Goal: Transaction & Acquisition: Purchase product/service

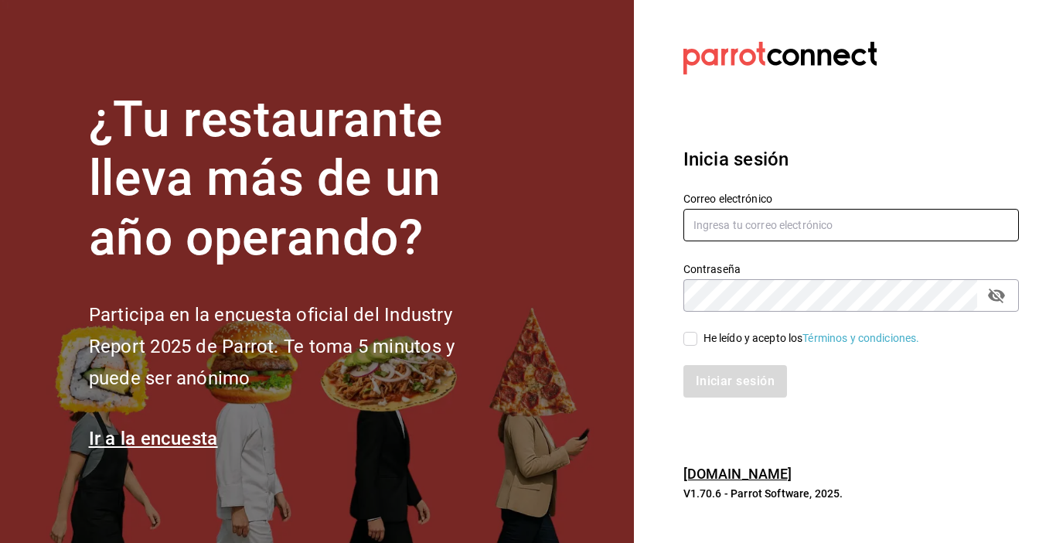
type input "zjuarez816@gmail.com"
click at [687, 337] on input "He leído y acepto los Términos y condiciones." at bounding box center [691, 339] width 14 height 14
checkbox input "true"
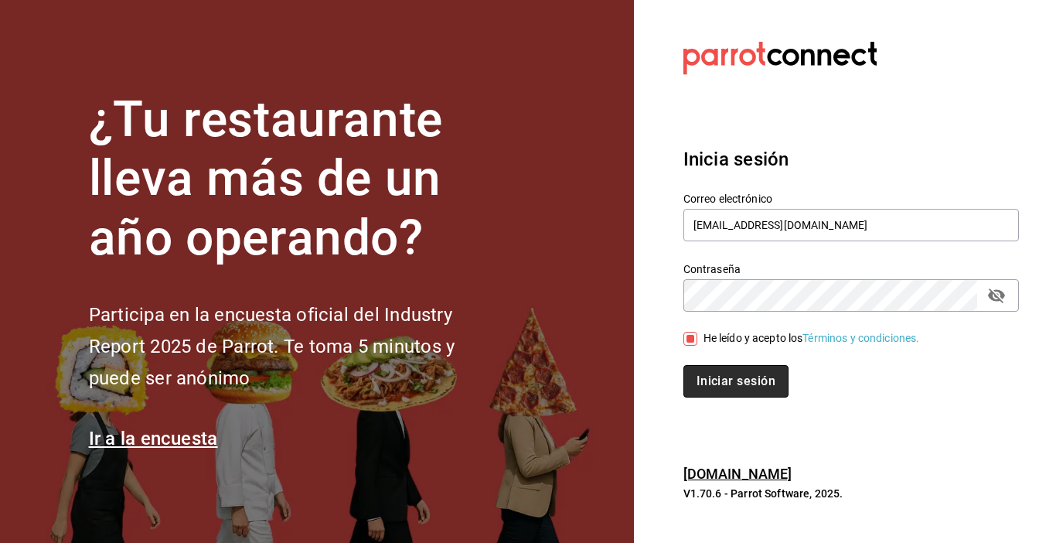
click at [720, 370] on button "Iniciar sesión" at bounding box center [736, 381] width 105 height 32
click at [758, 373] on button "Iniciar sesión" at bounding box center [736, 381] width 105 height 32
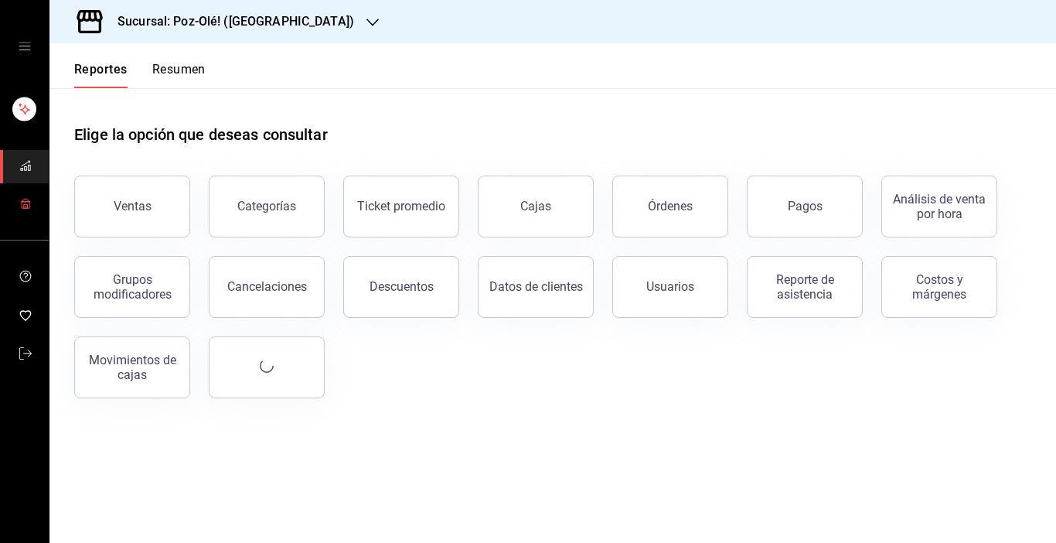
click at [23, 206] on rect "mailbox folders" at bounding box center [25, 206] width 4 height 4
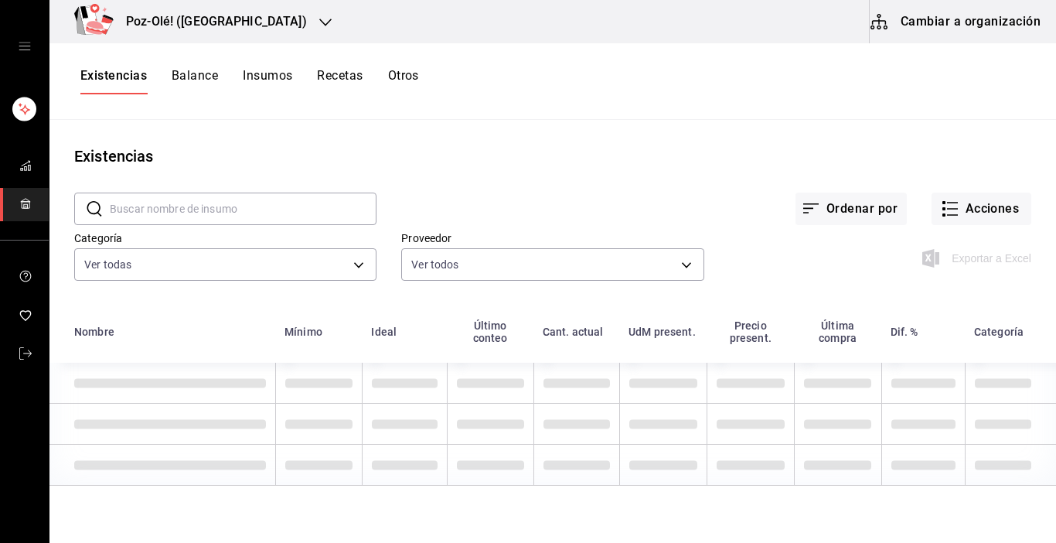
click at [941, 26] on button "Cambiar a organización" at bounding box center [957, 21] width 174 height 43
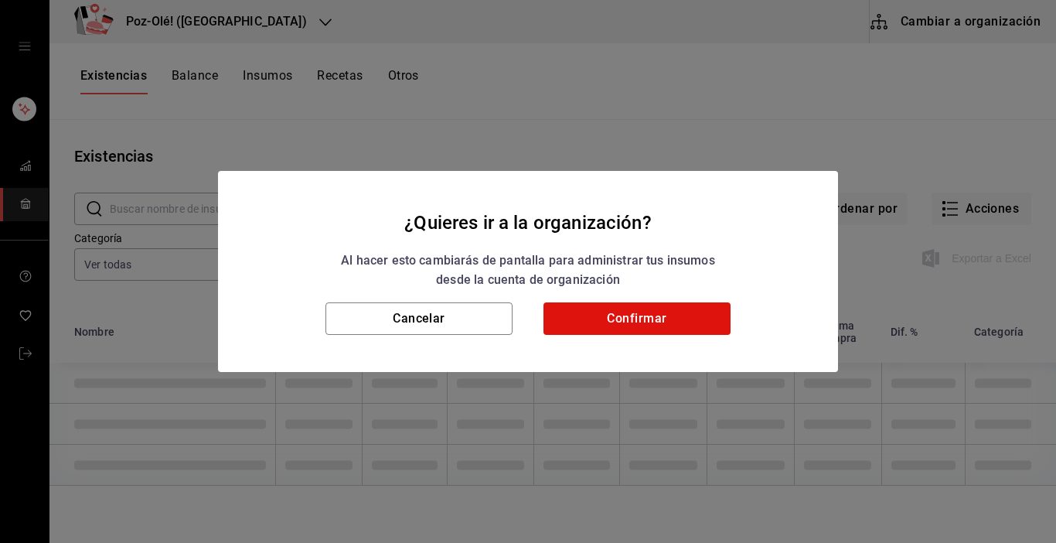
type input "d676893f-1eff-4afc-89d5-be7931405371,64c67766-f765-4080-8c3b-6b73adc83a6f,5c504…"
type input "48d44c5a-e461-48d4-aff9-0664819c2ea3,a25d6bbc-ab57-4387-85d6-398f9db57e81,dec80…"
click at [610, 313] on button "Confirmar" at bounding box center [637, 318] width 187 height 32
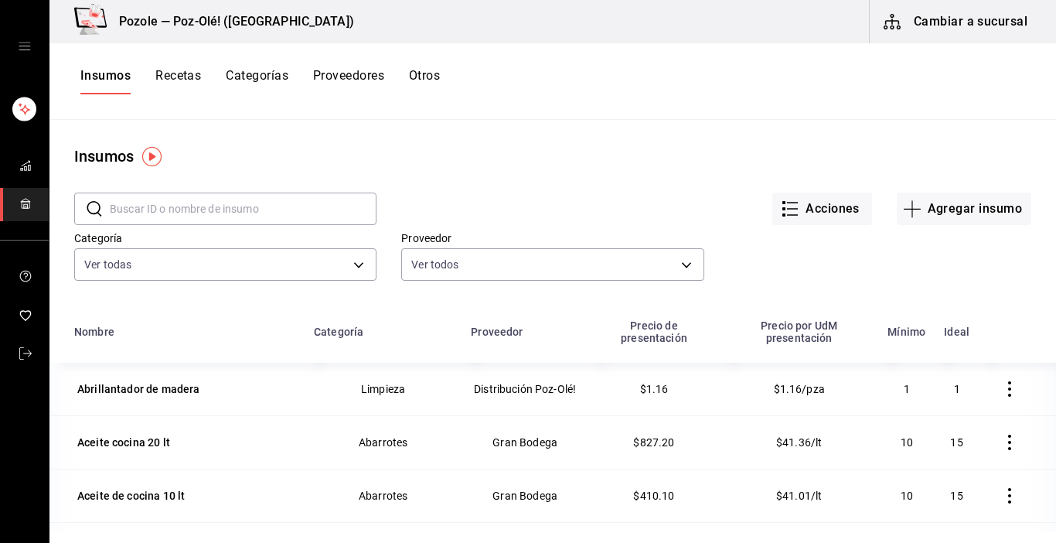
click at [430, 79] on button "Otros" at bounding box center [424, 81] width 31 height 26
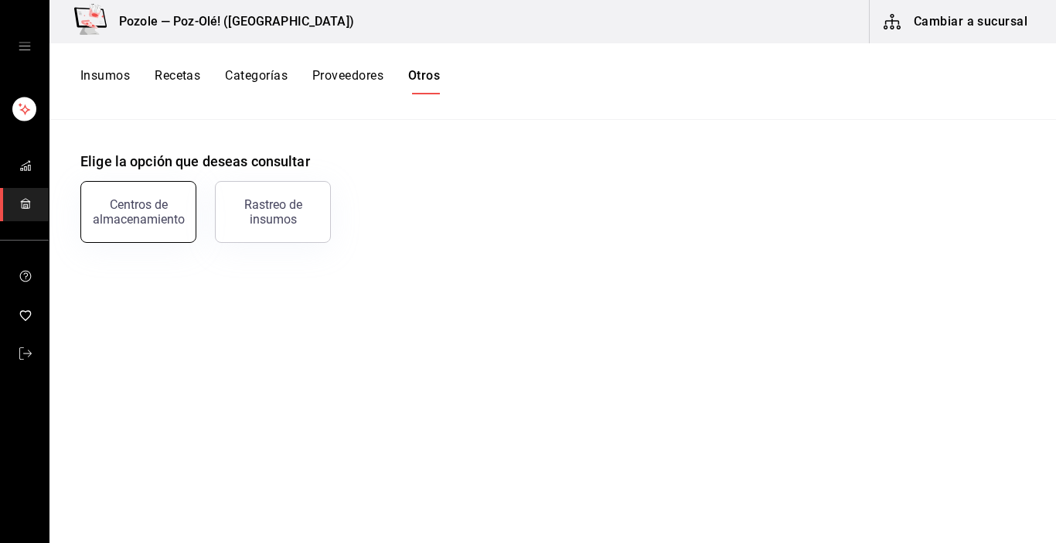
click at [159, 189] on button "Centros de almacenamiento" at bounding box center [138, 212] width 116 height 62
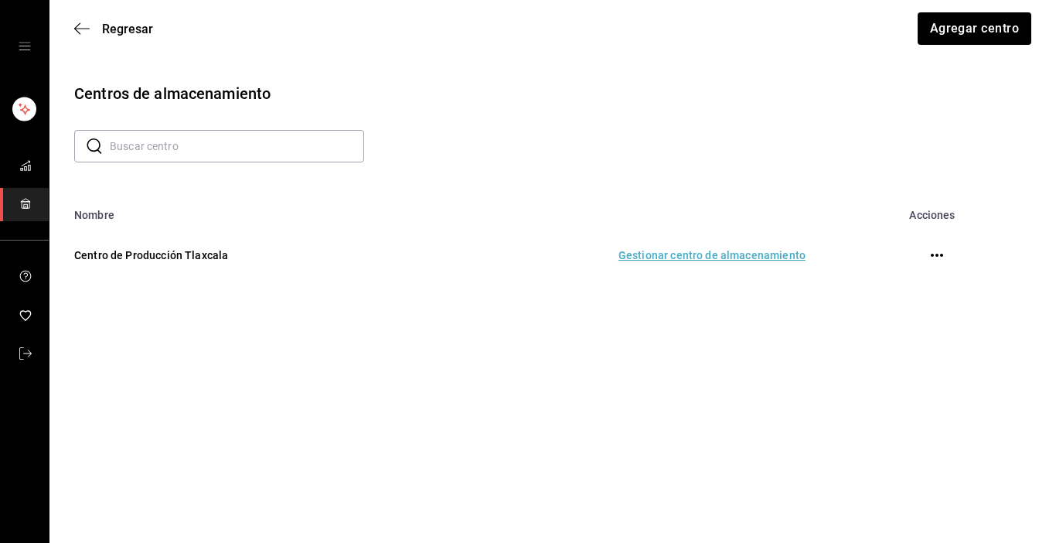
click at [727, 258] on td "Gestionar centro de almacenamiento" at bounding box center [618, 255] width 412 height 68
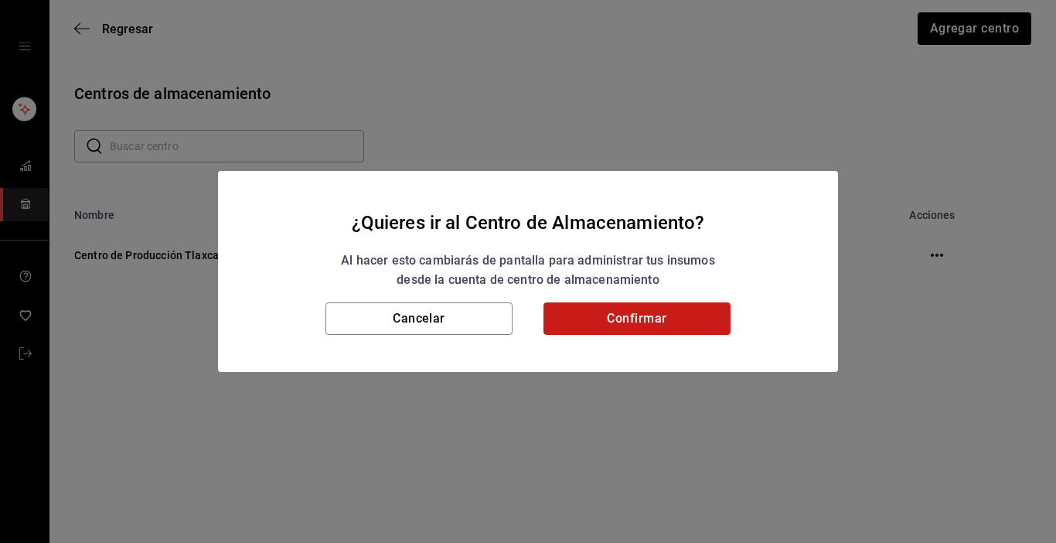
click at [716, 302] on button "Confirmar" at bounding box center [637, 318] width 187 height 32
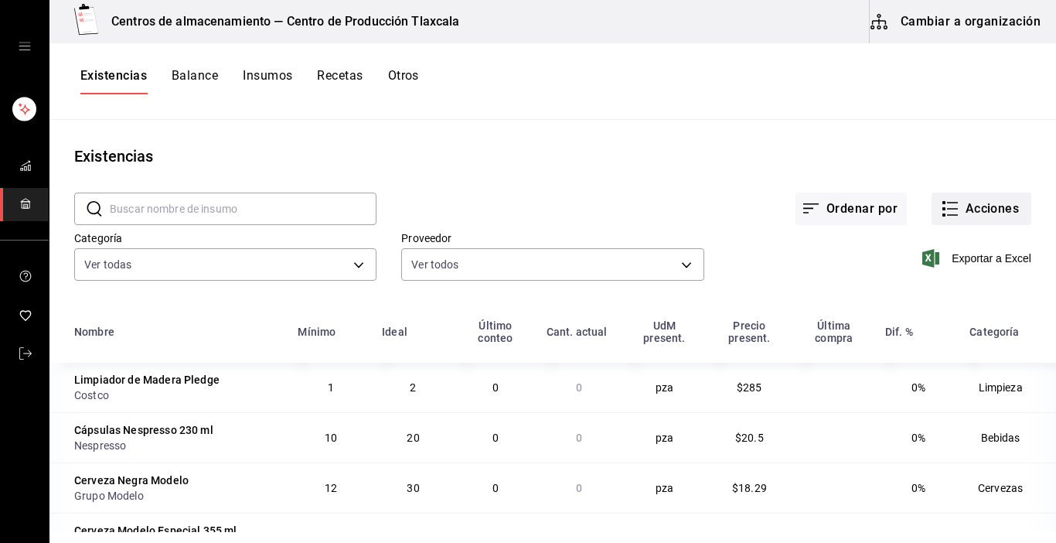
click at [941, 202] on icon "button" at bounding box center [950, 209] width 19 height 19
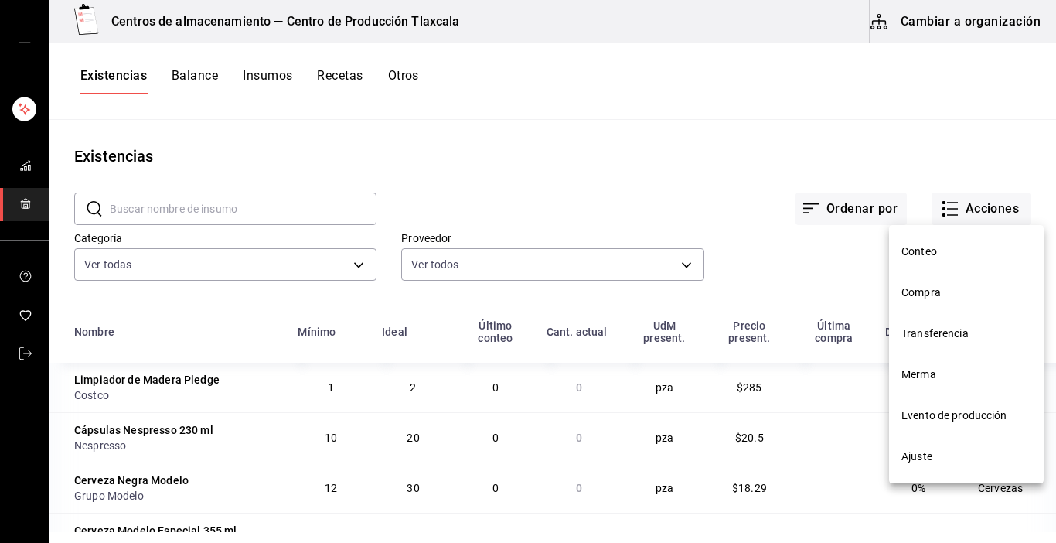
click at [940, 291] on span "Compra" at bounding box center [967, 293] width 130 height 16
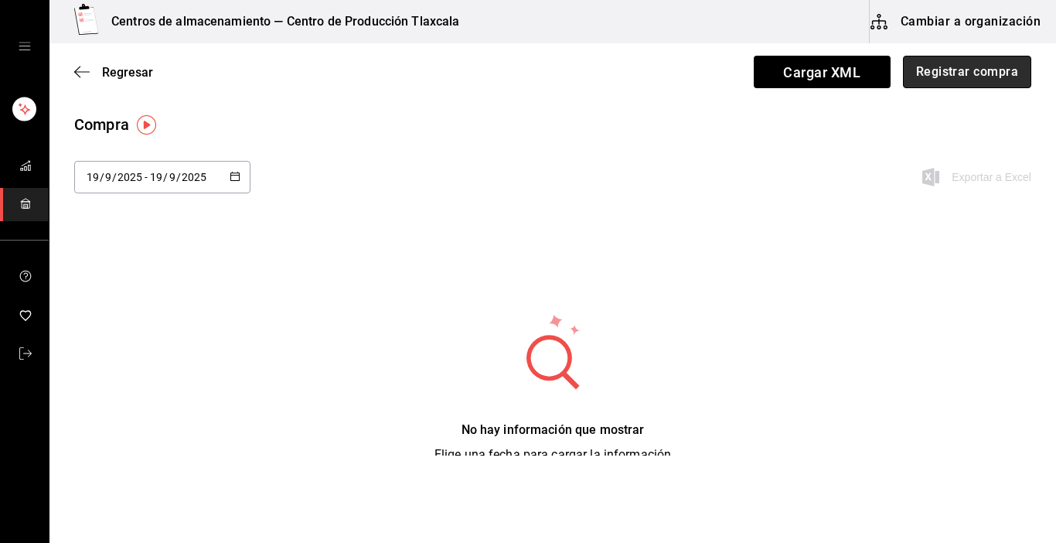
click at [943, 66] on button "Registrar compra" at bounding box center [967, 72] width 128 height 32
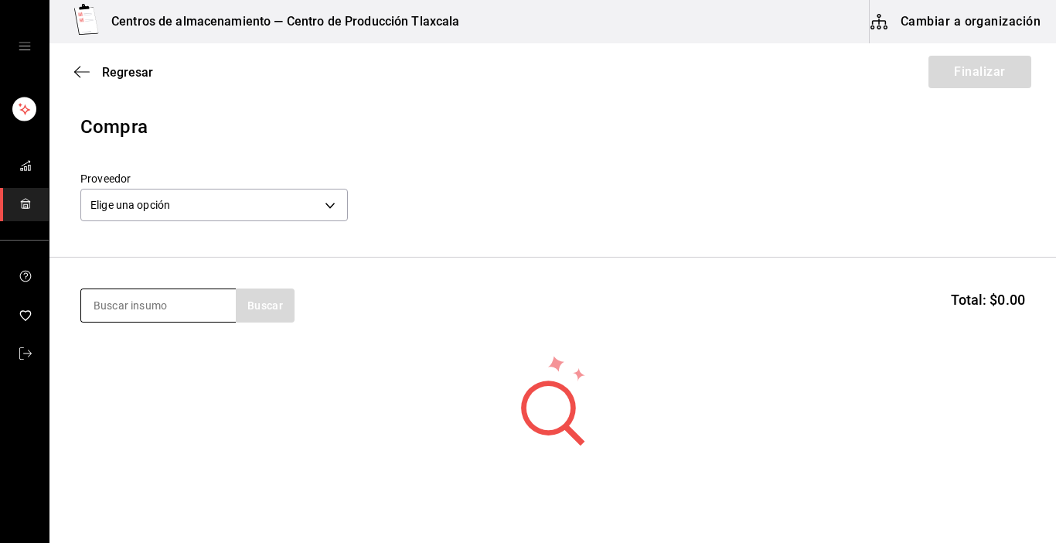
click at [135, 301] on input at bounding box center [158, 305] width 155 height 32
type input "arrachera"
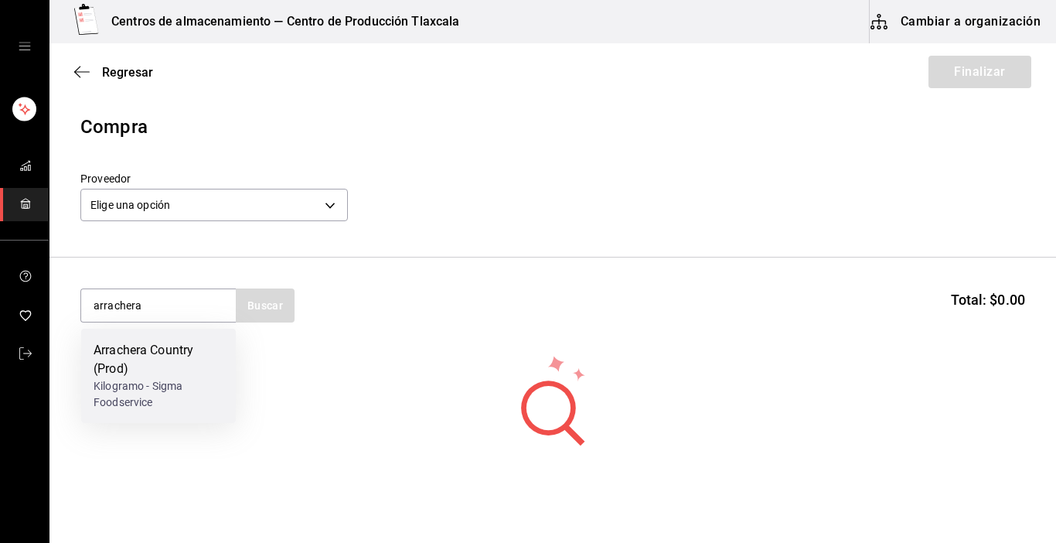
click at [129, 343] on div "Arrachera Country (Prod)" at bounding box center [159, 359] width 130 height 37
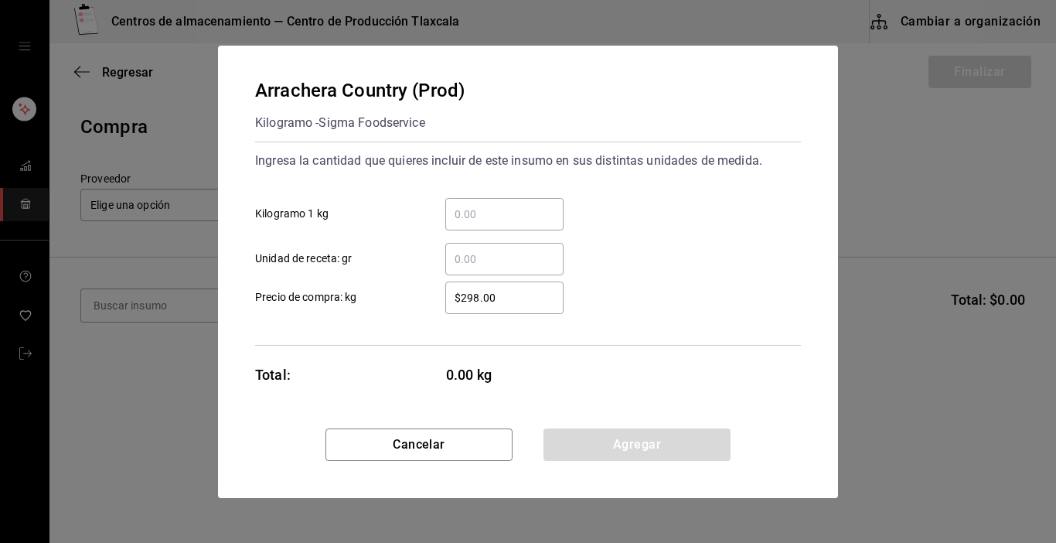
click at [497, 212] on input "​ Kilogramo 1 kg" at bounding box center [504, 214] width 118 height 19
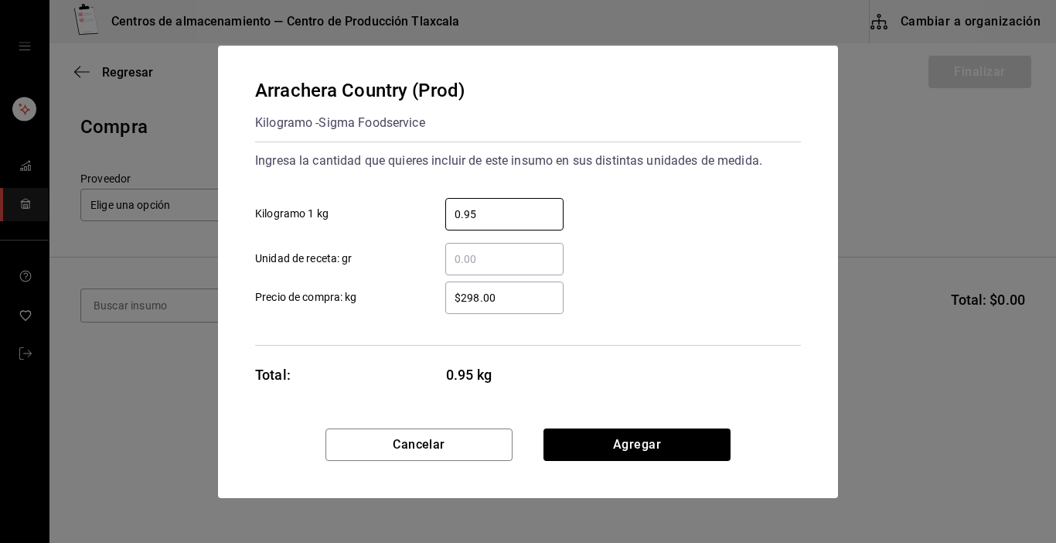
type input "0.95"
click at [507, 315] on div "Ingresa la cantidad que quieres incluir de este insumo en sus distintas unidade…" at bounding box center [528, 244] width 546 height 204
click at [514, 297] on input "$298.00" at bounding box center [504, 297] width 118 height 19
type input "$2"
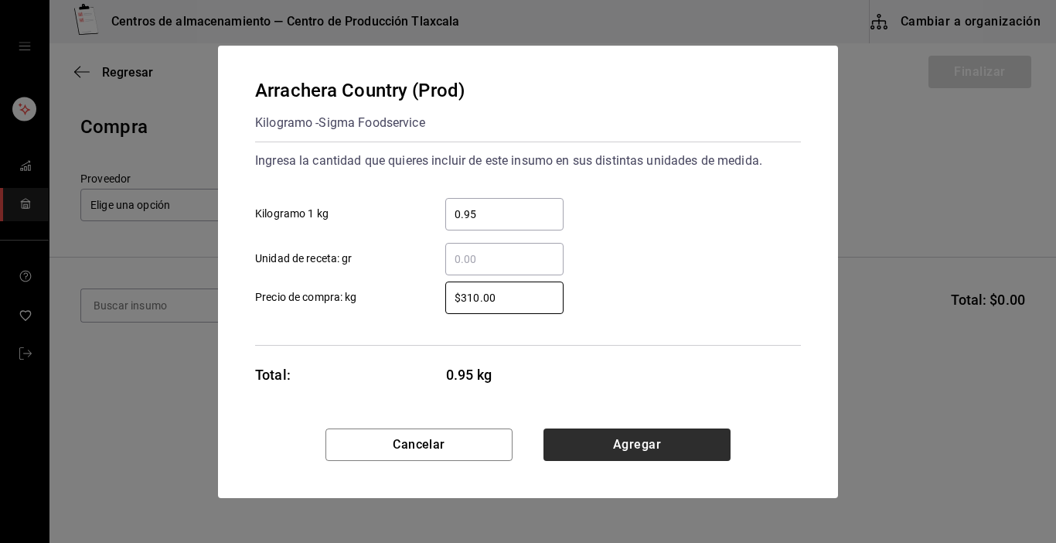
type input "$310.00"
click at [614, 437] on button "Agregar" at bounding box center [637, 444] width 187 height 32
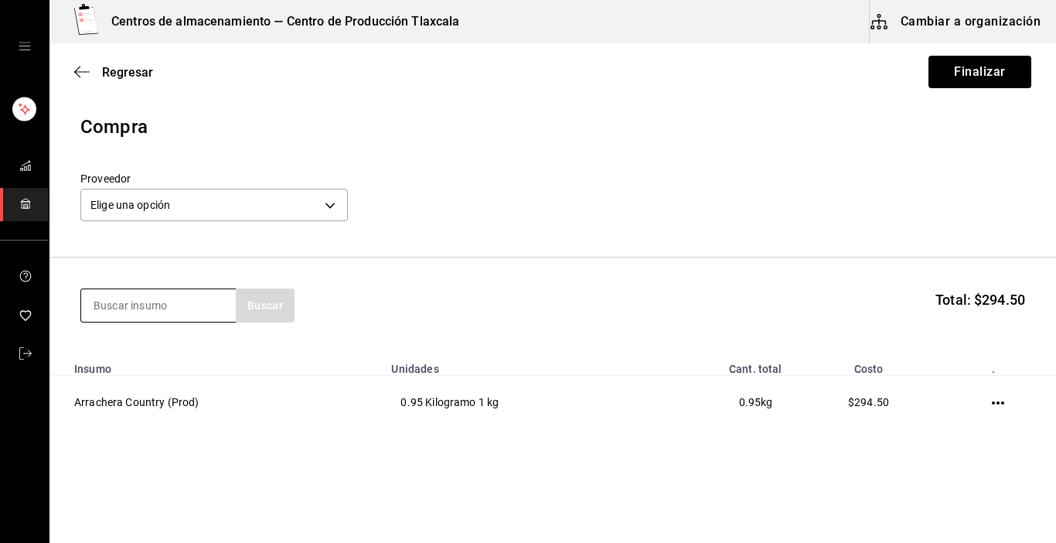
click at [199, 302] on input at bounding box center [158, 305] width 155 height 32
type input "costilla"
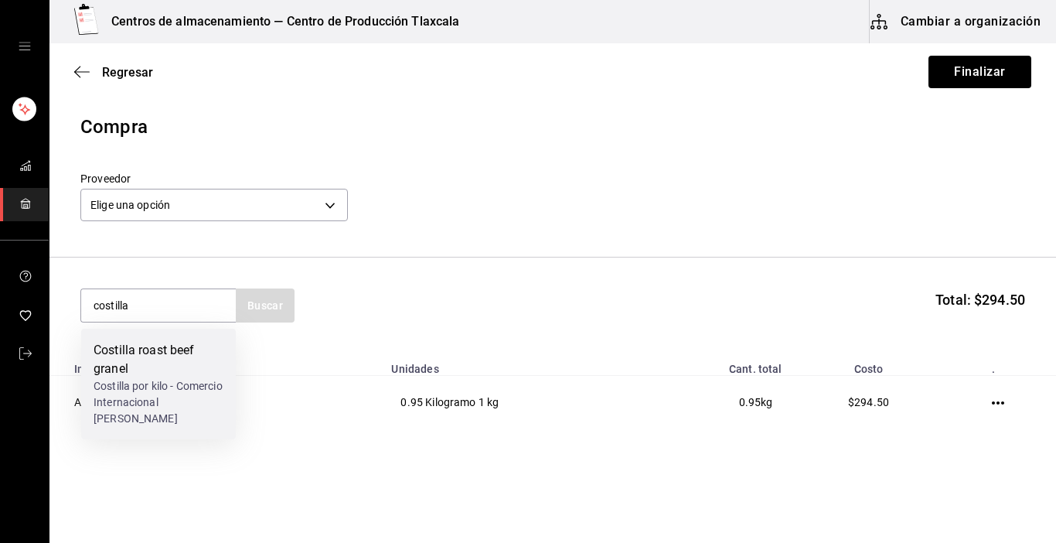
click at [121, 377] on div "Costilla roast beef granel" at bounding box center [159, 359] width 130 height 37
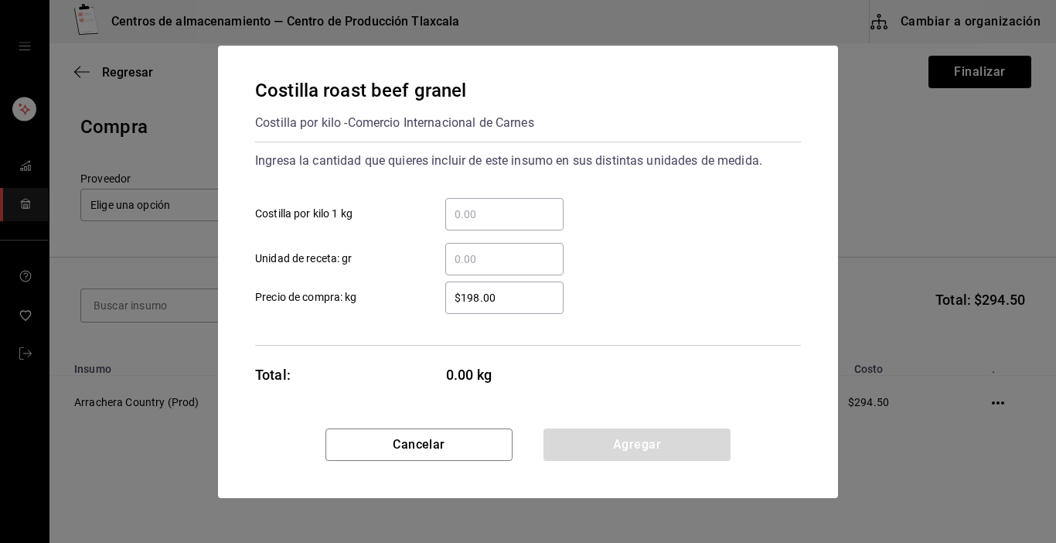
click at [488, 205] on input "​ Costilla por kilo 1 kg" at bounding box center [504, 214] width 118 height 19
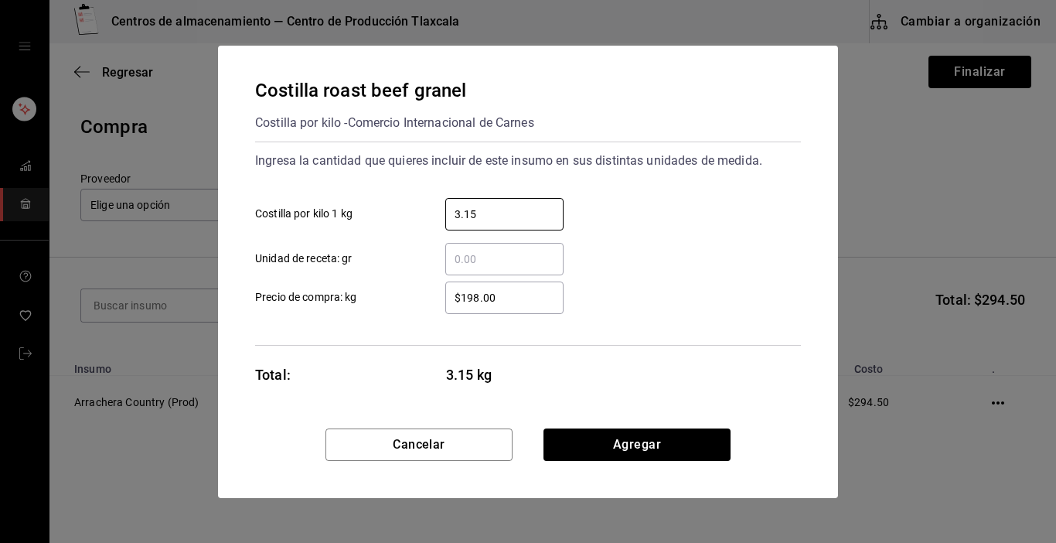
type input "3.15"
click at [508, 305] on input "$198.00" at bounding box center [504, 297] width 118 height 19
type input "$1"
click at [672, 301] on div "​ Precio de compra: kg" at bounding box center [522, 291] width 558 height 45
type input "$260.00"
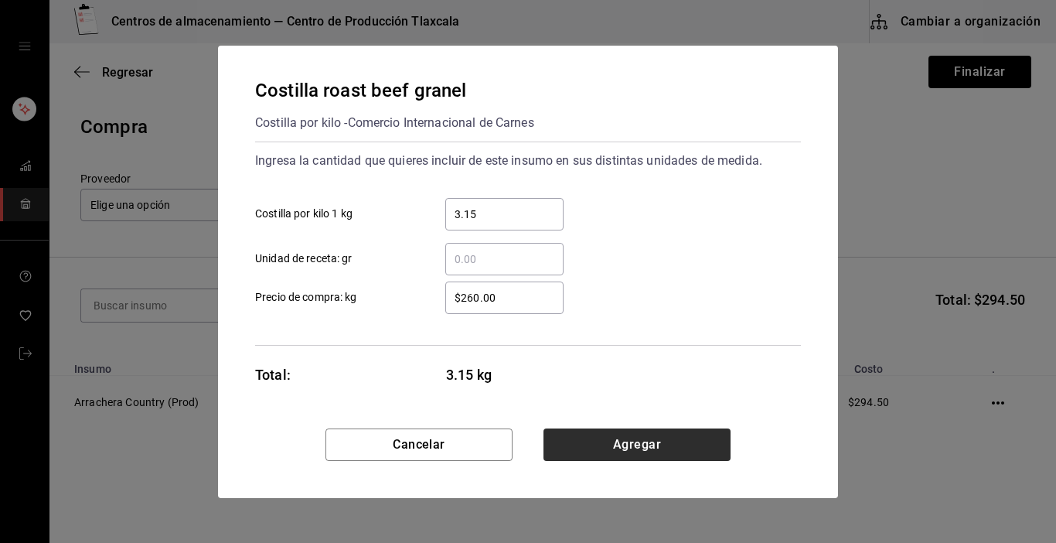
drag, startPoint x: 571, startPoint y: 421, endPoint x: 571, endPoint y: 434, distance: 13.1
click at [571, 424] on div "Costilla roast beef granel Costilla por kilo - Comercio Internacional [PERSON_N…" at bounding box center [528, 237] width 620 height 383
click at [571, 433] on button "Agregar" at bounding box center [637, 444] width 187 height 32
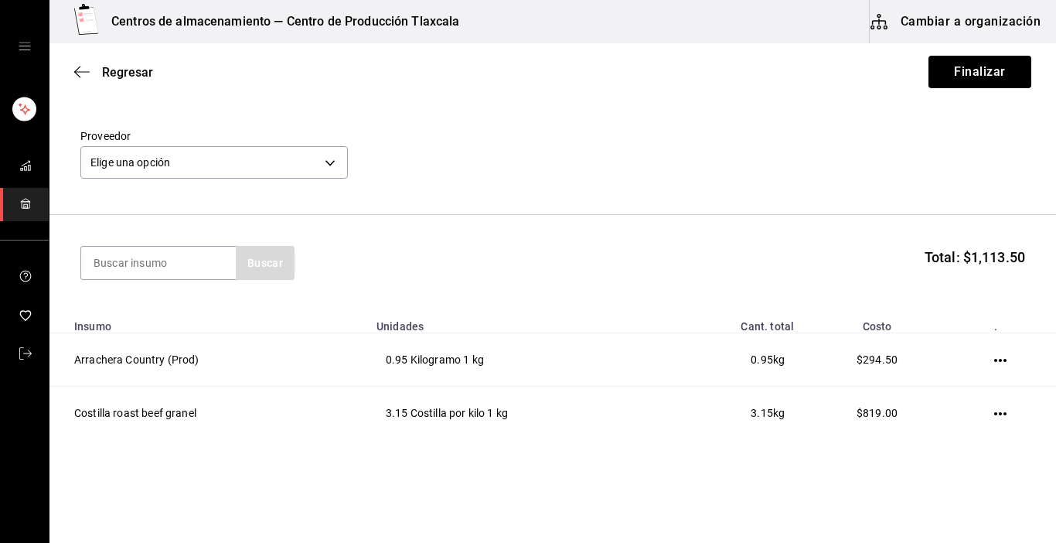
scroll to position [62, 0]
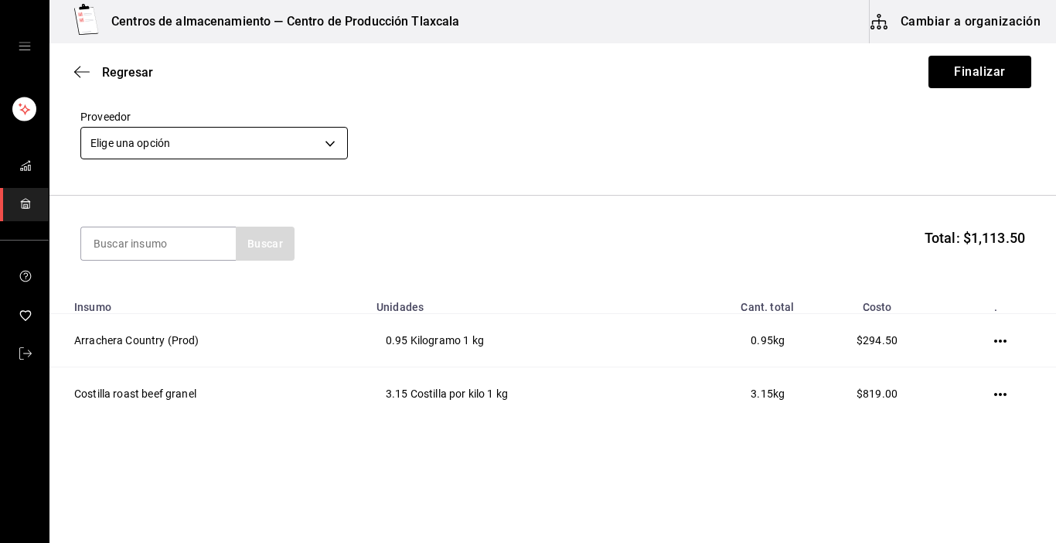
click at [255, 137] on body "Centros de almacenamiento — Centro de Producción Tlaxcala Cambiar a organizació…" at bounding box center [528, 227] width 1056 height 455
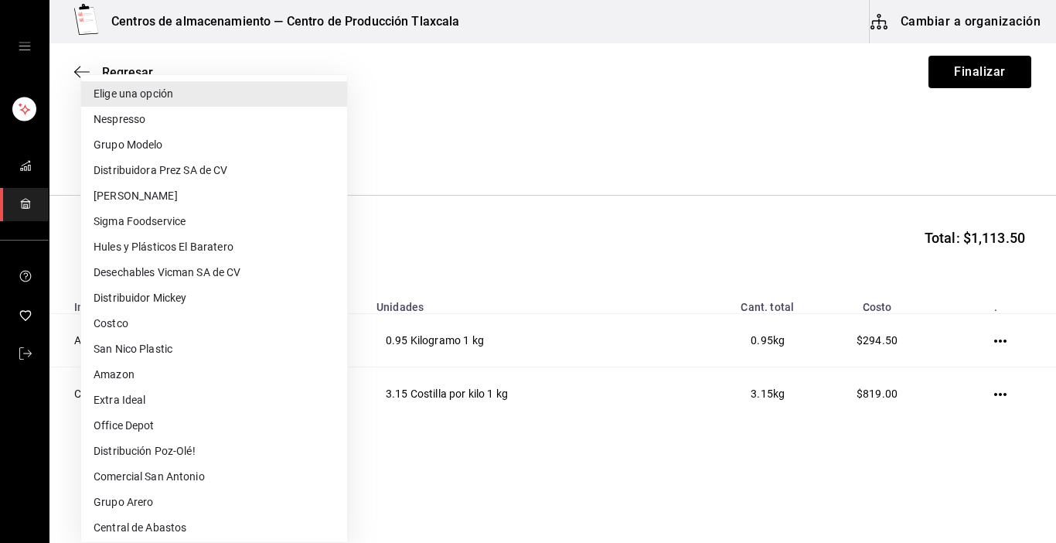
click at [827, 152] on div at bounding box center [528, 271] width 1056 height 543
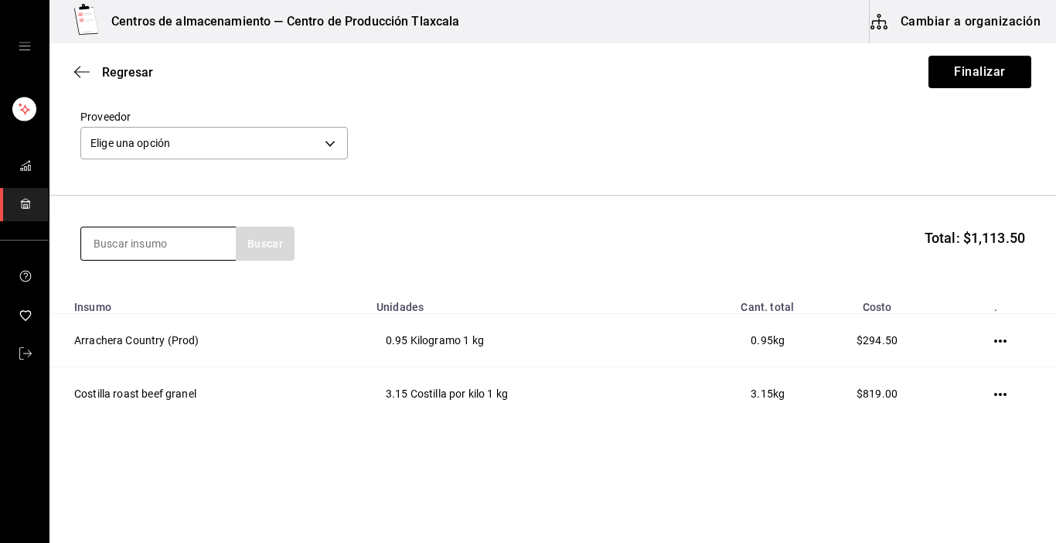
click at [125, 250] on input at bounding box center [158, 243] width 155 height 32
type input "hueso"
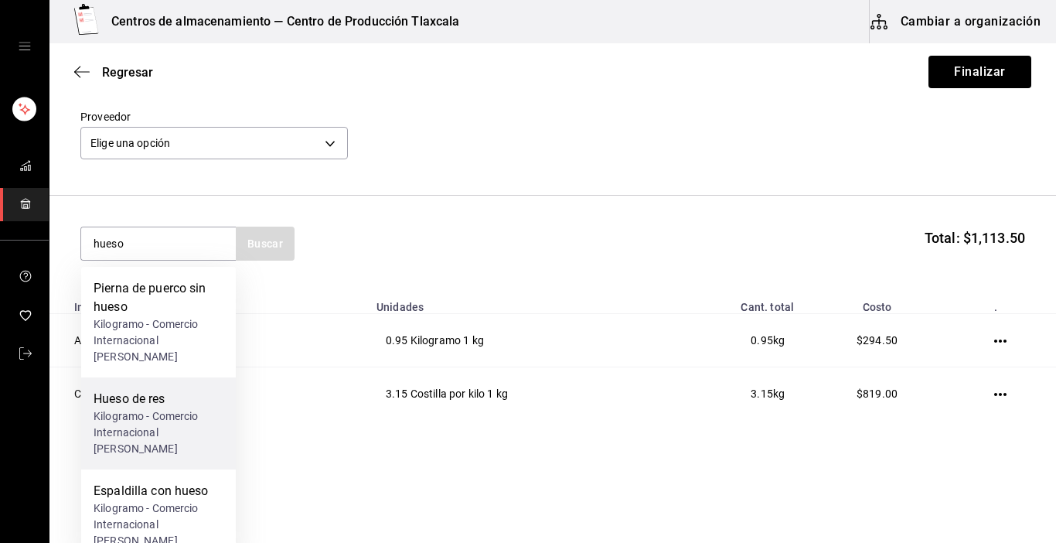
click at [149, 390] on div "Hueso de res" at bounding box center [159, 399] width 130 height 19
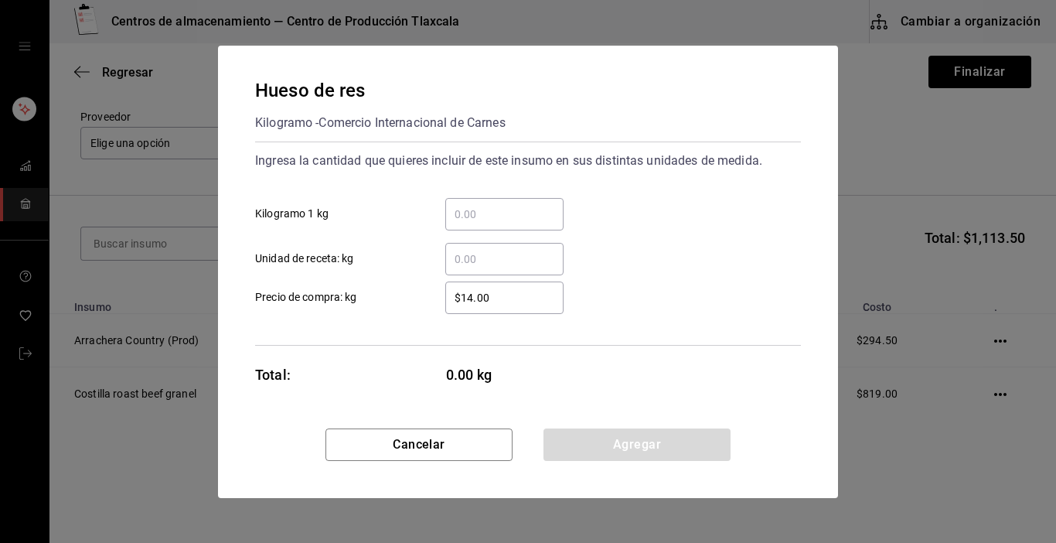
click at [471, 215] on input "​ Kilogramo 1 kg" at bounding box center [504, 214] width 118 height 19
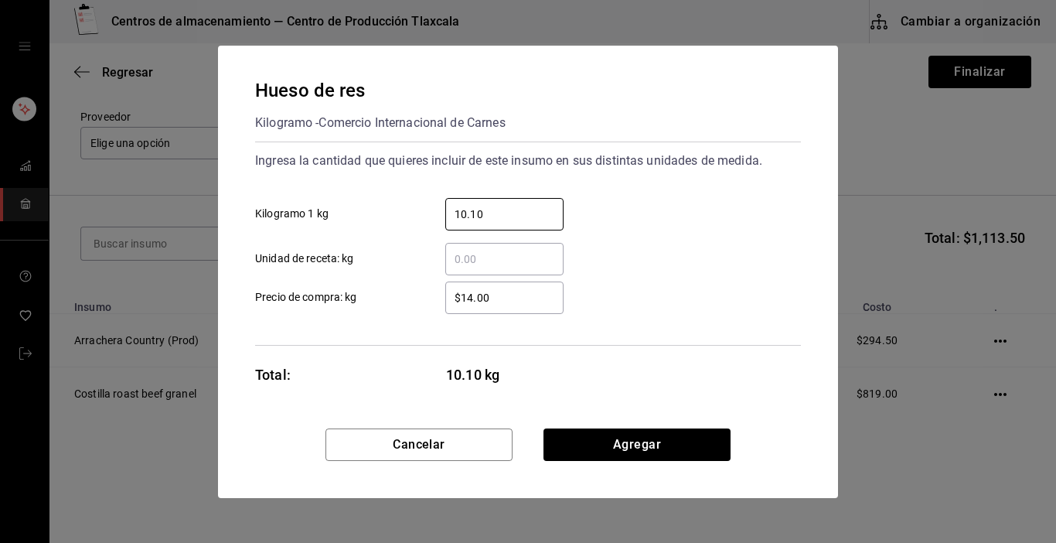
type input "10.10"
click at [548, 305] on input "$14.00" at bounding box center [504, 297] width 118 height 19
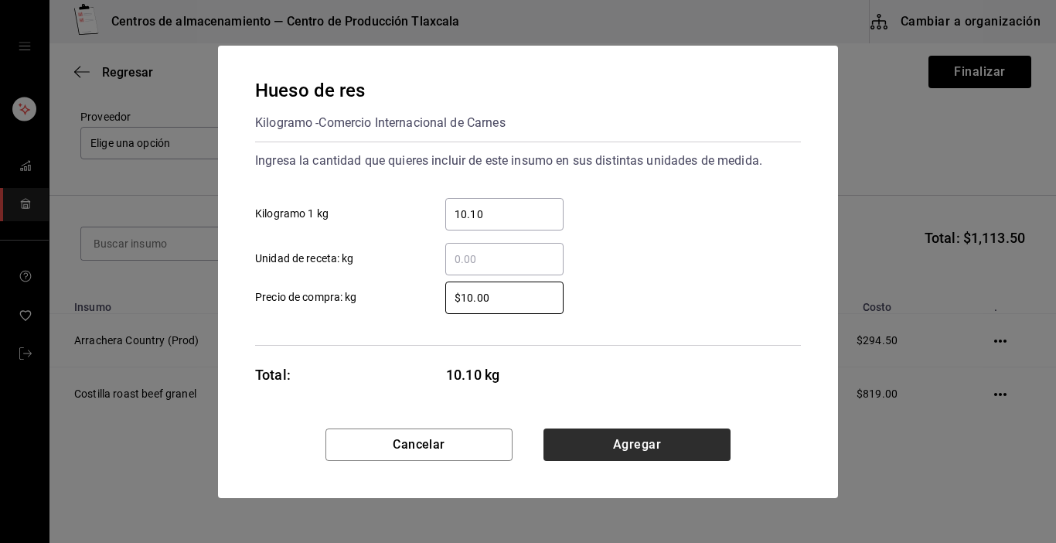
type input "$10.00"
click at [619, 432] on button "Agregar" at bounding box center [637, 444] width 187 height 32
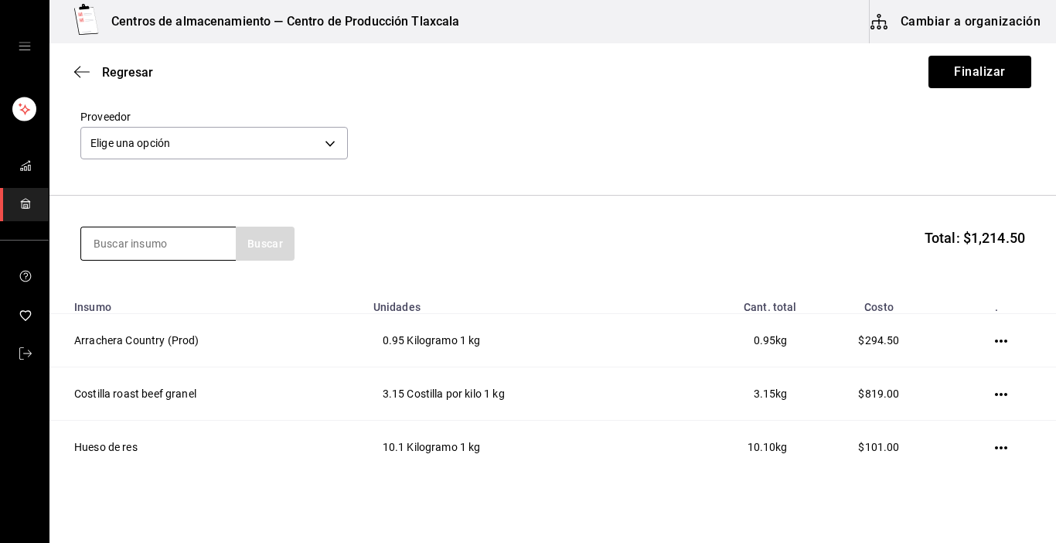
click at [139, 237] on input at bounding box center [158, 243] width 155 height 32
type input "espaldilla"
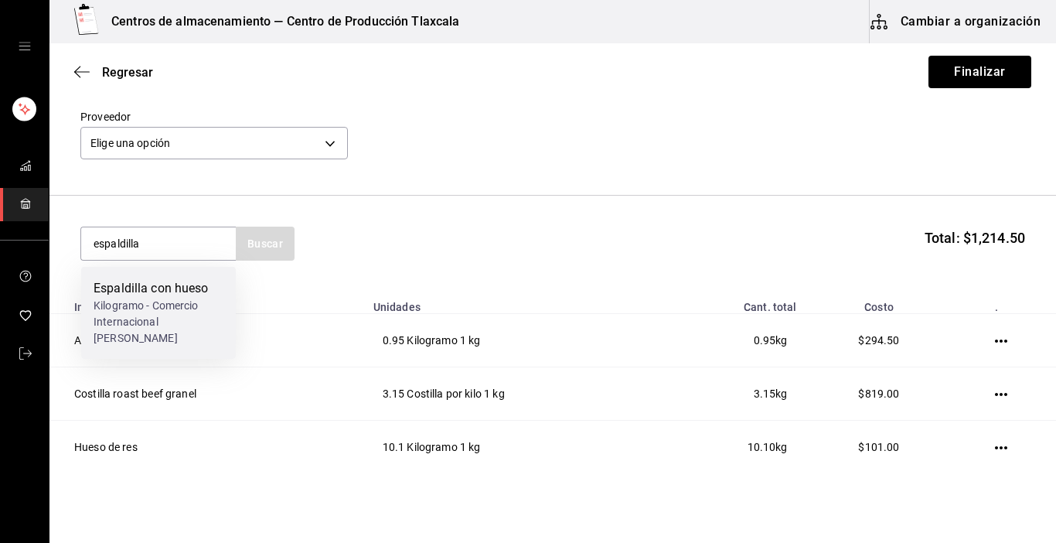
click at [142, 280] on div "Espaldilla con hueso" at bounding box center [159, 288] width 130 height 19
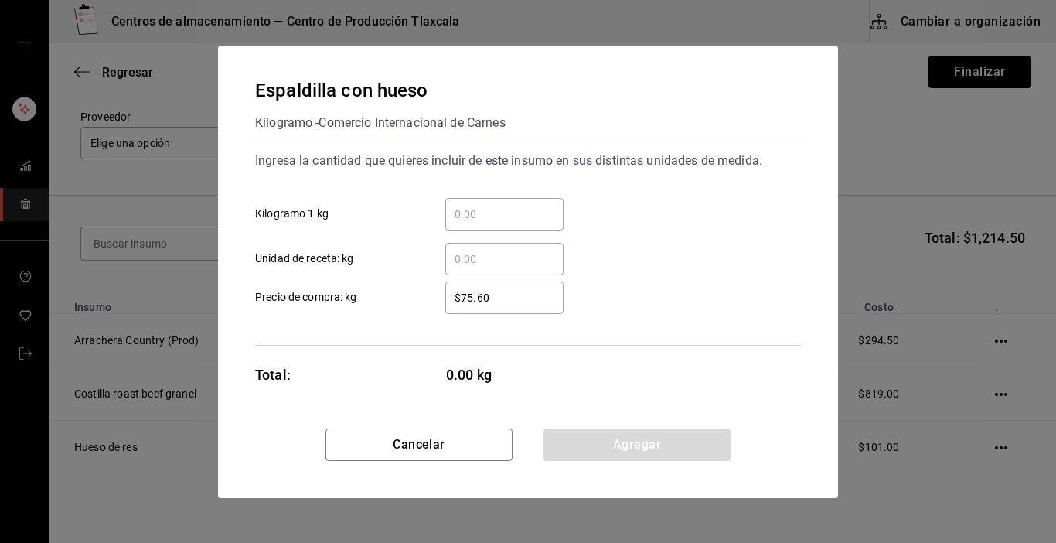
click at [468, 222] on input "​ Kilogramo 1 kg" at bounding box center [504, 214] width 118 height 19
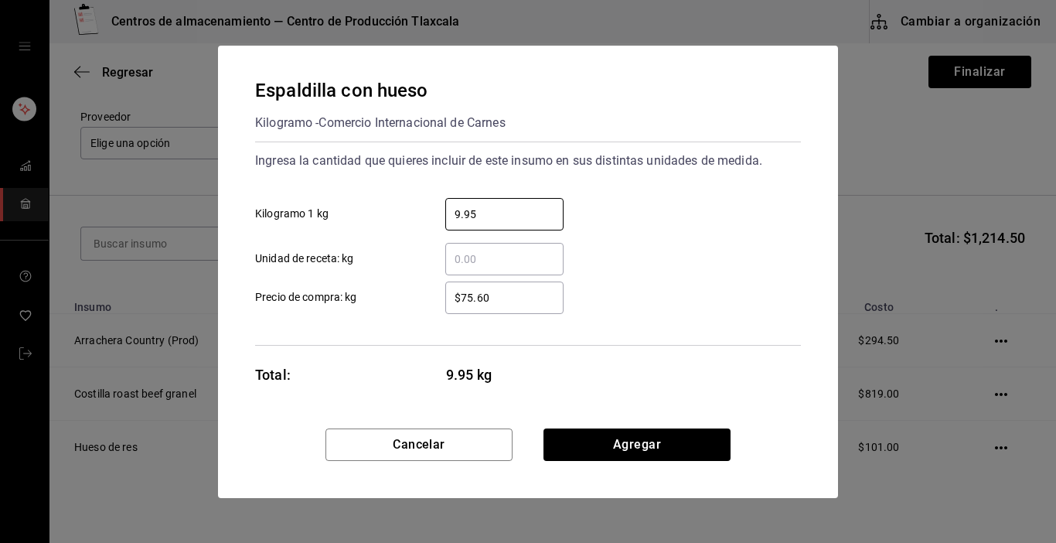
type input "9.95"
click at [497, 288] on input "$75.60" at bounding box center [504, 297] width 118 height 19
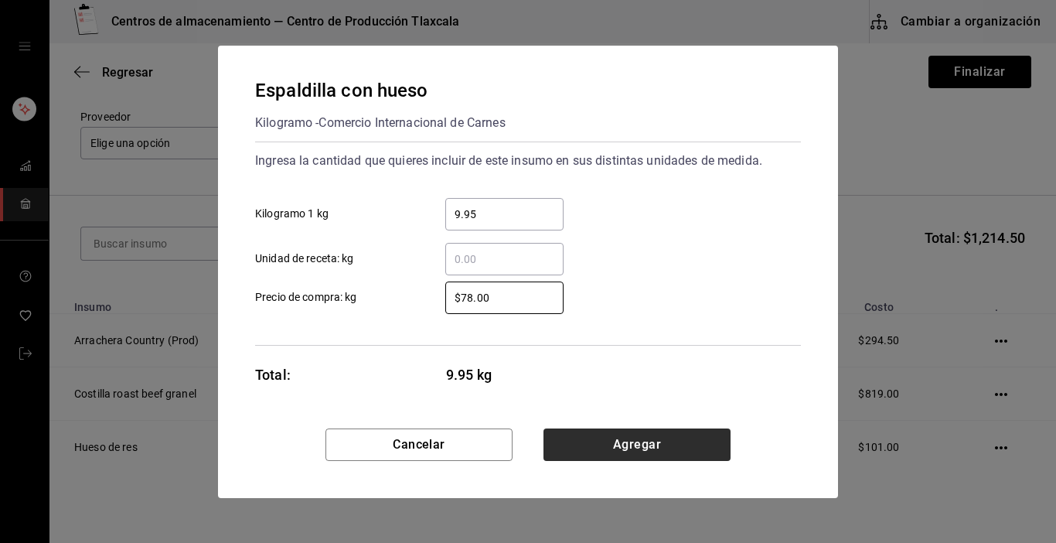
type input "$78.00"
click at [593, 435] on button "Agregar" at bounding box center [637, 444] width 187 height 32
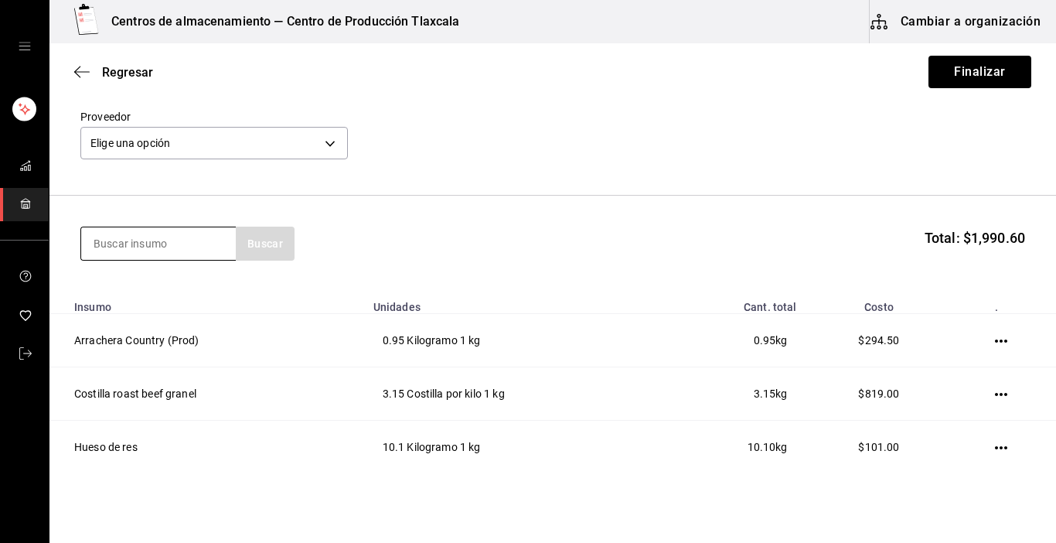
click at [227, 240] on input at bounding box center [158, 243] width 155 height 32
type input "pierna"
click at [208, 254] on input "pierna" at bounding box center [158, 243] width 155 height 32
click at [257, 252] on div "[PERSON_NAME]" at bounding box center [187, 244] width 214 height 34
click at [192, 244] on input "pierna" at bounding box center [158, 243] width 155 height 32
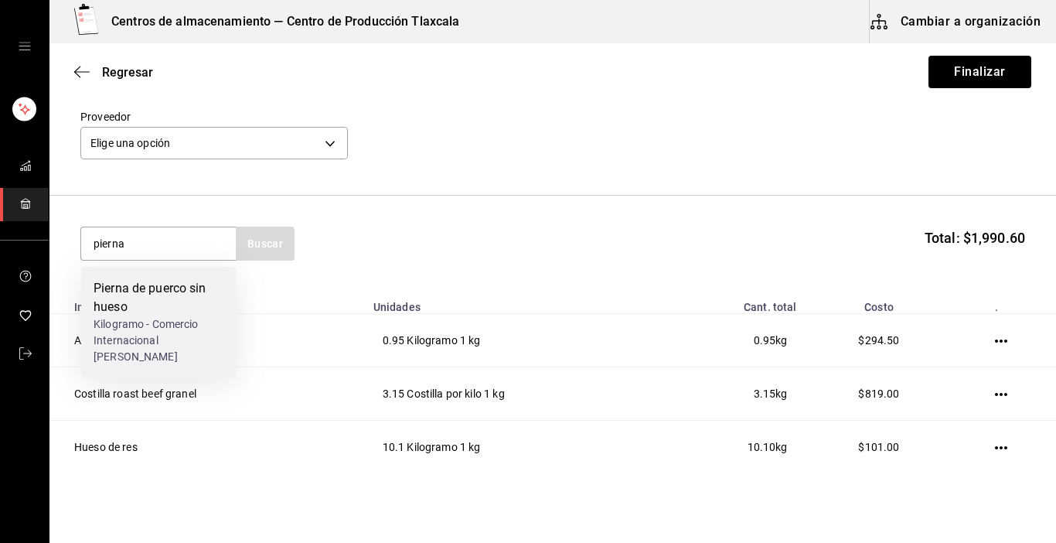
click at [165, 298] on div "Pierna de puerco sin hueso" at bounding box center [159, 297] width 130 height 37
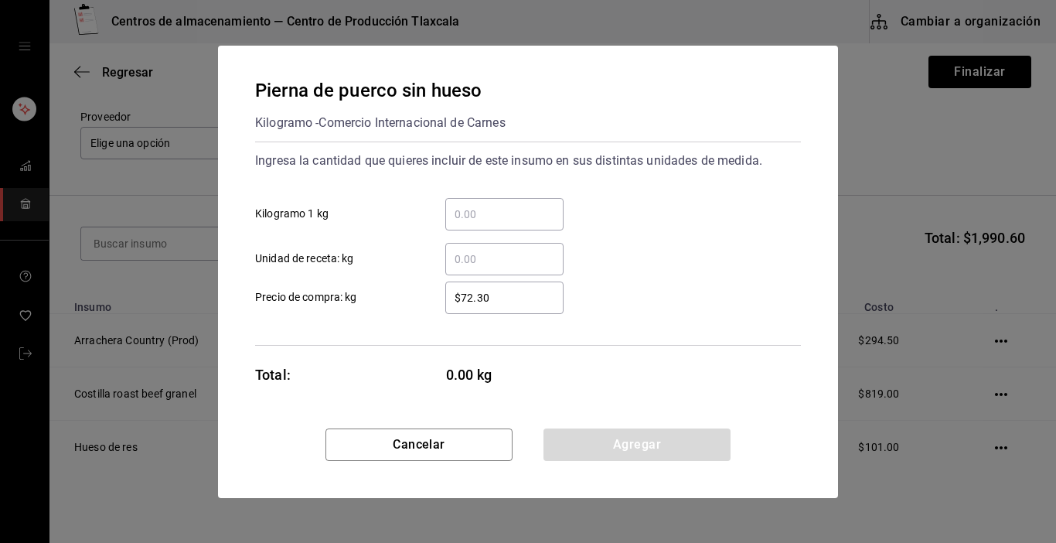
click at [461, 216] on input "​ Kilogramo 1 kg" at bounding box center [504, 214] width 118 height 19
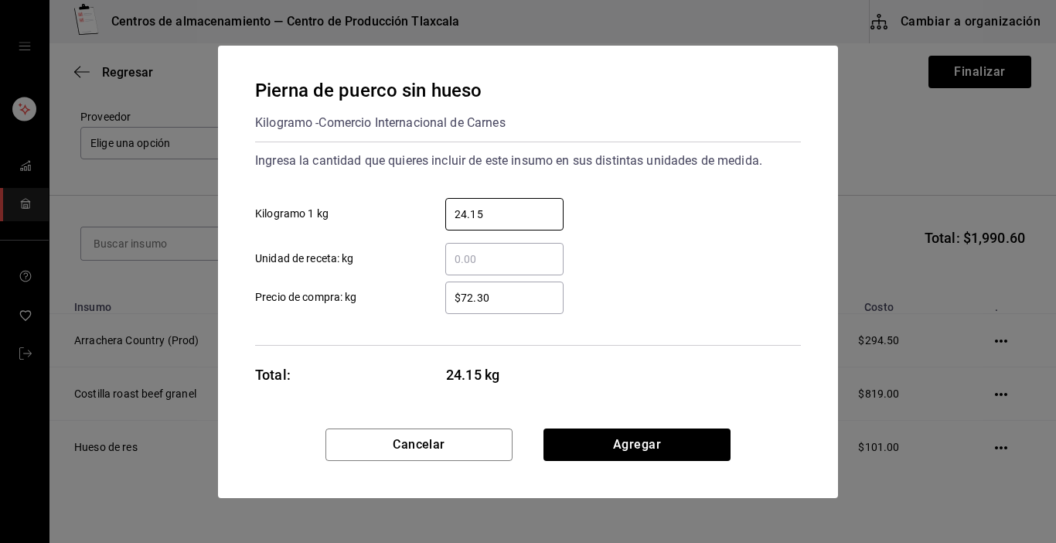
type input "24.15"
click at [537, 294] on input "$72.30" at bounding box center [504, 297] width 118 height 19
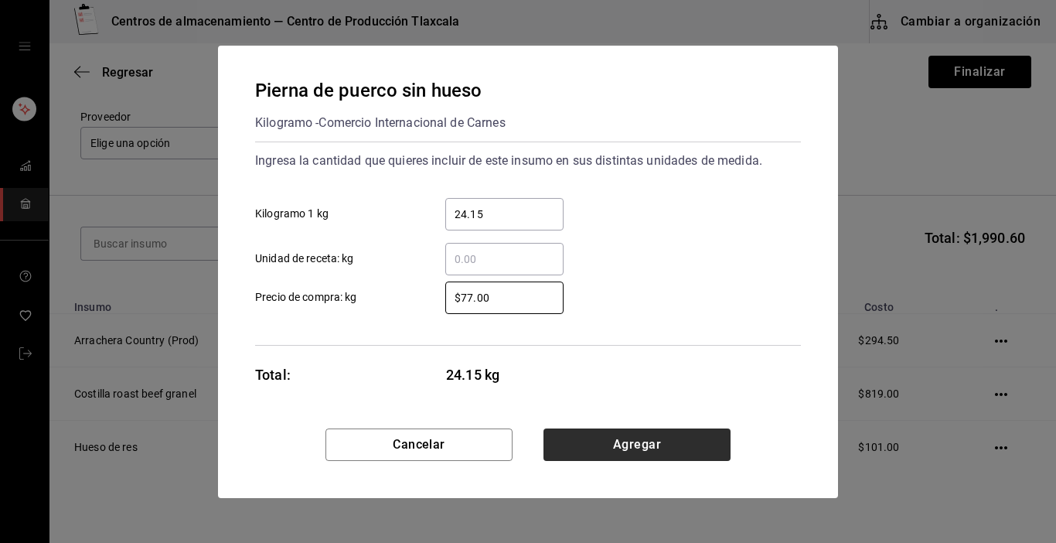
type input "$77.00"
click at [576, 437] on button "Agregar" at bounding box center [637, 444] width 187 height 32
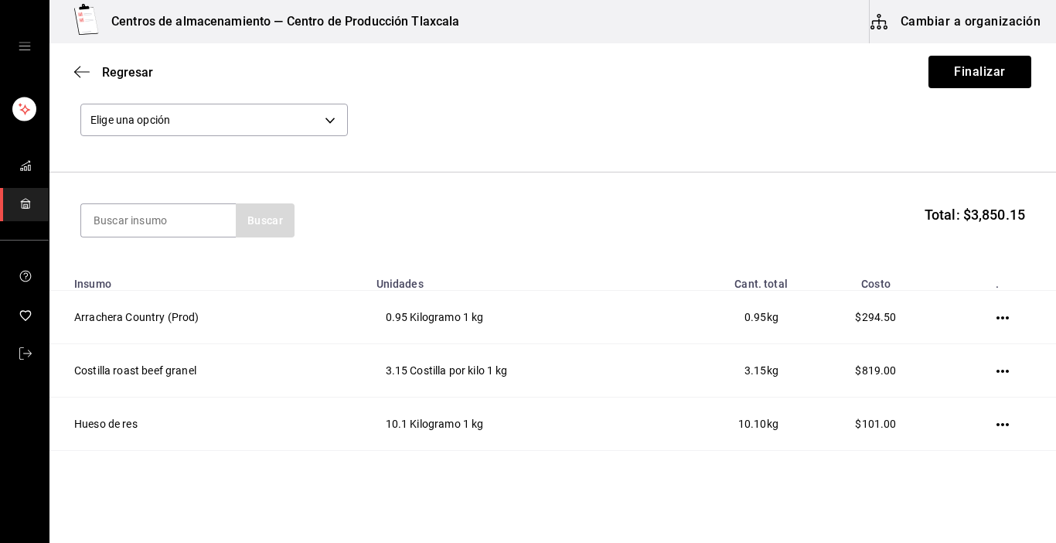
scroll to position [82, 0]
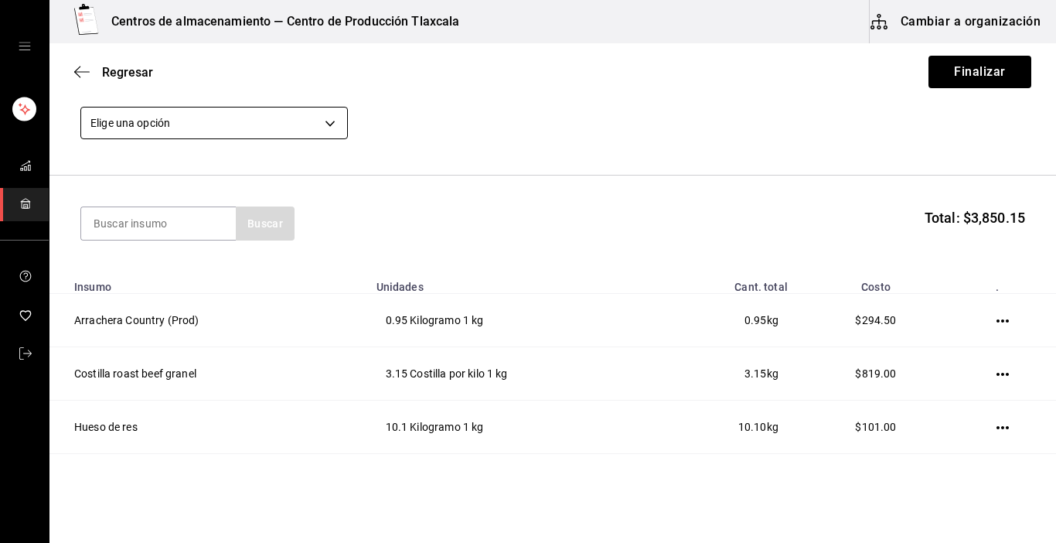
click at [332, 125] on body "Centros de almacenamiento — Centro de Producción Tlaxcala Cambiar a organizació…" at bounding box center [528, 227] width 1056 height 455
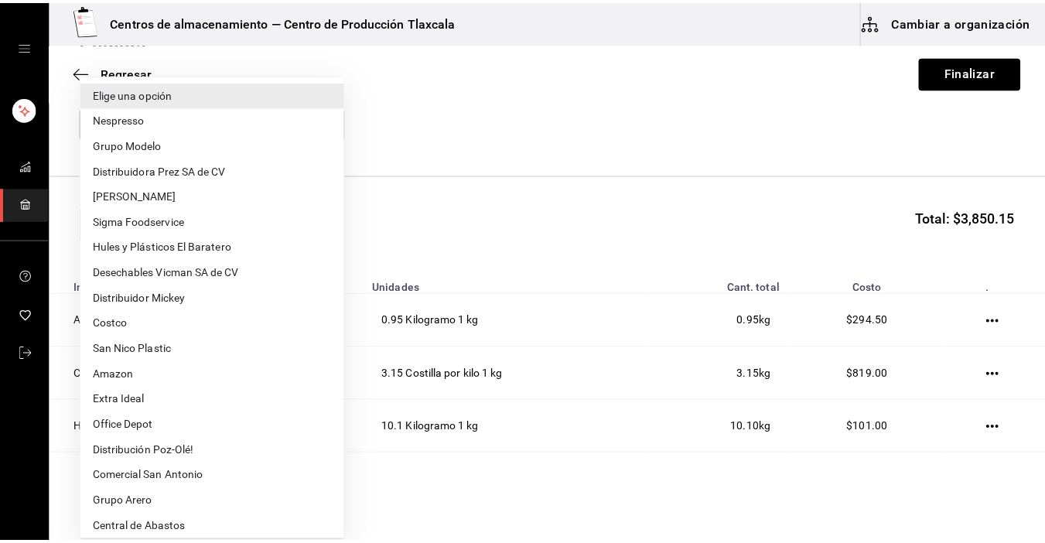
scroll to position [271, 0]
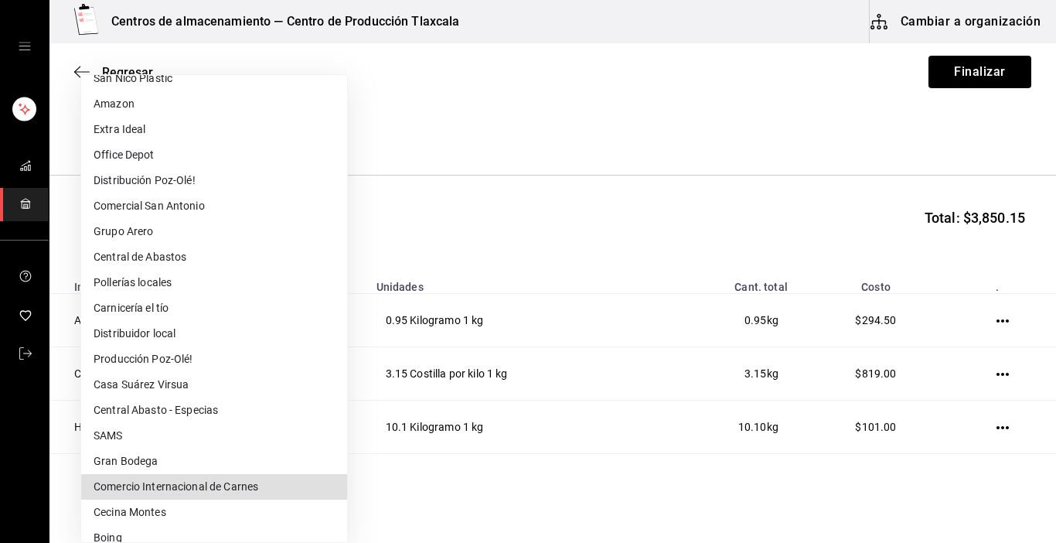
type input "293f9c21-ca2f-4d0a-b706-7b64c9246b15"
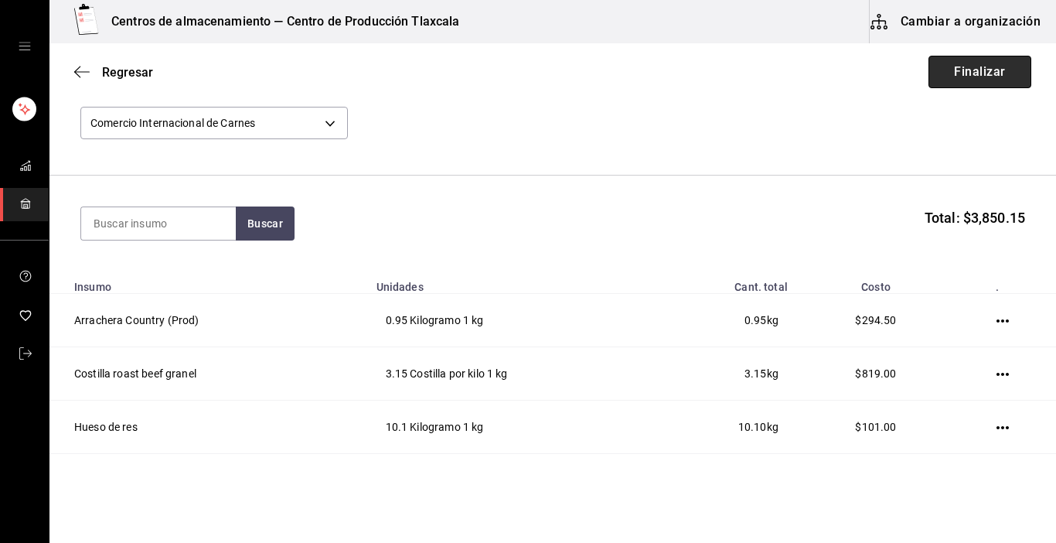
click at [943, 77] on button "Finalizar" at bounding box center [980, 72] width 103 height 32
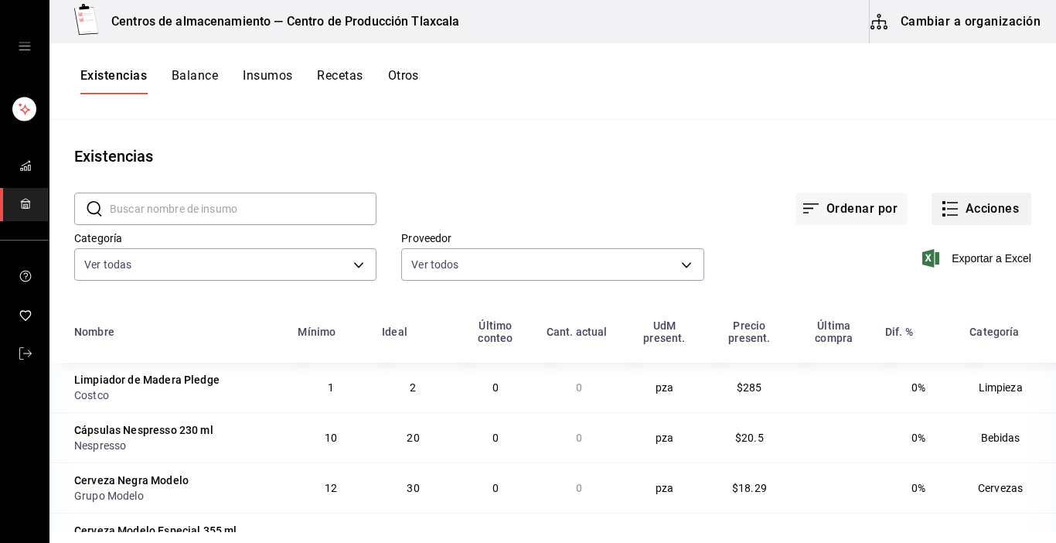
click at [943, 210] on icon "button" at bounding box center [950, 209] width 19 height 19
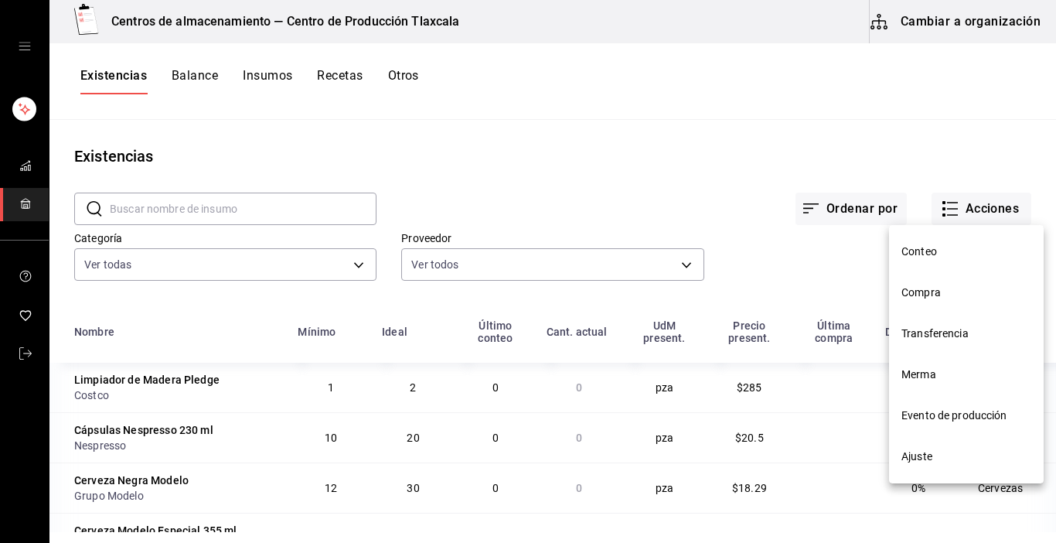
click at [969, 302] on li "Compra" at bounding box center [966, 292] width 155 height 41
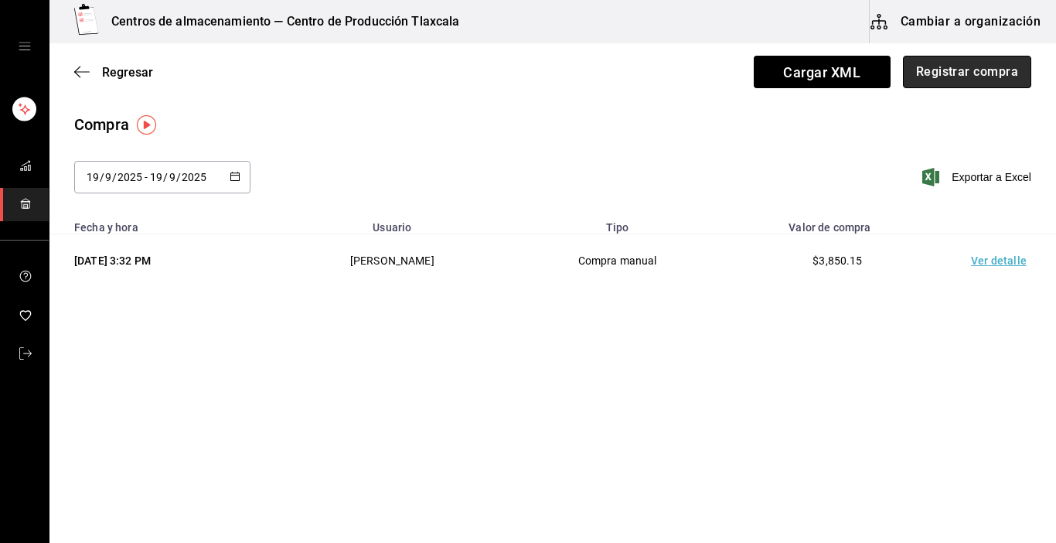
click at [956, 73] on button "Registrar compra" at bounding box center [967, 72] width 128 height 32
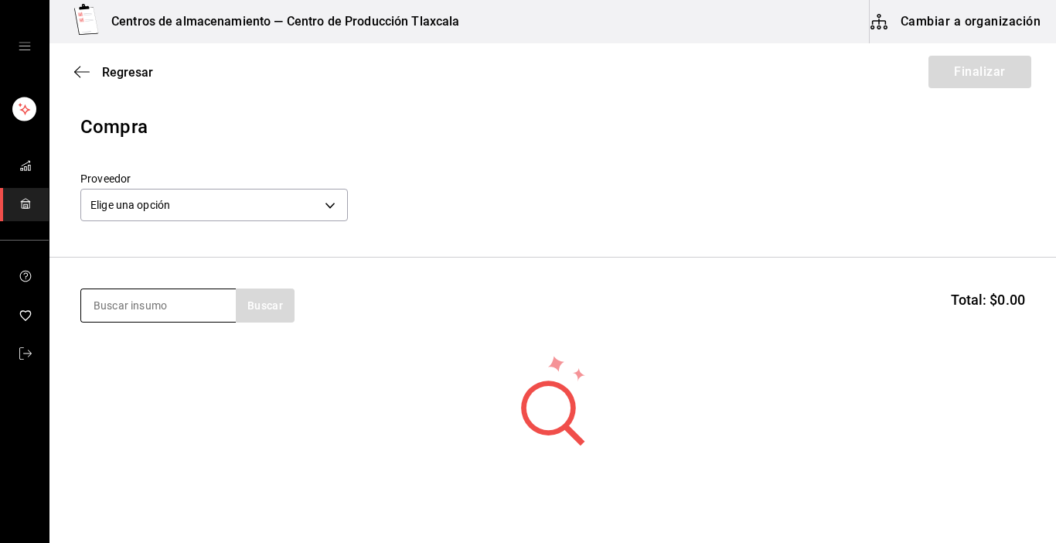
click at [101, 308] on input at bounding box center [158, 305] width 155 height 32
type input "guajillo"
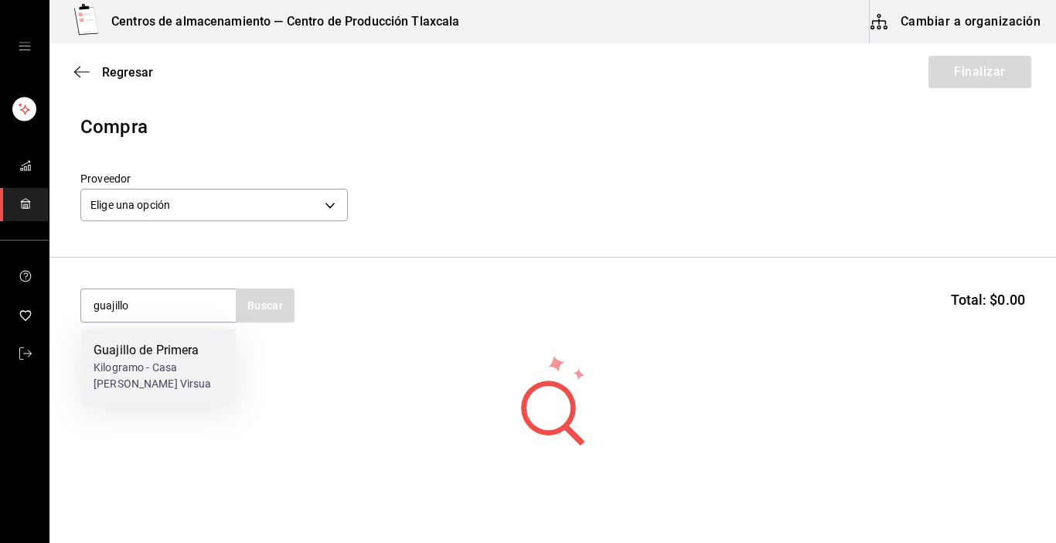
click at [118, 353] on div "Guajillo de Primera" at bounding box center [159, 350] width 130 height 19
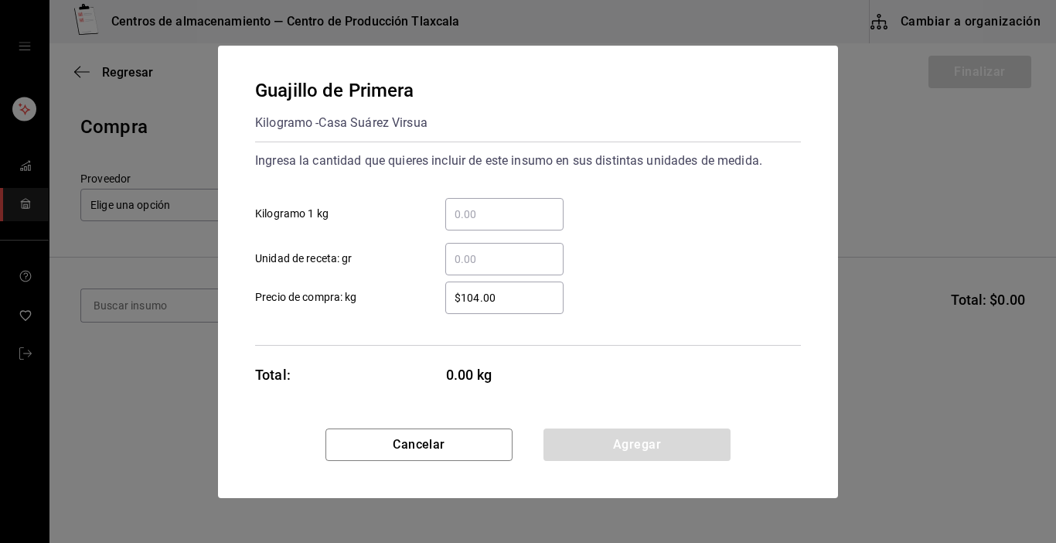
click at [462, 222] on input "​ Kilogramo 1 kg" at bounding box center [504, 214] width 118 height 19
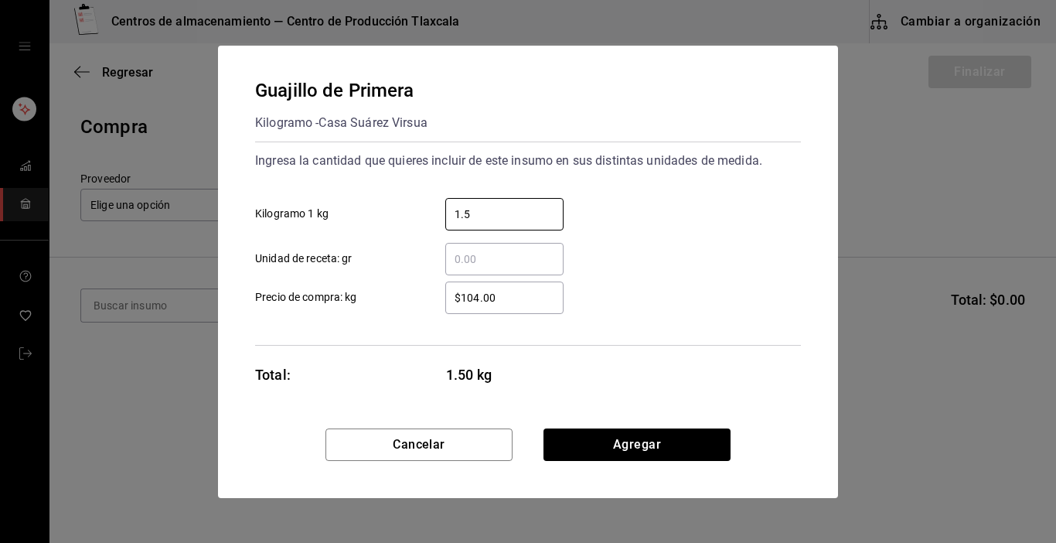
type input "1.5"
click at [669, 383] on div "Guajillo de Primera Kilogramo - Casa [PERSON_NAME] Virsua Ingresa la cantidad q…" at bounding box center [528, 237] width 620 height 383
click at [549, 322] on div "Ingresa la cantidad que quieres incluir de este insumo en sus distintas unidade…" at bounding box center [528, 244] width 546 height 204
click at [541, 303] on input "$104.00" at bounding box center [504, 297] width 118 height 19
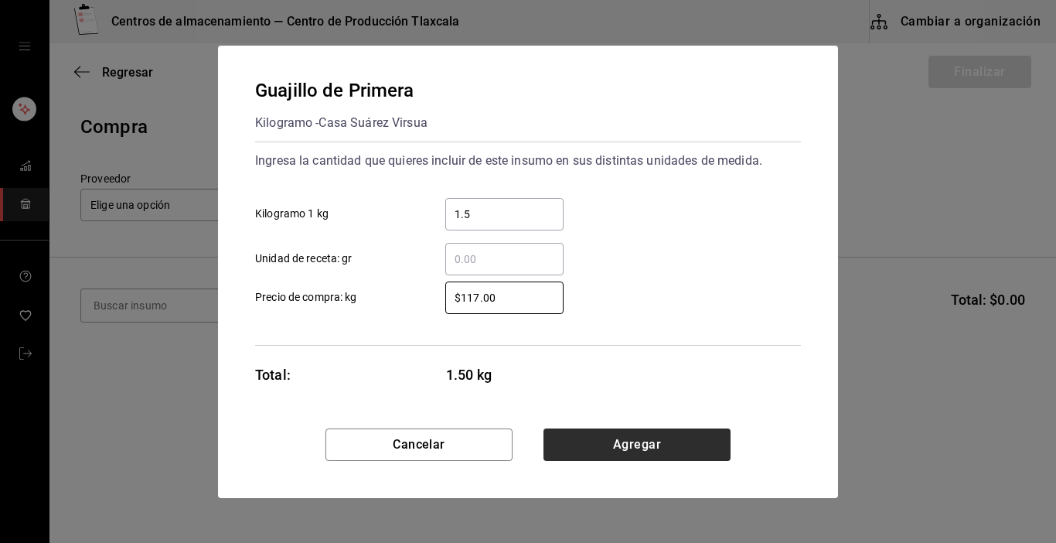
type input "$117.00"
click at [588, 456] on button "Agregar" at bounding box center [637, 444] width 187 height 32
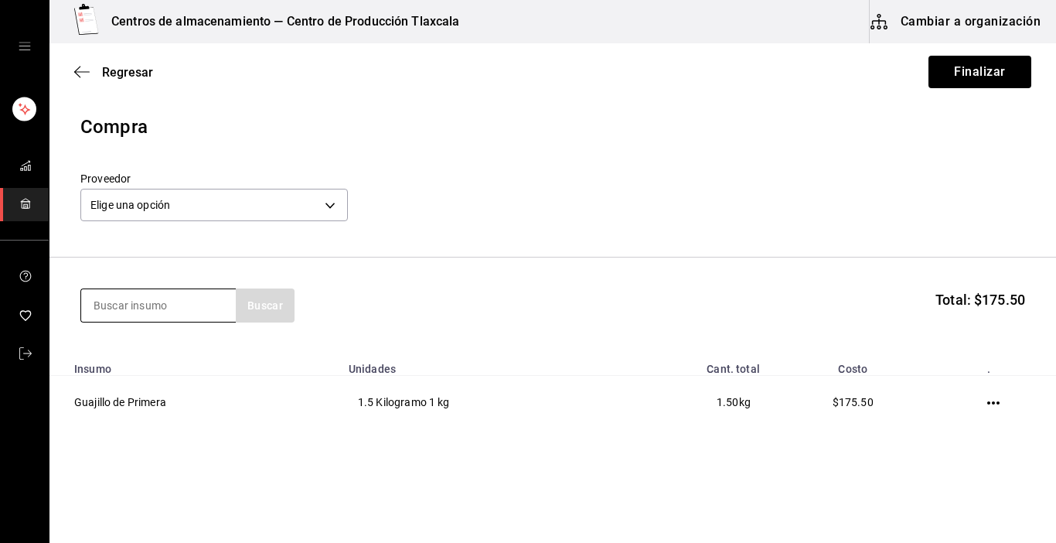
click at [213, 292] on input at bounding box center [158, 305] width 155 height 32
type input "maiz"
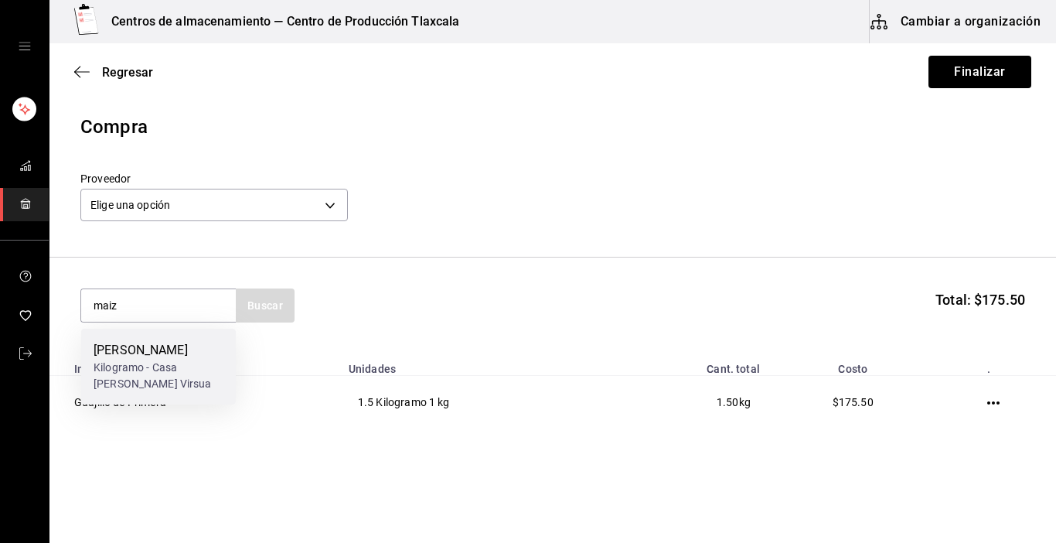
click at [149, 358] on div "[PERSON_NAME]" at bounding box center [159, 350] width 130 height 19
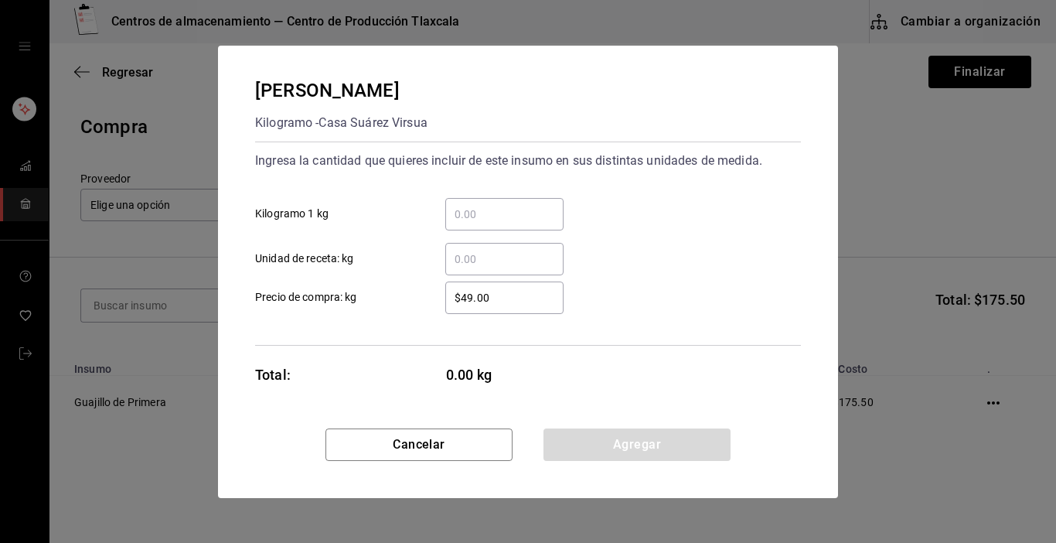
click at [474, 223] on input "​ Kilogramo 1 kg" at bounding box center [504, 214] width 118 height 19
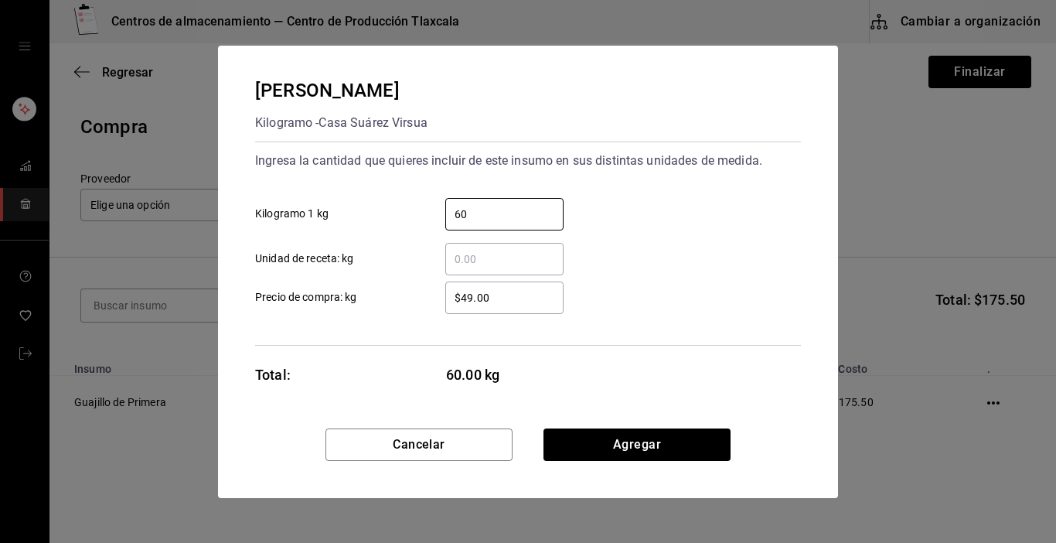
type input "60"
click at [639, 237] on div "​ Unidad de receta: kg" at bounding box center [522, 252] width 558 height 45
click at [514, 283] on div "$49.00 ​" at bounding box center [504, 297] width 118 height 32
click at [514, 288] on input "$49.00" at bounding box center [504, 297] width 118 height 19
type input "$4"
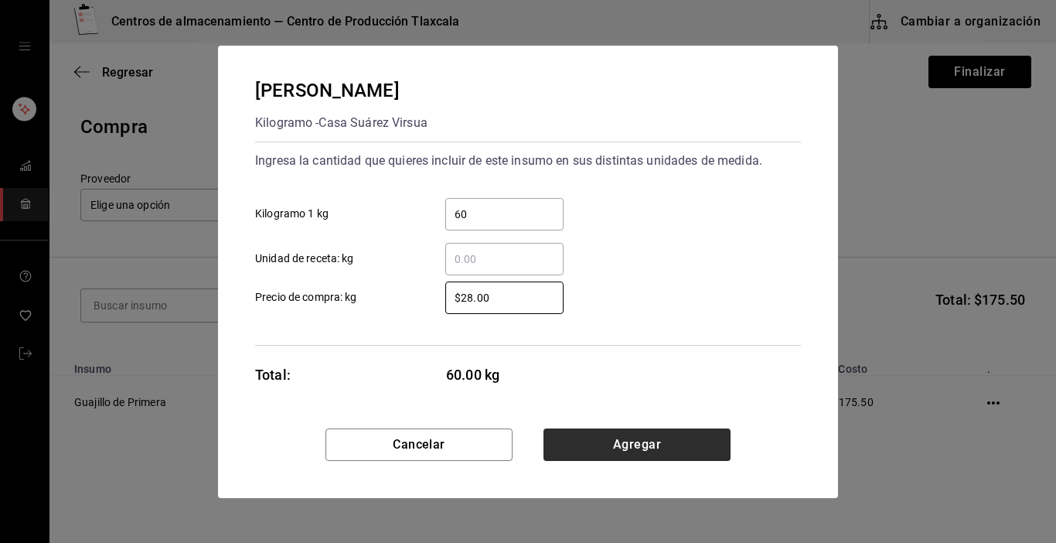
type input "$28.00"
click at [633, 445] on button "Agregar" at bounding box center [637, 444] width 187 height 32
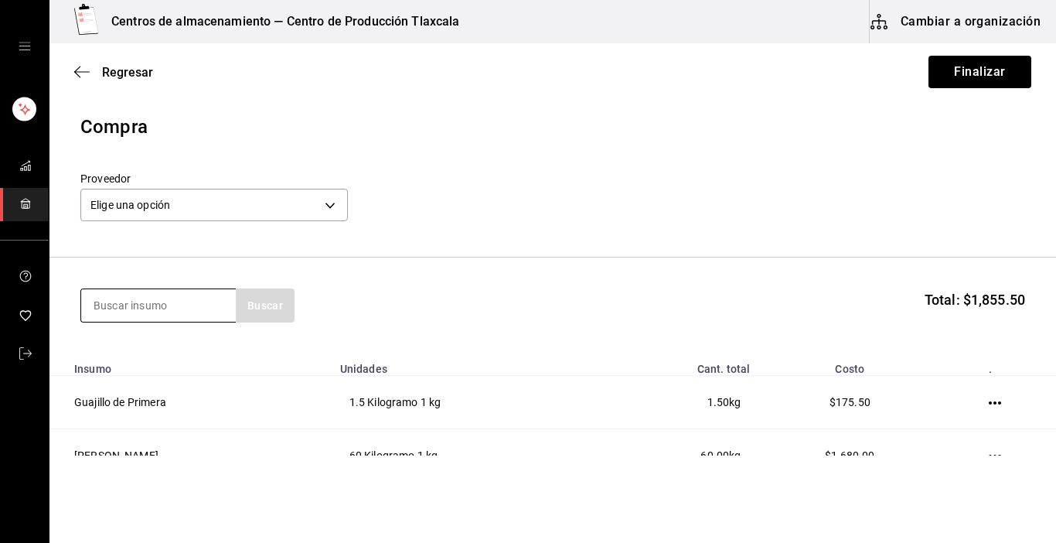
click at [220, 308] on input at bounding box center [158, 305] width 155 height 32
type input "[GEOGRAPHIC_DATA]"
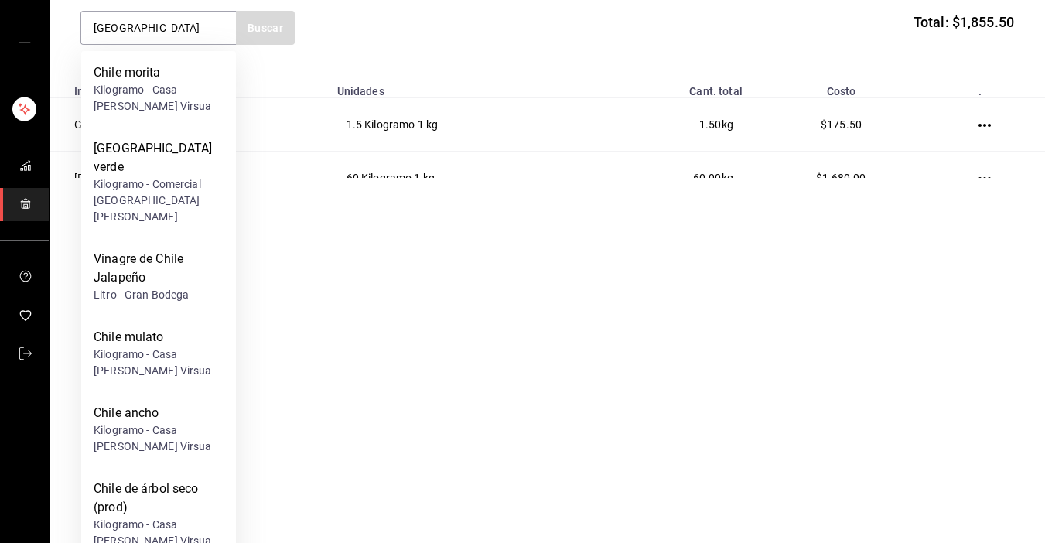
scroll to position [278, 0]
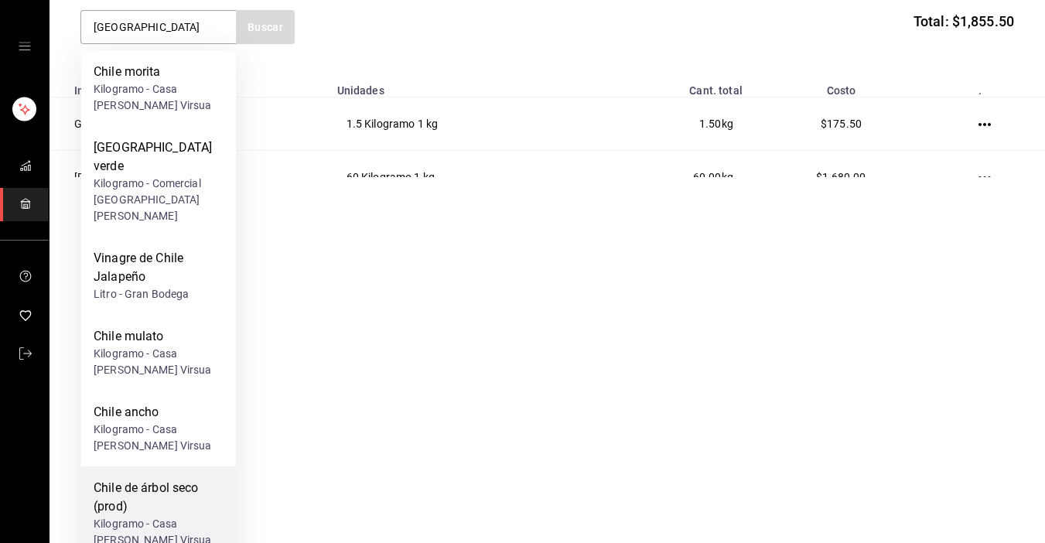
click at [178, 479] on div "Chile de árbol seco (prod)" at bounding box center [159, 497] width 130 height 37
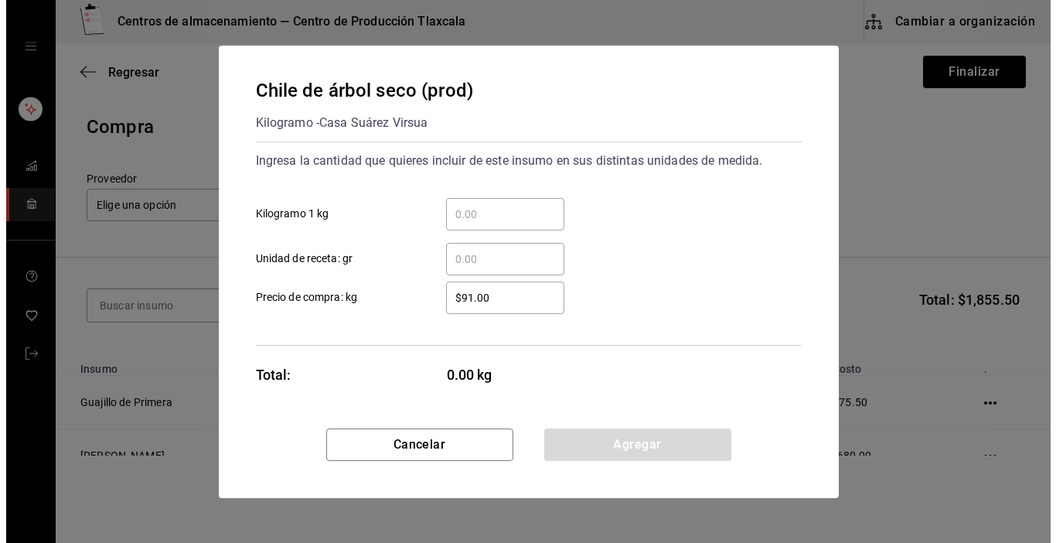
scroll to position [0, 0]
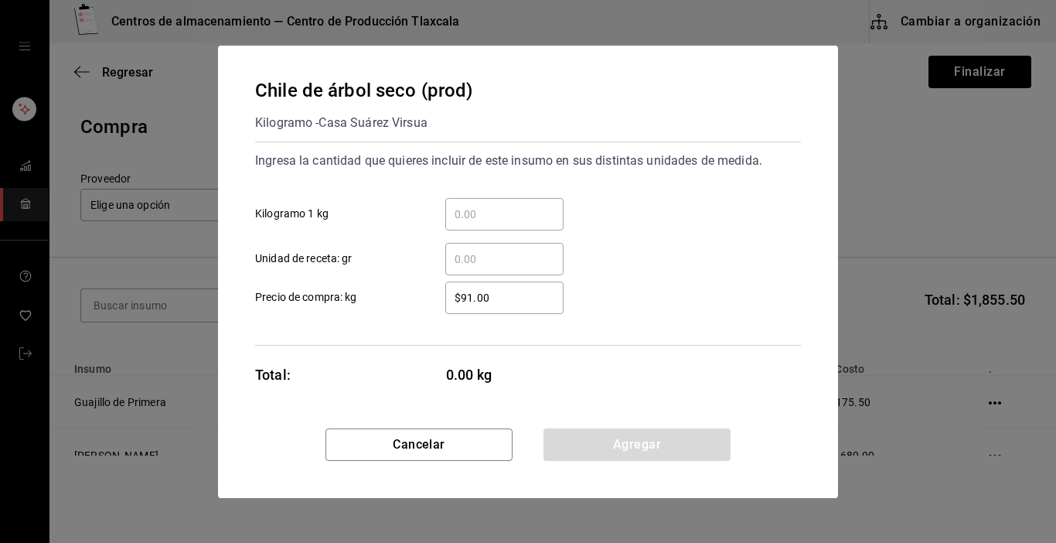
click at [485, 230] on div "​" at bounding box center [504, 214] width 118 height 32
click at [485, 223] on input "​ Kilogramo 1 kg" at bounding box center [504, 214] width 118 height 19
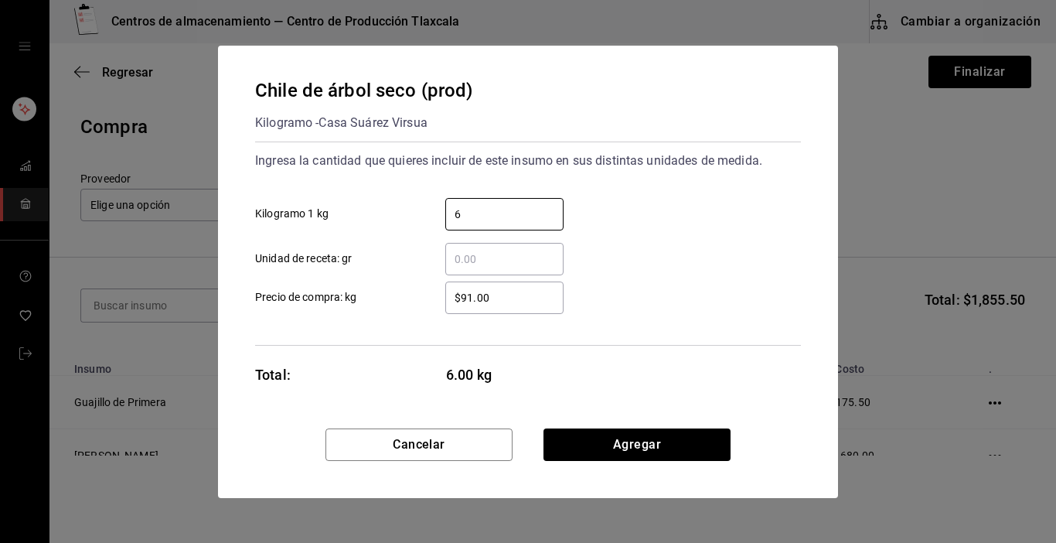
type input "6"
click at [637, 245] on div "​ Unidad de receta: gr" at bounding box center [522, 252] width 558 height 45
click at [534, 293] on input "$91.00" at bounding box center [504, 297] width 118 height 19
type input "$9"
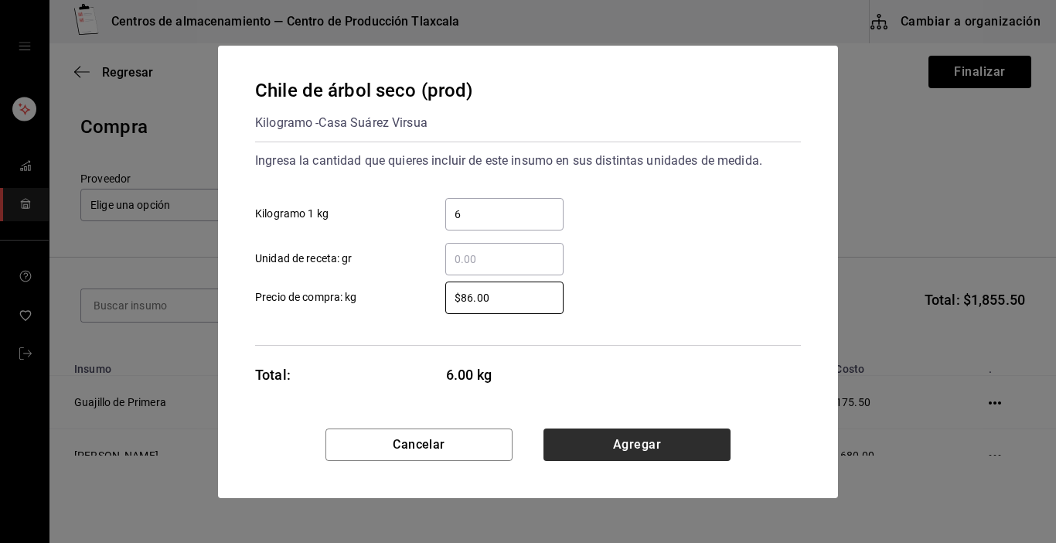
type input "$86.00"
click at [680, 455] on button "Agregar" at bounding box center [637, 444] width 187 height 32
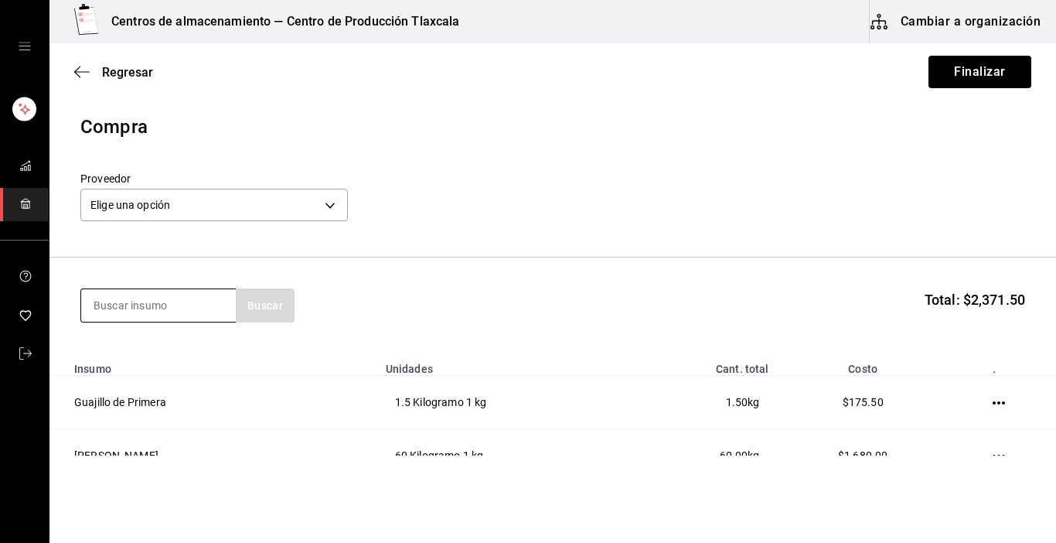
click at [110, 308] on input at bounding box center [158, 305] width 155 height 32
type input "chipotle"
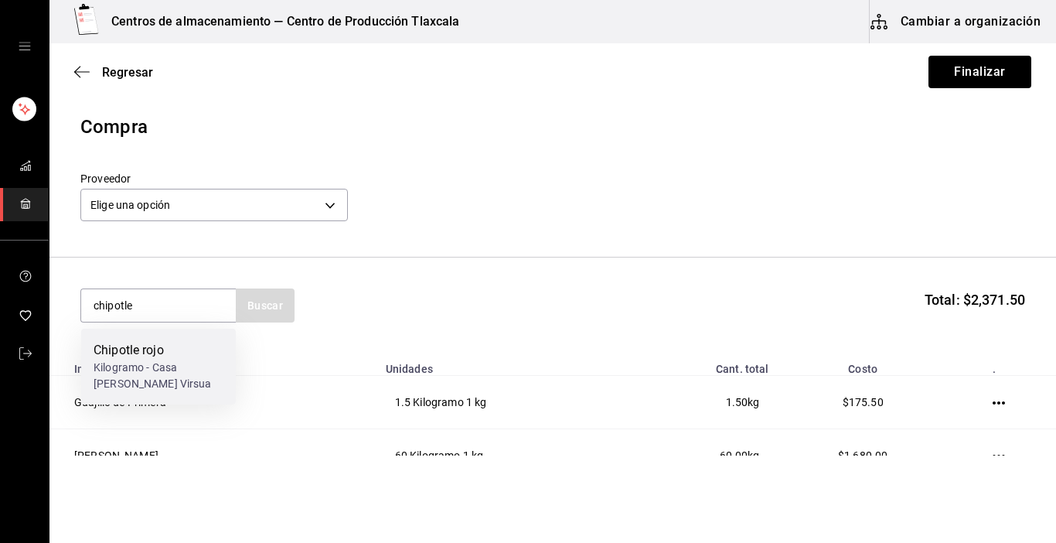
click at [142, 370] on div "Kilogramo - Casa [PERSON_NAME] Virsua" at bounding box center [159, 376] width 130 height 32
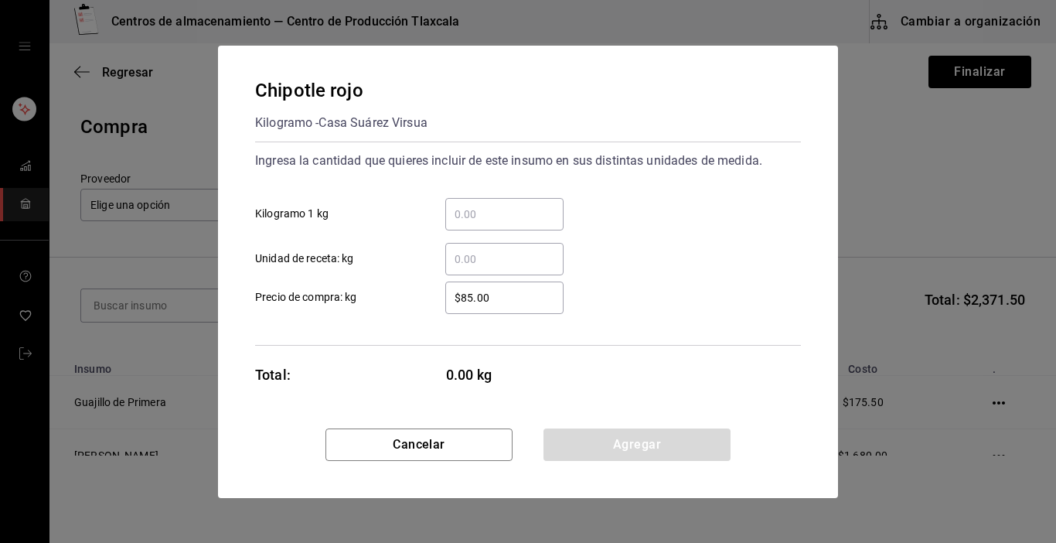
click at [465, 217] on input "​ Kilogramo 1 kg" at bounding box center [504, 214] width 118 height 19
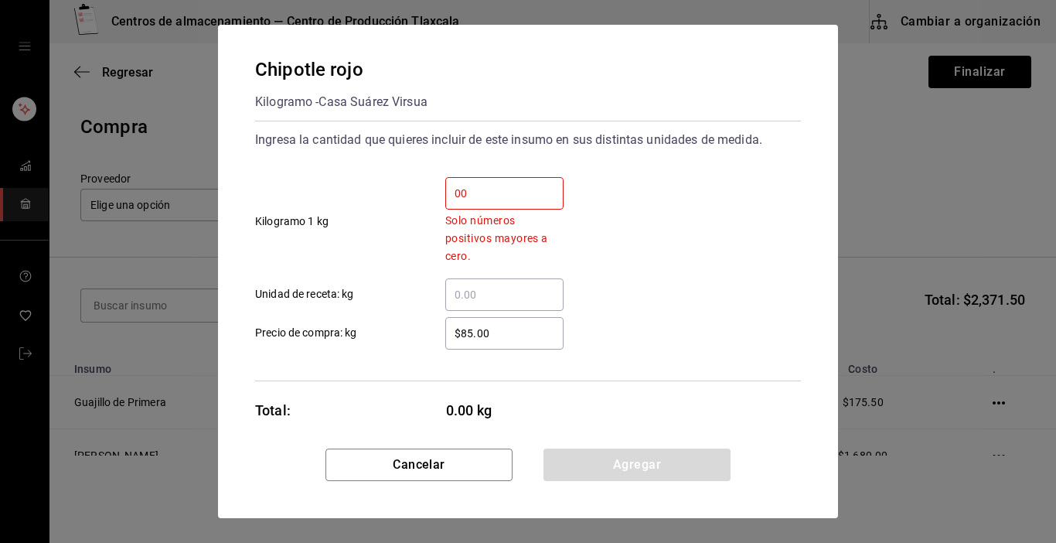
type input "0"
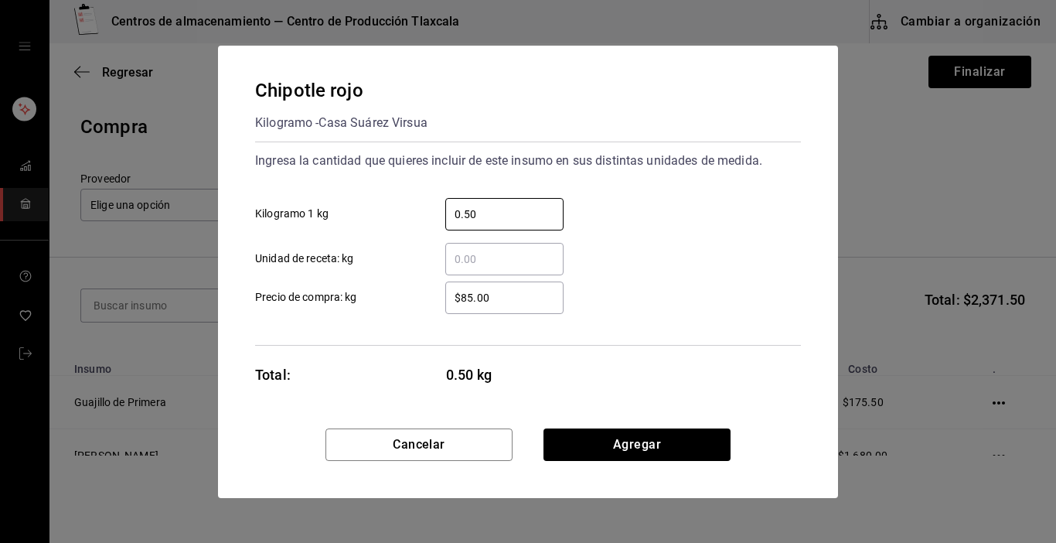
type input "0.50"
click at [551, 315] on div "Ingresa la cantidad que quieres incluir de este insumo en sus distintas unidade…" at bounding box center [528, 244] width 546 height 204
click at [541, 300] on input "$85.00" at bounding box center [504, 297] width 118 height 19
type input "$8"
type input "$72.00"
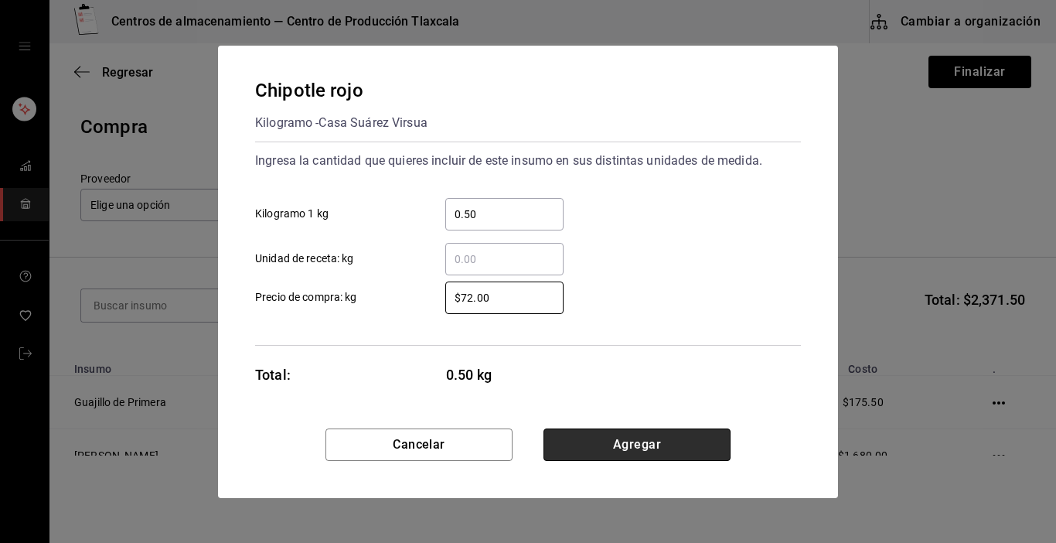
click at [595, 439] on button "Agregar" at bounding box center [637, 444] width 187 height 32
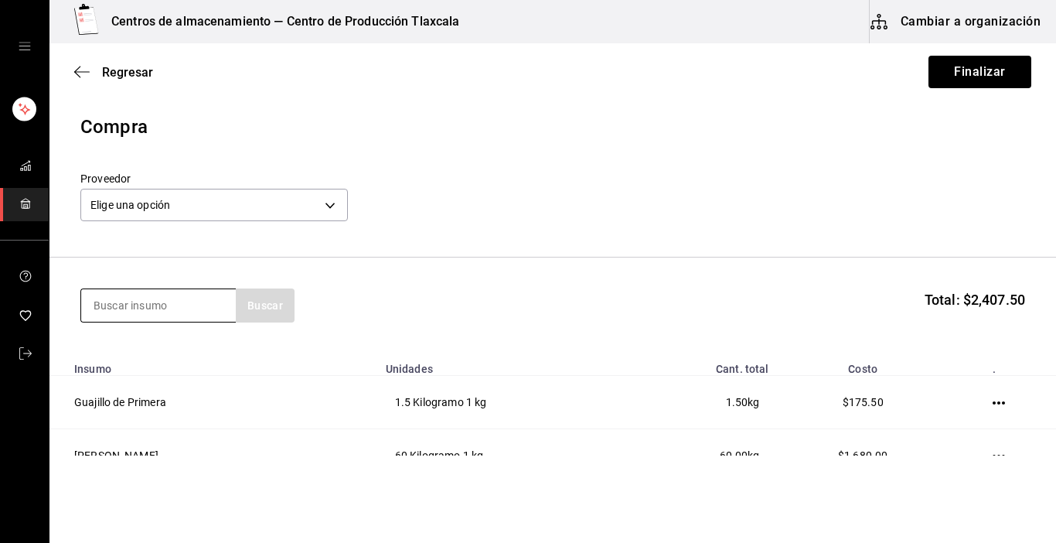
click at [162, 310] on input at bounding box center [158, 305] width 155 height 32
click at [152, 306] on input at bounding box center [158, 305] width 155 height 32
type input "aceite"
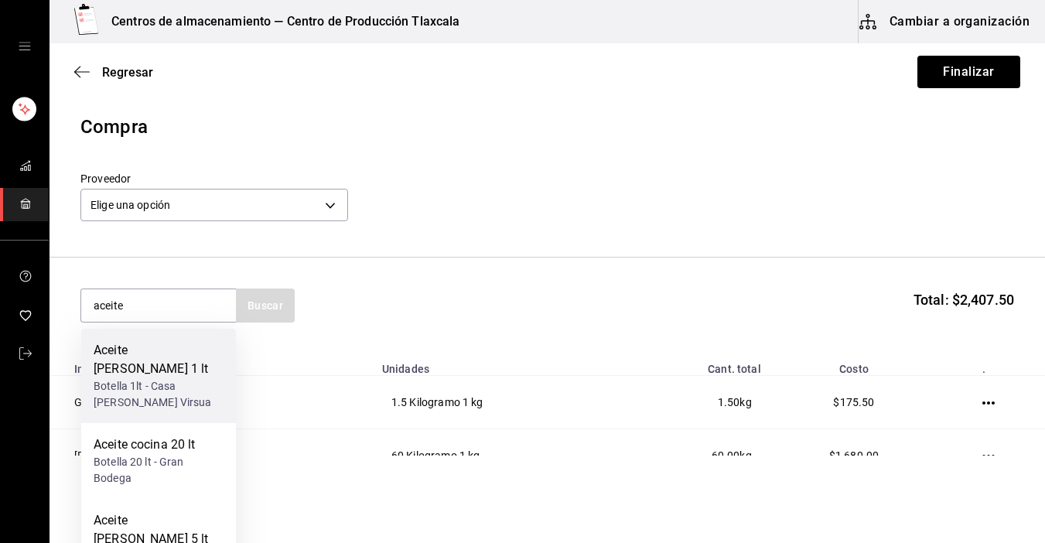
click at [189, 378] on div "Botella 1lt - Casa [PERSON_NAME] Virsua" at bounding box center [159, 394] width 130 height 32
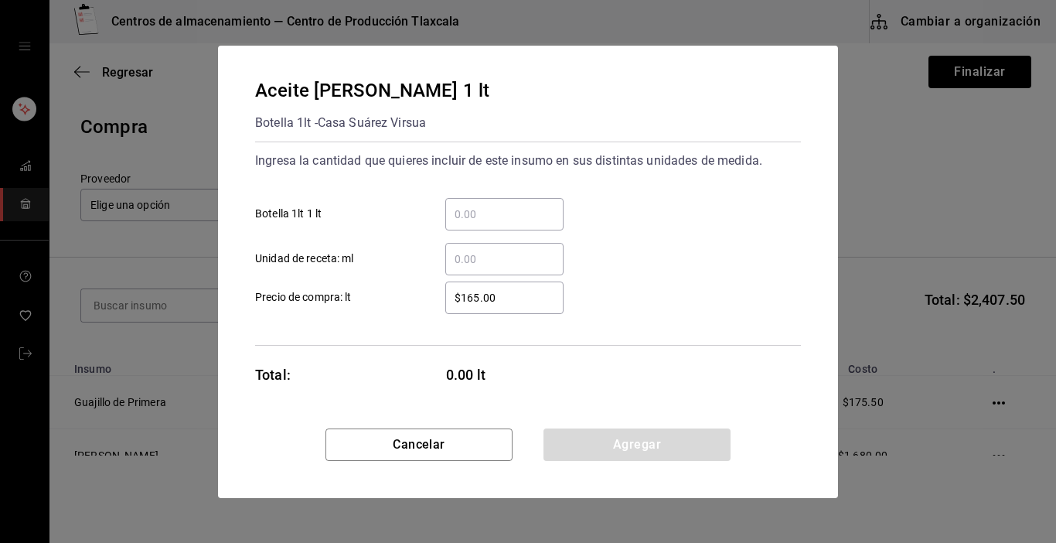
click at [524, 220] on input "​ Botella 1lt 1 lt" at bounding box center [504, 214] width 118 height 19
type input "1"
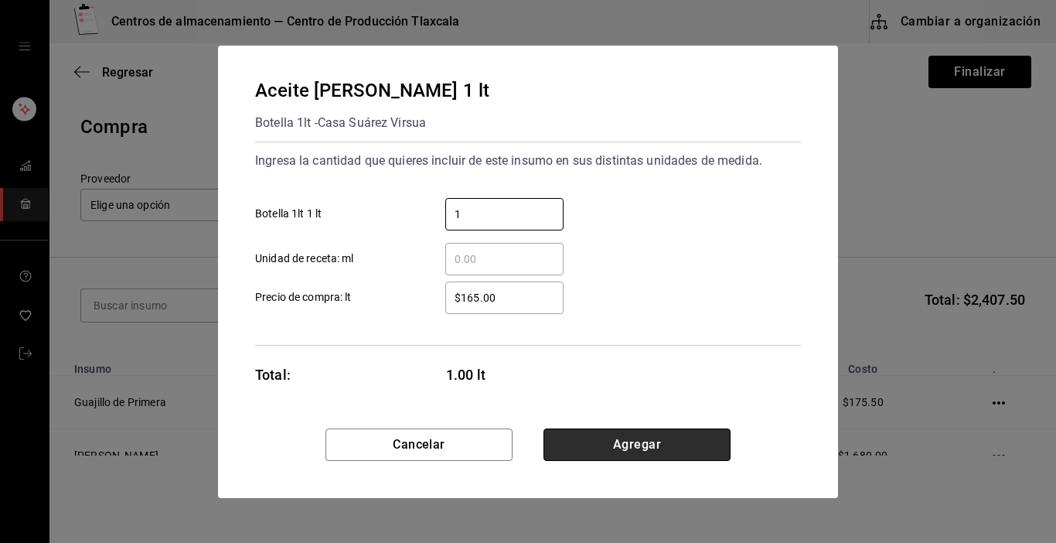
click at [632, 445] on button "Agregar" at bounding box center [637, 444] width 187 height 32
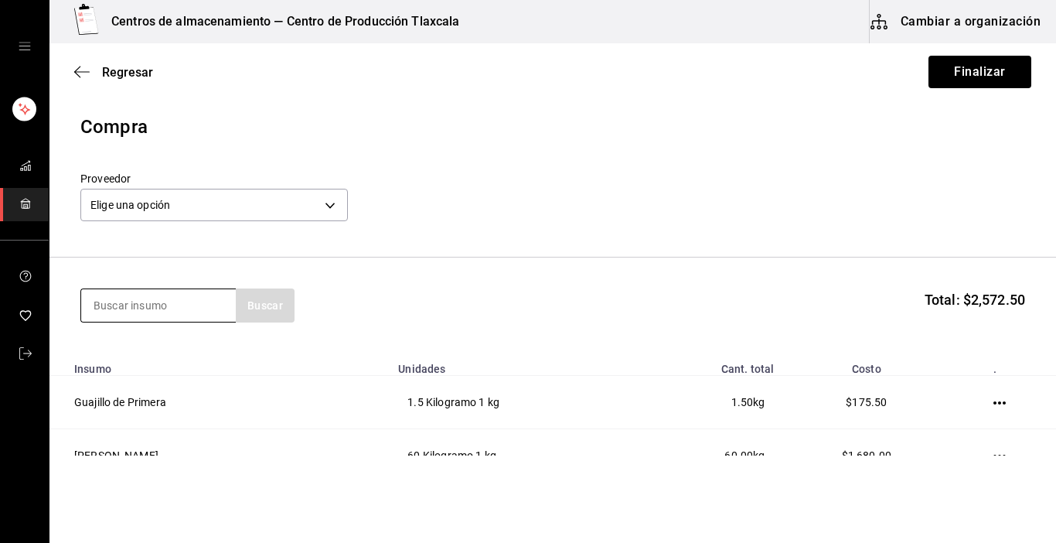
click at [147, 313] on input at bounding box center [158, 305] width 155 height 32
type input "ajon"
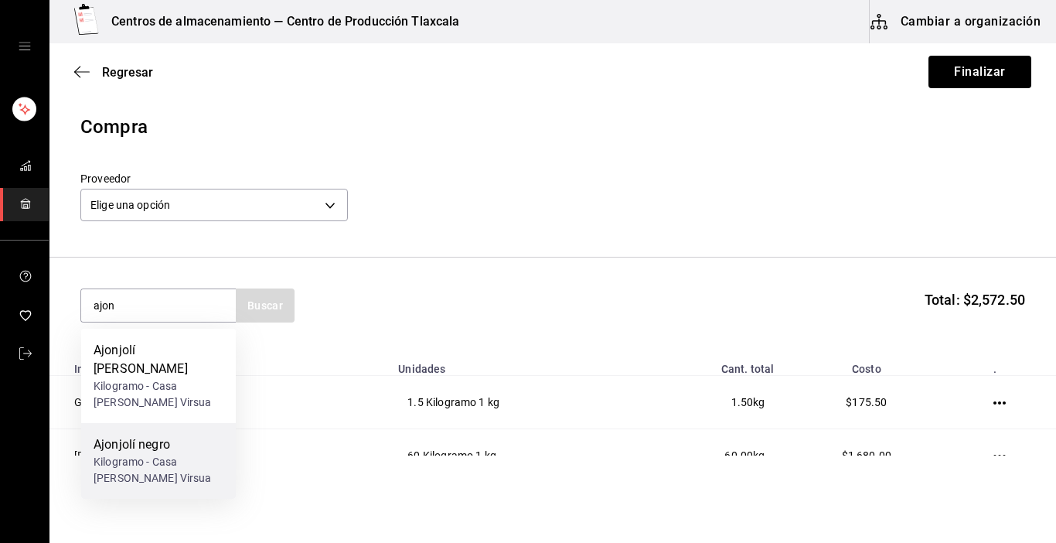
click at [148, 435] on div "Ajonjolí negro" at bounding box center [159, 444] width 130 height 19
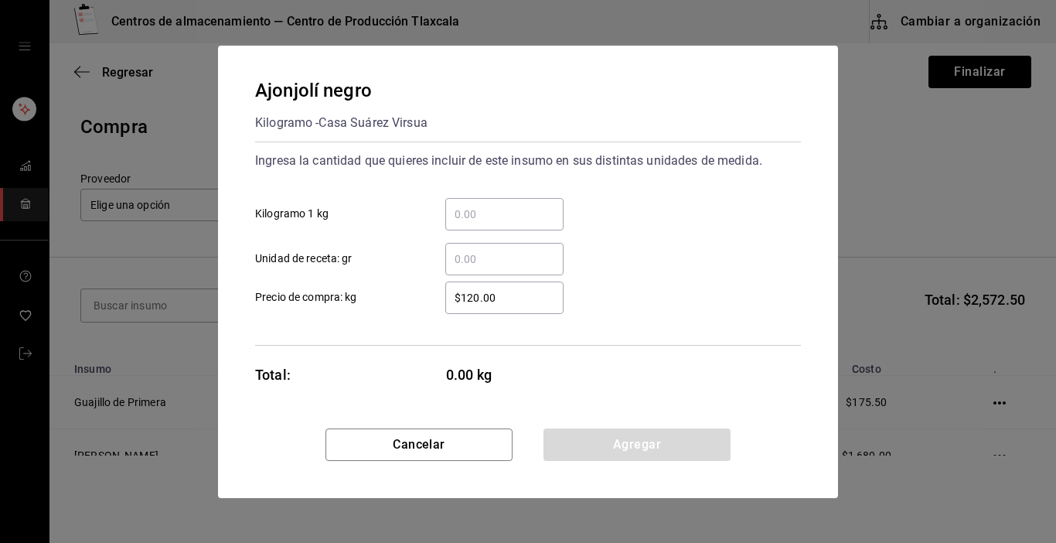
click at [465, 215] on input "​ Kilogramo 1 kg" at bounding box center [504, 214] width 118 height 19
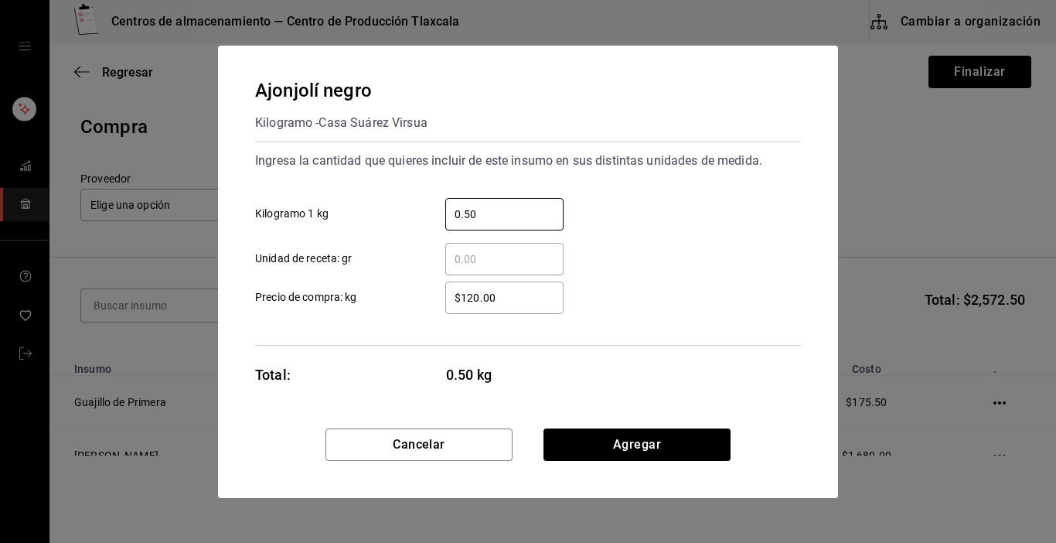
type input "0.50"
click at [530, 291] on input "$120.00" at bounding box center [504, 297] width 118 height 19
type input "$1"
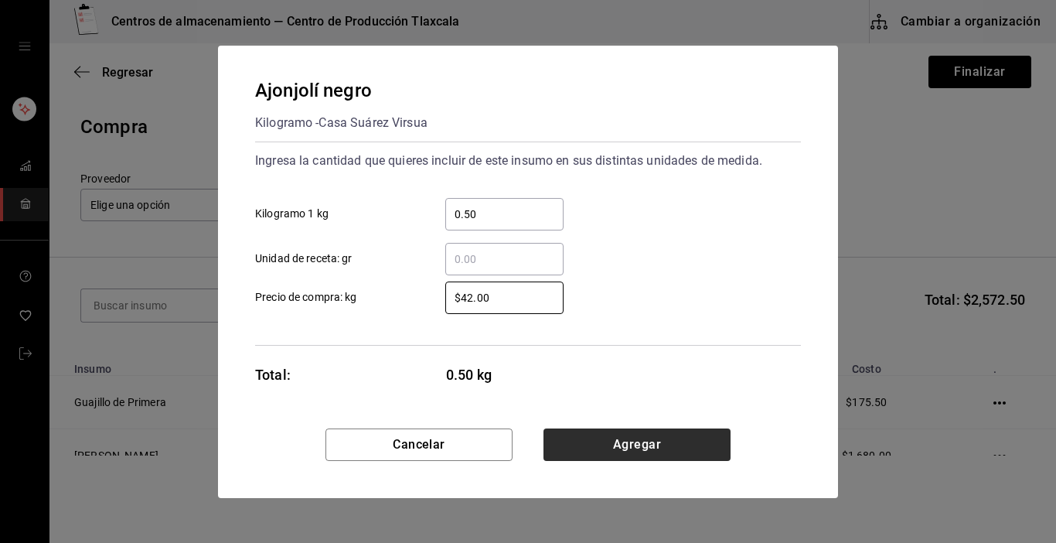
type input "$42.00"
click at [564, 439] on button "Agregar" at bounding box center [637, 444] width 187 height 32
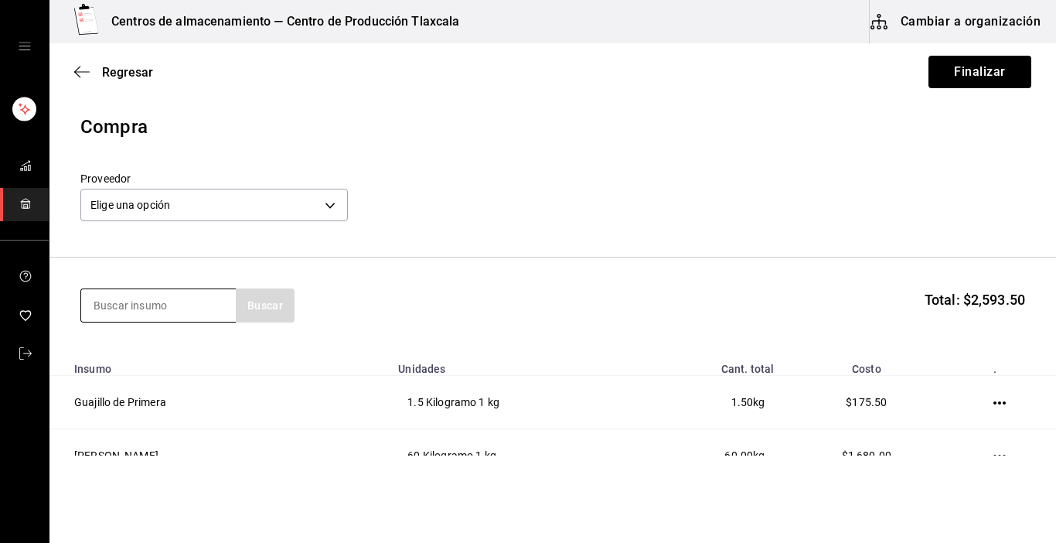
click at [200, 302] on input at bounding box center [158, 305] width 155 height 32
type input "[GEOGRAPHIC_DATA]"
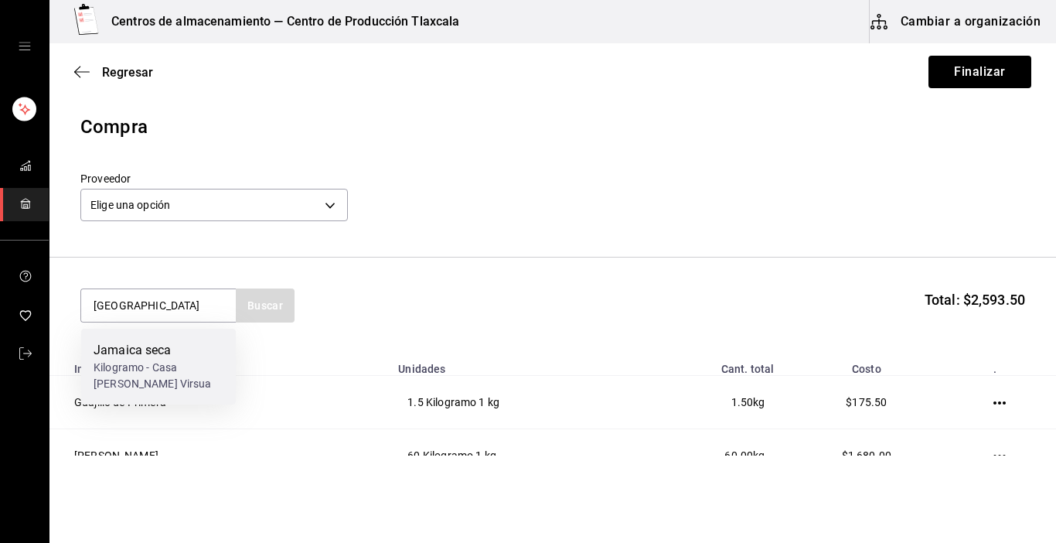
click at [182, 356] on div "Jamaica seca" at bounding box center [159, 350] width 130 height 19
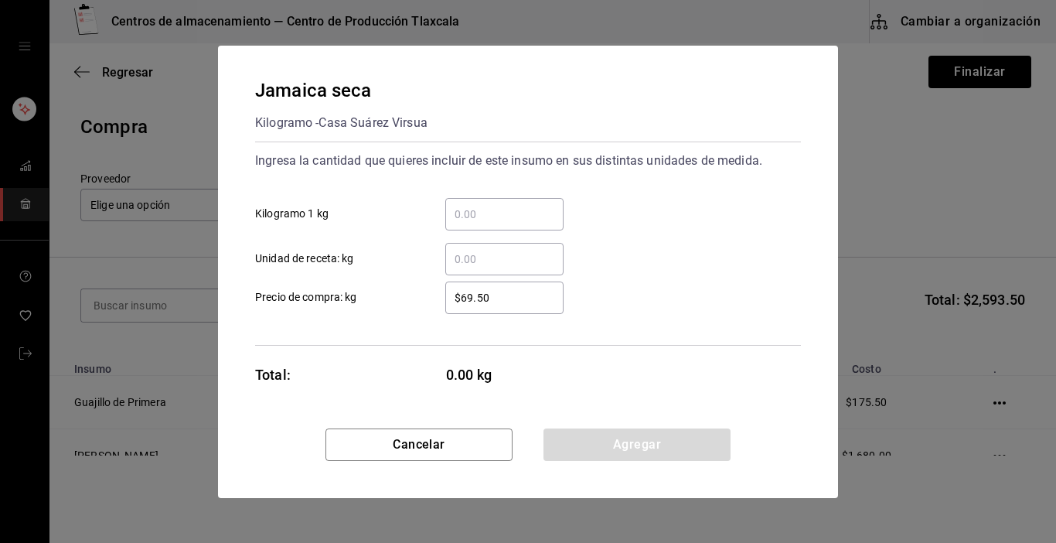
click at [466, 222] on input "​ Kilogramo 1 kg" at bounding box center [504, 214] width 118 height 19
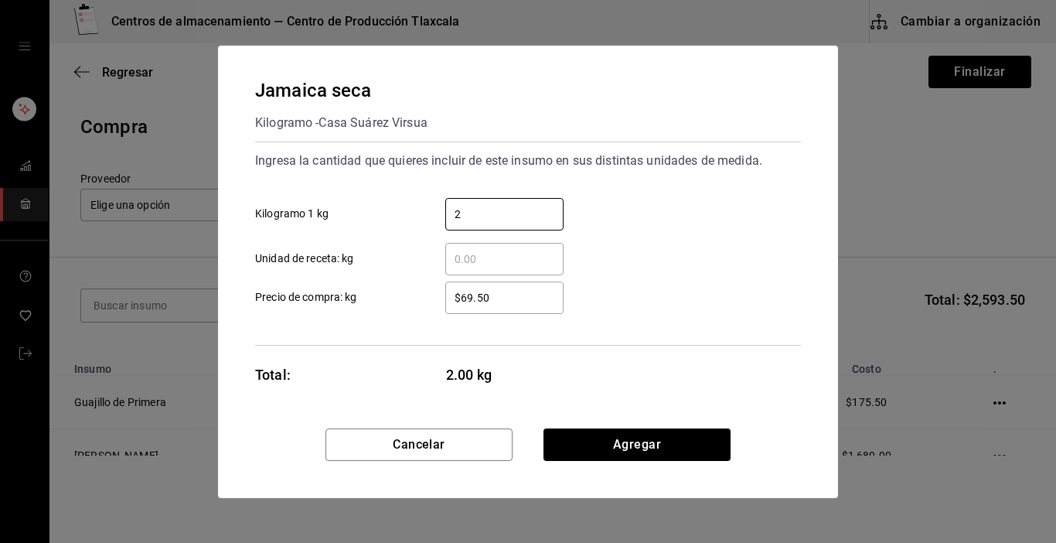
type input "2"
drag, startPoint x: 730, startPoint y: 298, endPoint x: 651, endPoint y: 301, distance: 78.9
click at [729, 298] on div "$69.50 ​ Precio de compra: kg" at bounding box center [522, 291] width 558 height 45
click at [524, 302] on input "$69.50" at bounding box center [504, 297] width 118 height 19
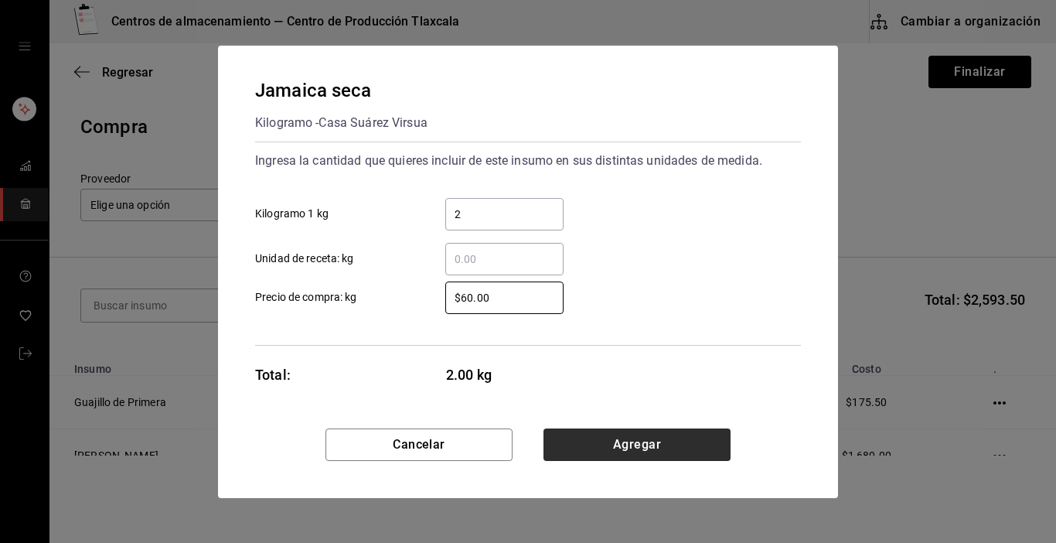
type input "$60.00"
click at [588, 455] on button "Agregar" at bounding box center [637, 444] width 187 height 32
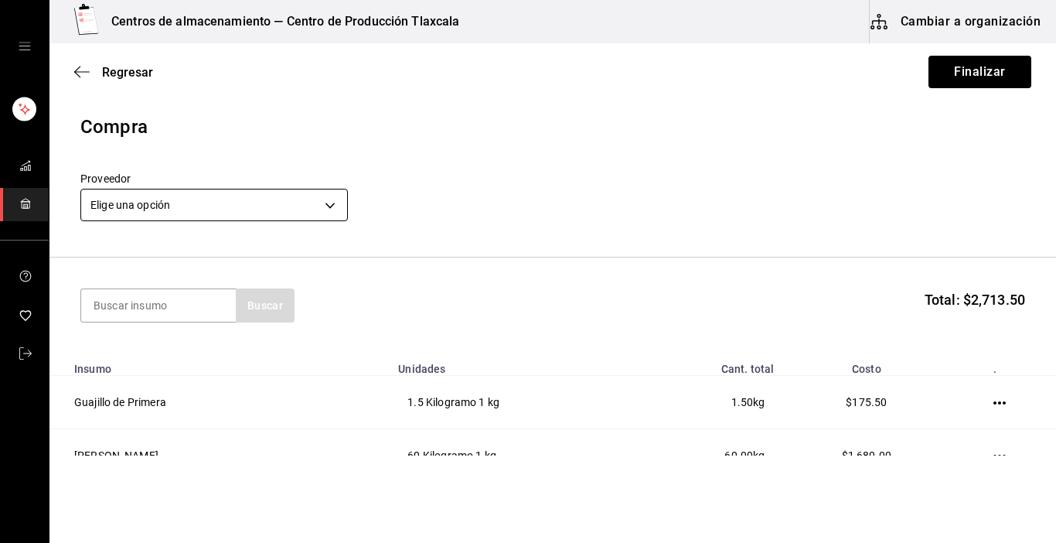
click at [336, 197] on body "Centros de almacenamiento — Centro de Producción Tlaxcala Cambiar a organizació…" at bounding box center [528, 227] width 1056 height 455
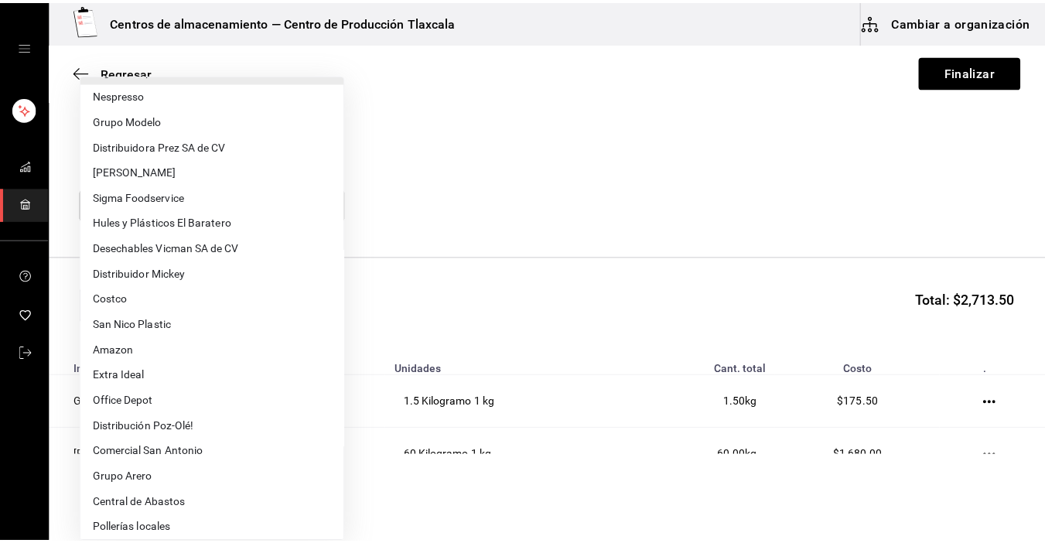
scroll to position [271, 0]
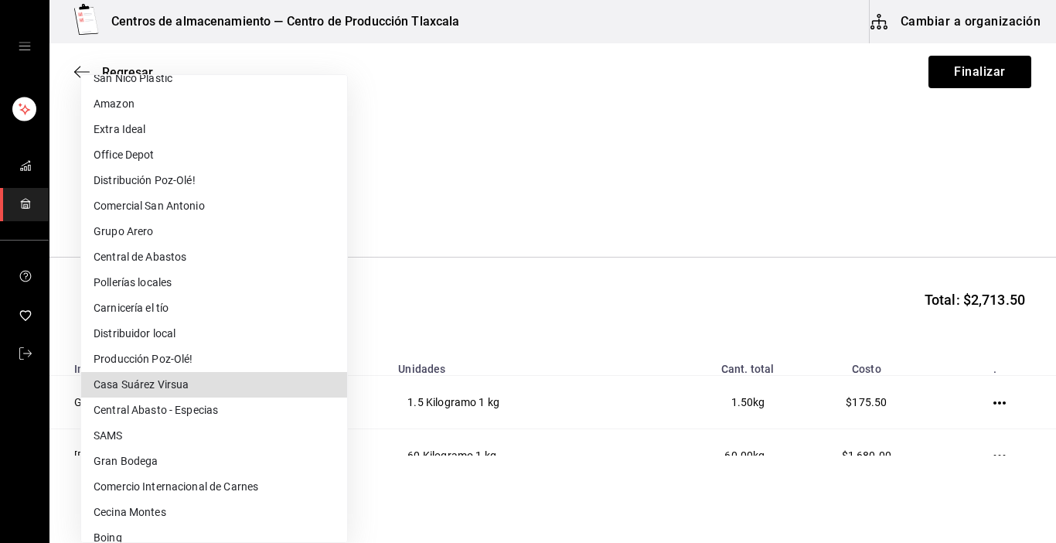
type input "0e214162-cd5a-42eb-b087-4c5b289f8a5a"
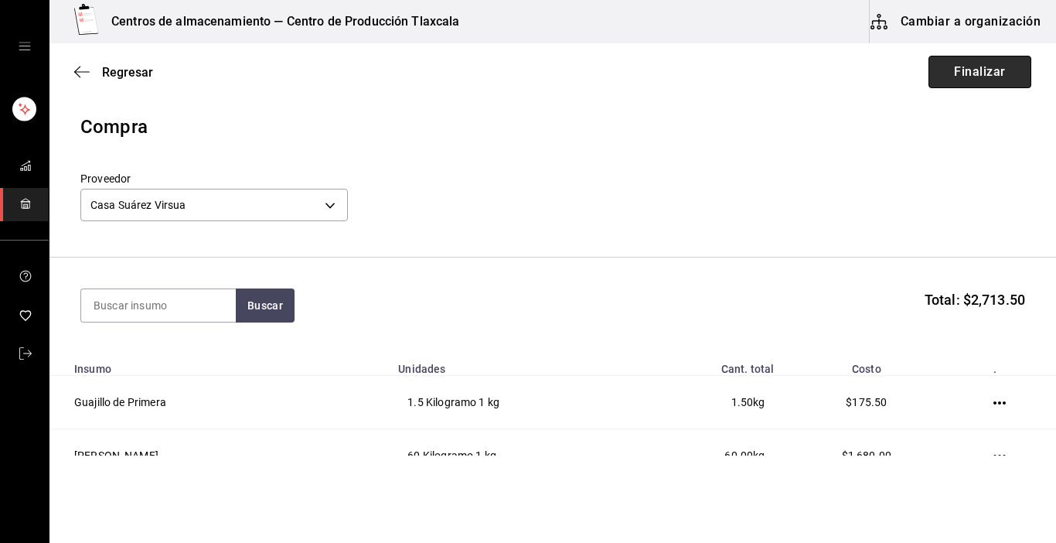
click at [994, 72] on button "Finalizar" at bounding box center [980, 72] width 103 height 32
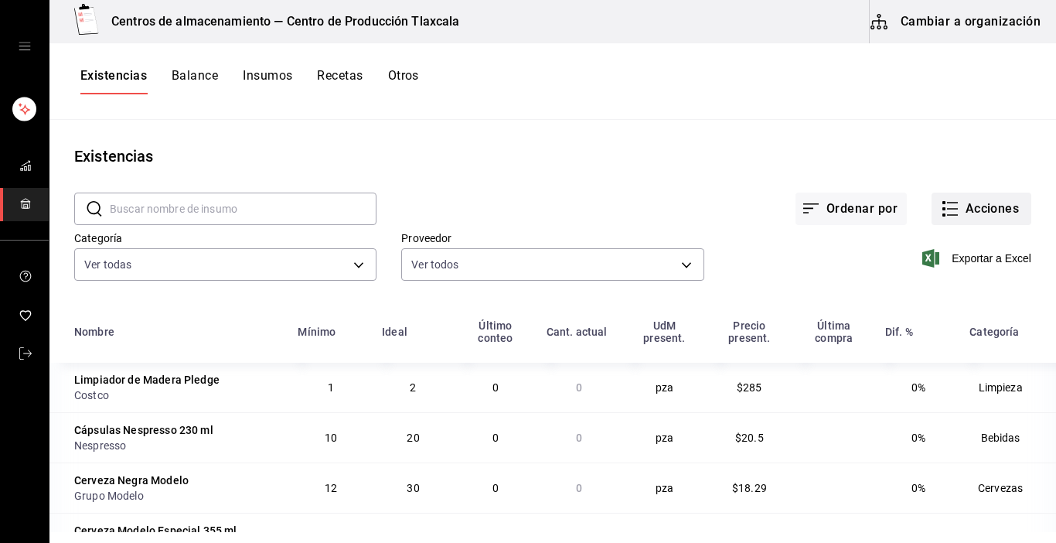
click at [941, 206] on icon "button" at bounding box center [950, 209] width 19 height 19
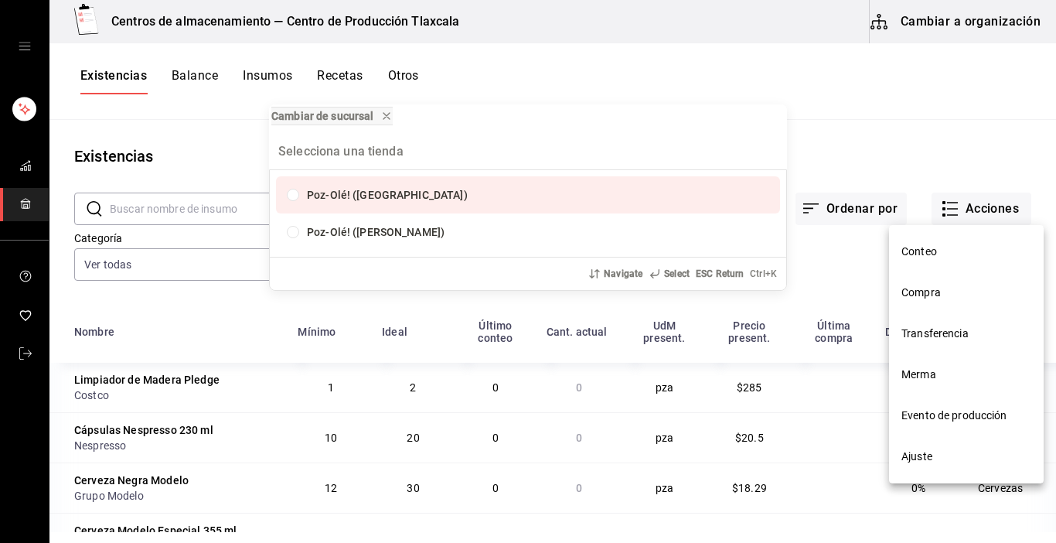
click at [914, 94] on div "Cambiar de sucursal Poz-Olé! ([GEOGRAPHIC_DATA]) Poz-Olé! ([PERSON_NAME]) Navig…" at bounding box center [528, 271] width 1056 height 543
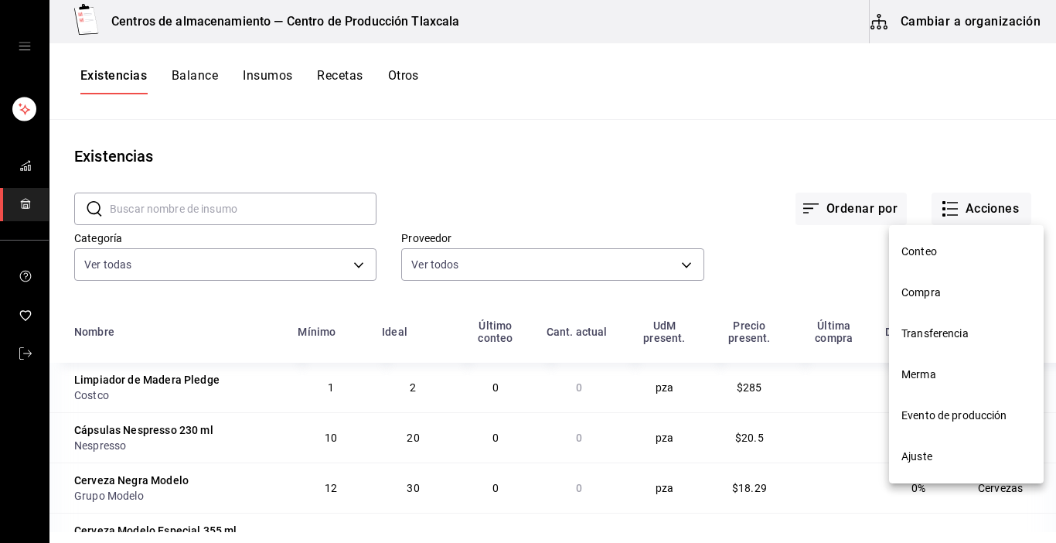
click at [940, 298] on span "Compra" at bounding box center [967, 293] width 130 height 16
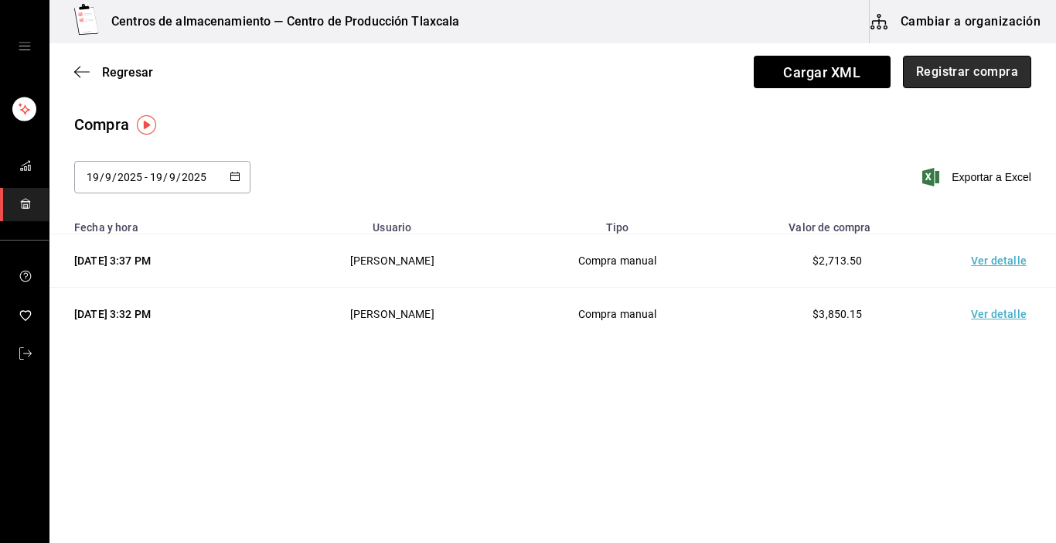
click at [953, 63] on button "Registrar compra" at bounding box center [967, 72] width 128 height 32
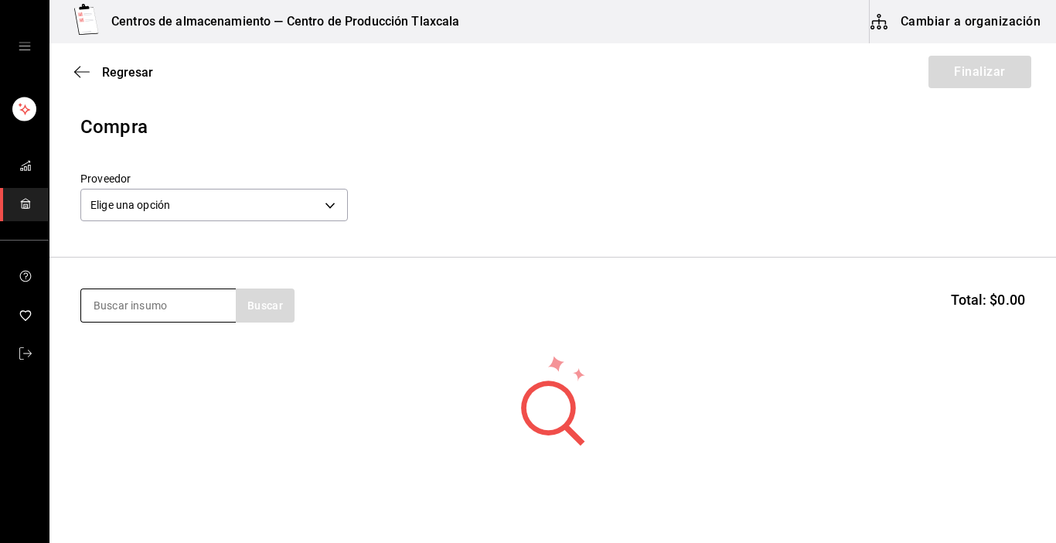
click at [178, 304] on input at bounding box center [158, 305] width 155 height 32
type input "v"
type input "[GEOGRAPHIC_DATA]"
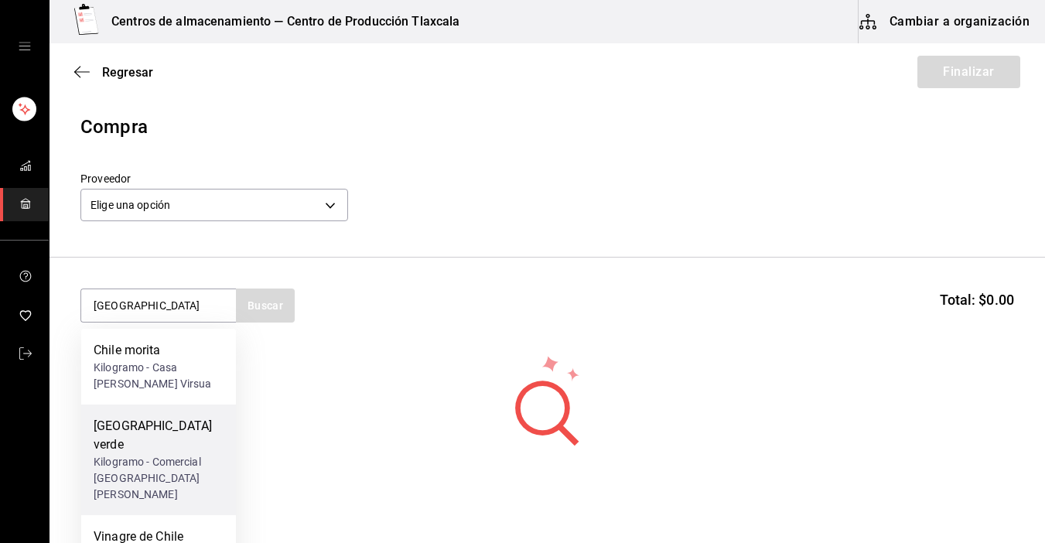
click at [104, 454] on div "Kilogramo - Comercial [GEOGRAPHIC_DATA][PERSON_NAME]" at bounding box center [159, 478] width 130 height 49
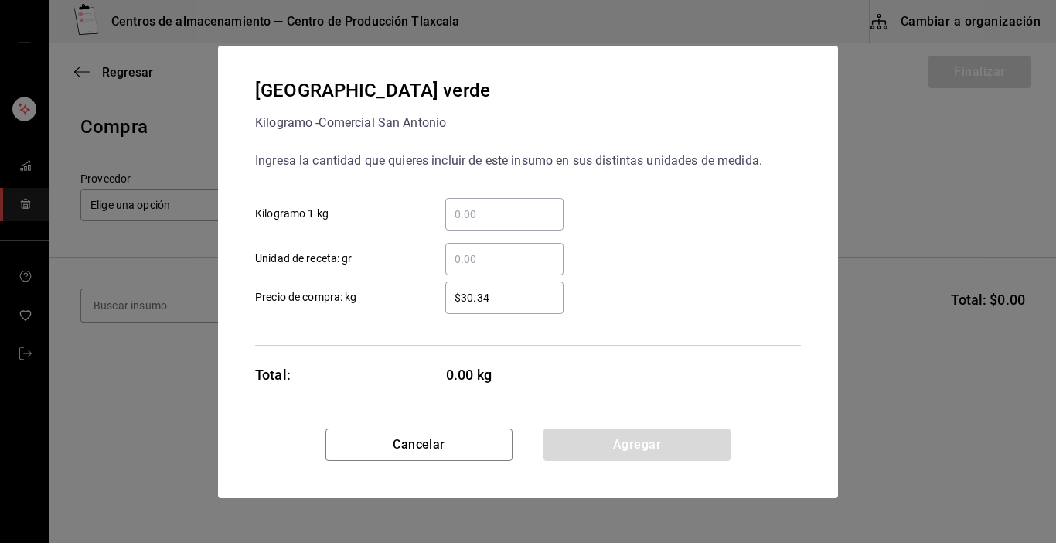
click at [466, 223] on input "​ Kilogramo 1 kg" at bounding box center [504, 214] width 118 height 19
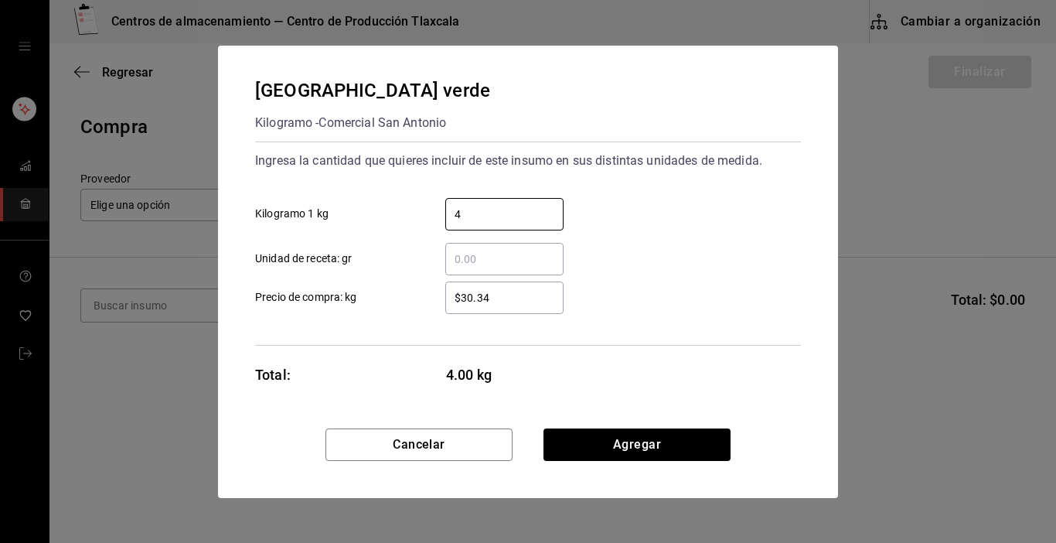
type input "4"
drag, startPoint x: 772, startPoint y: 285, endPoint x: 745, endPoint y: 288, distance: 27.2
click at [772, 285] on div "$30.34 ​ Precio de compra: kg" at bounding box center [522, 291] width 558 height 45
click at [541, 306] on input "$30.34" at bounding box center [504, 297] width 118 height 19
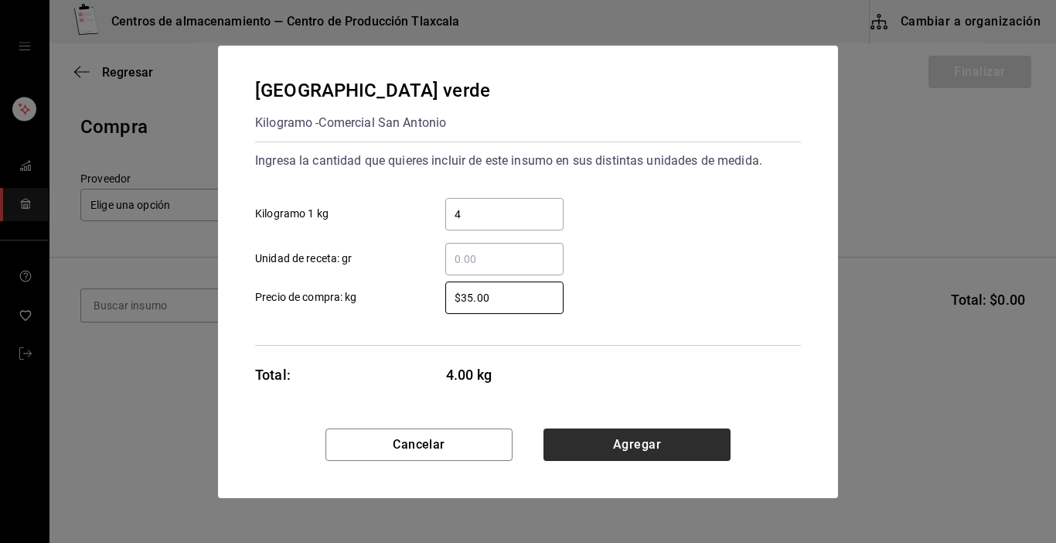
type input "$35.00"
click at [693, 438] on button "Agregar" at bounding box center [637, 444] width 187 height 32
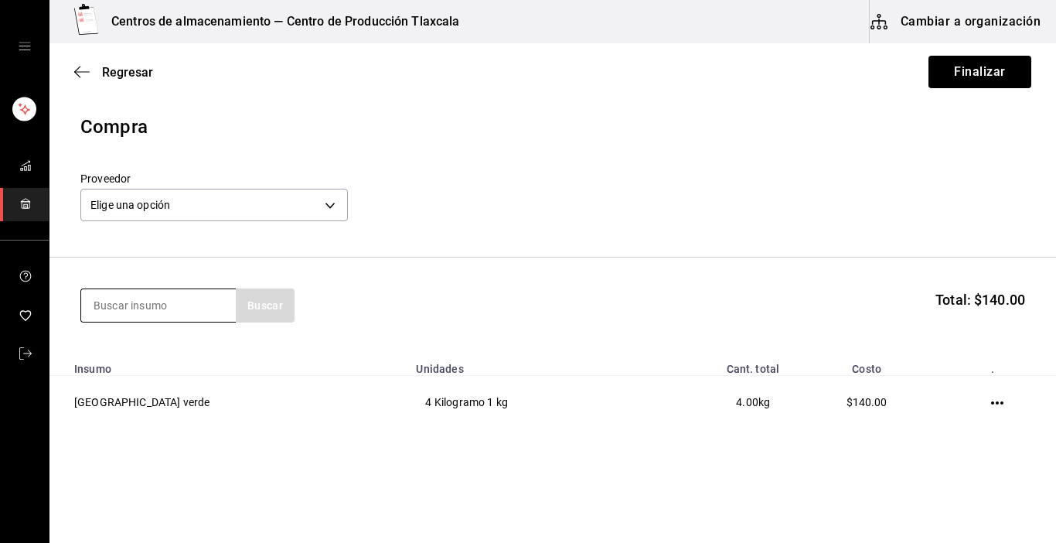
click at [218, 310] on input at bounding box center [158, 305] width 155 height 32
click at [117, 309] on input at bounding box center [158, 305] width 155 height 32
type input "ajo"
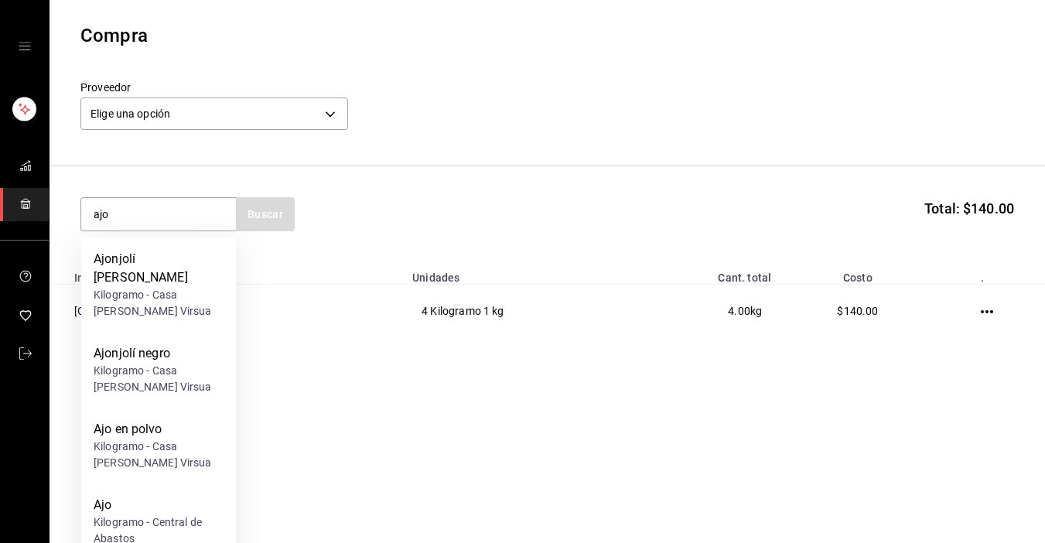
scroll to position [124, 0]
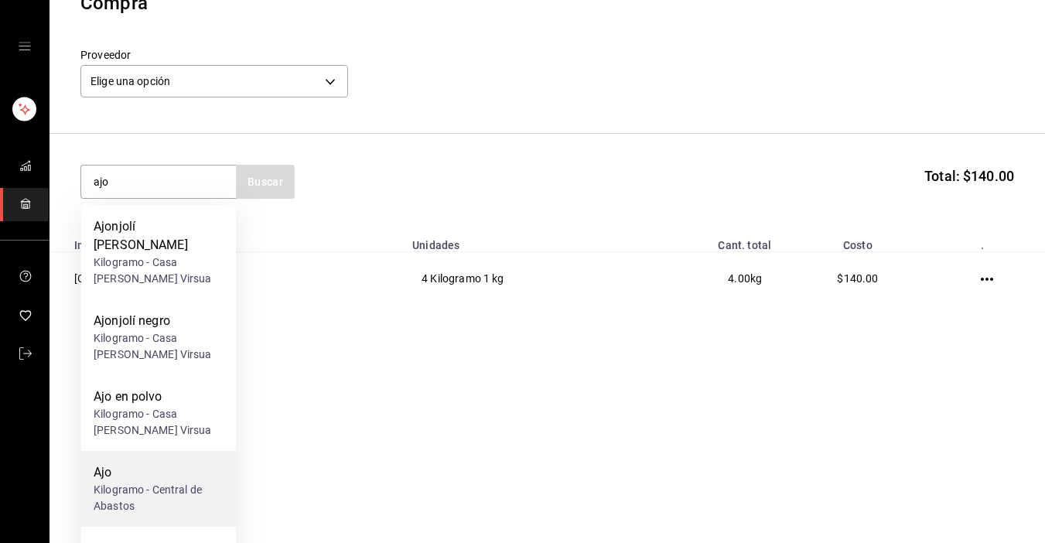
click at [142, 463] on div "Ajo" at bounding box center [159, 472] width 130 height 19
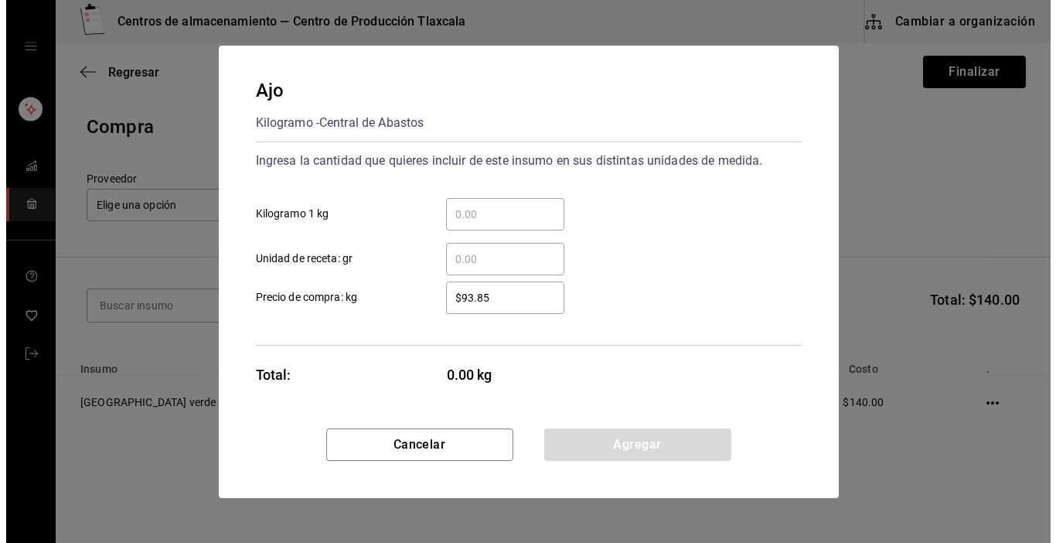
scroll to position [0, 0]
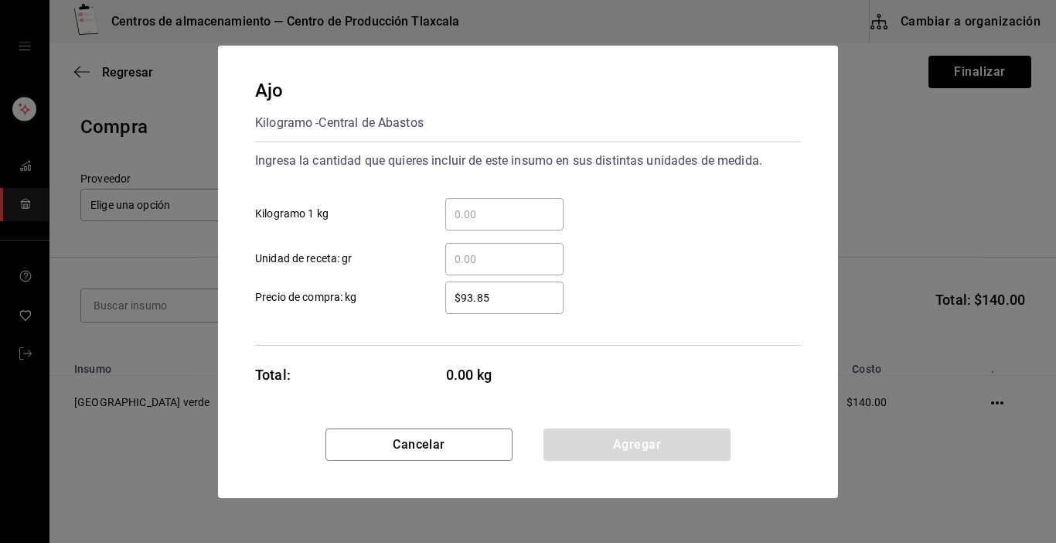
click at [517, 210] on input "​ Kilogramo 1 kg" at bounding box center [504, 214] width 118 height 19
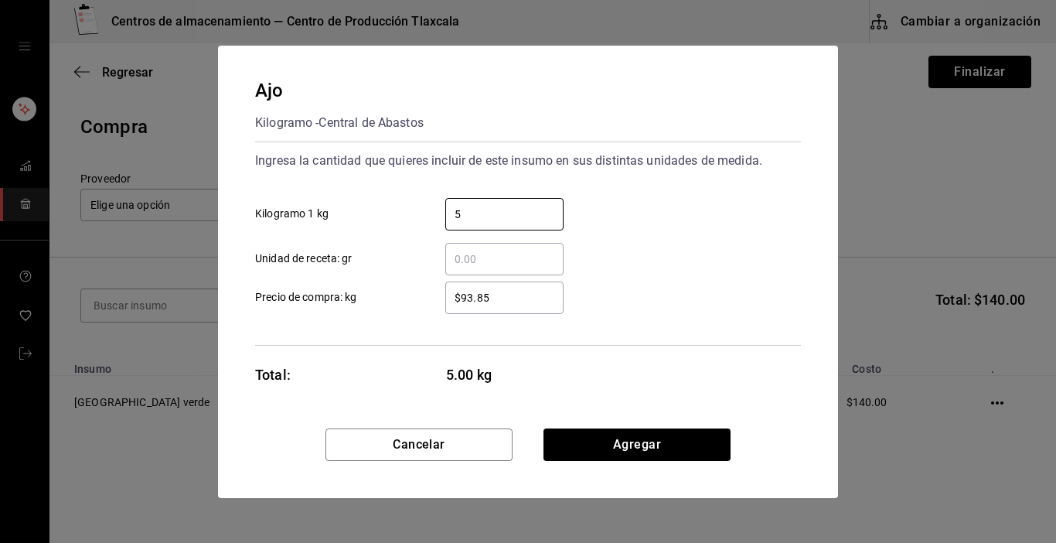
type input "5"
drag, startPoint x: 658, startPoint y: 254, endPoint x: 622, endPoint y: 272, distance: 40.5
click at [658, 254] on div "​ Unidad de receta: gr" at bounding box center [522, 252] width 558 height 45
click at [506, 307] on div "$93.85 ​" at bounding box center [504, 297] width 118 height 32
click at [506, 307] on input "$93.85" at bounding box center [504, 297] width 118 height 19
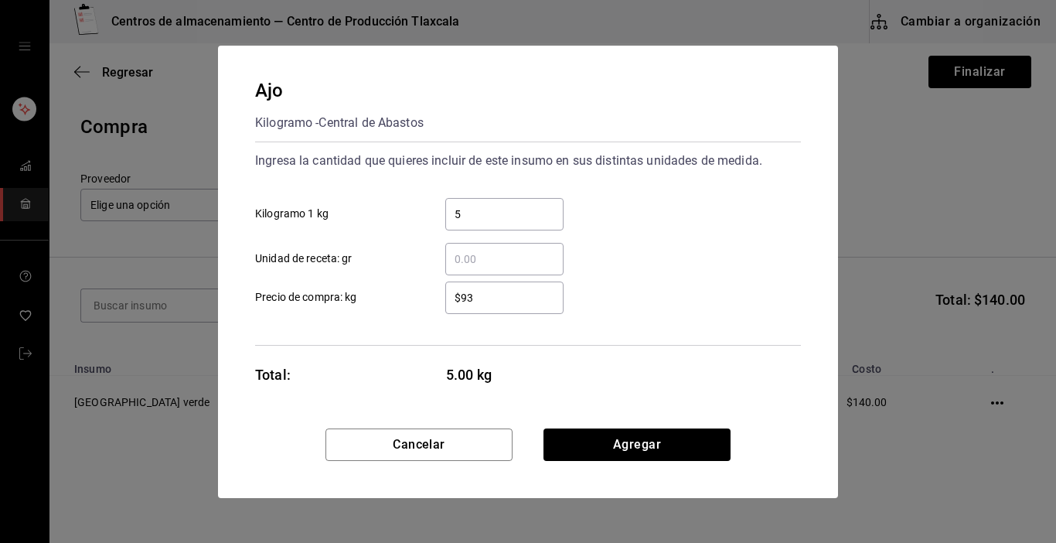
type input "$9"
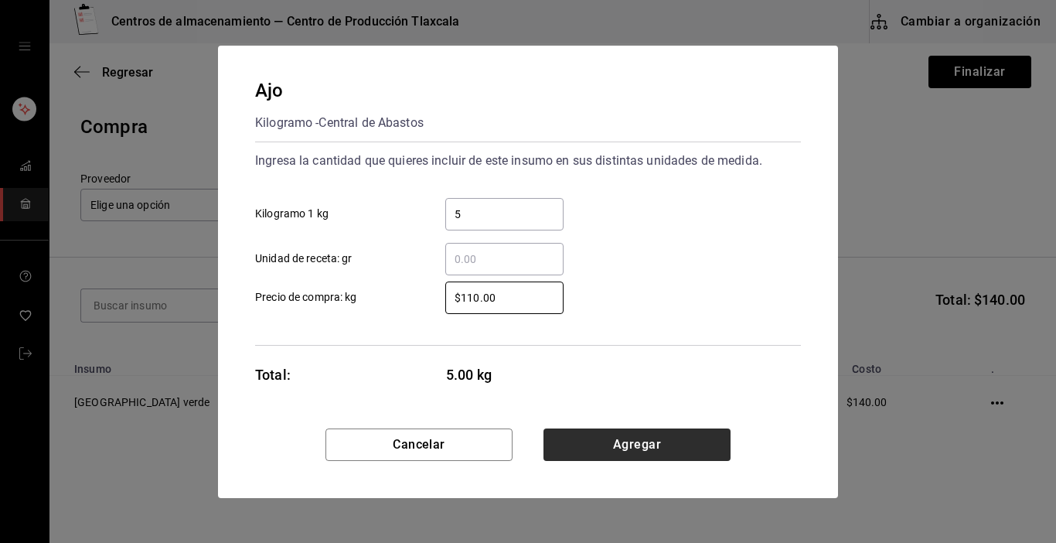
type input "$110.00"
click at [646, 449] on button "Agregar" at bounding box center [637, 444] width 187 height 32
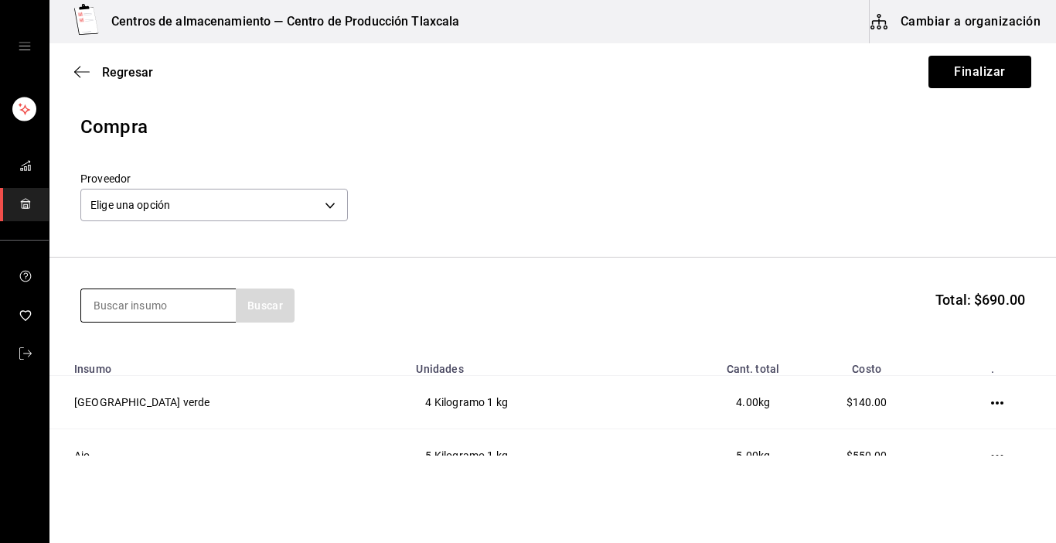
click at [202, 309] on input at bounding box center [158, 305] width 155 height 32
type input "cebolla"
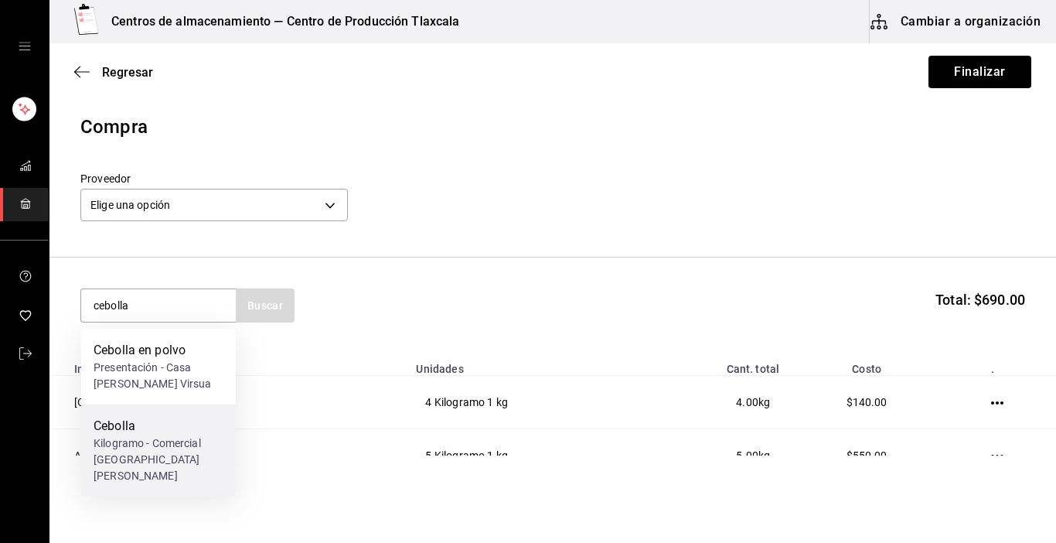
click at [121, 454] on div "Kilogramo - Comercial [GEOGRAPHIC_DATA][PERSON_NAME]" at bounding box center [159, 459] width 130 height 49
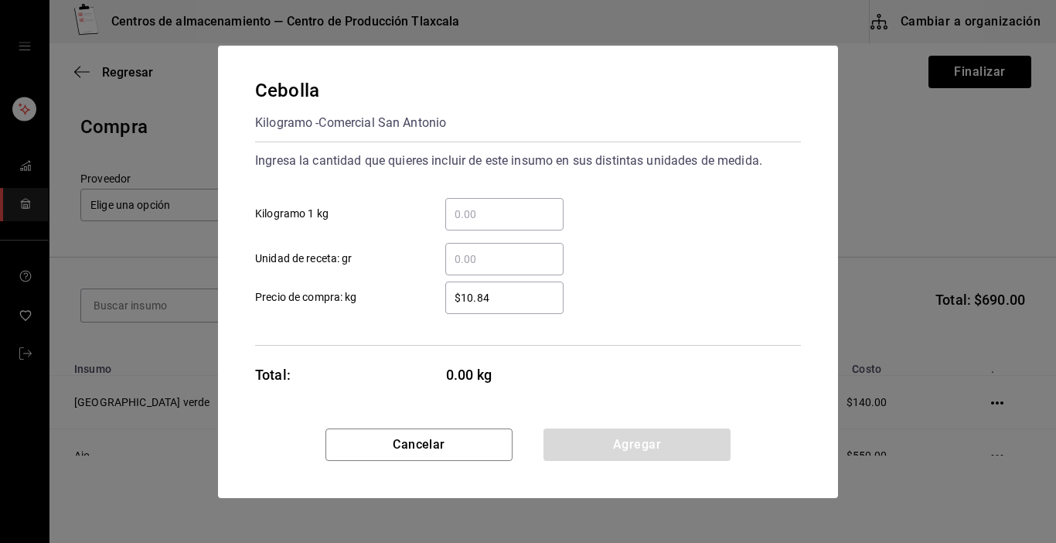
click at [484, 217] on input "​ Kilogramo 1 kg" at bounding box center [504, 214] width 118 height 19
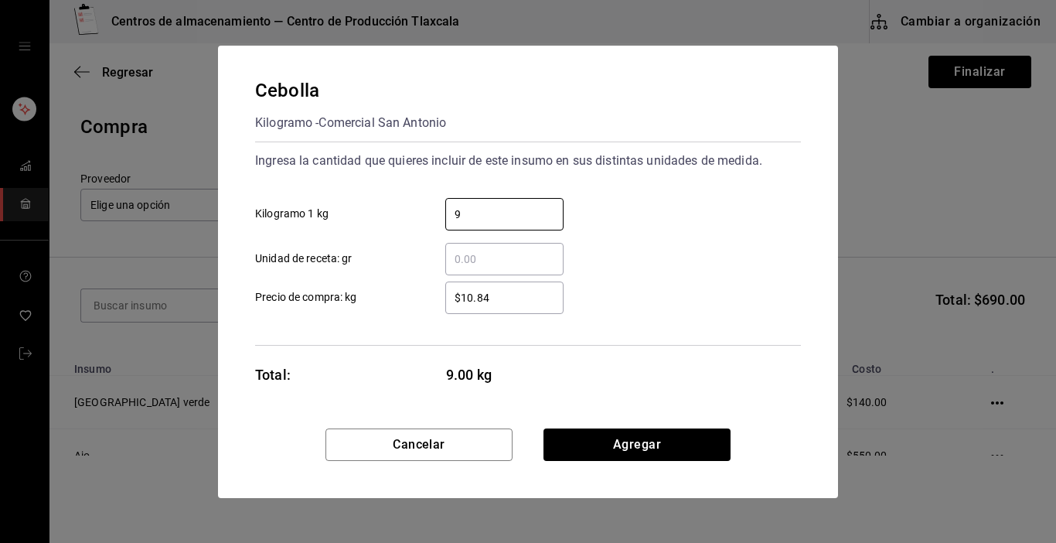
type input "9"
drag, startPoint x: 713, startPoint y: 224, endPoint x: 699, endPoint y: 232, distance: 15.9
click at [712, 224] on div "9 ​ Kilogramo 1 kg" at bounding box center [522, 208] width 558 height 45
click at [523, 298] on input "$10.84" at bounding box center [504, 297] width 118 height 19
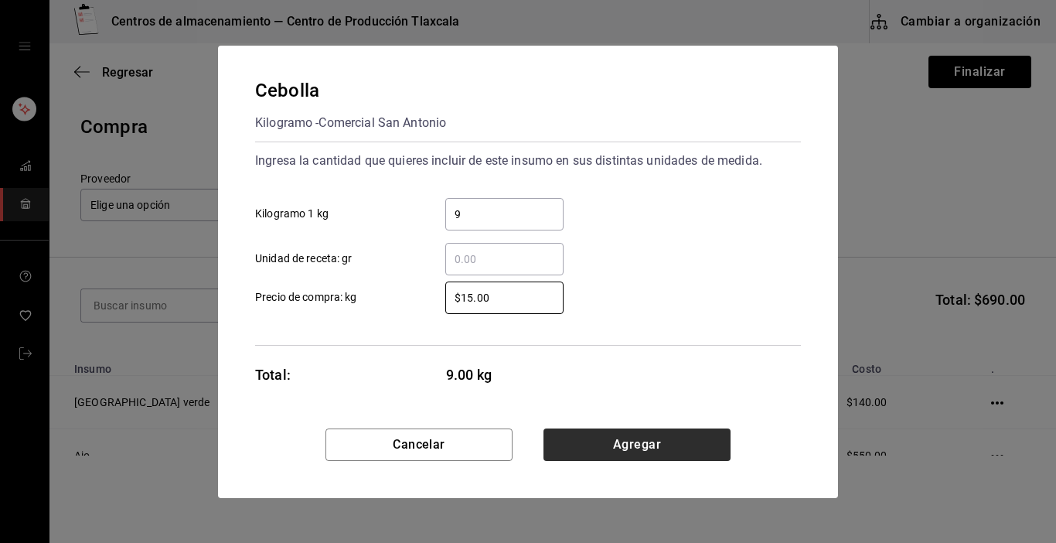
type input "$15.00"
click at [683, 455] on button "Agregar" at bounding box center [637, 444] width 187 height 32
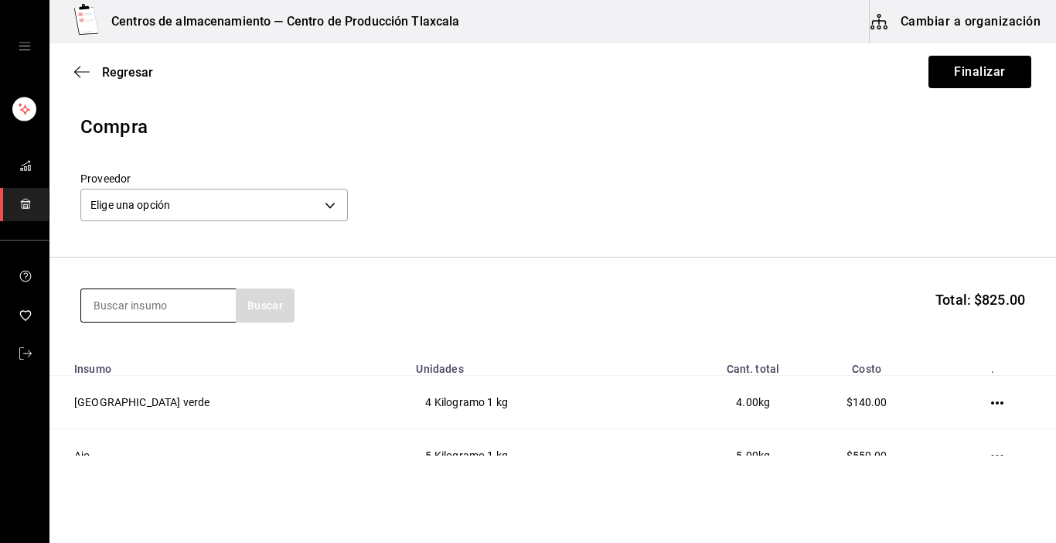
click at [107, 302] on input at bounding box center [158, 305] width 155 height 32
type input "limon"
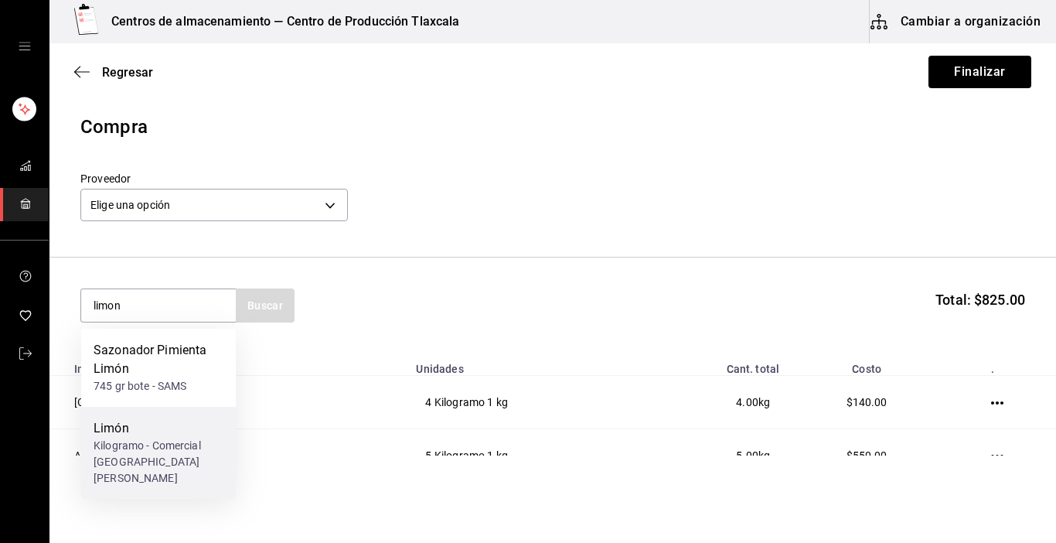
click at [101, 445] on div "Kilogramo - Comercial [GEOGRAPHIC_DATA][PERSON_NAME]" at bounding box center [159, 462] width 130 height 49
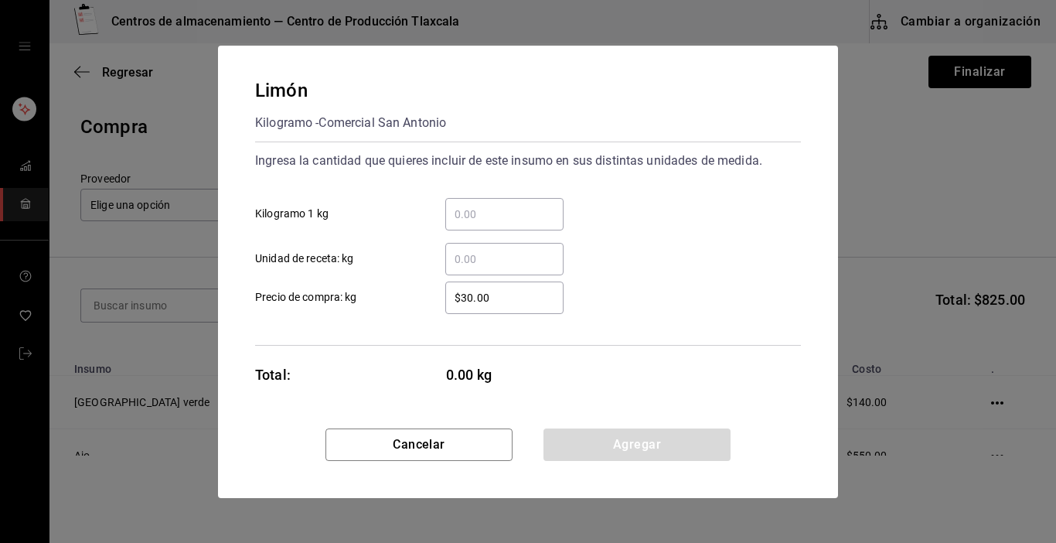
click at [489, 206] on input "​ Kilogramo 1 kg" at bounding box center [504, 214] width 118 height 19
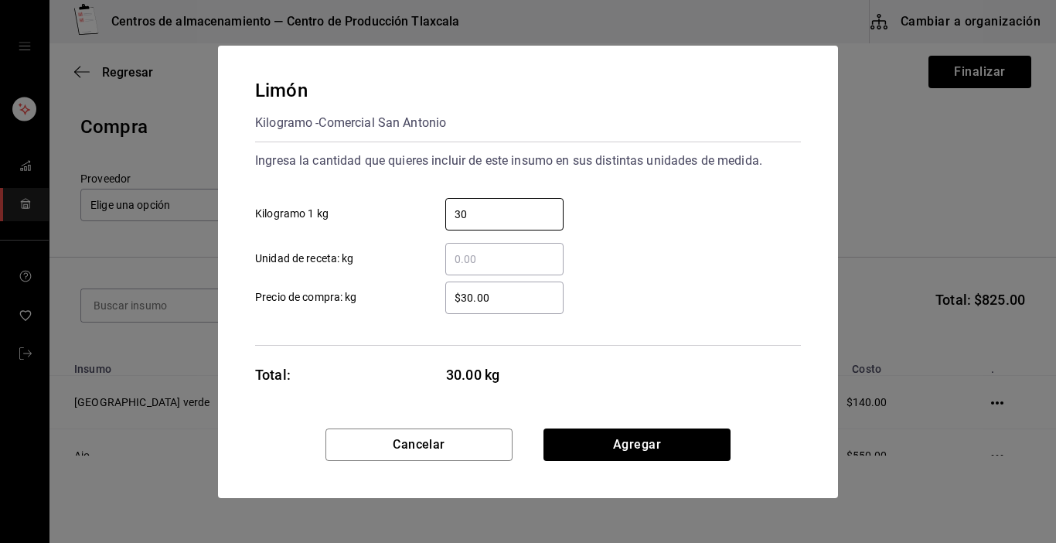
type input "30"
click at [646, 247] on div "​ Unidad de receta: kg" at bounding box center [522, 252] width 558 height 45
click at [520, 299] on input "$30.00" at bounding box center [504, 297] width 118 height 19
type input "$3"
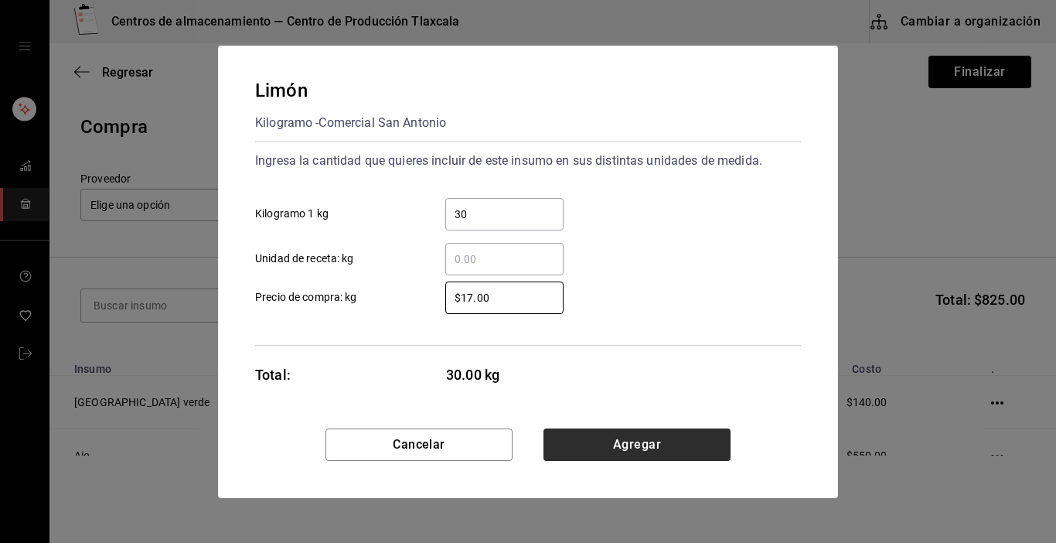
type input "$17.00"
click at [708, 441] on button "Agregar" at bounding box center [637, 444] width 187 height 32
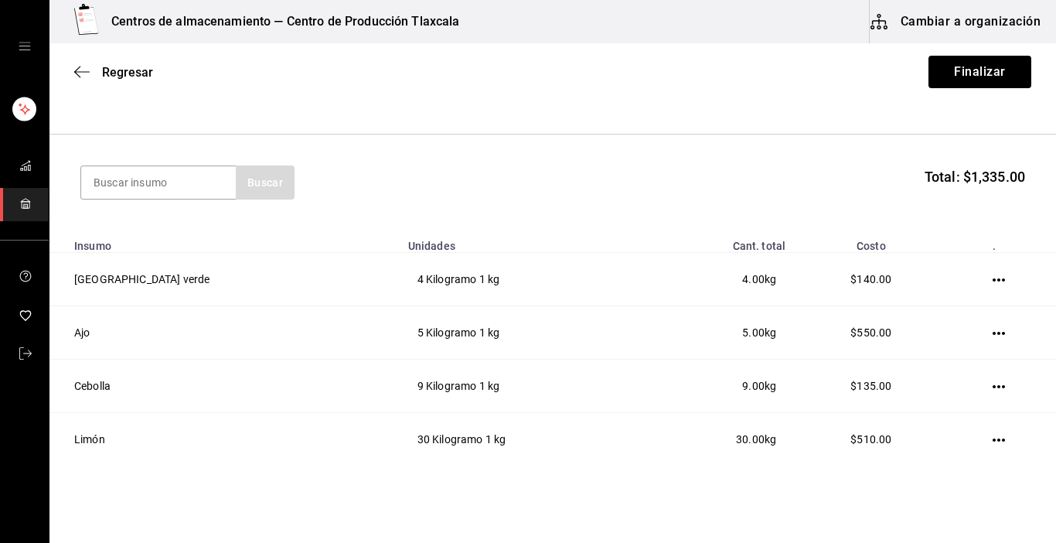
scroll to position [124, 0]
click at [206, 192] on input at bounding box center [158, 181] width 155 height 32
type input "tomate"
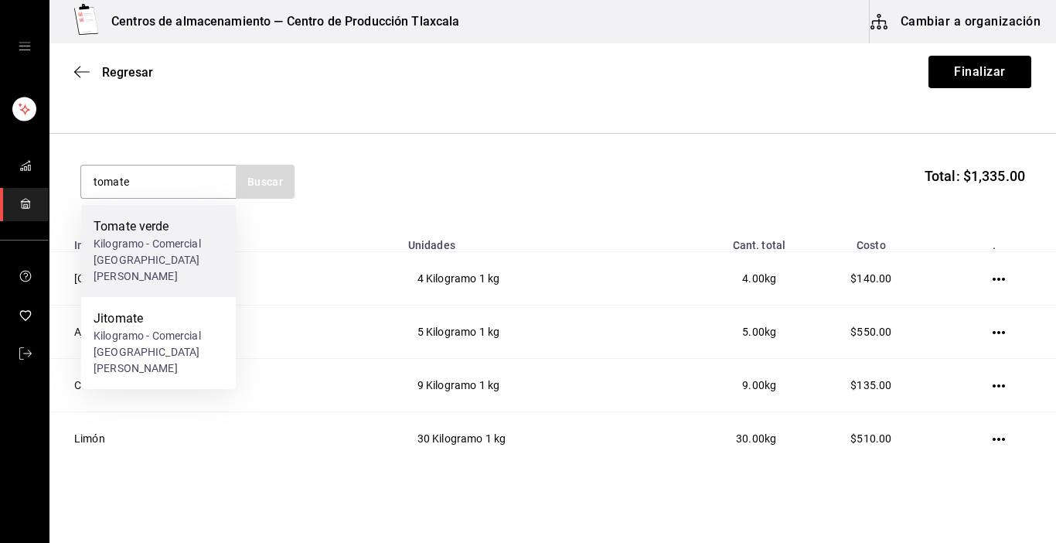
click at [188, 244] on div "Kilogramo - Comercial [GEOGRAPHIC_DATA][PERSON_NAME]" at bounding box center [159, 260] width 130 height 49
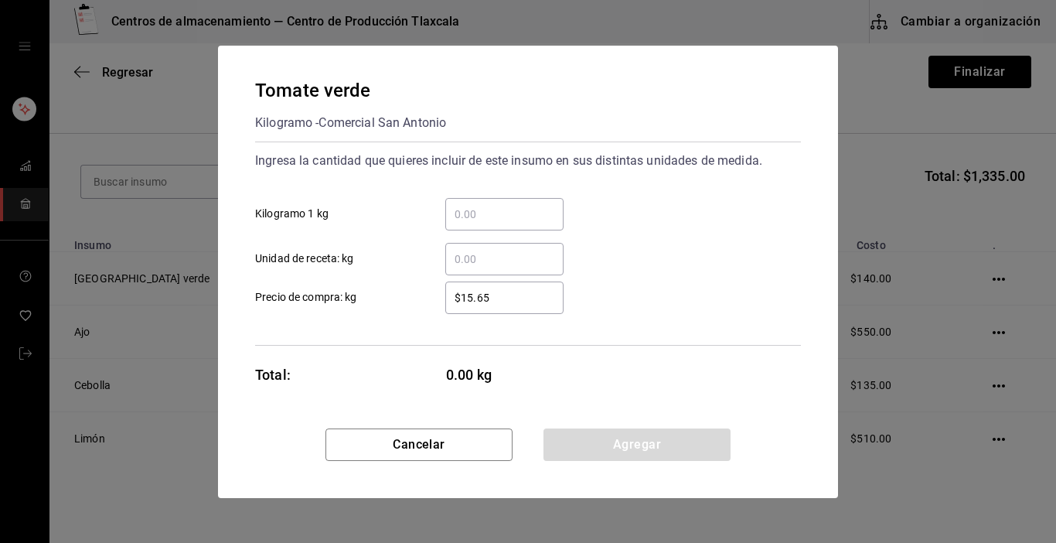
click at [516, 215] on input "​ Kilogramo 1 kg" at bounding box center [504, 214] width 118 height 19
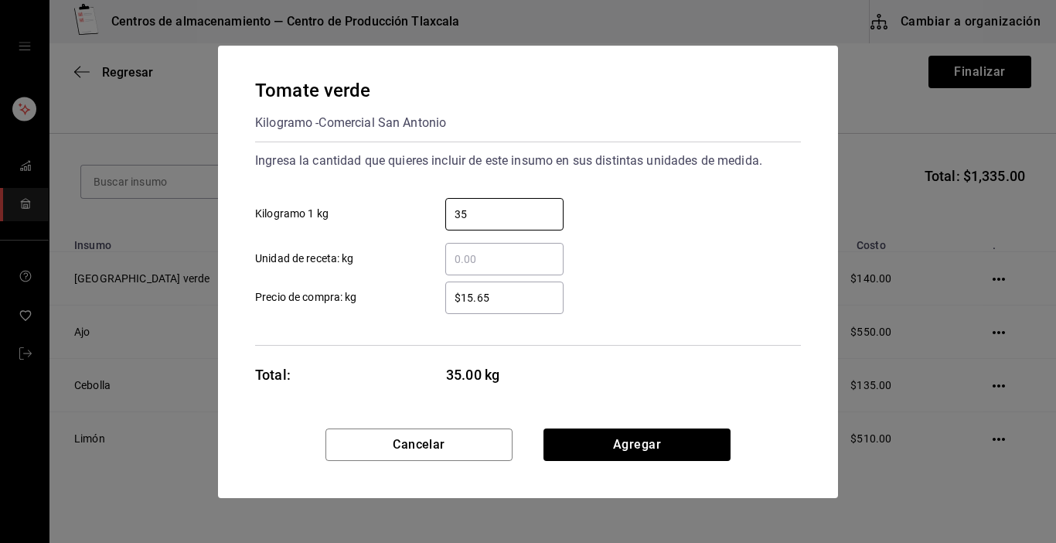
type input "35"
click at [709, 245] on div "​ Unidad de receta: kg" at bounding box center [522, 252] width 558 height 45
click at [532, 305] on div "$15.65 ​" at bounding box center [504, 297] width 118 height 32
click at [532, 305] on input "$15.65" at bounding box center [504, 297] width 118 height 19
type input "$13.00"
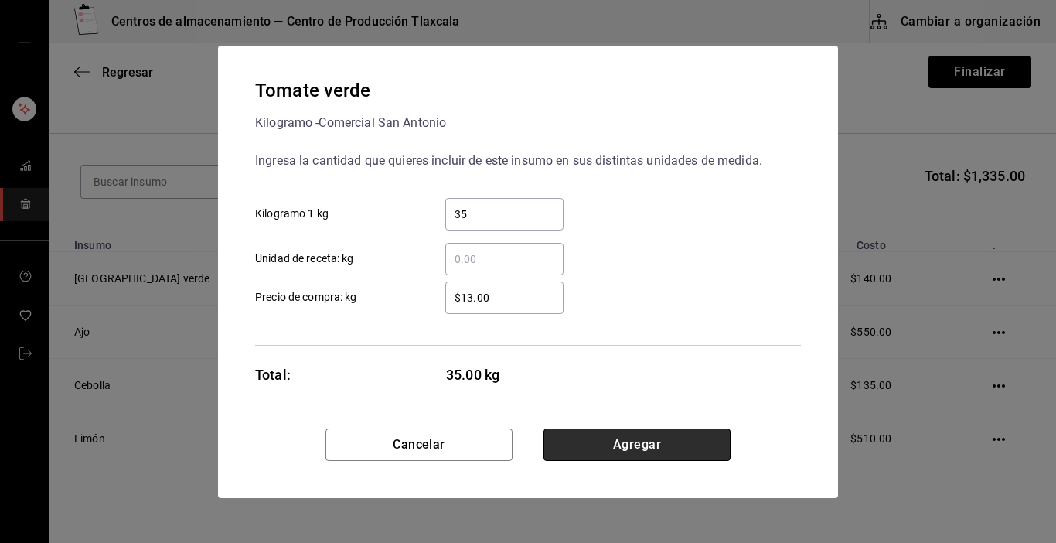
click at [675, 439] on button "Agregar" at bounding box center [637, 444] width 187 height 32
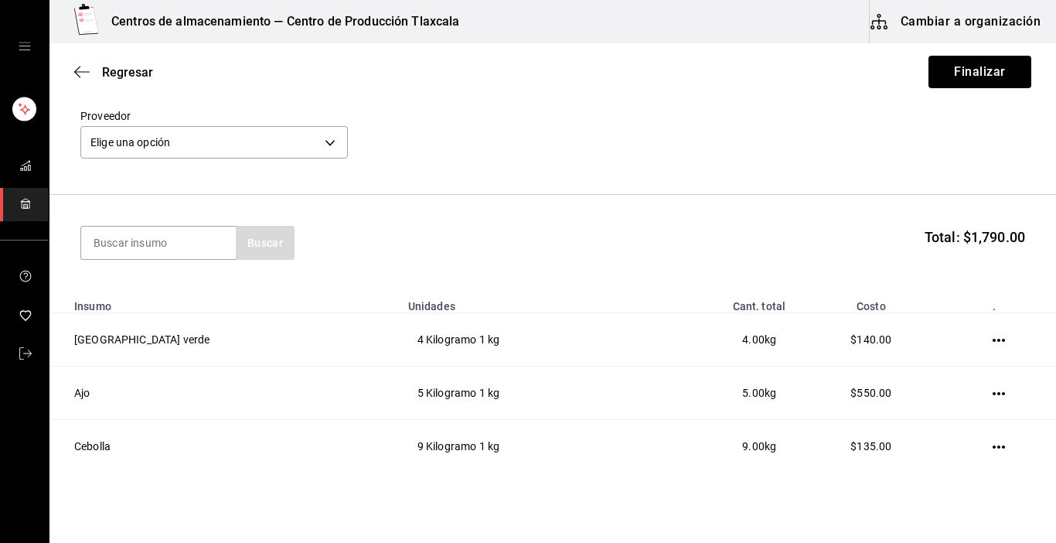
scroll to position [62, 0]
click at [336, 148] on body "Centros de almacenamiento — Centro de Producción Tlaxcala Cambiar a organizació…" at bounding box center [528, 227] width 1056 height 455
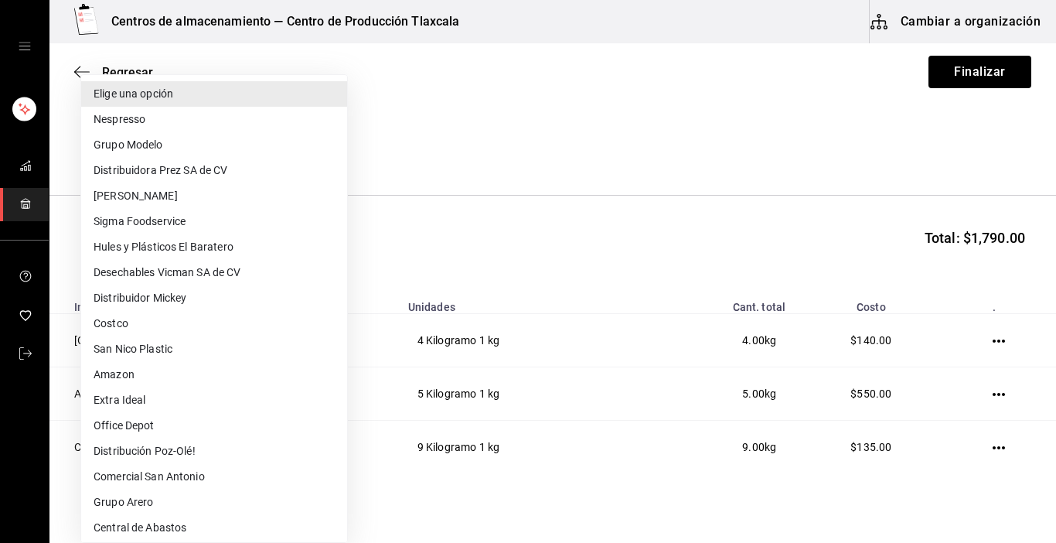
click at [177, 522] on li "Central de Abastos" at bounding box center [214, 528] width 266 height 26
type input "a76b9c64-3e4c-460f-81df-d33a32ba6353"
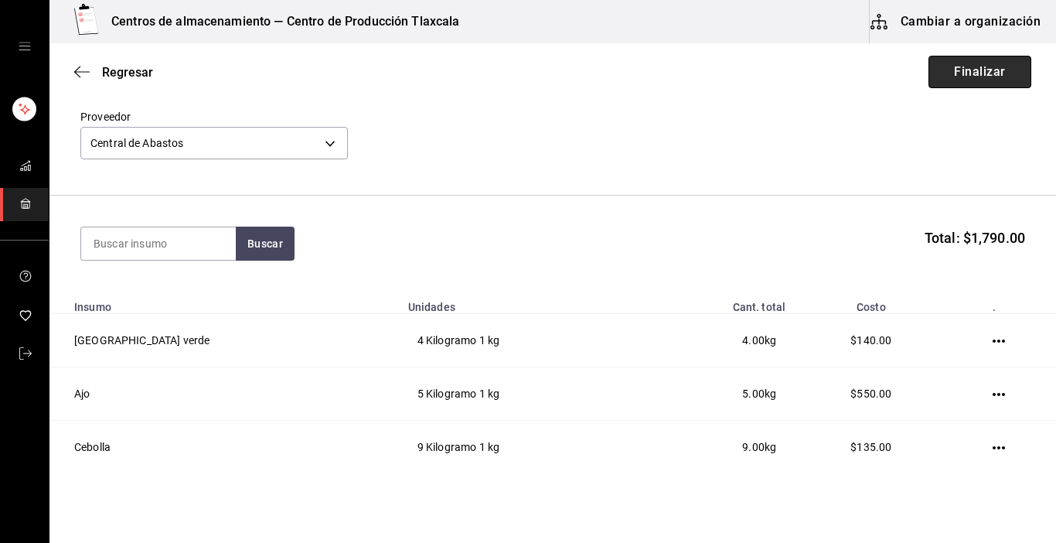
click at [988, 64] on button "Finalizar" at bounding box center [980, 72] width 103 height 32
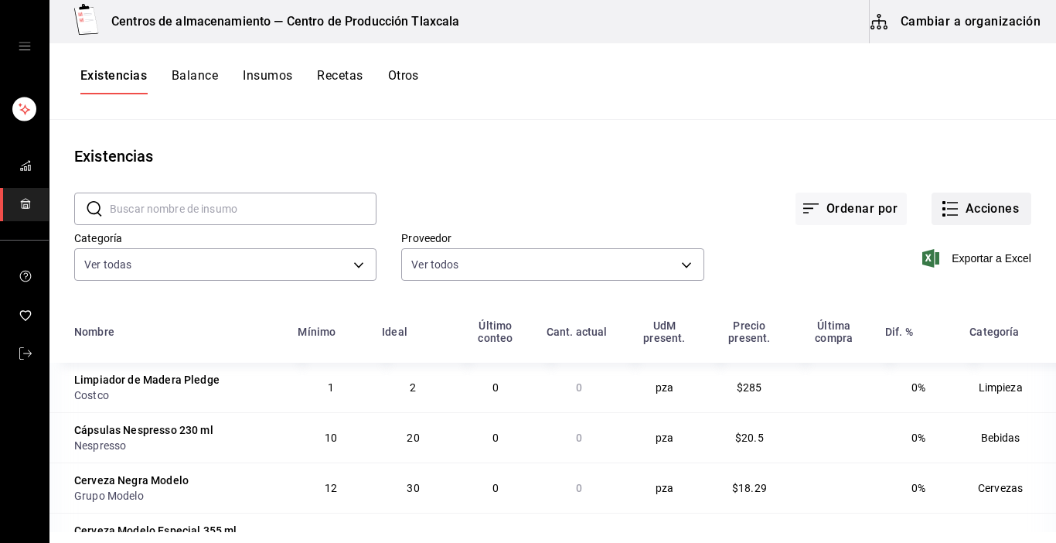
click at [943, 205] on icon "button" at bounding box center [950, 209] width 19 height 19
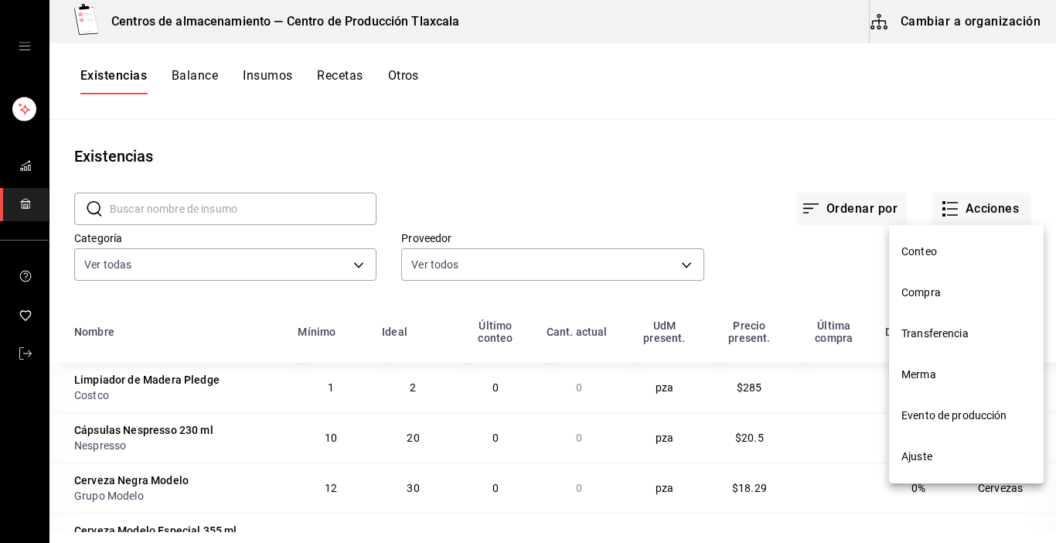
click at [926, 291] on span "Compra" at bounding box center [967, 293] width 130 height 16
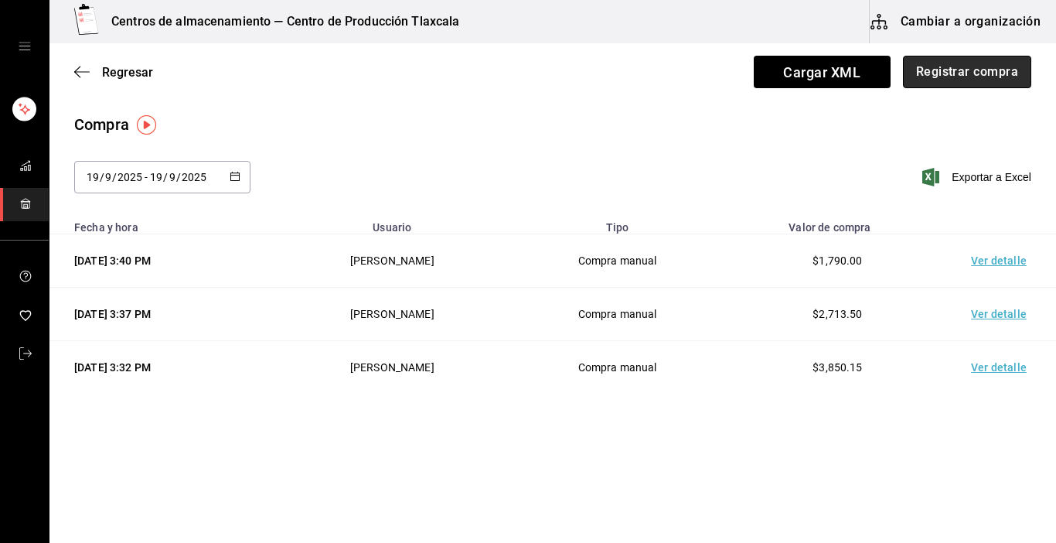
click at [950, 76] on button "Registrar compra" at bounding box center [967, 72] width 128 height 32
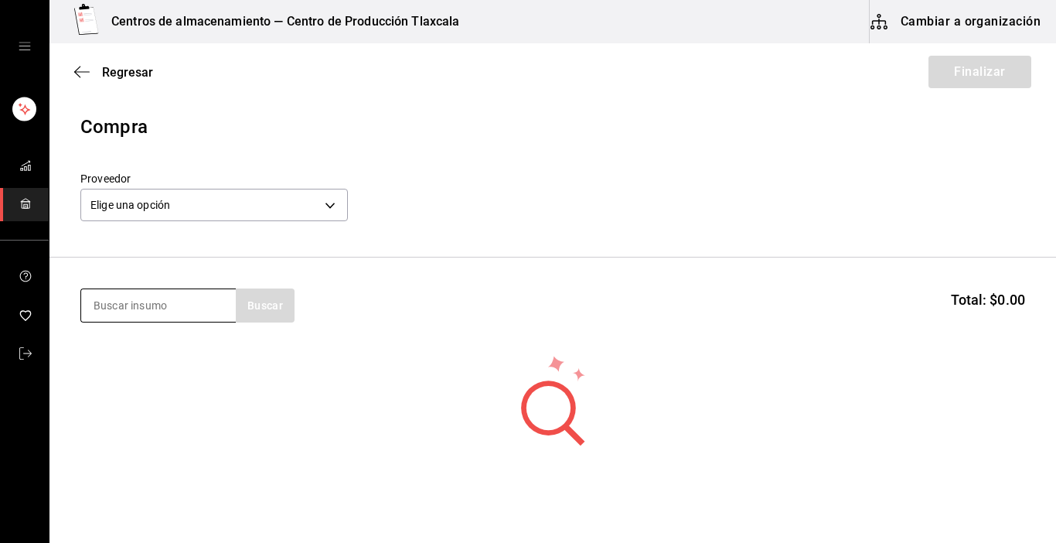
click at [186, 300] on input at bounding box center [158, 305] width 155 height 32
type input "aguacate"
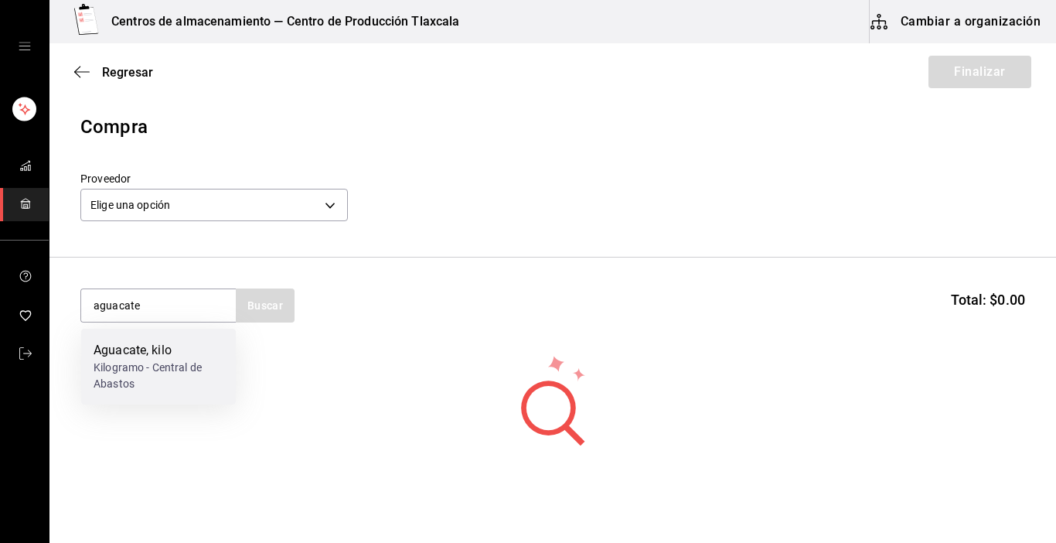
click at [115, 346] on div "Aguacate, kilo" at bounding box center [159, 350] width 130 height 19
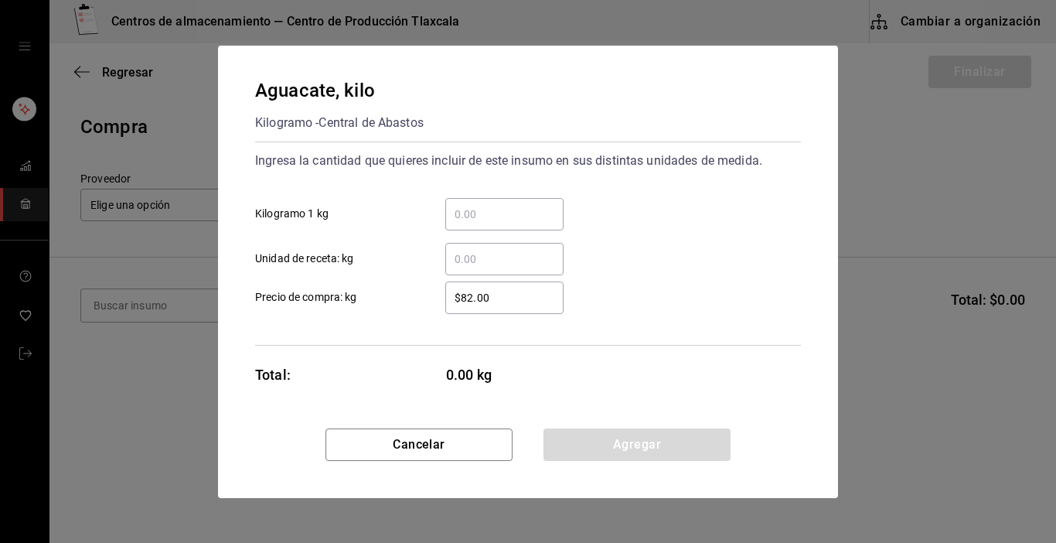
click at [489, 223] on div "​" at bounding box center [504, 214] width 118 height 32
click at [489, 223] on input "​ Kilogramo 1 kg" at bounding box center [504, 214] width 118 height 19
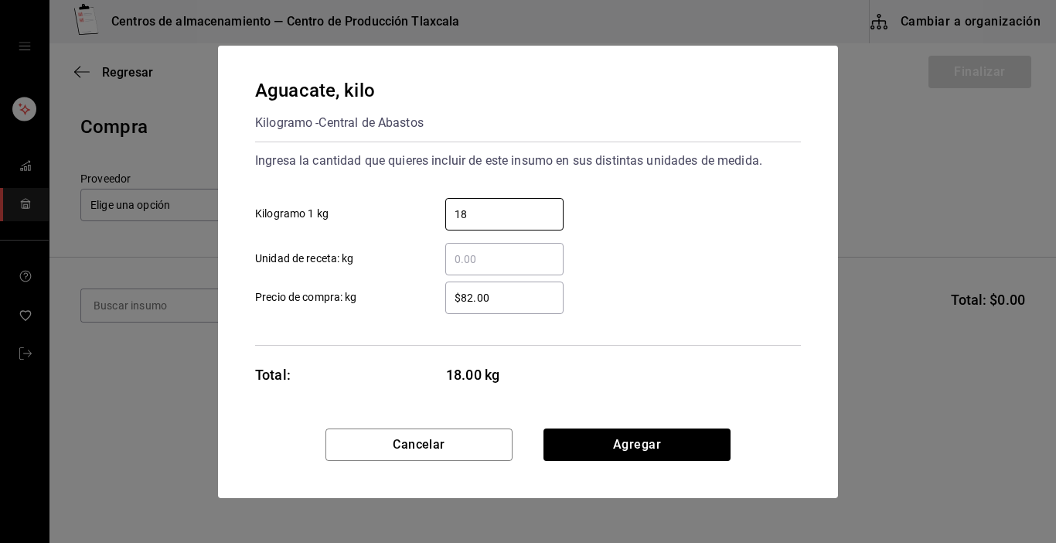
type input "18"
click at [653, 209] on div "18 ​ Kilogramo 1 kg" at bounding box center [522, 208] width 558 height 45
click at [519, 309] on div "$82.00 ​" at bounding box center [504, 297] width 118 height 32
click at [519, 307] on input "$82.00" at bounding box center [504, 297] width 118 height 19
type input "$8"
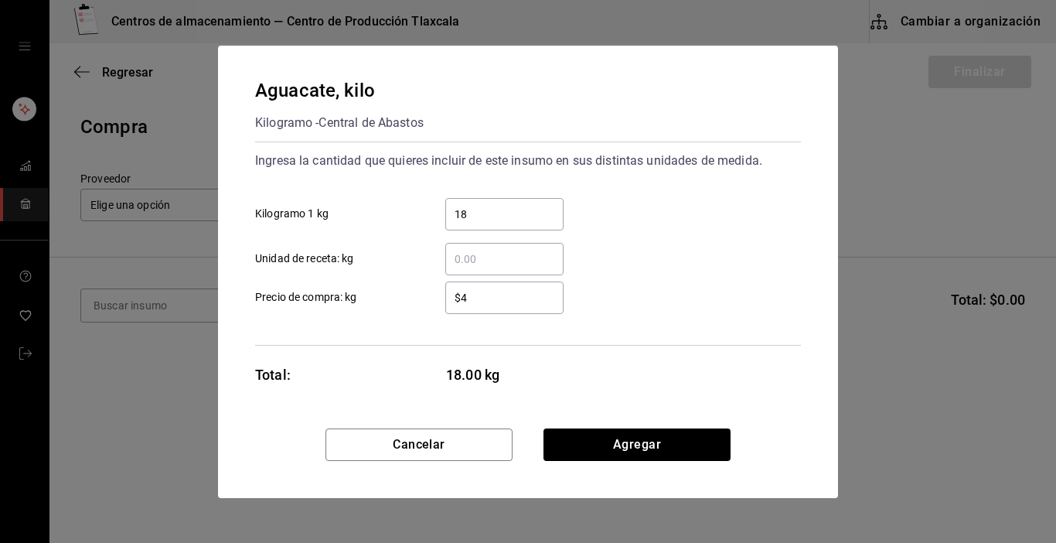
type input "$40"
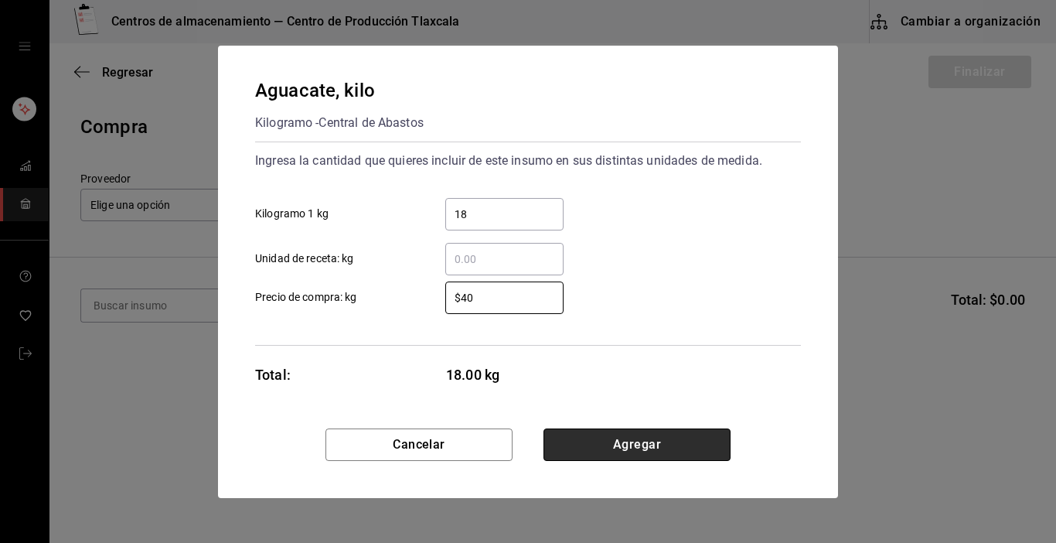
click at [639, 448] on button "Agregar" at bounding box center [637, 444] width 187 height 32
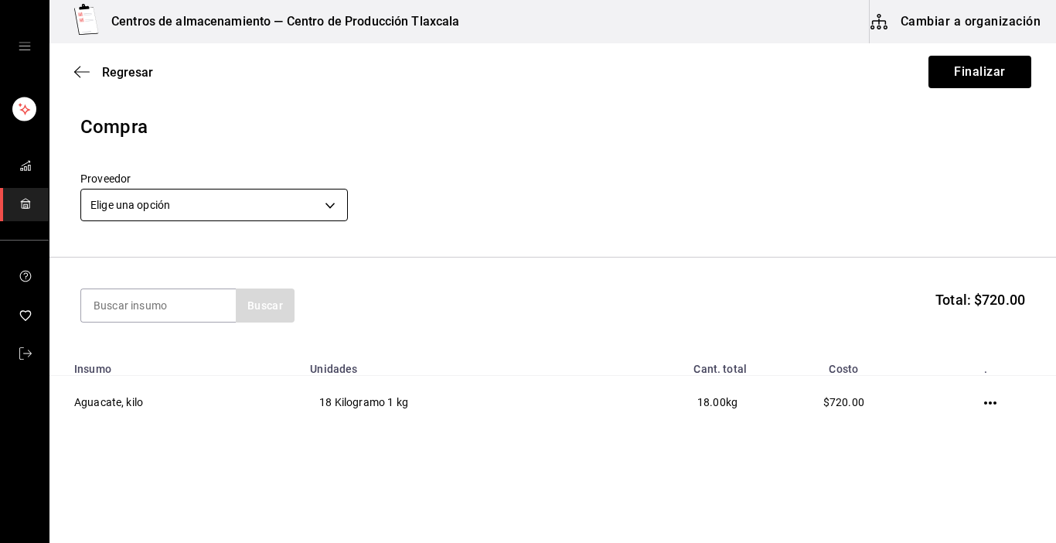
click at [323, 205] on body "Centros de almacenamiento — Centro de Producción Tlaxcala Cambiar a organizació…" at bounding box center [528, 227] width 1056 height 455
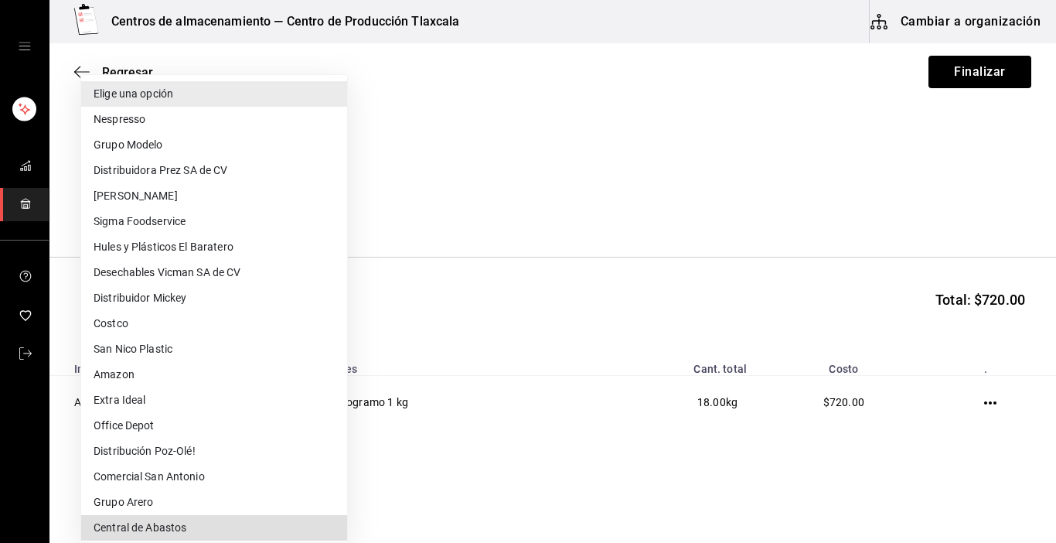
type input "a76b9c64-3e4c-460f-81df-d33a32ba6353"
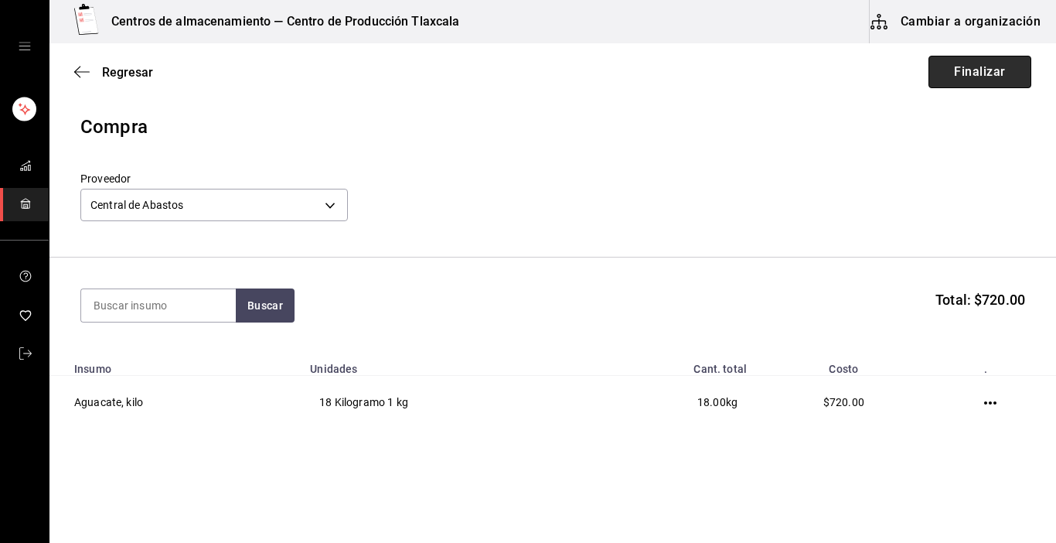
click at [955, 72] on button "Finalizar" at bounding box center [980, 72] width 103 height 32
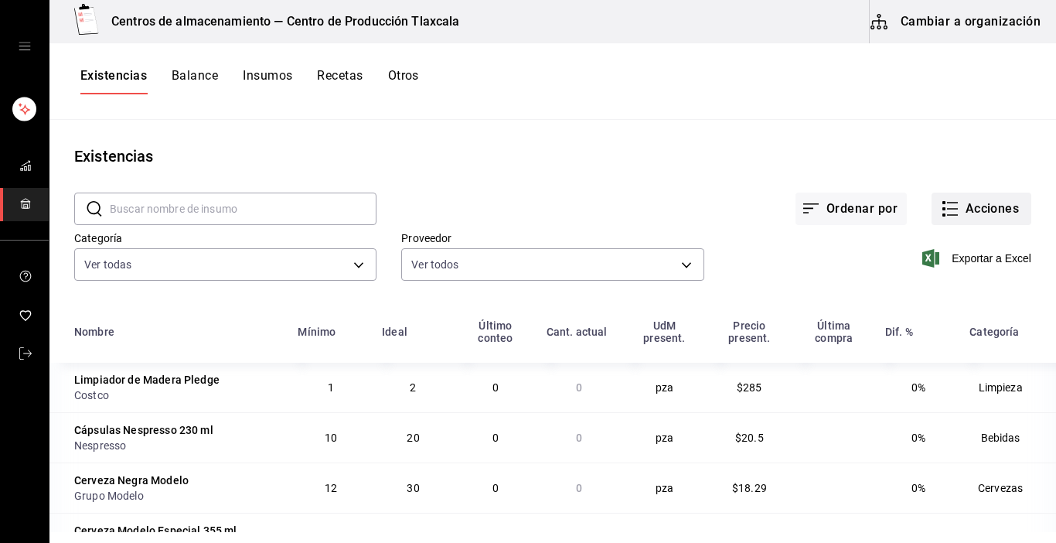
click at [947, 216] on icon "button" at bounding box center [950, 209] width 19 height 19
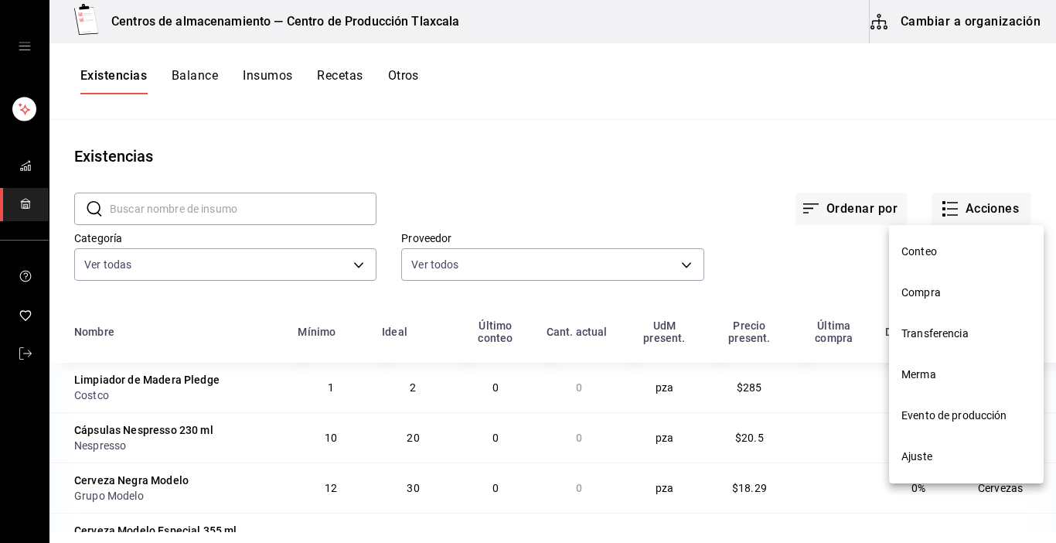
click at [948, 308] on li "Compra" at bounding box center [966, 292] width 155 height 41
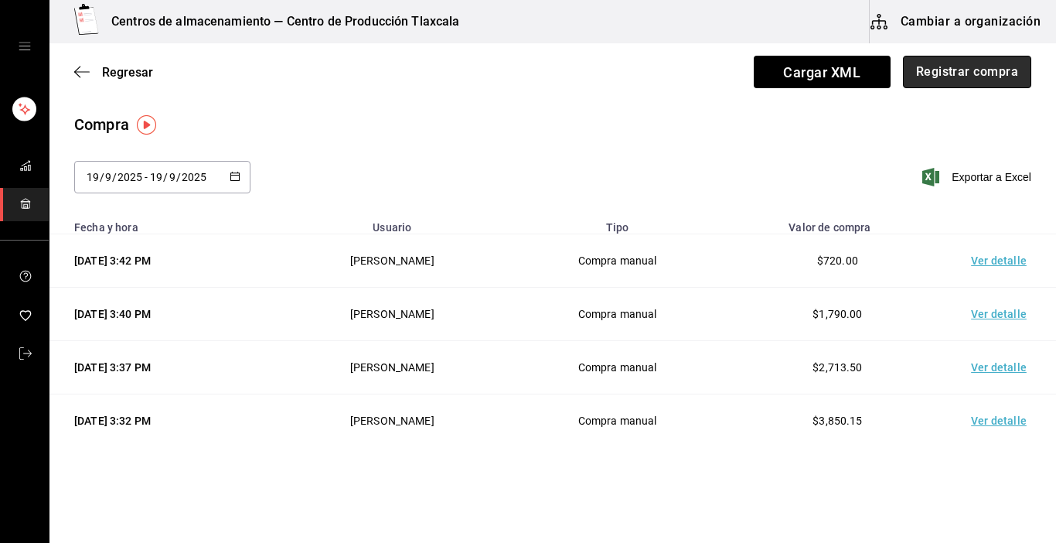
click at [916, 71] on button "Registrar compra" at bounding box center [967, 72] width 128 height 32
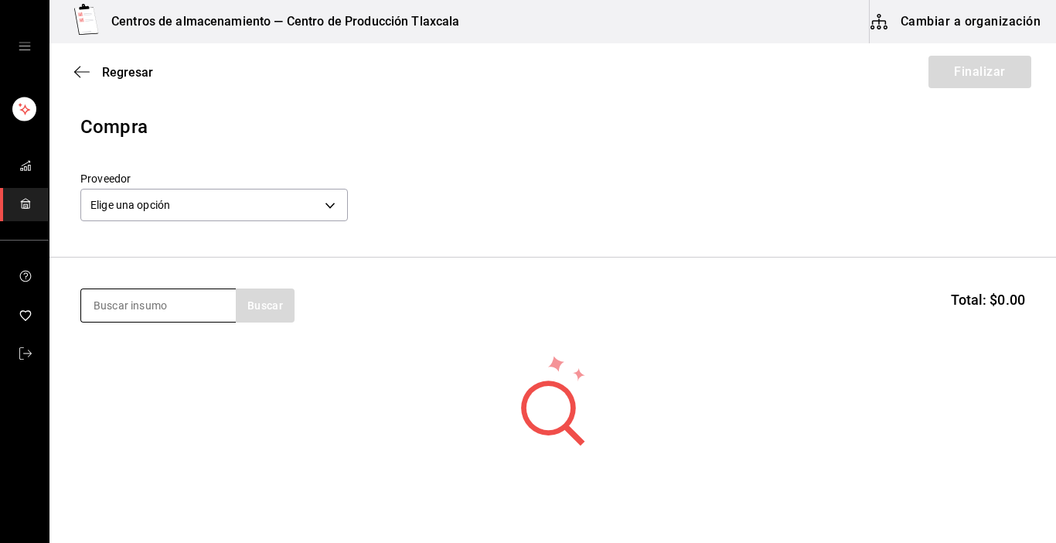
click at [126, 308] on input at bounding box center [158, 305] width 155 height 32
type input "crema"
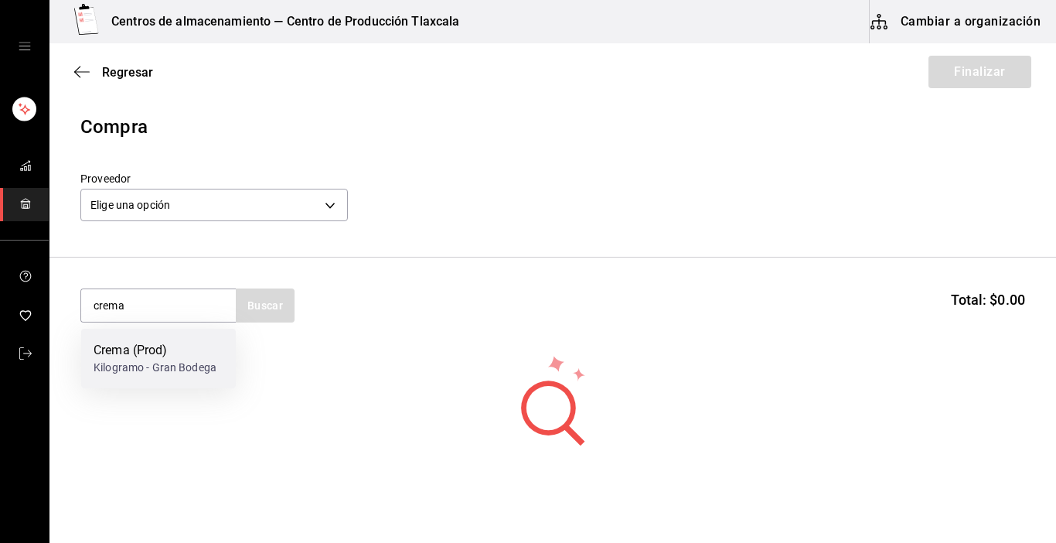
click at [131, 359] on div "Crema (Prod)" at bounding box center [155, 350] width 123 height 19
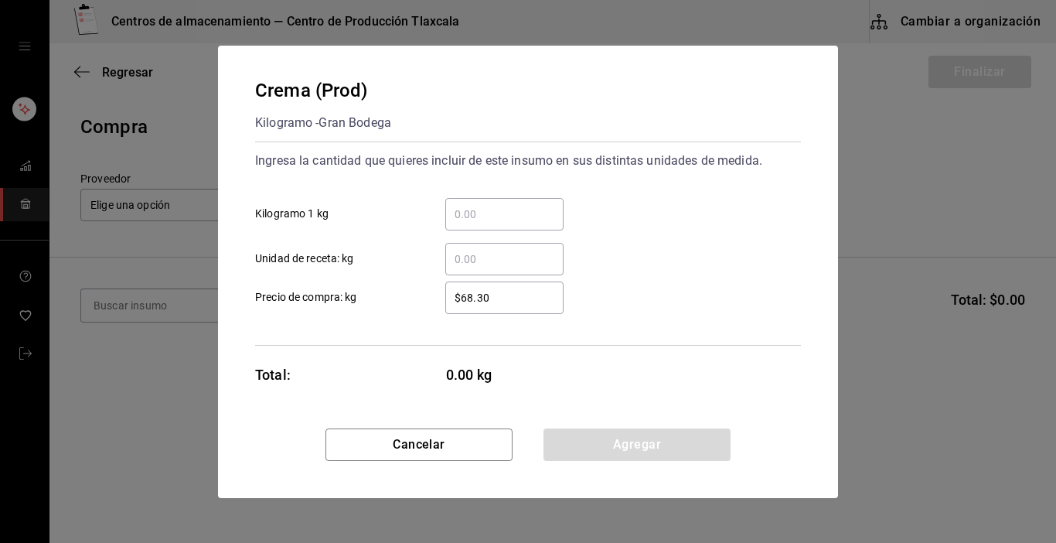
click at [480, 213] on input "​ Kilogramo 1 kg" at bounding box center [504, 214] width 118 height 19
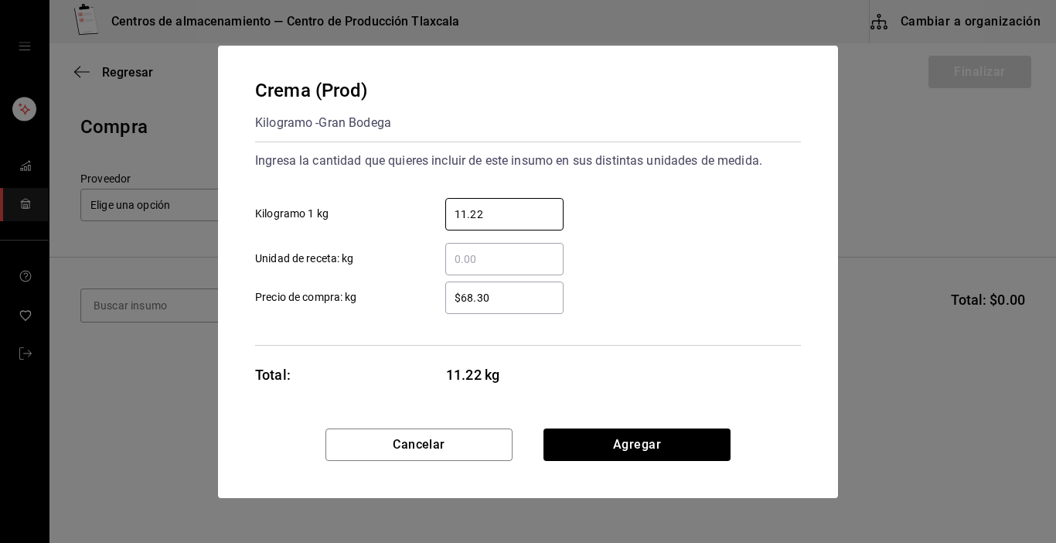
type input "11.22"
click at [525, 306] on div "$68.30 ​" at bounding box center [504, 297] width 118 height 32
click at [525, 306] on input "$68.30" at bounding box center [504, 297] width 118 height 19
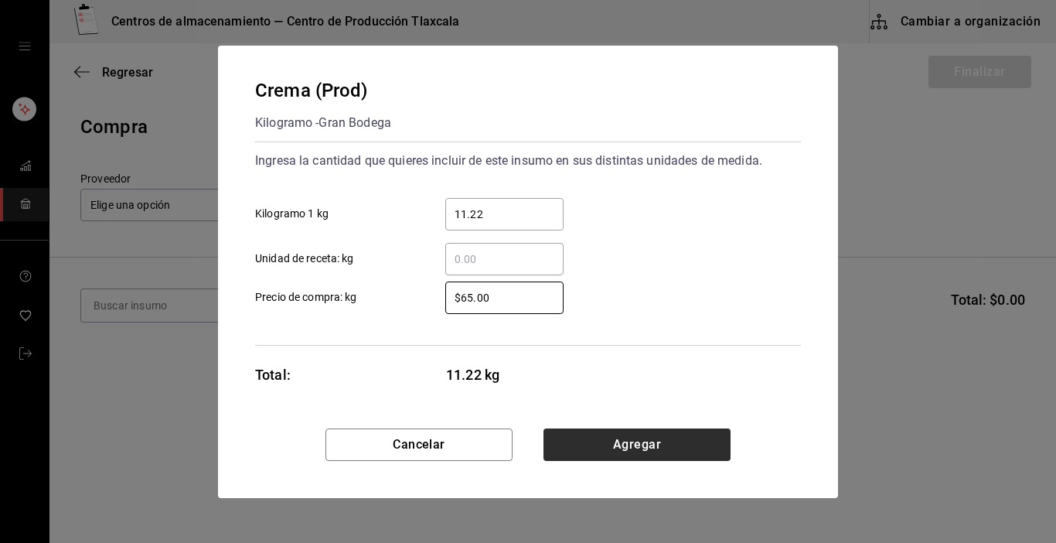
type input "$65.00"
click at [697, 447] on button "Agregar" at bounding box center [637, 444] width 187 height 32
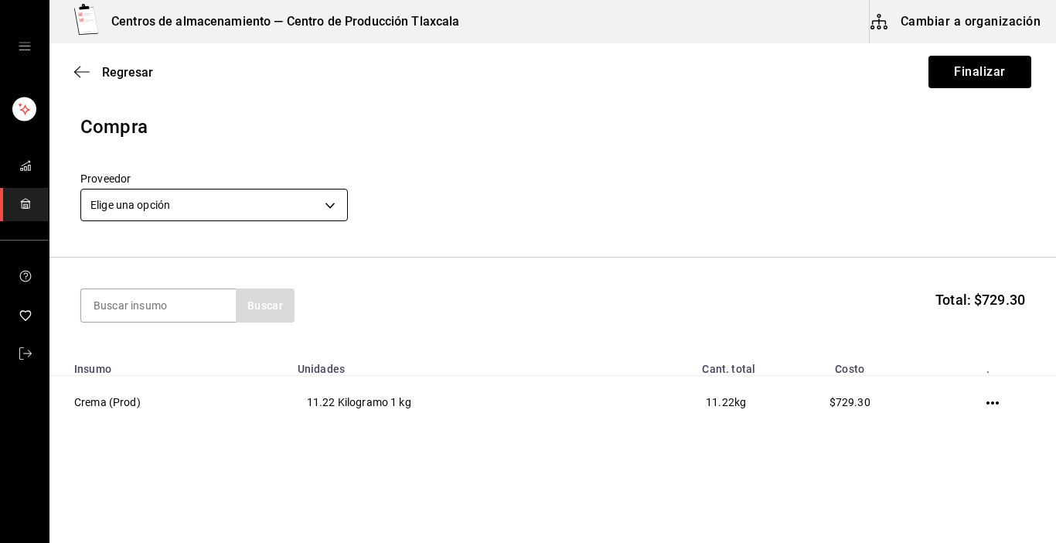
click at [334, 207] on body "Centros de almacenamiento — Centro de Producción Tlaxcala Cambiar a organizació…" at bounding box center [528, 227] width 1056 height 455
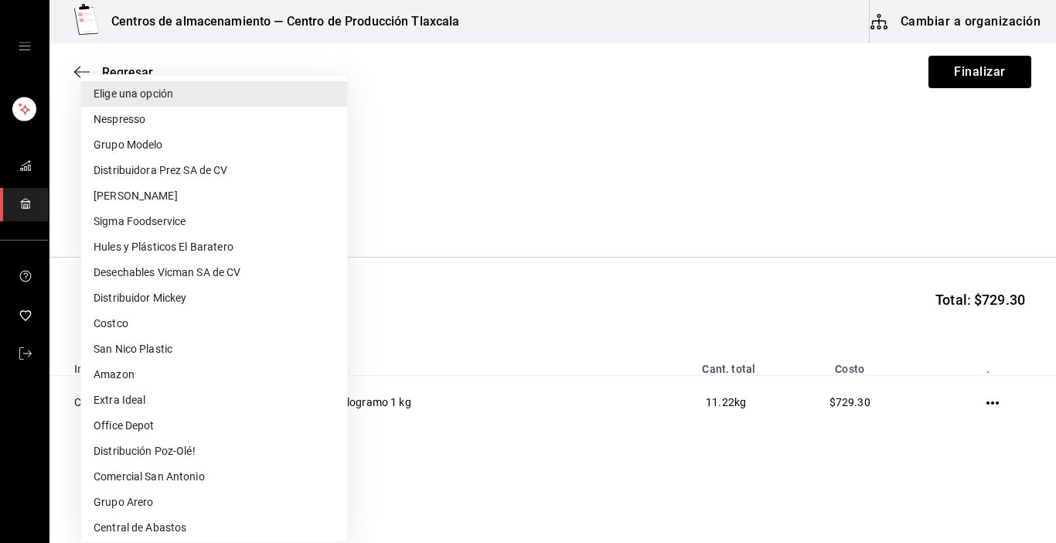
click at [150, 535] on li "Central de Abastos" at bounding box center [214, 528] width 266 height 26
type input "a76b9c64-3e4c-460f-81df-d33a32ba6353"
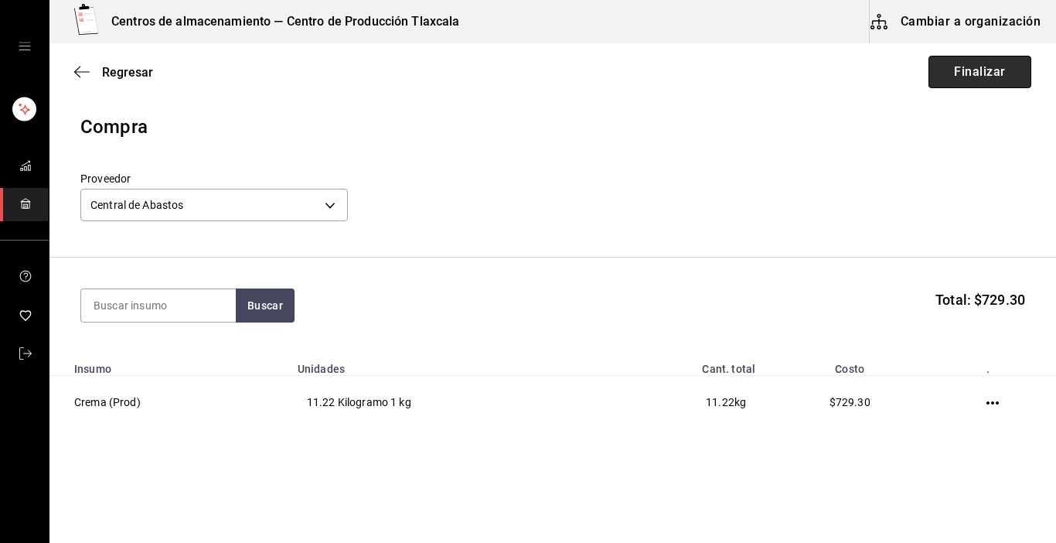
click at [985, 73] on button "Finalizar" at bounding box center [980, 72] width 103 height 32
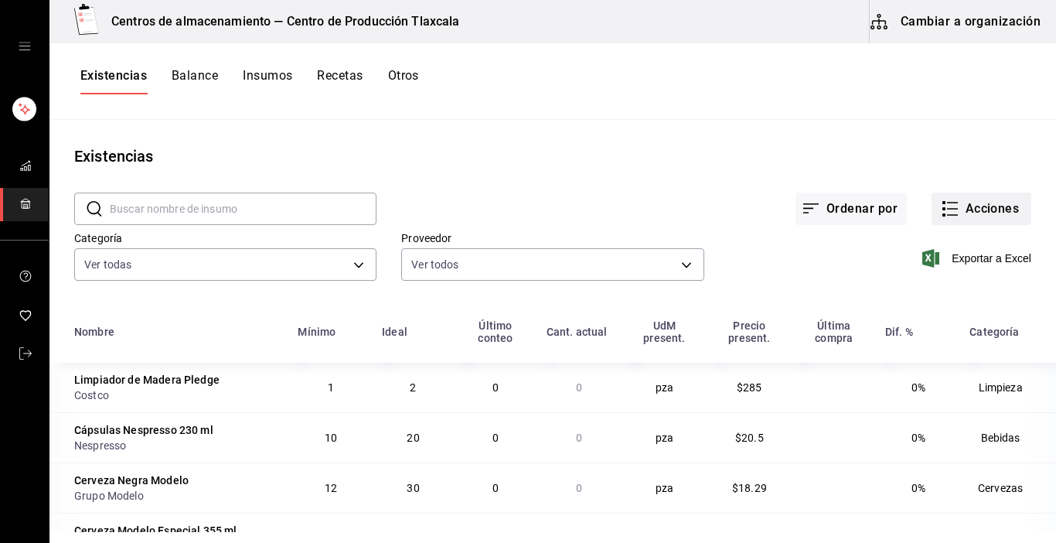
click at [945, 203] on icon "button" at bounding box center [950, 209] width 19 height 19
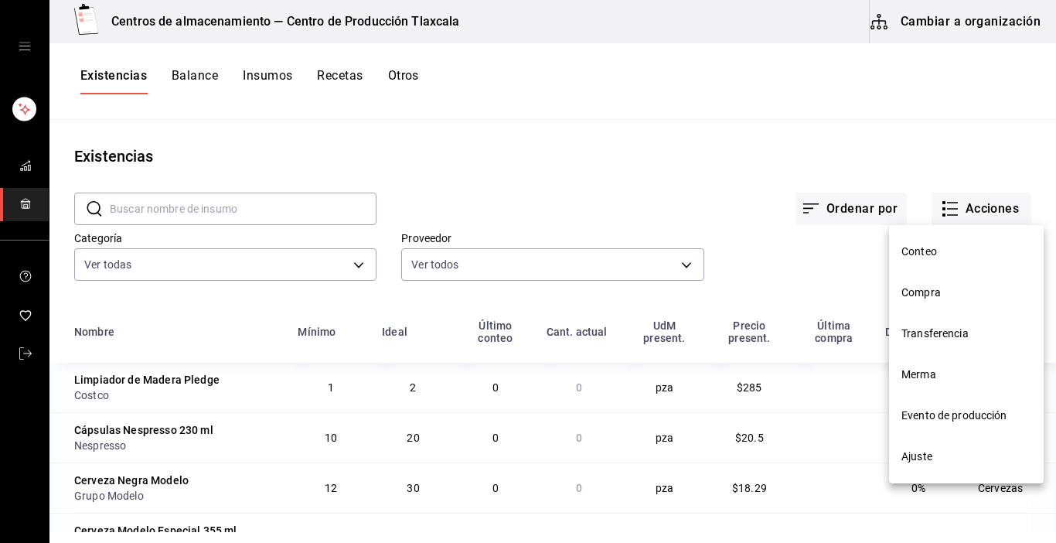
click at [941, 301] on li "Compra" at bounding box center [966, 292] width 155 height 41
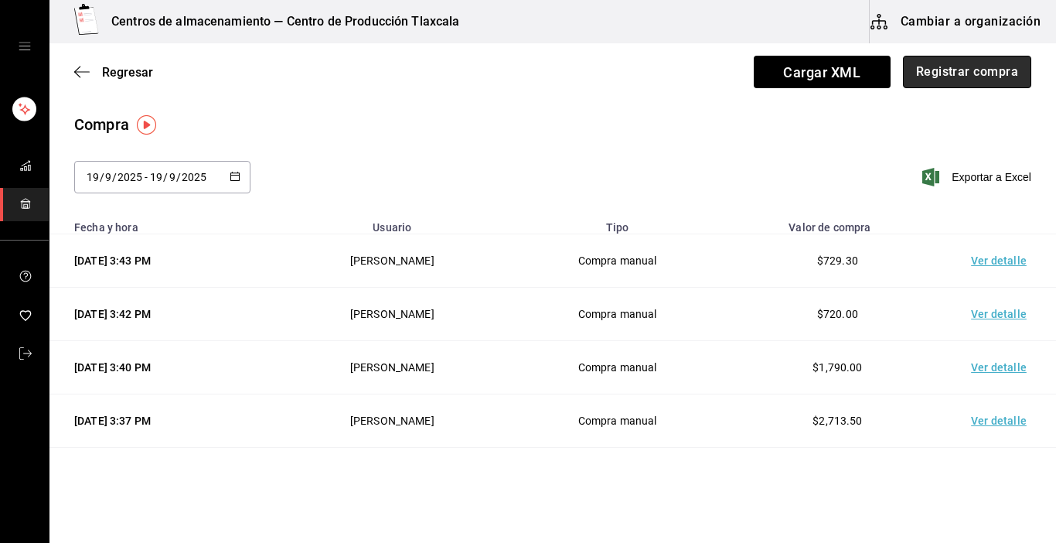
click at [984, 77] on button "Registrar compra" at bounding box center [967, 72] width 128 height 32
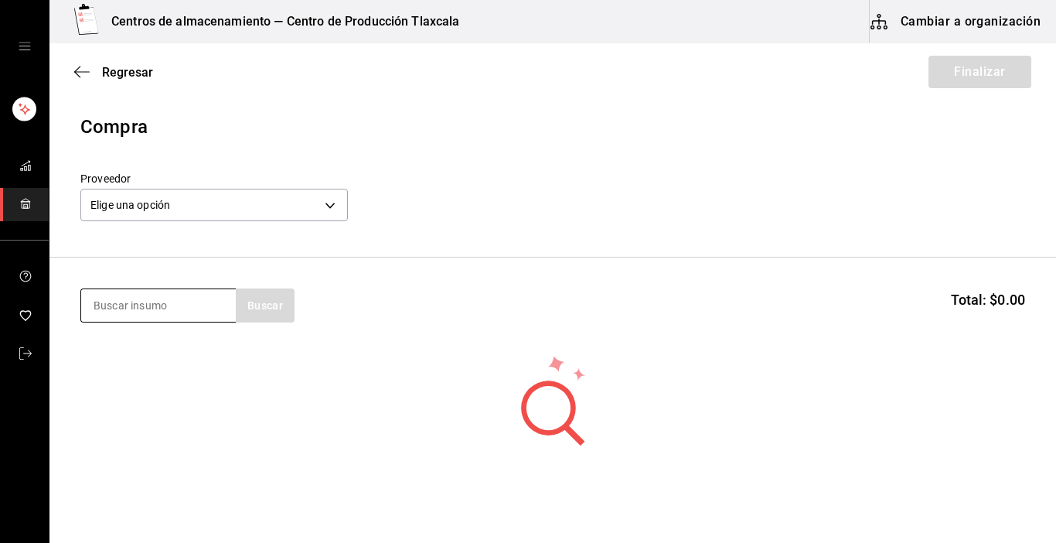
click at [172, 306] on input at bounding box center [158, 305] width 155 height 32
type input "lechuga"
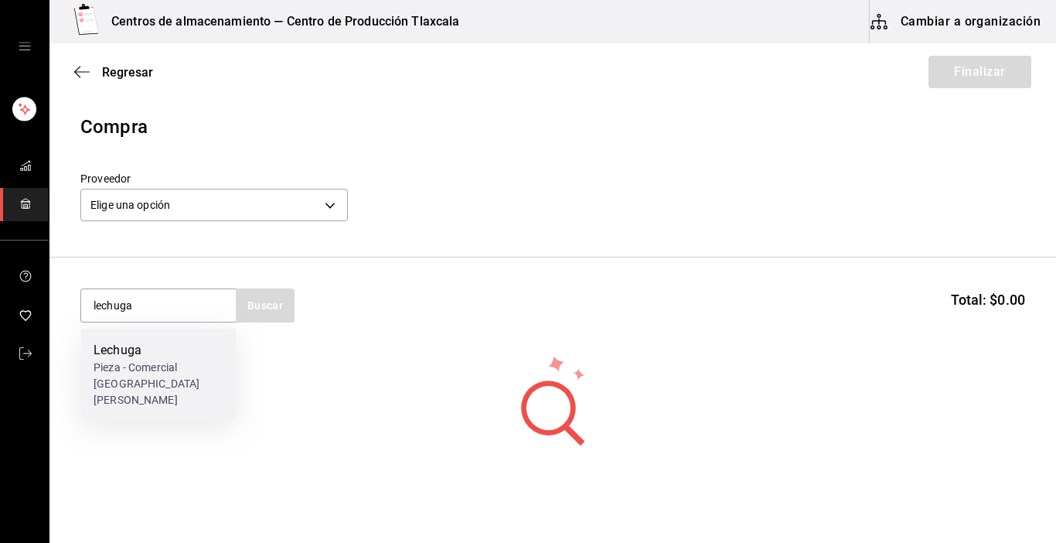
drag, startPoint x: 99, startPoint y: 396, endPoint x: 129, endPoint y: 390, distance: 30.8
click at [129, 390] on div "Lechuga Pieza - Comercial [GEOGRAPHIC_DATA][PERSON_NAME]" at bounding box center [158, 375] width 155 height 92
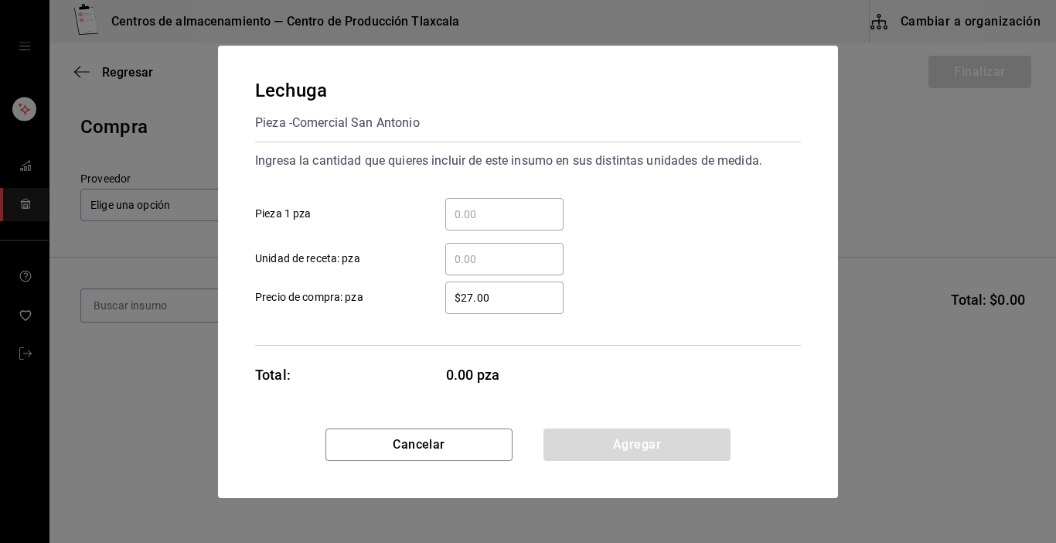
click at [129, 390] on div "Lechuga Pieza - Comercial San [PERSON_NAME] Ingresa la cantidad que quieres inc…" at bounding box center [528, 271] width 1056 height 543
click at [452, 203] on div "​" at bounding box center [504, 214] width 118 height 32
click at [452, 205] on input "​ Pieza 1 pza" at bounding box center [504, 214] width 118 height 19
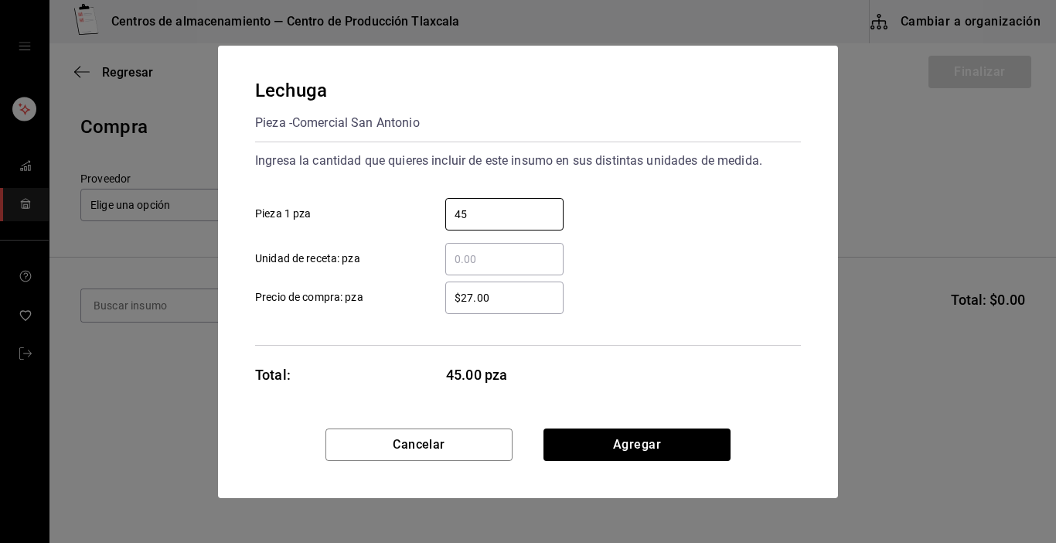
type input "45"
click at [517, 299] on input "$27.00" at bounding box center [504, 297] width 118 height 19
type input "$2"
type input "$13"
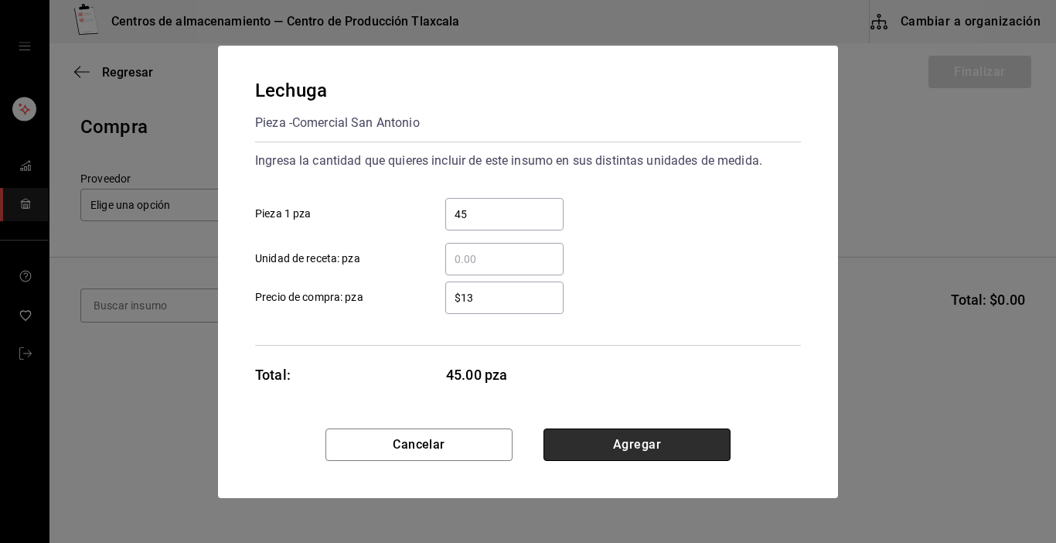
click at [661, 440] on button "Agregar" at bounding box center [637, 444] width 187 height 32
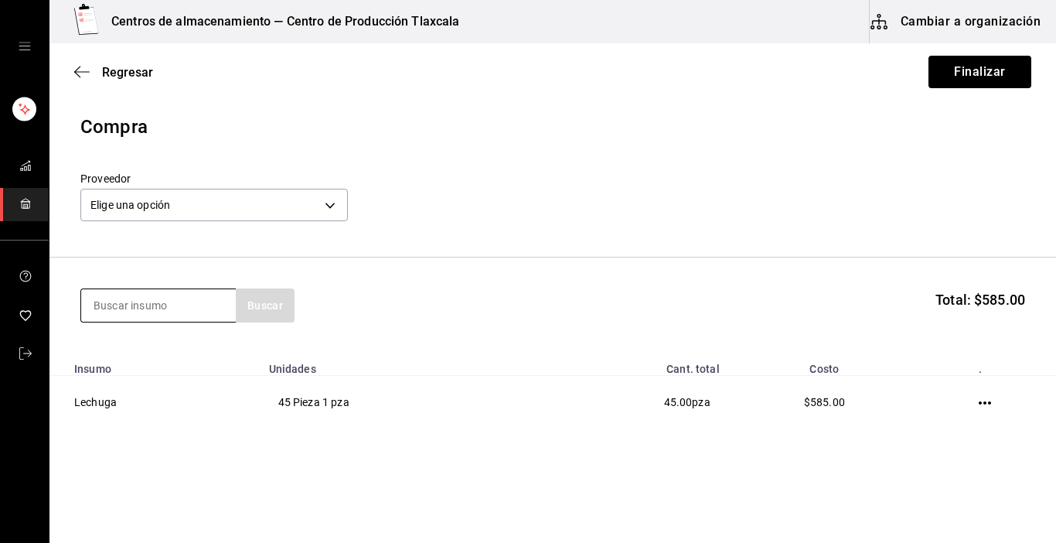
click at [197, 311] on input at bounding box center [158, 305] width 155 height 32
type input "oregano"
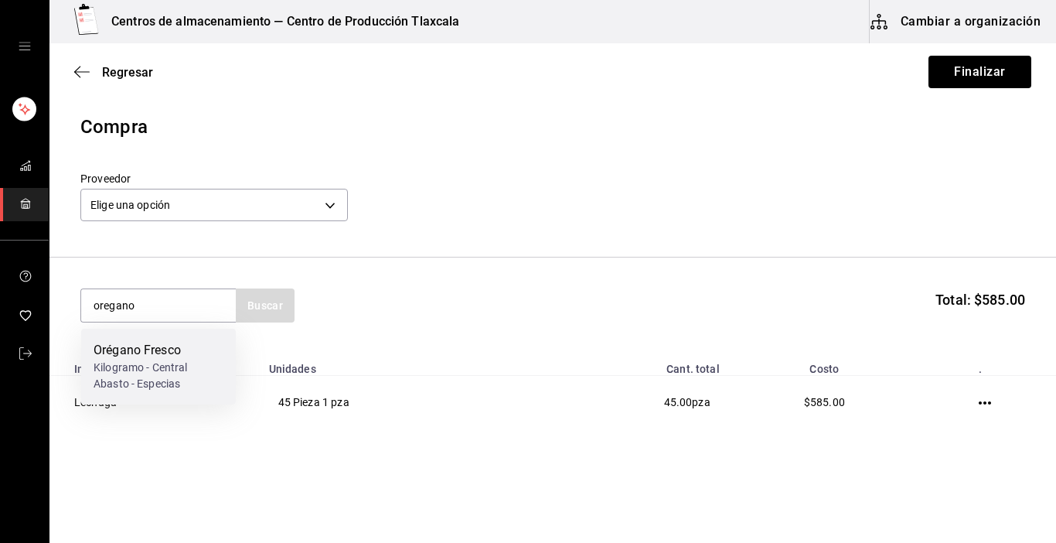
click at [203, 346] on div "Orégano Fresco" at bounding box center [159, 350] width 130 height 19
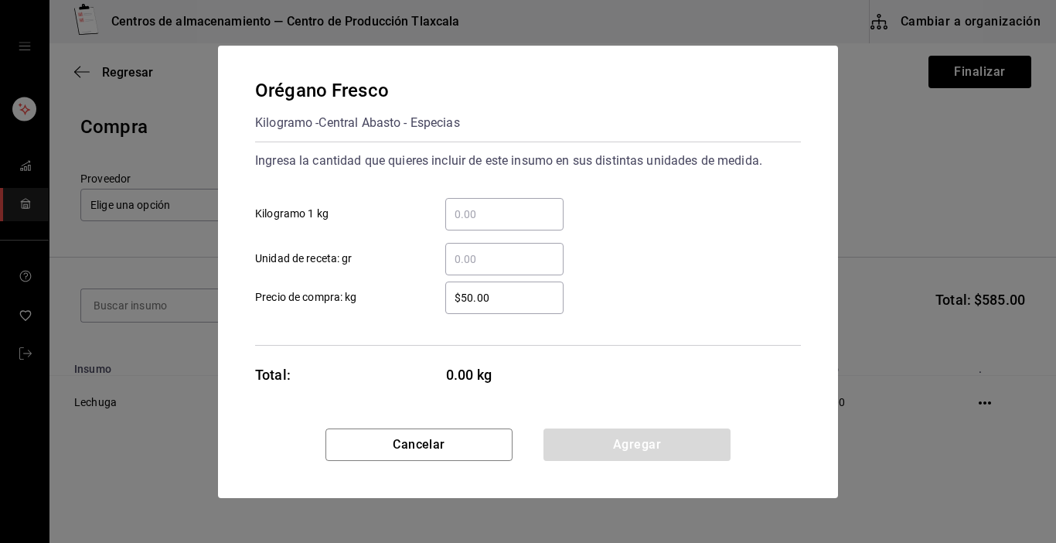
click at [501, 215] on input "​ Kilogramo 1 kg" at bounding box center [504, 214] width 118 height 19
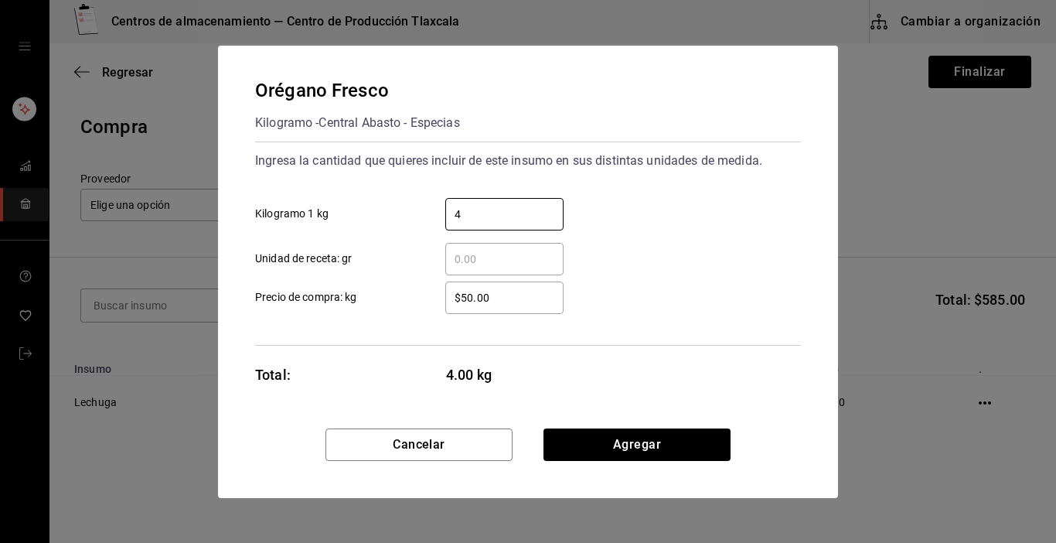
type input "4"
click at [822, 351] on div "Orégano Fresco Kilogramo - Central Abasto - Especias Ingresa la cantidad que qu…" at bounding box center [528, 237] width 620 height 383
click at [514, 293] on input "$50.00" at bounding box center [504, 297] width 118 height 19
type input "$5"
type input "$60.00"
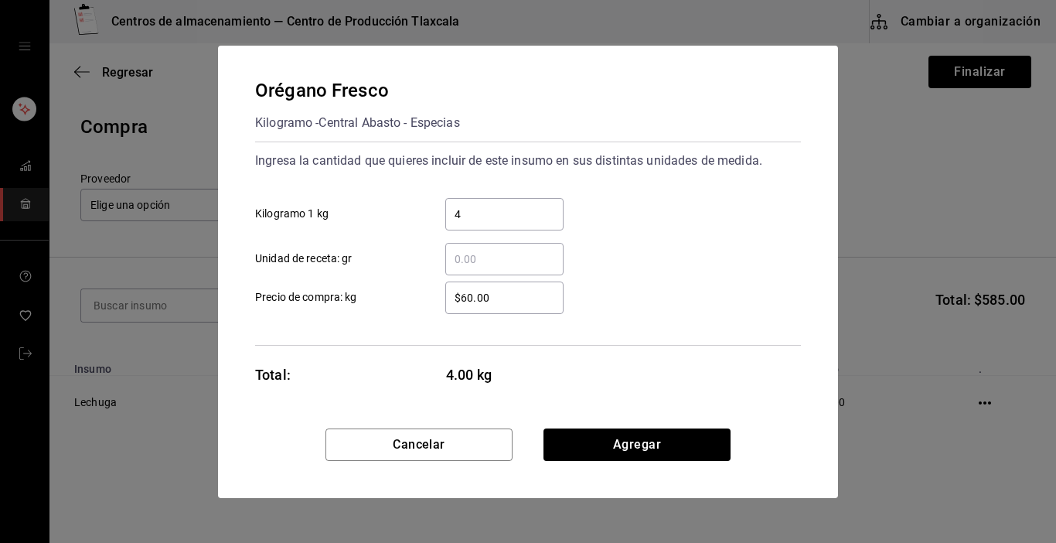
click at [599, 421] on div "Orégano Fresco Kilogramo - Central Abasto - Especias Ingresa la cantidad que qu…" at bounding box center [528, 237] width 620 height 383
click at [595, 435] on button "Agregar" at bounding box center [637, 444] width 187 height 32
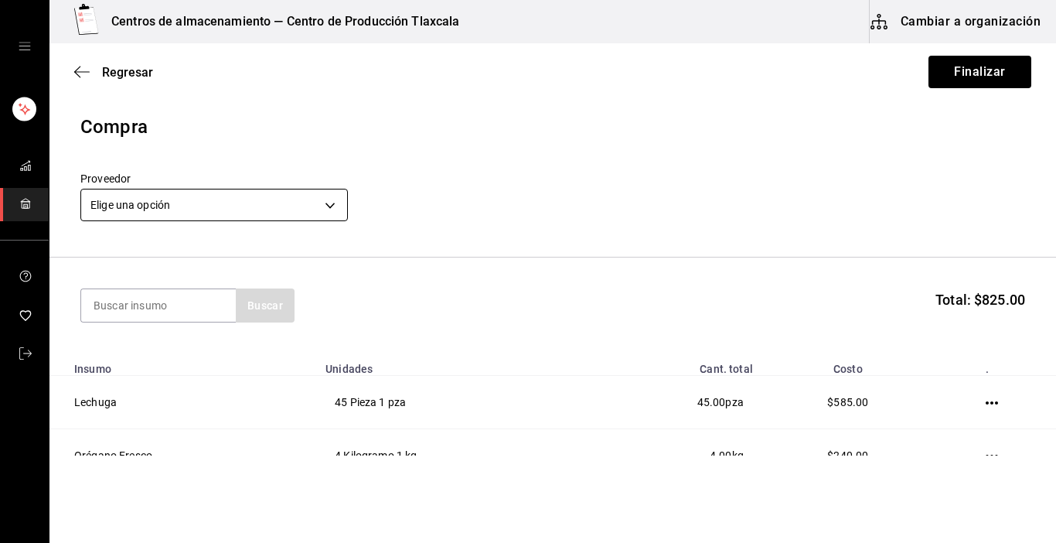
click at [336, 207] on body "Centros de almacenamiento — Centro de Producción Tlaxcala Cambiar a organizació…" at bounding box center [528, 227] width 1056 height 455
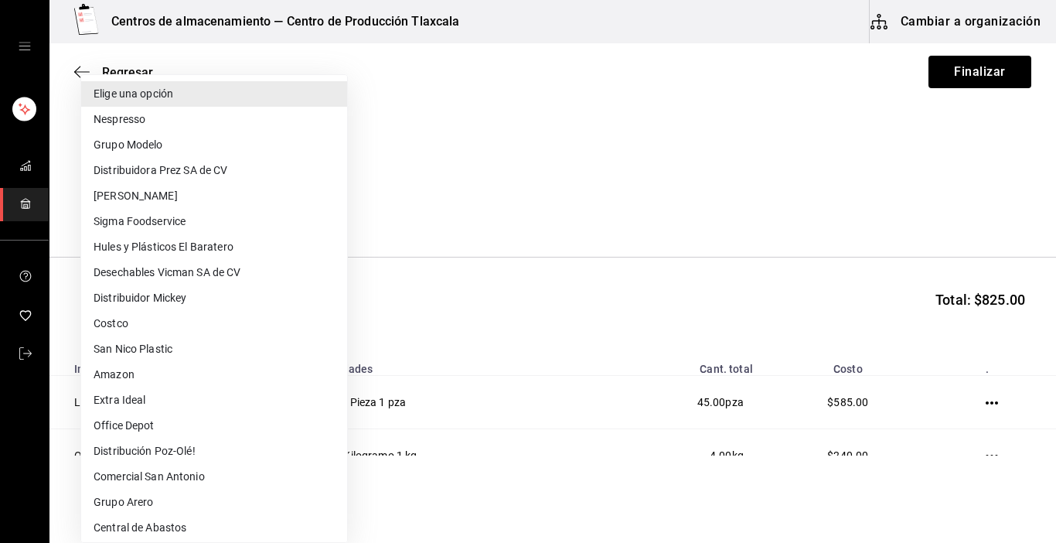
click at [239, 522] on li "Central de Abastos" at bounding box center [214, 528] width 266 height 26
type input "a76b9c64-3e4c-460f-81df-d33a32ba6353"
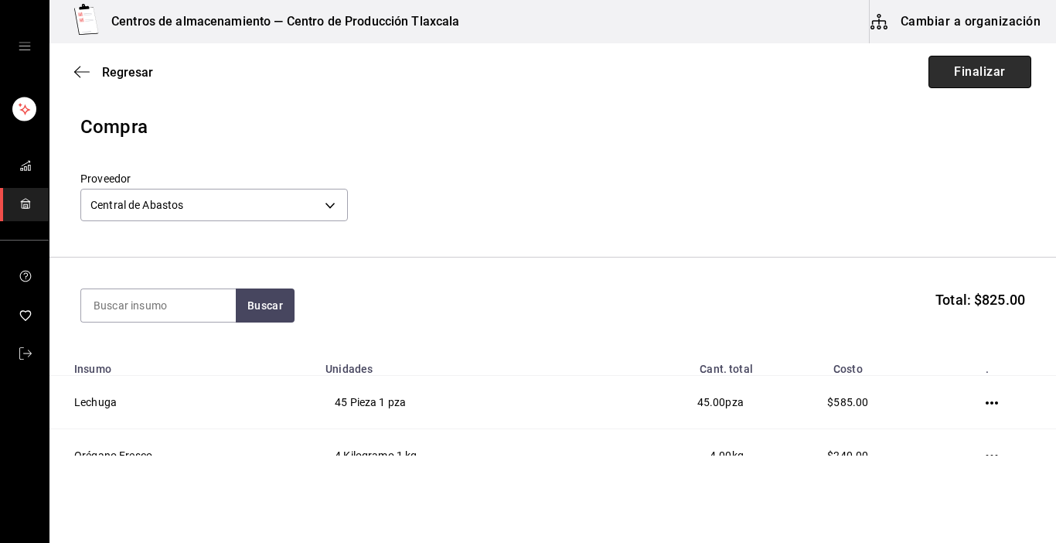
click at [965, 70] on button "Finalizar" at bounding box center [980, 72] width 103 height 32
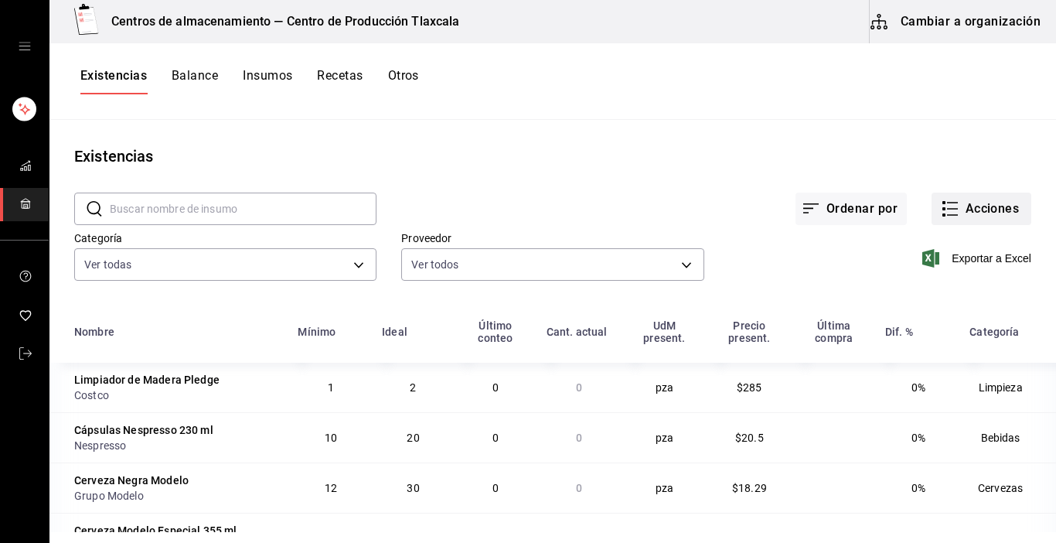
click at [932, 213] on button "Acciones" at bounding box center [982, 209] width 100 height 32
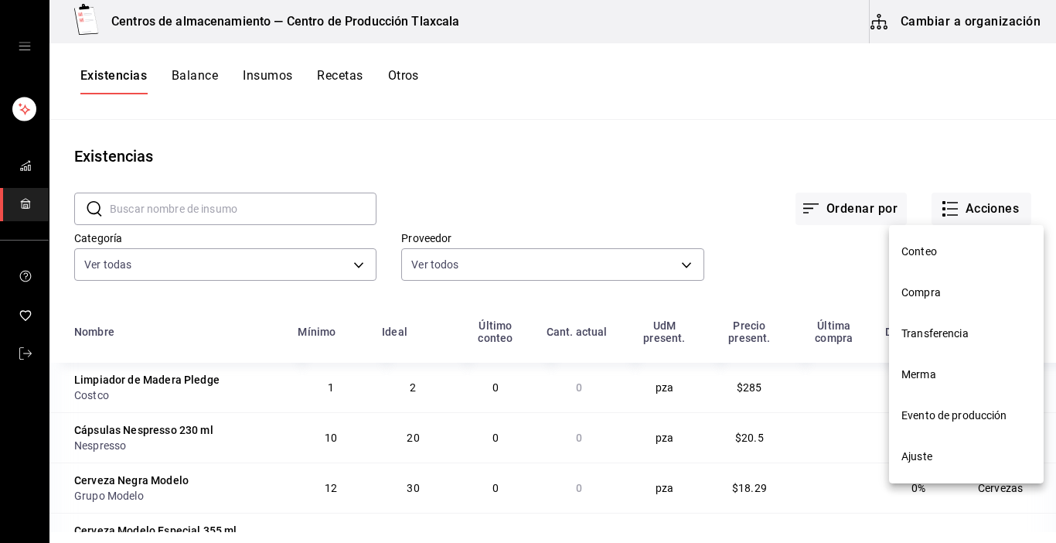
click at [950, 290] on span "Compra" at bounding box center [967, 293] width 130 height 16
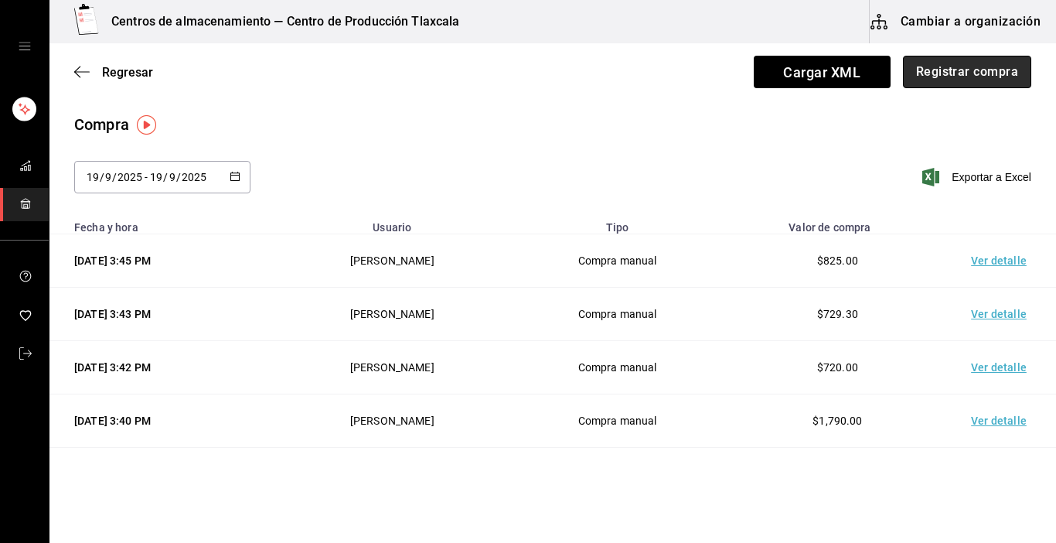
click at [963, 77] on button "Registrar compra" at bounding box center [967, 72] width 128 height 32
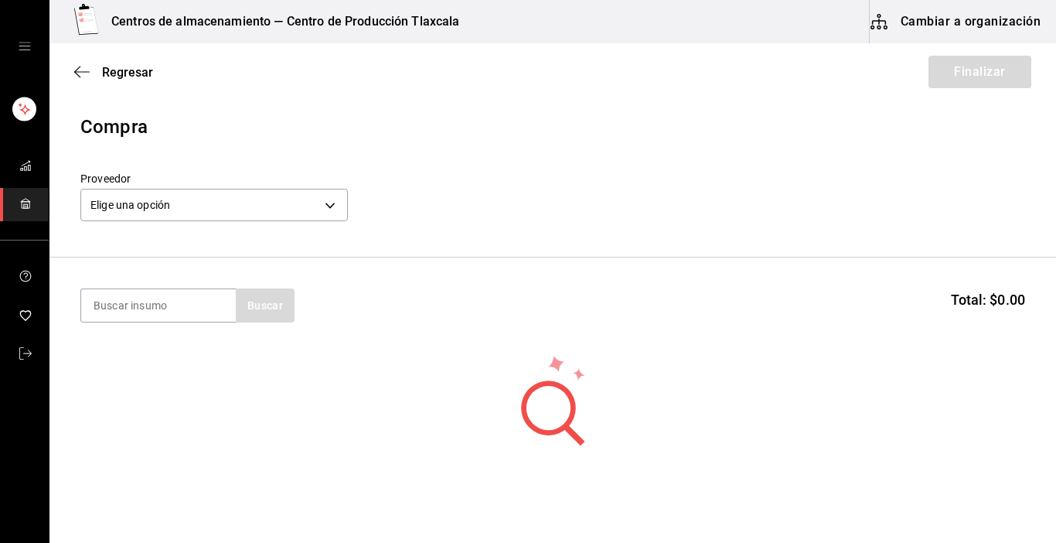
click at [206, 300] on input at bounding box center [158, 305] width 155 height 32
type input "rabano"
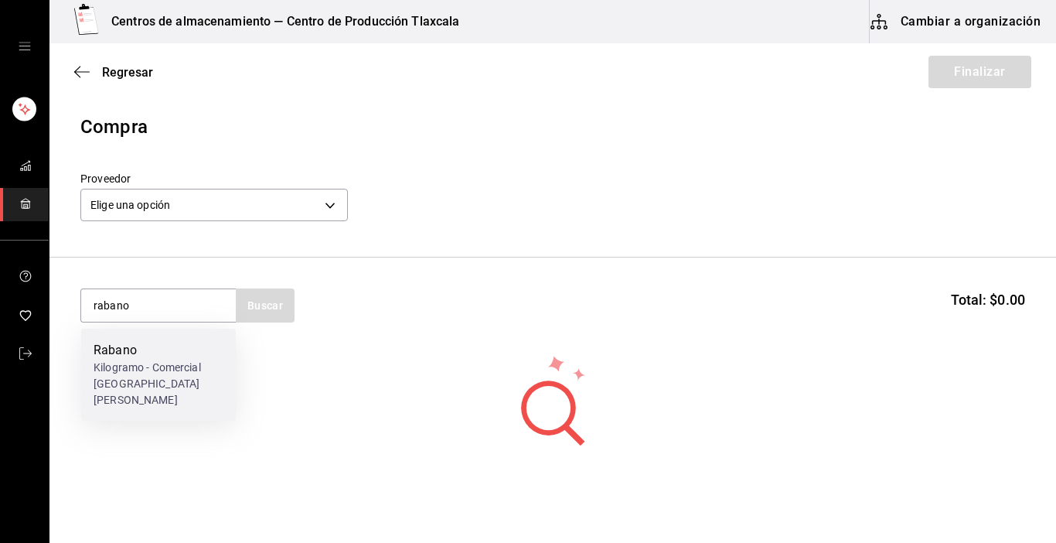
click at [151, 371] on div "Kilogramo - Comercial [GEOGRAPHIC_DATA][PERSON_NAME]" at bounding box center [159, 384] width 130 height 49
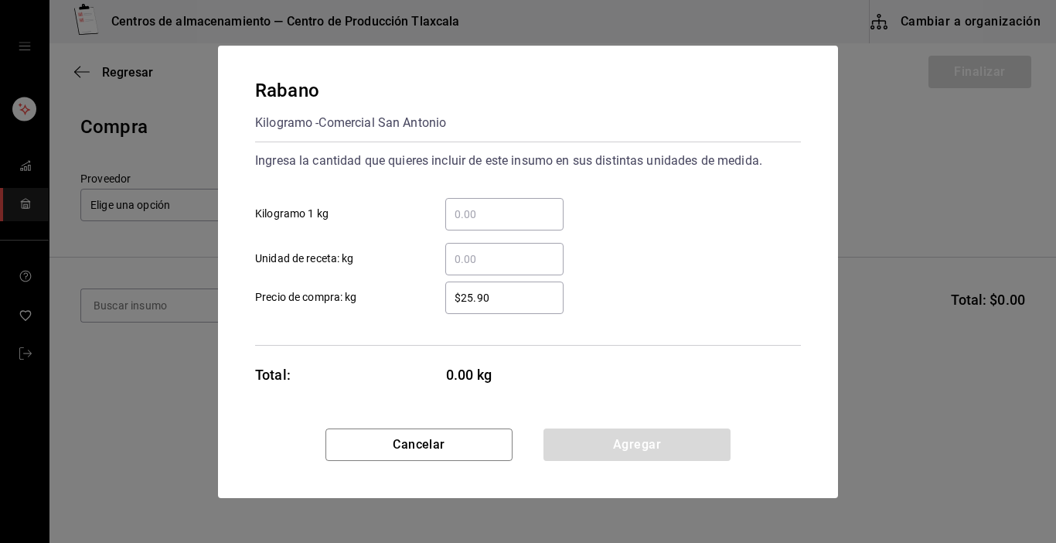
click at [521, 215] on input "​ Kilogramo 1 kg" at bounding box center [504, 214] width 118 height 19
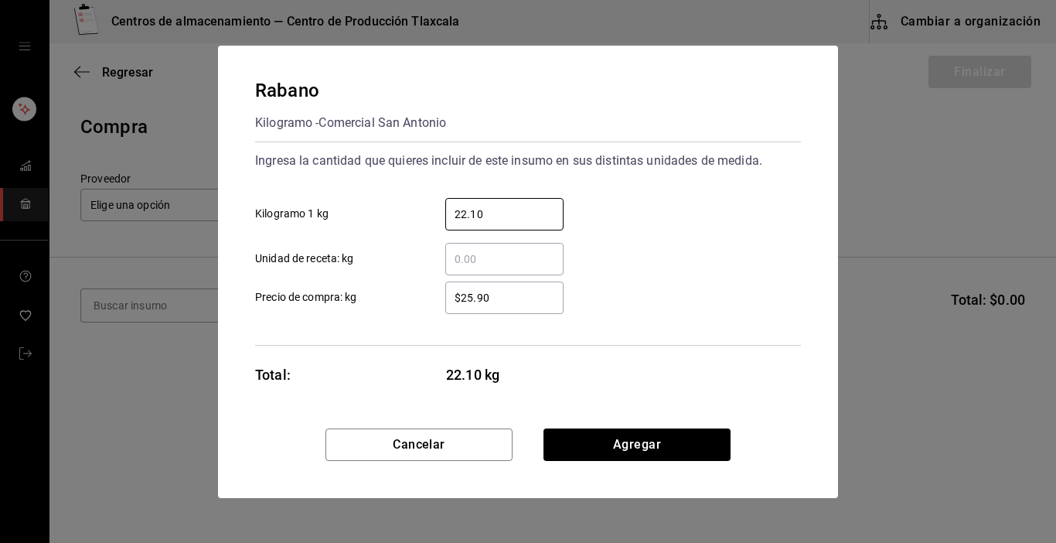
type input "22.10"
click at [504, 305] on input "$25.90" at bounding box center [504, 297] width 118 height 19
type input "$2"
type input "$11.76"
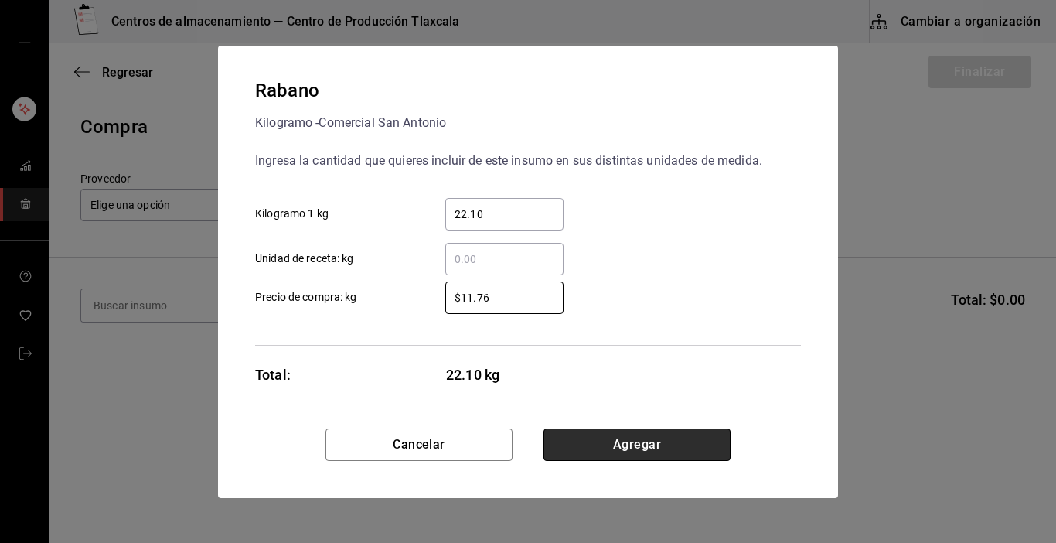
click at [712, 450] on button "Agregar" at bounding box center [637, 444] width 187 height 32
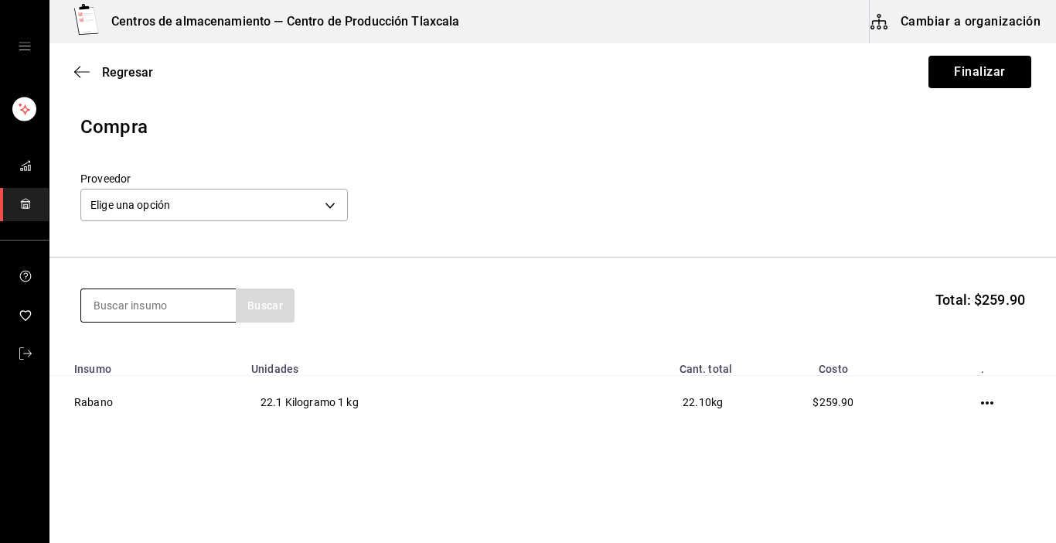
click at [203, 307] on input at bounding box center [158, 305] width 155 height 32
type input "cilantro"
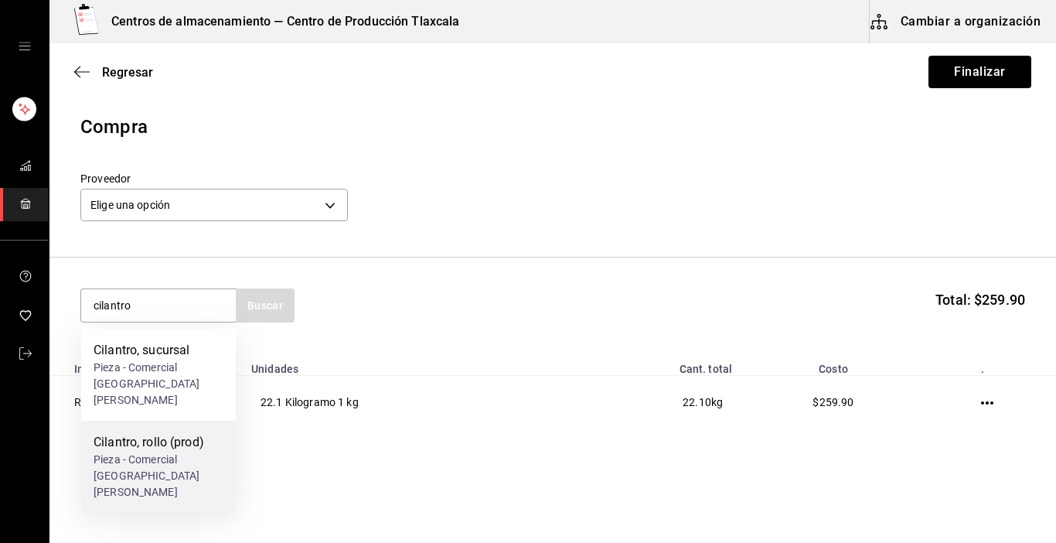
click at [155, 433] on div "Cilantro, rollo (prod)" at bounding box center [159, 442] width 130 height 19
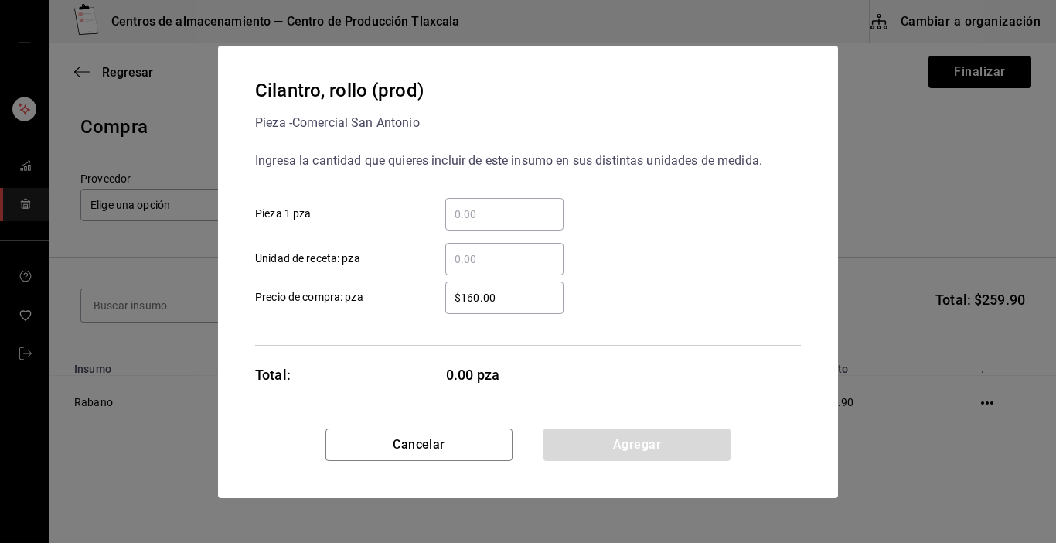
click at [459, 213] on input "​ Pieza 1 pza" at bounding box center [504, 214] width 118 height 19
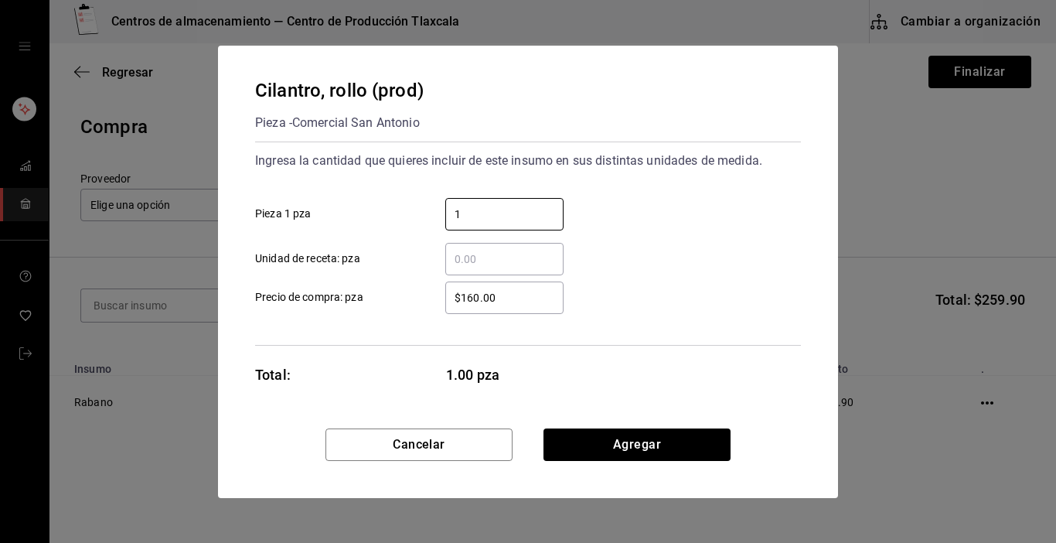
type input "1"
drag, startPoint x: 721, startPoint y: 271, endPoint x: 625, endPoint y: 312, distance: 105.3
click at [711, 276] on div "$160.00 ​ Precio de compra: pza" at bounding box center [522, 291] width 558 height 45
click at [498, 304] on input "$160.00" at bounding box center [504, 297] width 118 height 19
type input "$1"
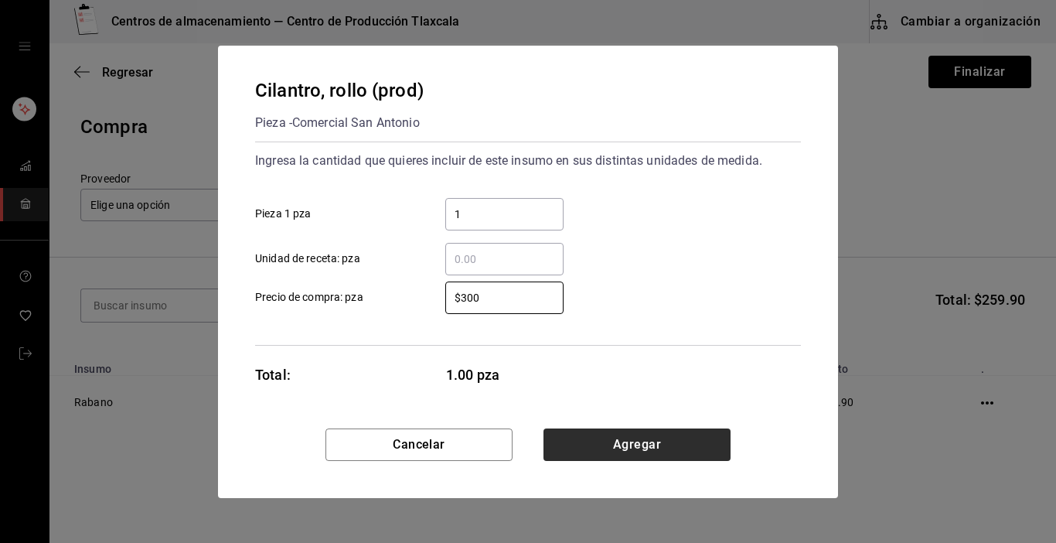
type input "$300"
click at [580, 449] on button "Agregar" at bounding box center [637, 444] width 187 height 32
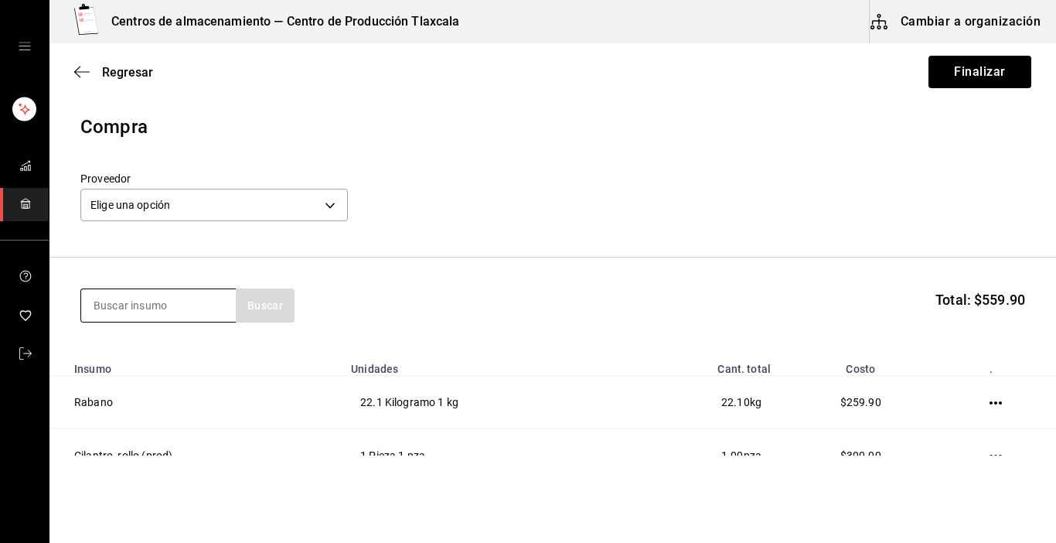
click at [192, 297] on input at bounding box center [158, 305] width 155 height 32
type input "epazote"
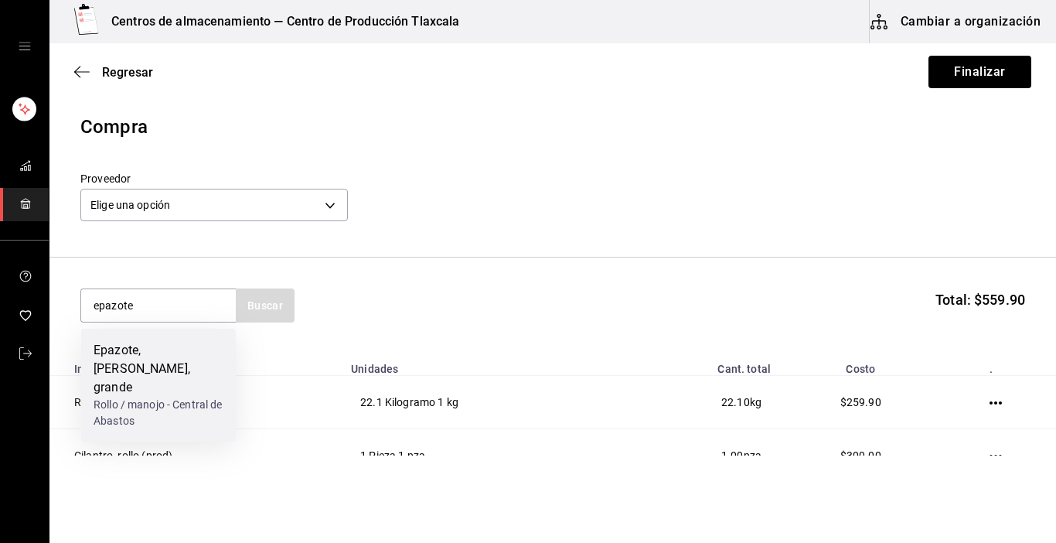
click at [165, 371] on div "Epazote, [PERSON_NAME], grande" at bounding box center [159, 369] width 130 height 56
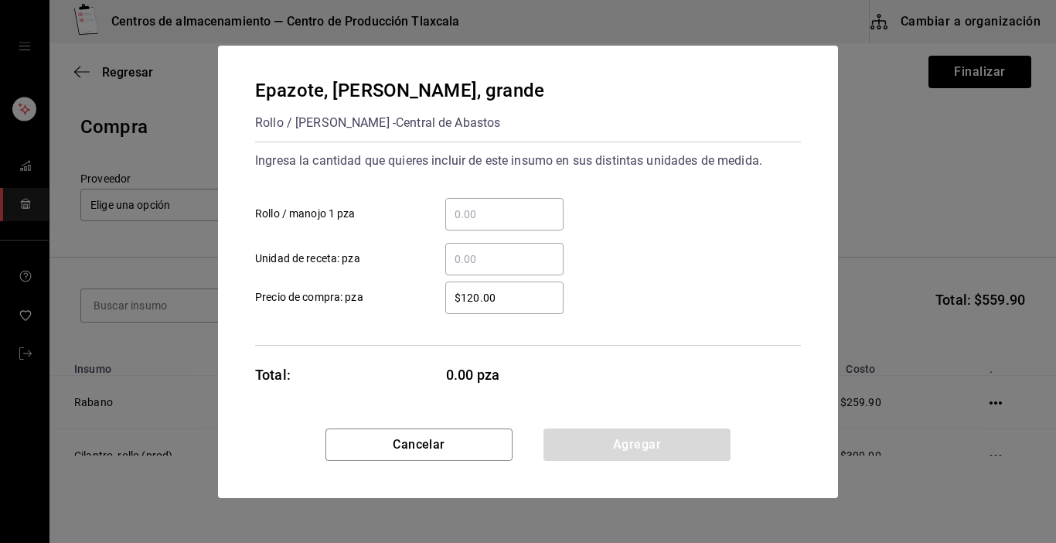
click at [455, 222] on input "​ Rollo / manojo 1 pza" at bounding box center [504, 214] width 118 height 19
type input "."
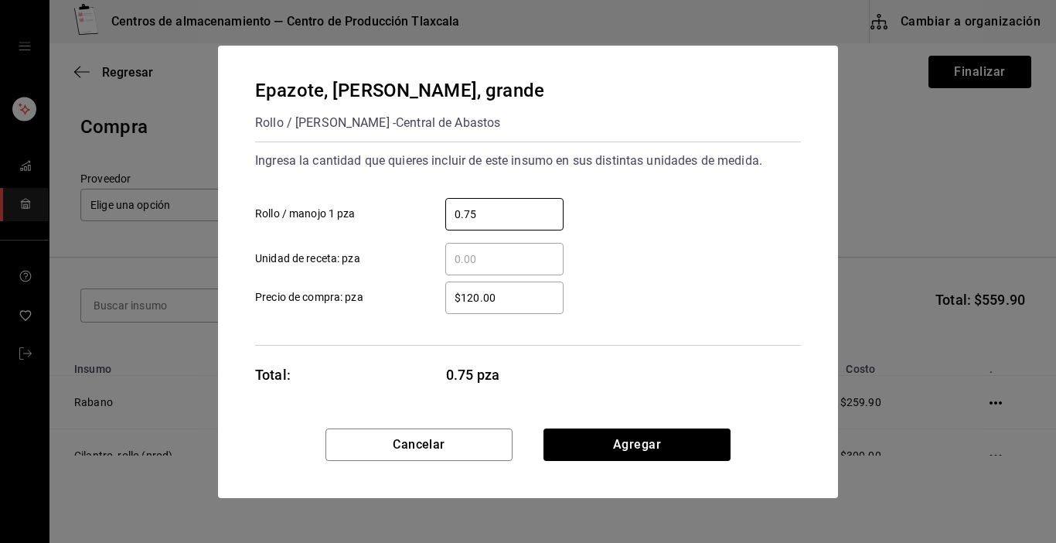
type input "0.75"
click at [520, 288] on input "$120.00" at bounding box center [504, 297] width 118 height 19
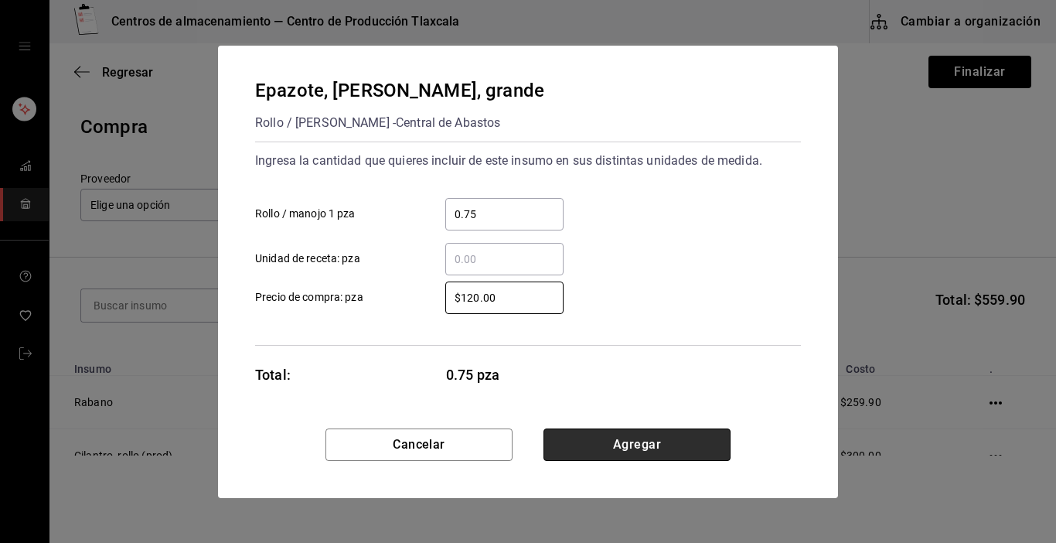
click at [598, 439] on button "Agregar" at bounding box center [637, 444] width 187 height 32
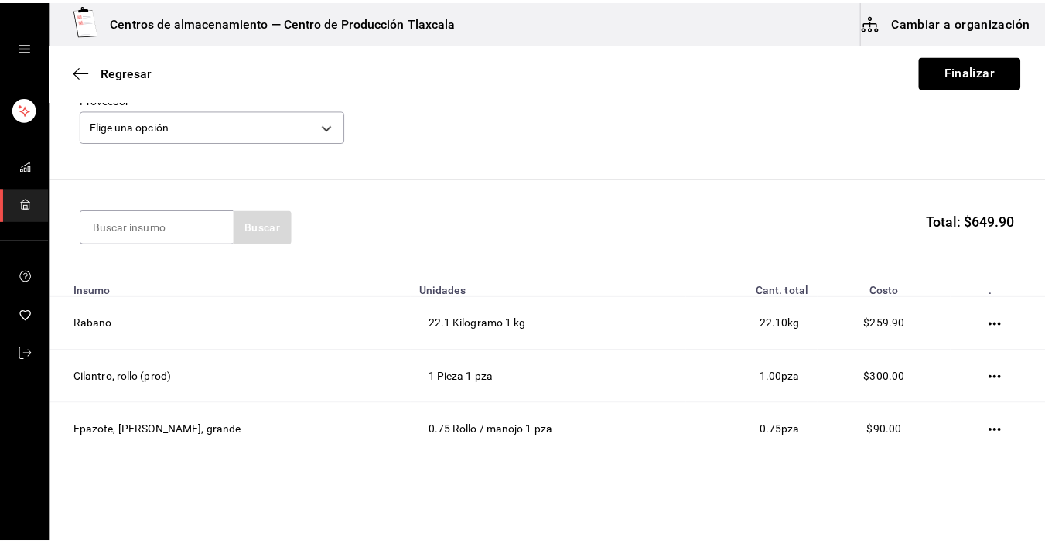
scroll to position [68, 0]
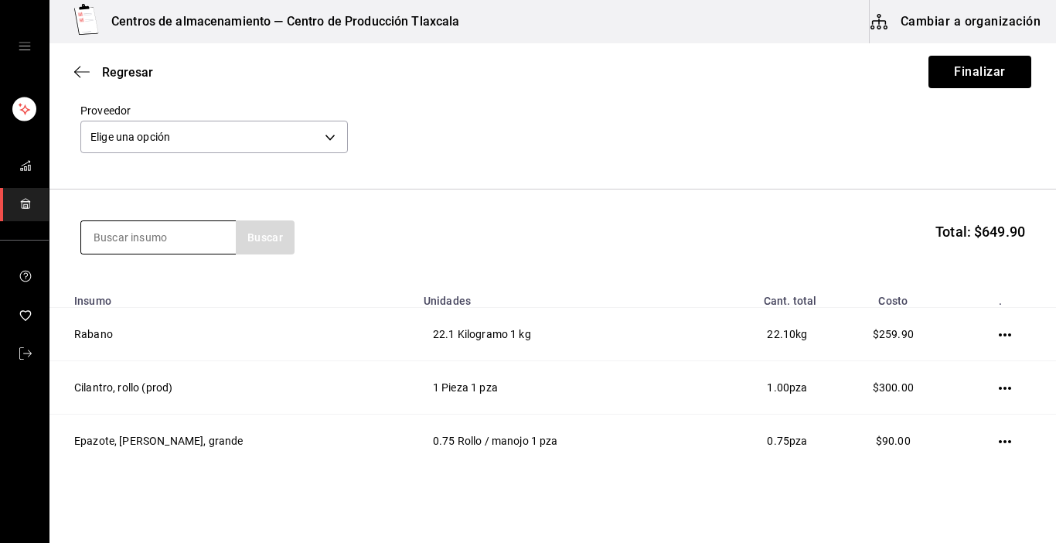
click at [106, 244] on input at bounding box center [158, 237] width 155 height 32
type input "cilantro"
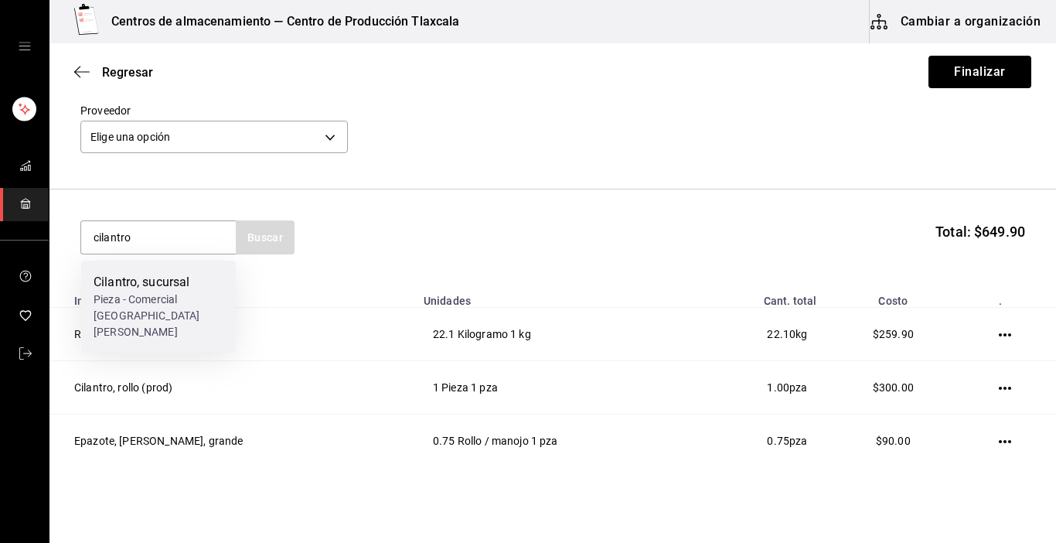
click at [107, 298] on div "Pieza - Comercial [GEOGRAPHIC_DATA][PERSON_NAME]" at bounding box center [159, 316] width 130 height 49
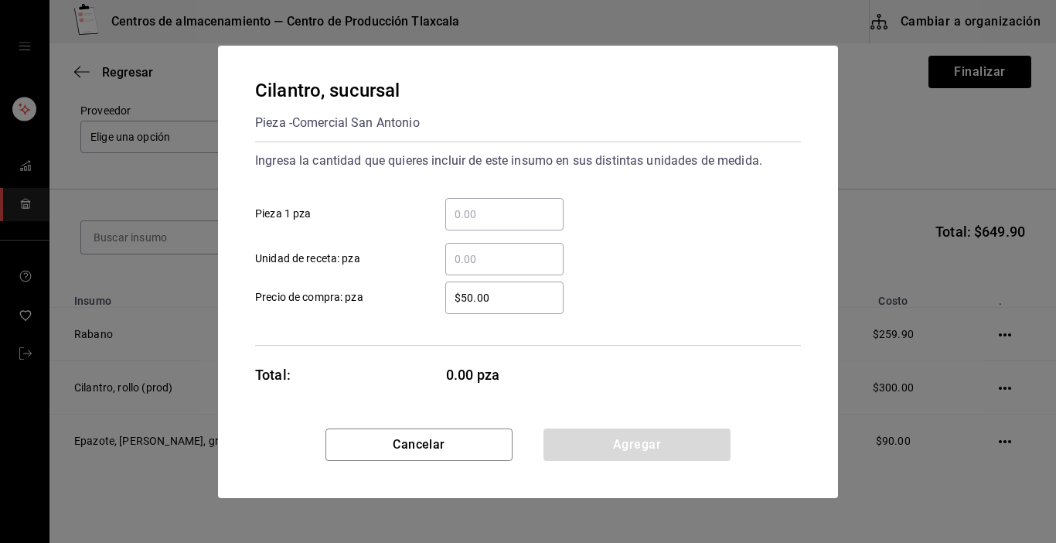
click at [460, 214] on input "​ Pieza 1 pza" at bounding box center [504, 214] width 118 height 19
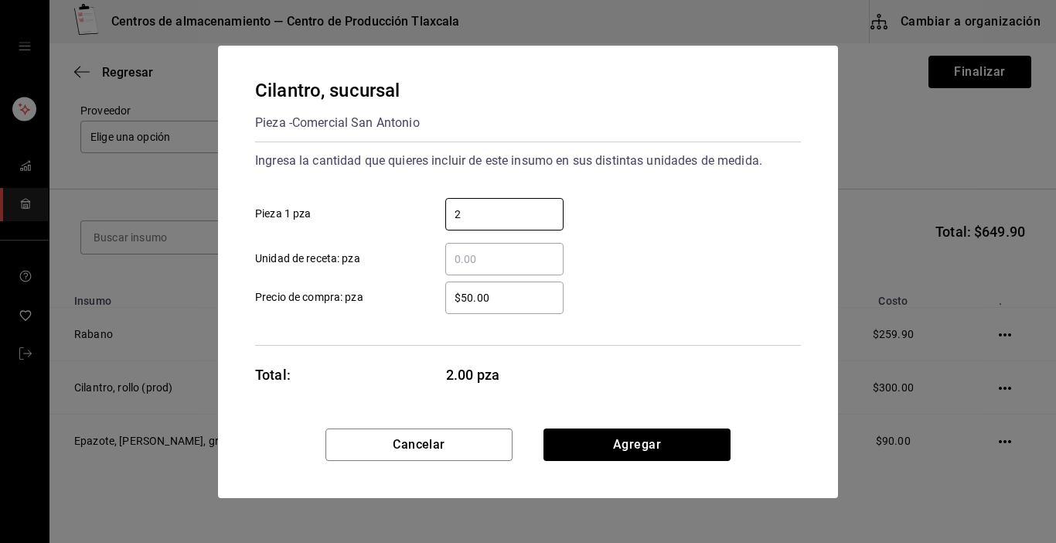
type input "2"
drag, startPoint x: 692, startPoint y: 308, endPoint x: 652, endPoint y: 315, distance: 40.8
click at [691, 308] on div "$50.00 ​ Precio de compra: pza" at bounding box center [522, 291] width 558 height 45
click at [509, 292] on input "$50.00" at bounding box center [504, 297] width 118 height 19
type input "$5"
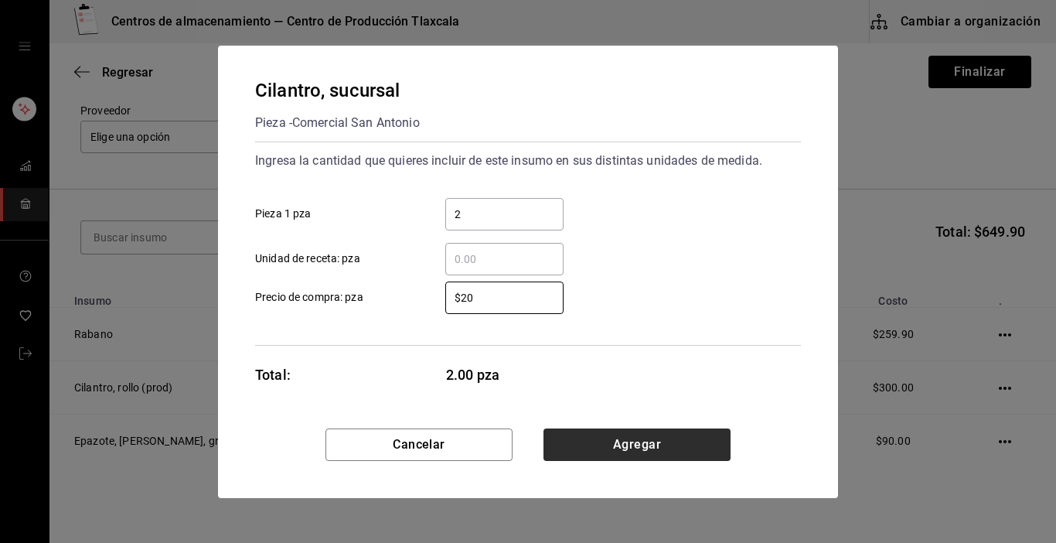
type input "$20"
click at [666, 442] on button "Agregar" at bounding box center [637, 444] width 187 height 32
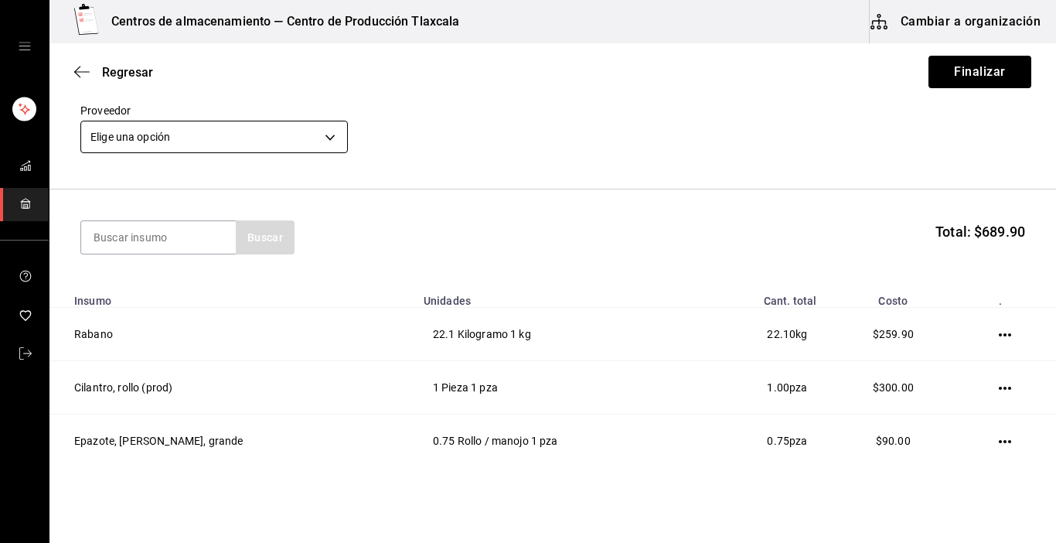
click at [335, 138] on body "Centros de almacenamiento — Centro de Producción Tlaxcala Cambiar a organizació…" at bounding box center [528, 227] width 1056 height 455
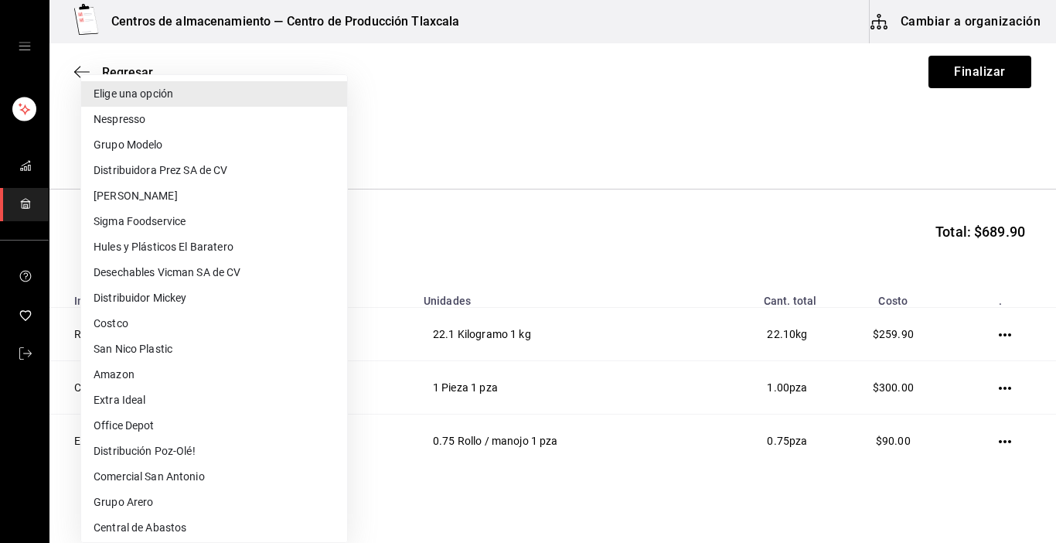
click at [193, 524] on li "Central de Abastos" at bounding box center [214, 528] width 266 height 26
type input "a76b9c64-3e4c-460f-81df-d33a32ba6353"
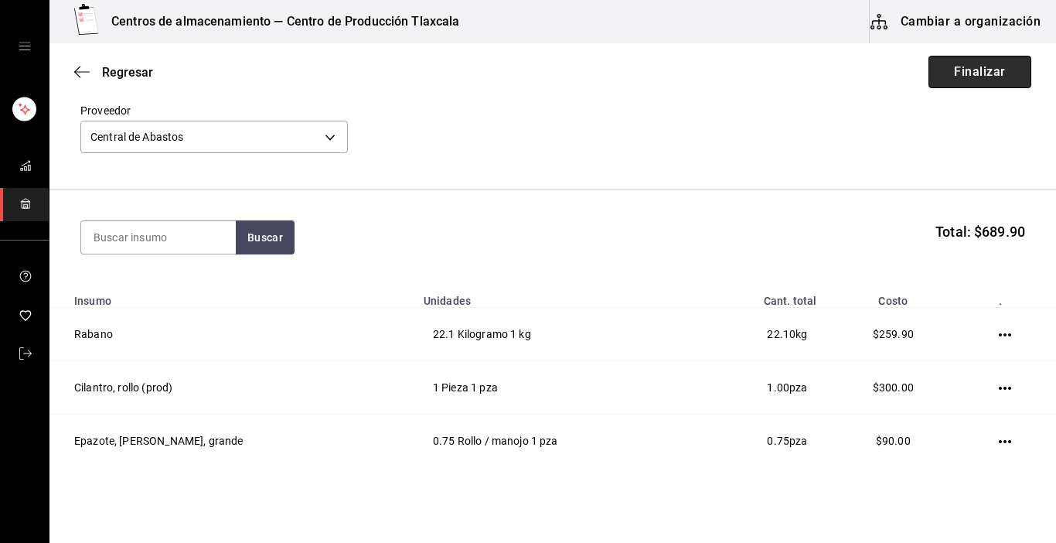
click at [956, 78] on button "Finalizar" at bounding box center [980, 72] width 103 height 32
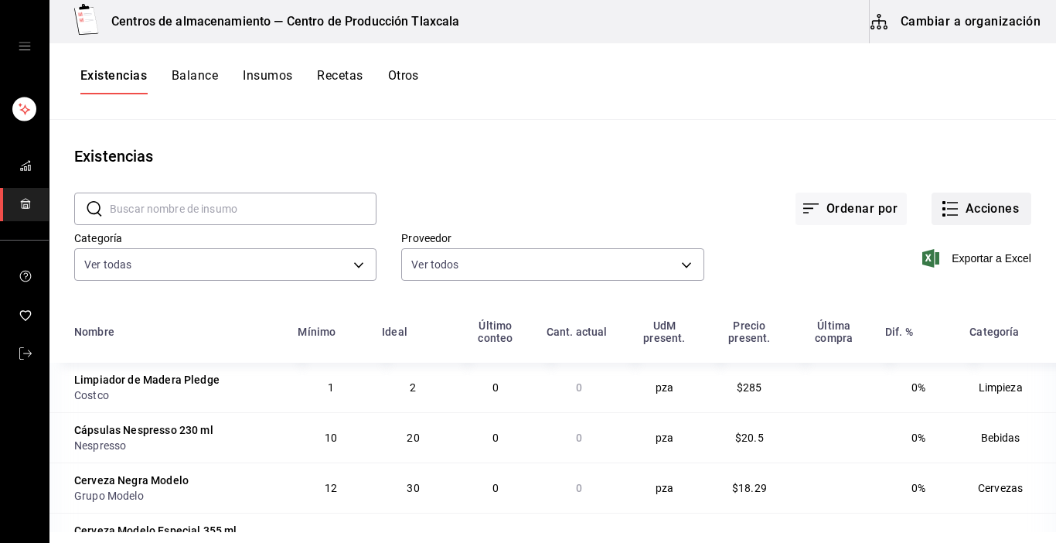
click at [932, 210] on button "Acciones" at bounding box center [982, 209] width 100 height 32
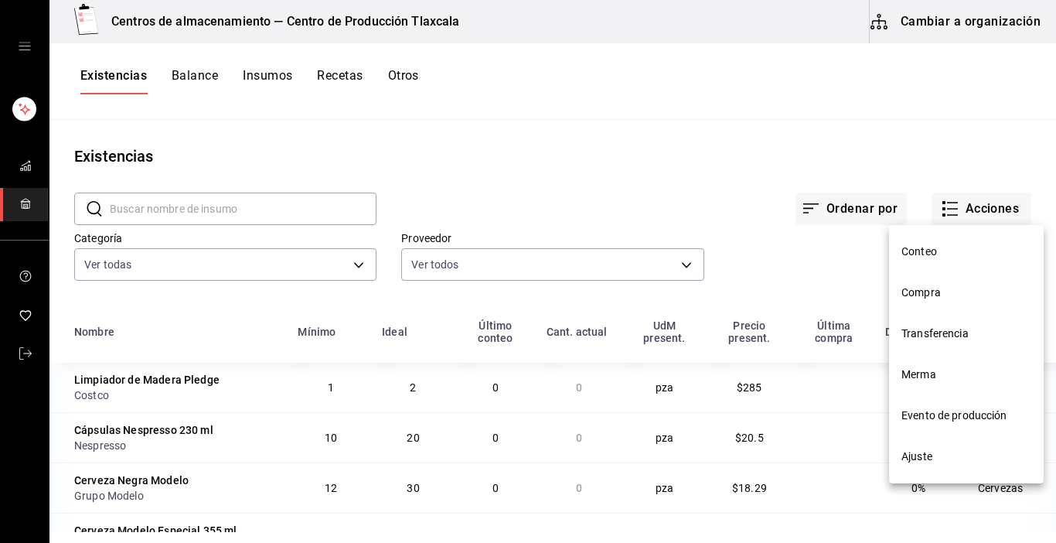
click at [933, 207] on div at bounding box center [528, 271] width 1056 height 543
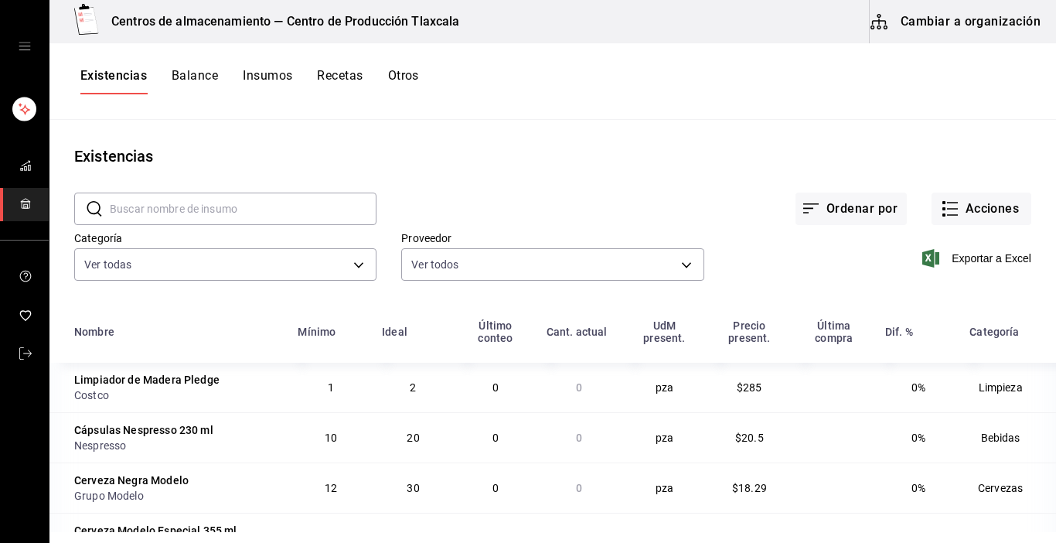
click at [923, 295] on div "​ ​ Ordenar por Acciones Categoría Ver todas d676893f-1eff-4afc-89d5-be79314053…" at bounding box center [552, 239] width 1007 height 142
click at [943, 213] on rect "button" at bounding box center [944, 214] width 3 height 3
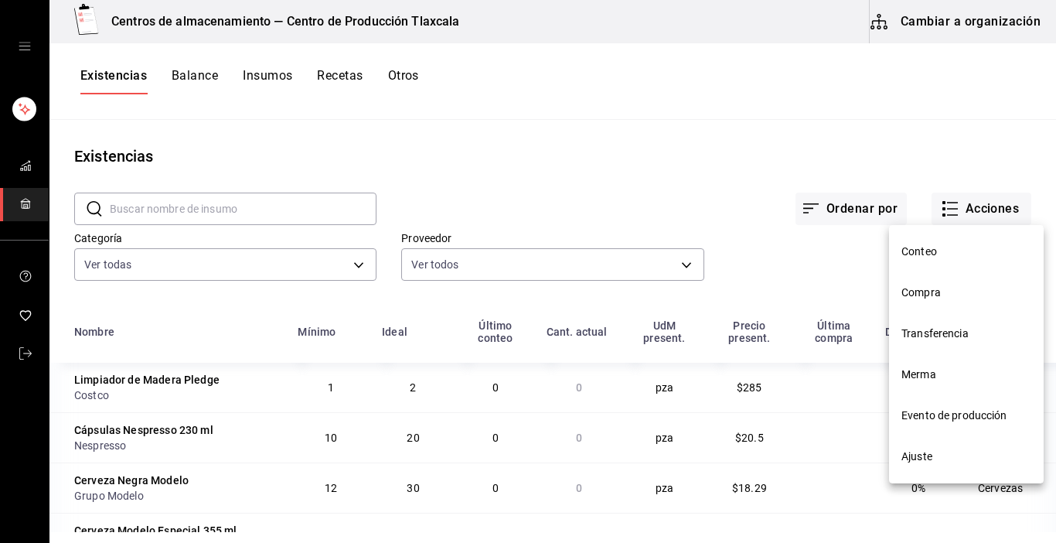
click at [921, 292] on span "Compra" at bounding box center [967, 293] width 130 height 16
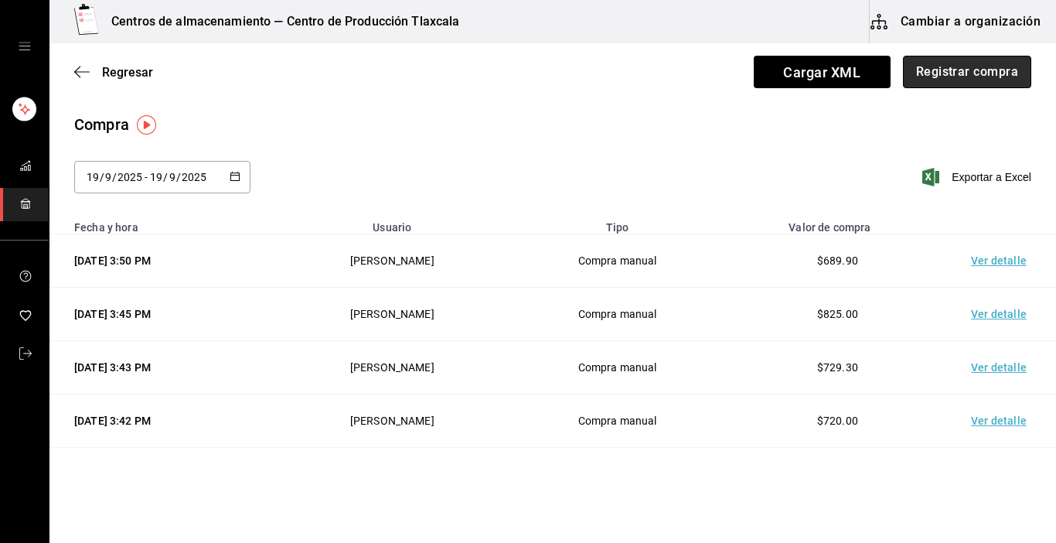
click at [967, 80] on button "Registrar compra" at bounding box center [967, 72] width 128 height 32
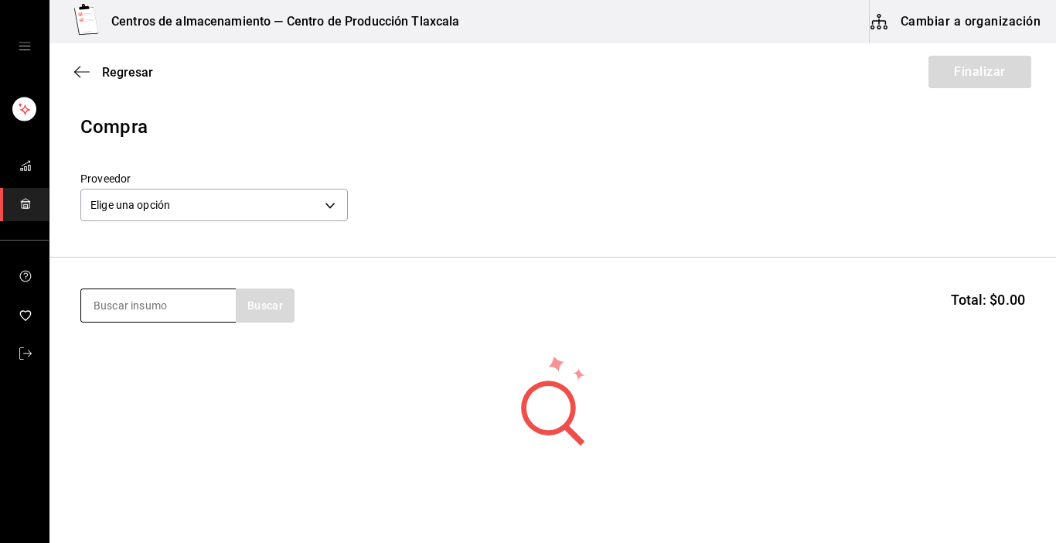
click at [182, 313] on input at bounding box center [158, 305] width 155 height 32
type input "[GEOGRAPHIC_DATA]"
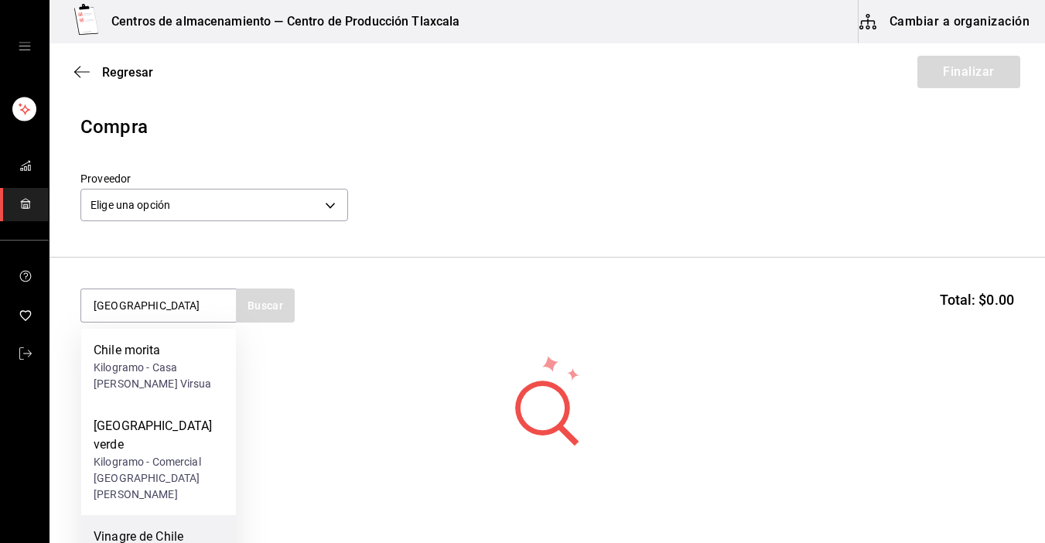
click at [172, 527] on div "Vinagre de Chile Jalapeño" at bounding box center [159, 545] width 130 height 37
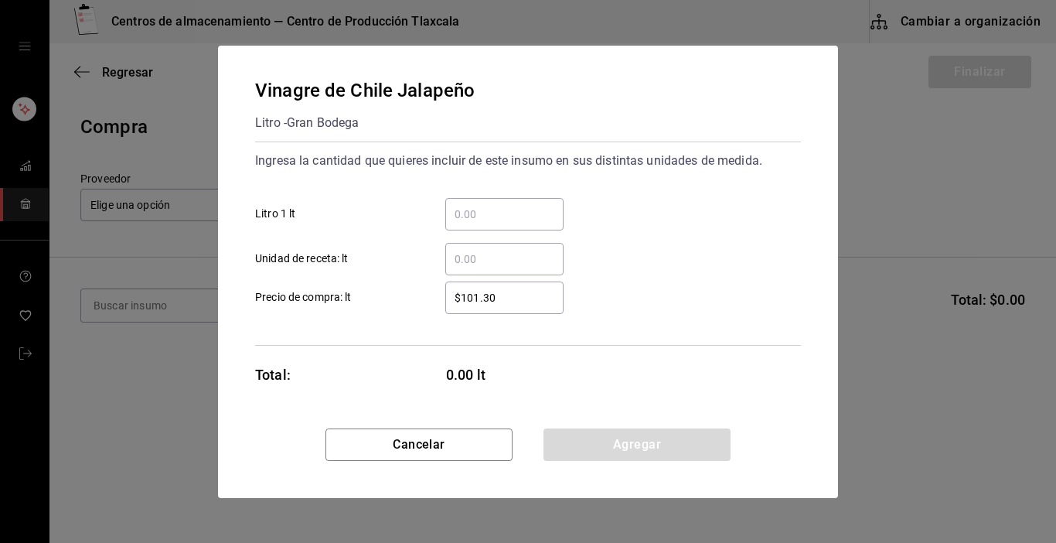
click at [515, 212] on input "​ Litro 1 lt" at bounding box center [504, 214] width 118 height 19
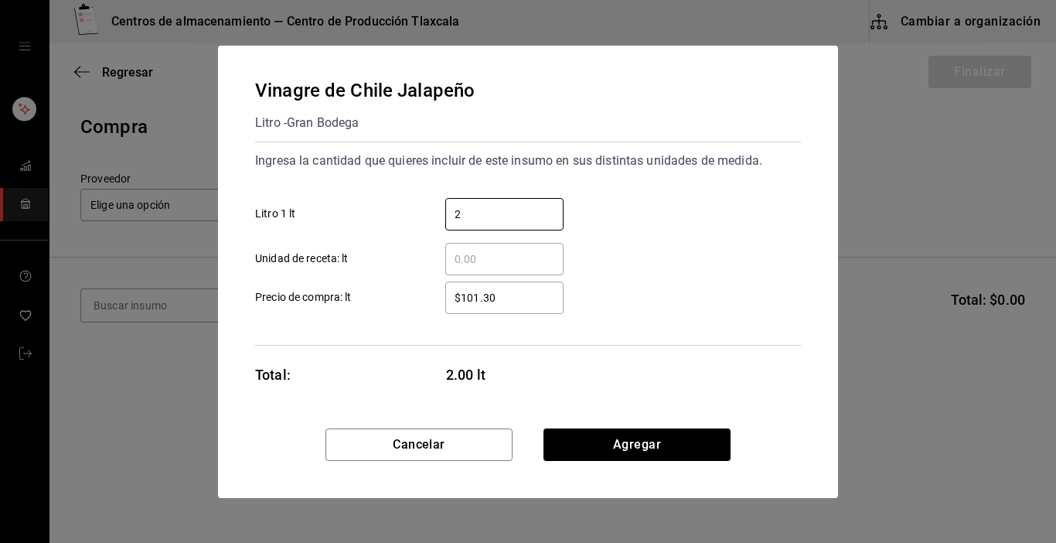
type input "2"
click at [675, 221] on div "2 ​ Litro 1 lt" at bounding box center [522, 208] width 558 height 45
drag, startPoint x: 541, startPoint y: 310, endPoint x: 534, endPoint y: 304, distance: 9.3
click at [538, 303] on div "$101.30 ​" at bounding box center [504, 297] width 118 height 32
click at [538, 303] on input "$101.30" at bounding box center [504, 297] width 118 height 19
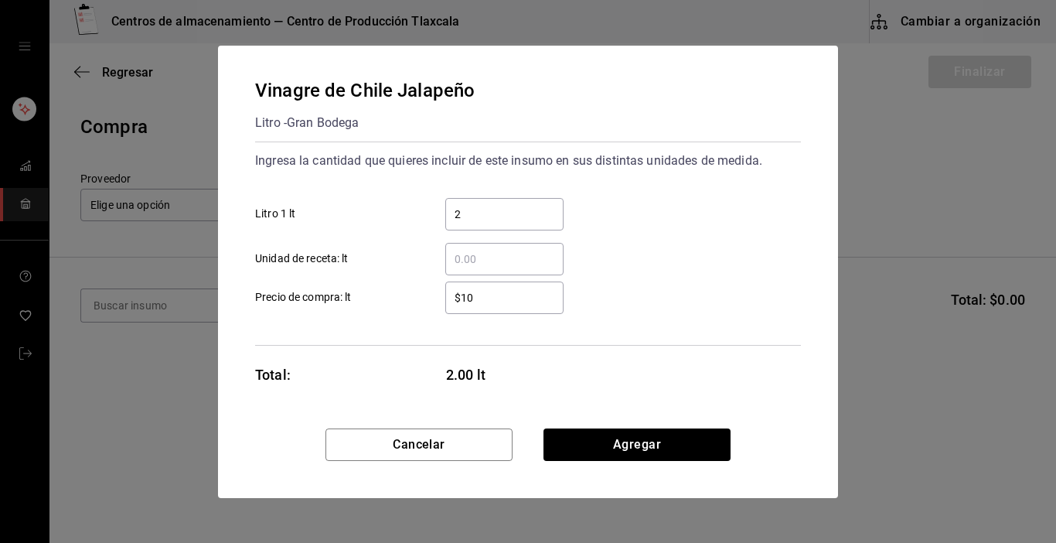
type input "$1"
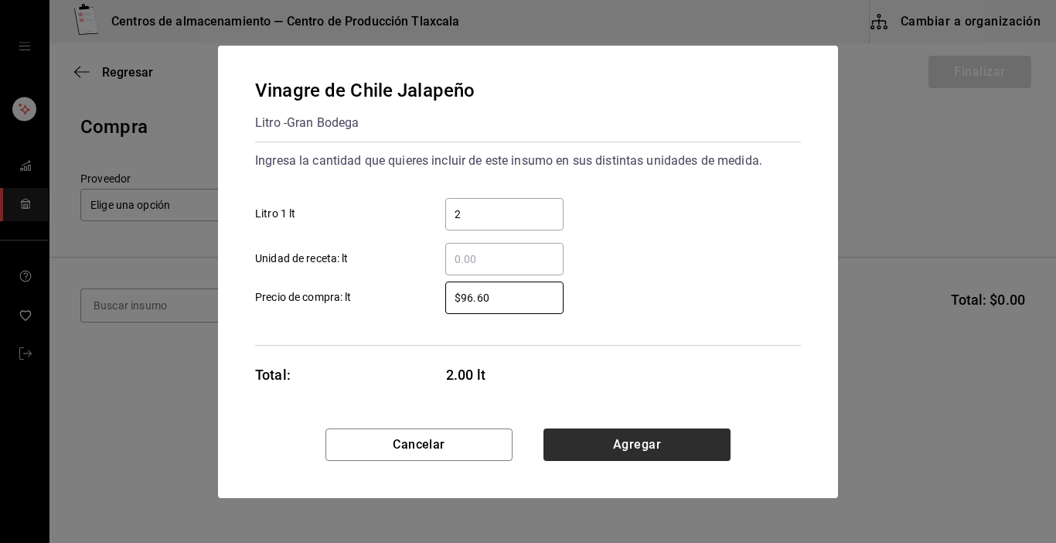
type input "$96.60"
click at [626, 449] on button "Agregar" at bounding box center [637, 444] width 187 height 32
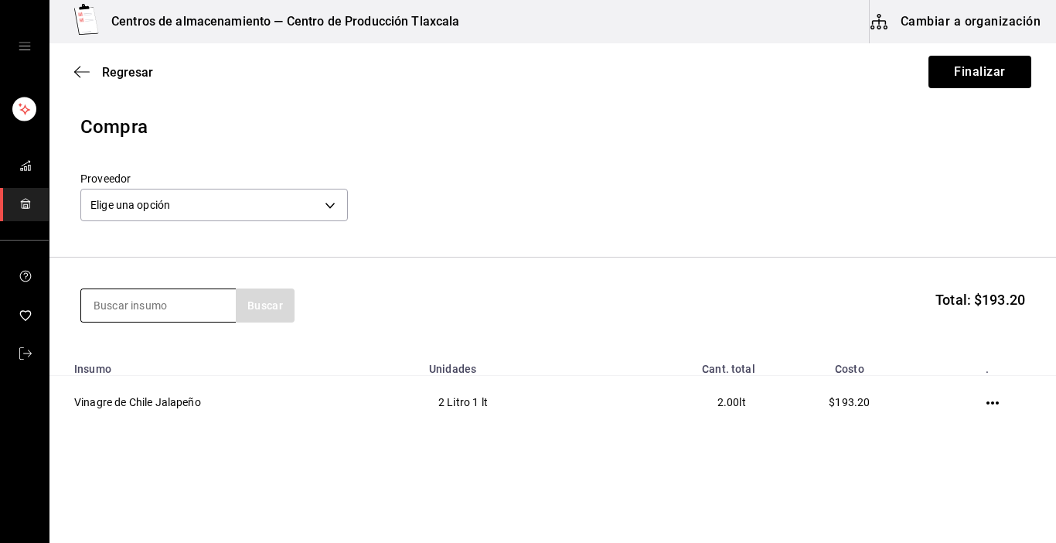
click at [155, 296] on input at bounding box center [158, 305] width 155 height 32
type input "vinagre"
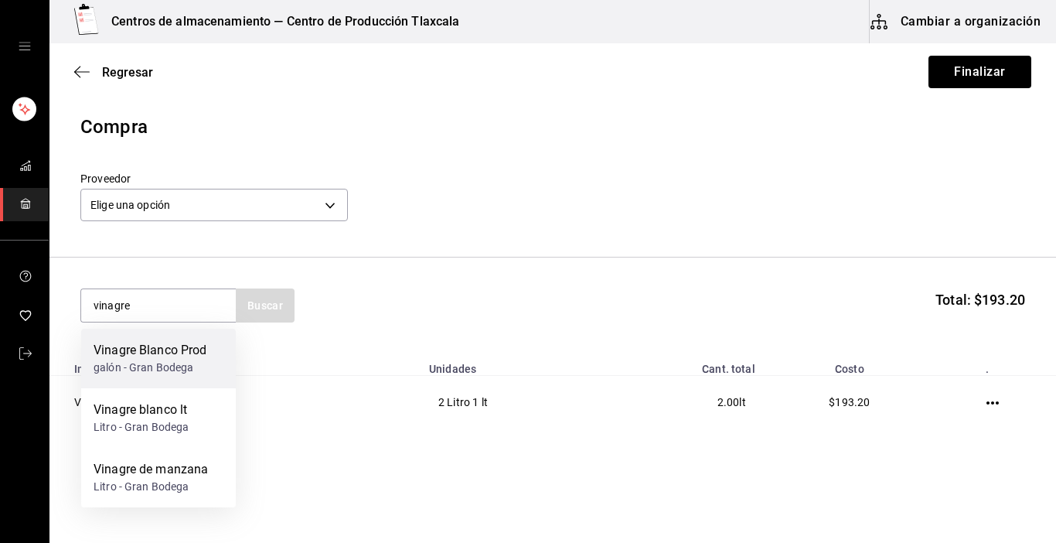
click at [189, 370] on div "galón - Gran Bodega" at bounding box center [151, 368] width 114 height 16
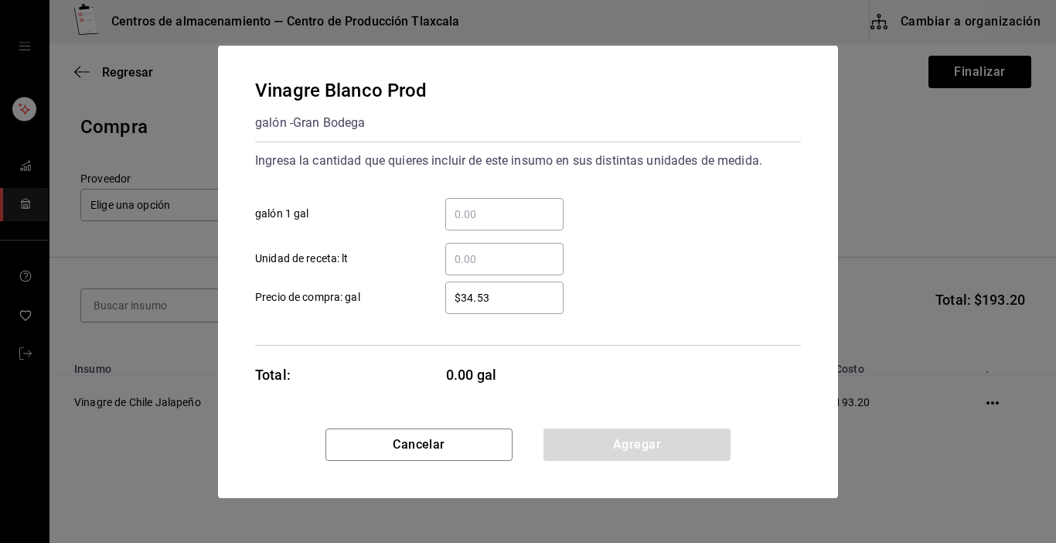
click at [475, 217] on input "​ galón 1 gal" at bounding box center [504, 214] width 118 height 19
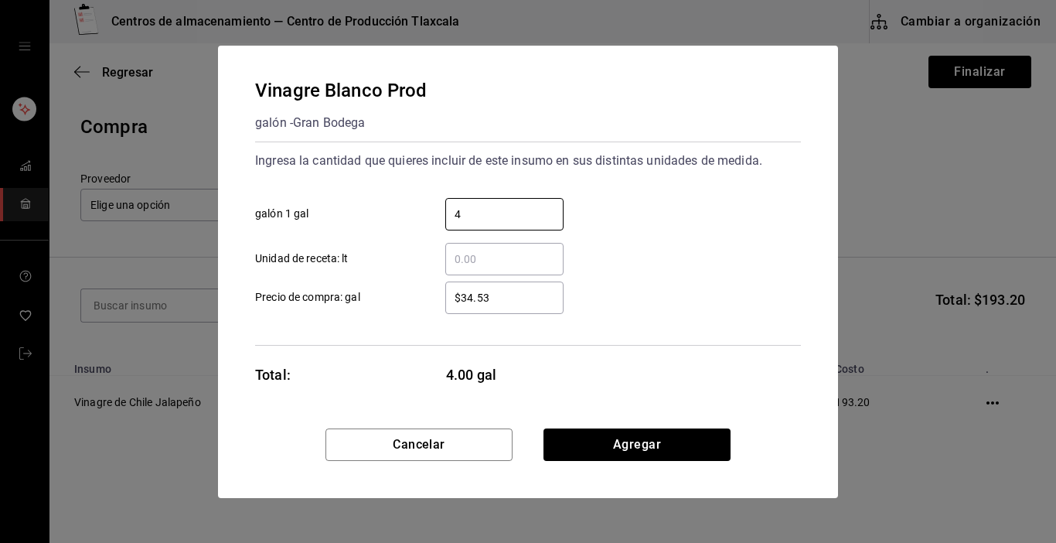
type input "4"
click at [704, 280] on div "$34.53 ​ Precio de compra: gal" at bounding box center [522, 291] width 558 height 45
click at [522, 293] on input "$34.53" at bounding box center [504, 297] width 118 height 19
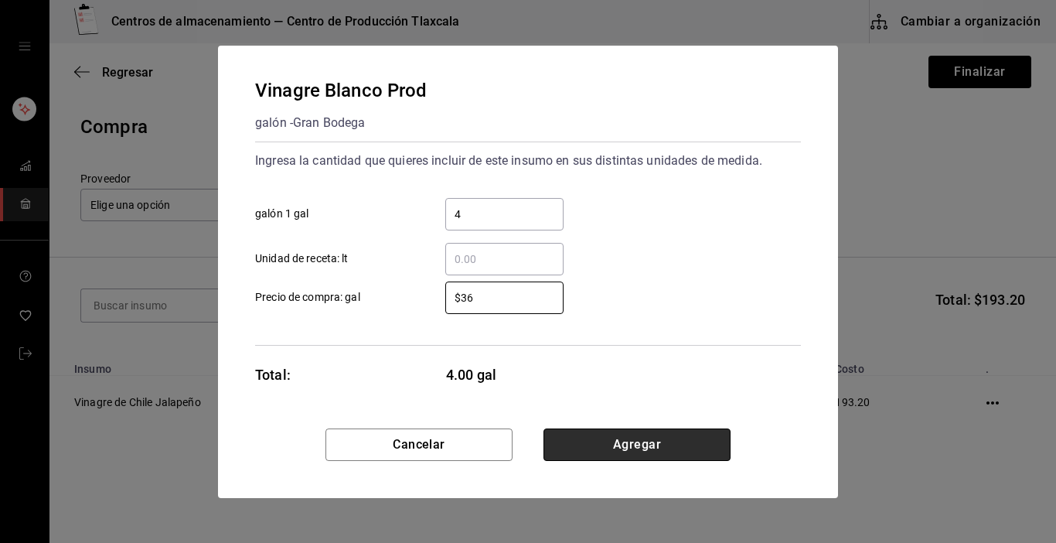
click at [633, 442] on button "Agregar" at bounding box center [637, 444] width 187 height 32
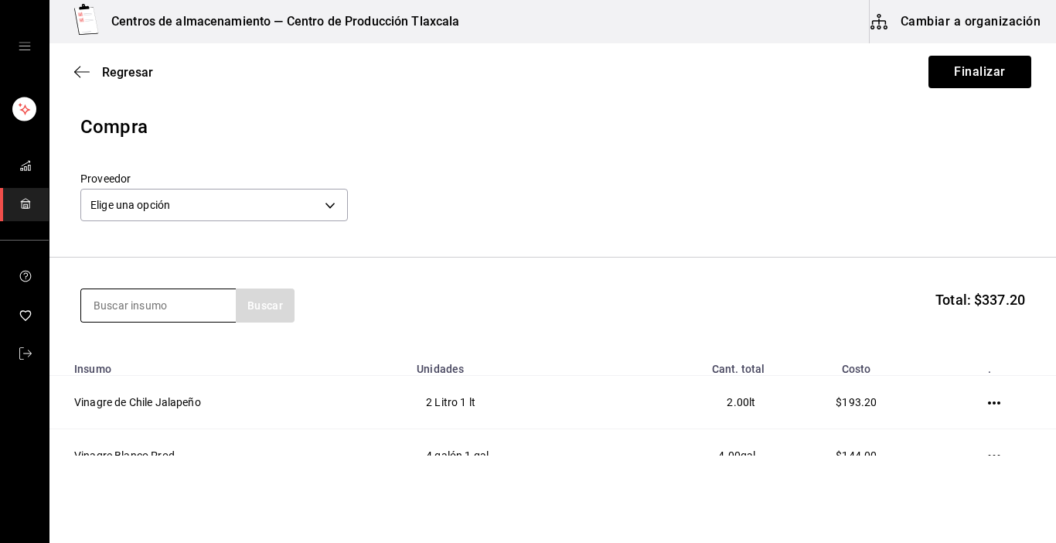
click at [176, 302] on input at bounding box center [158, 305] width 155 height 32
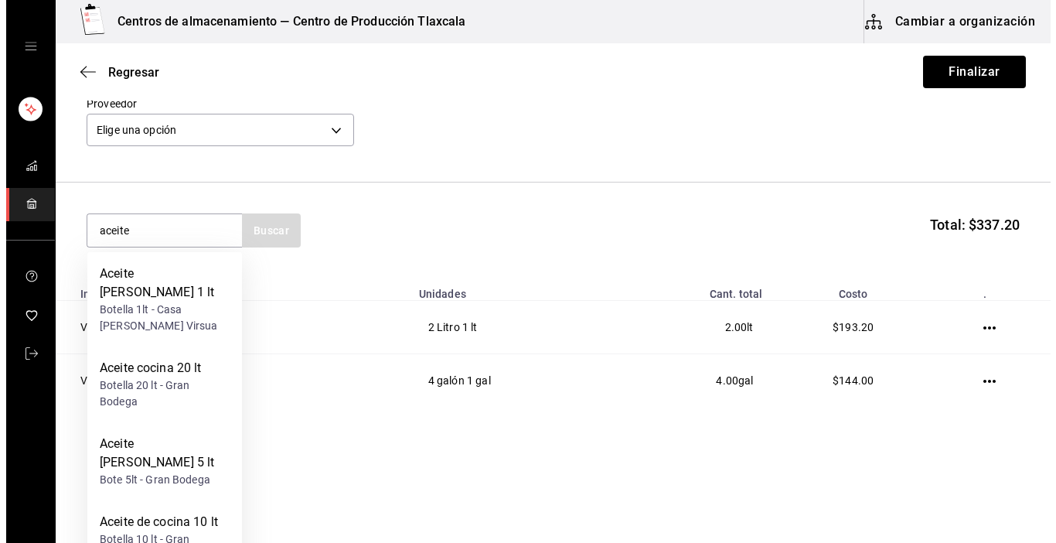
scroll to position [77, 0]
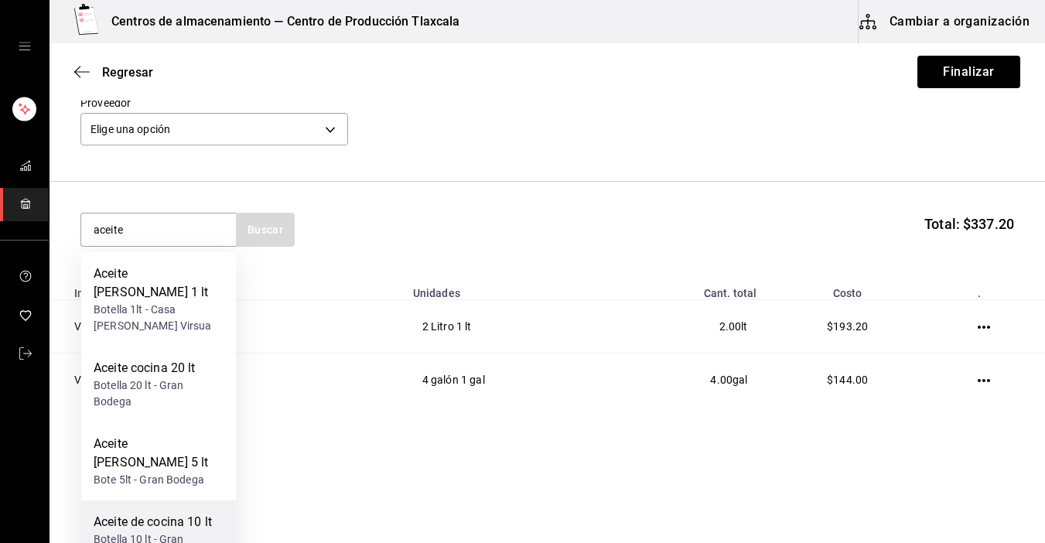
click at [165, 513] on div "Aceite de cocina 10 lt" at bounding box center [159, 522] width 130 height 19
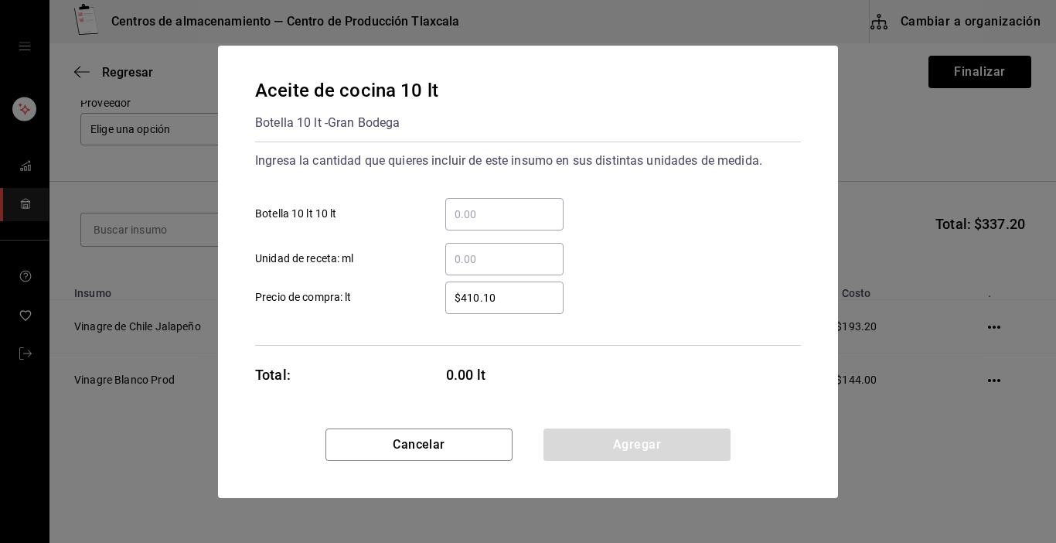
click at [515, 217] on input "​ Botella 10 lt 10 lt" at bounding box center [504, 214] width 118 height 19
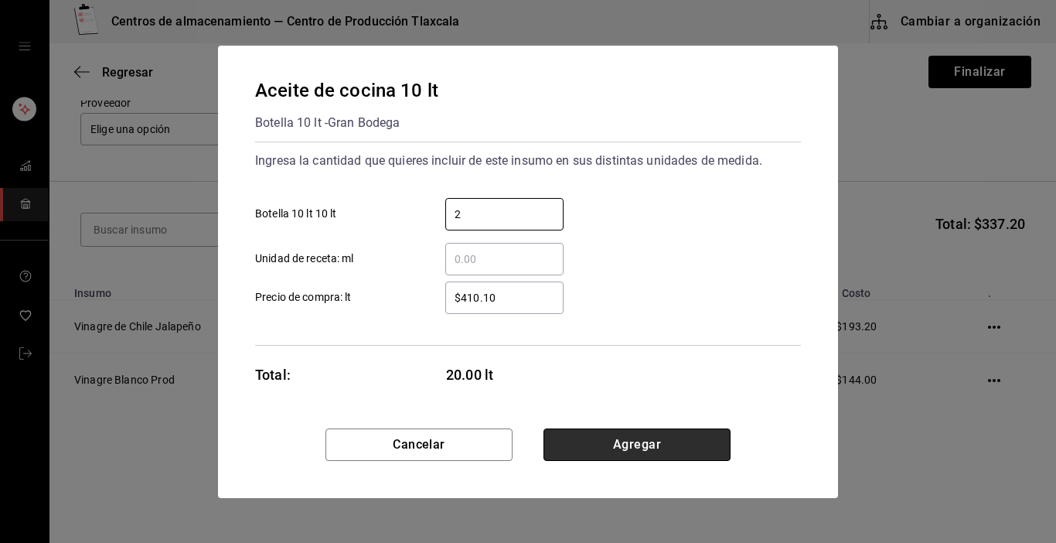
click at [653, 435] on button "Agregar" at bounding box center [637, 444] width 187 height 32
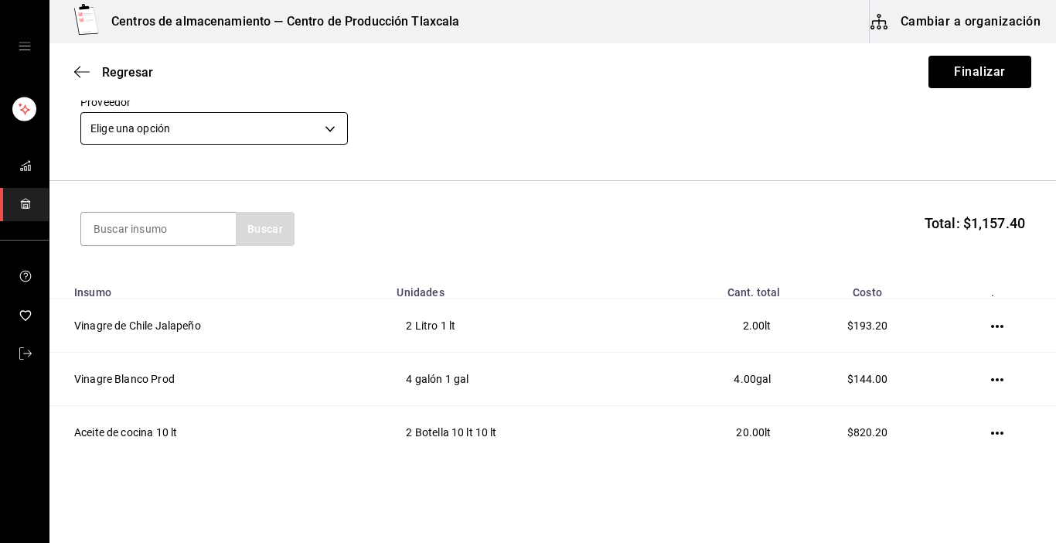
click at [336, 132] on body "Centros de almacenamiento — Centro de Producción Tlaxcala Cambiar a organizació…" at bounding box center [528, 227] width 1056 height 455
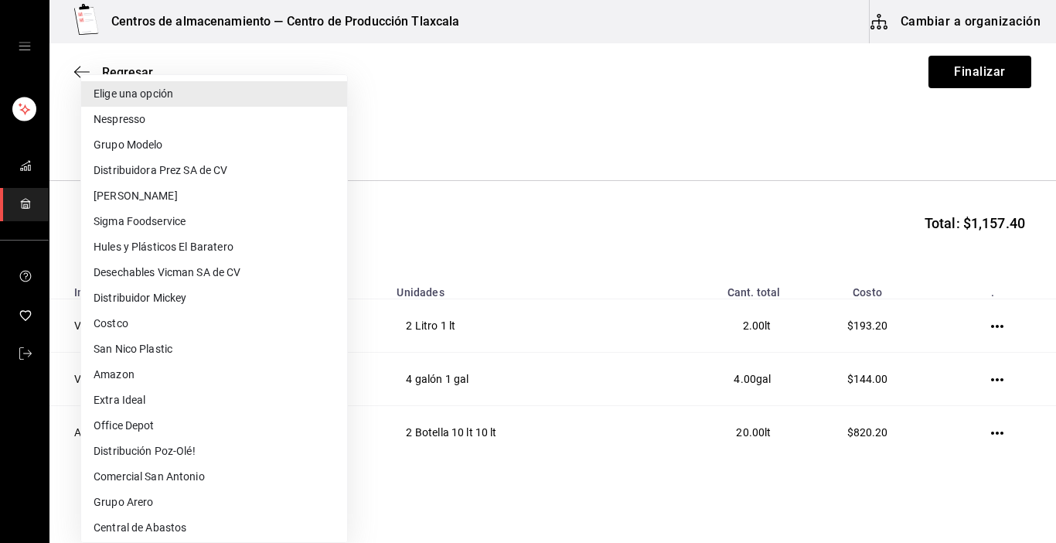
click at [1045, 442] on div at bounding box center [528, 271] width 1056 height 543
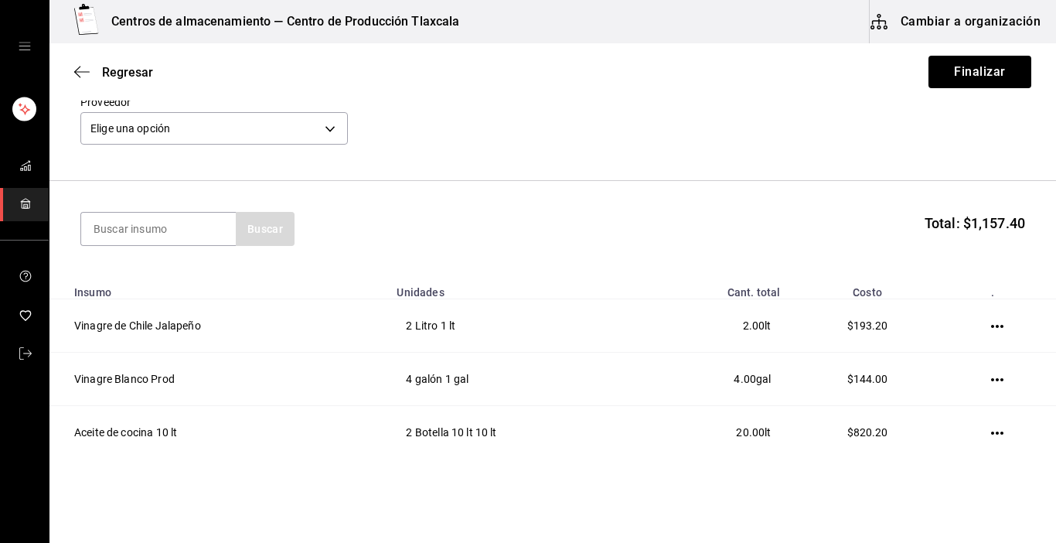
click at [1045, 442] on div at bounding box center [528, 271] width 1056 height 543
click at [343, 127] on body "Centros de almacenamiento — Centro de Producción Tlaxcala Cambiar a organizació…" at bounding box center [528, 227] width 1056 height 455
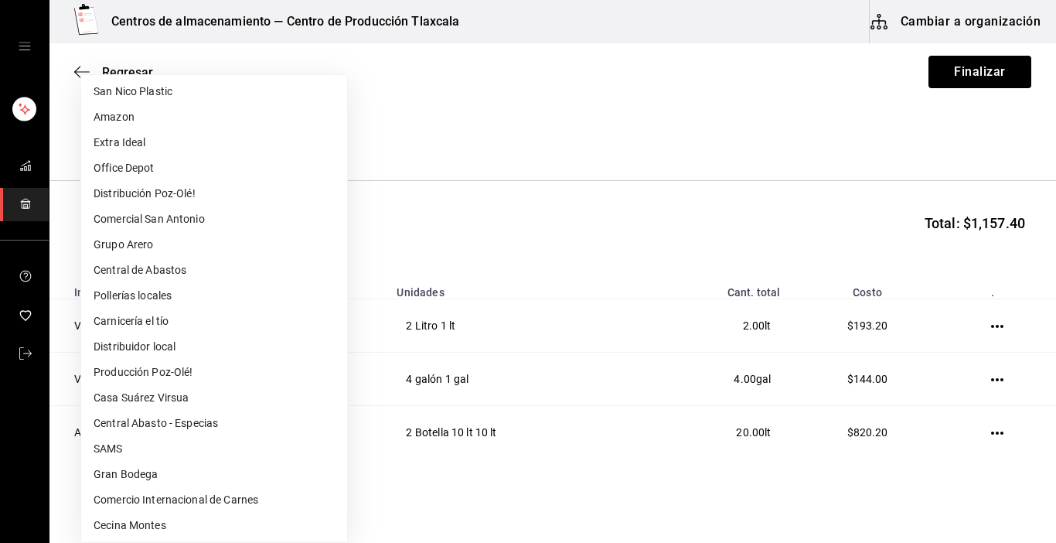
scroll to position [278, 0]
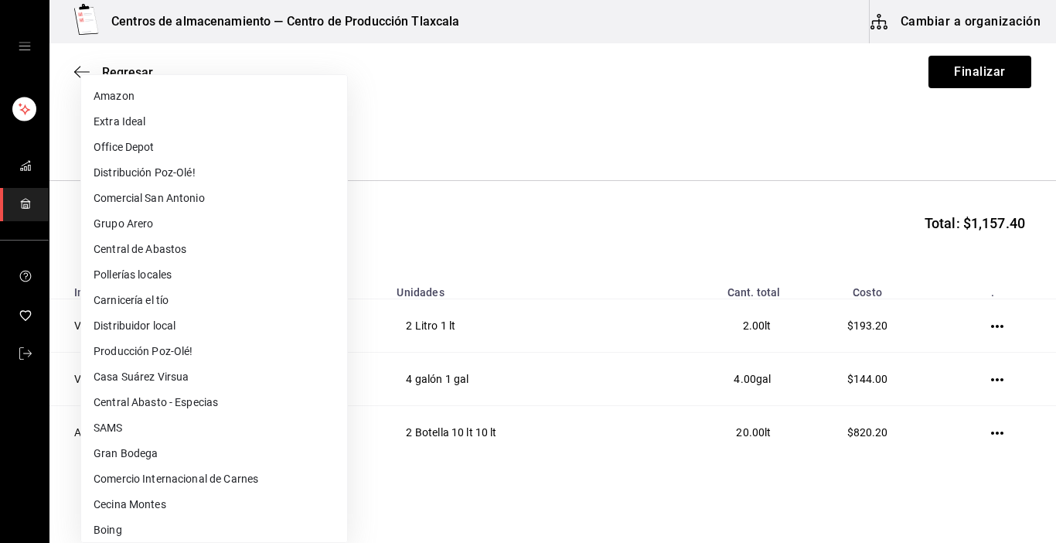
click at [173, 444] on li "Gran Bodega" at bounding box center [214, 454] width 266 height 26
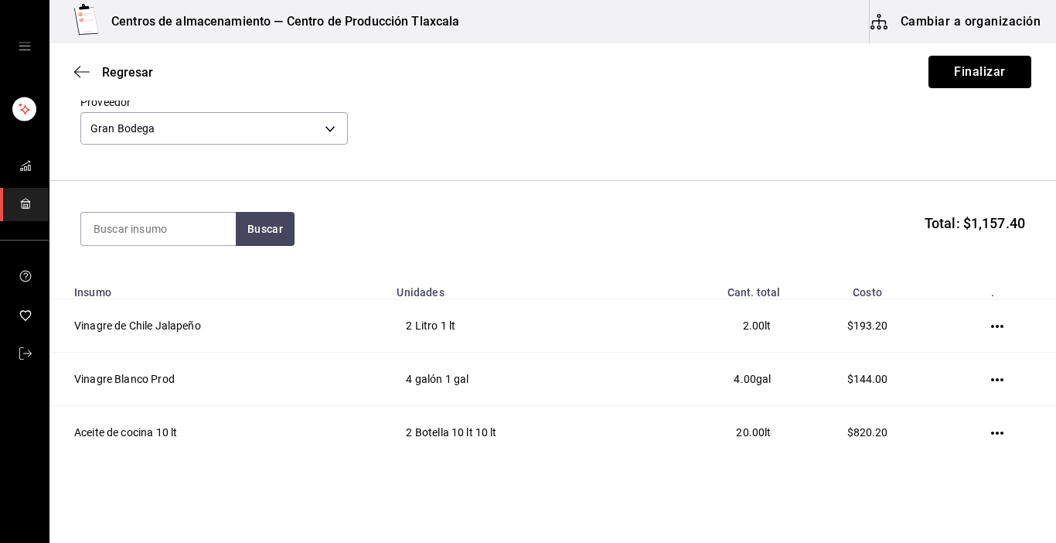
click at [986, 73] on button "Finalizar" at bounding box center [980, 72] width 103 height 32
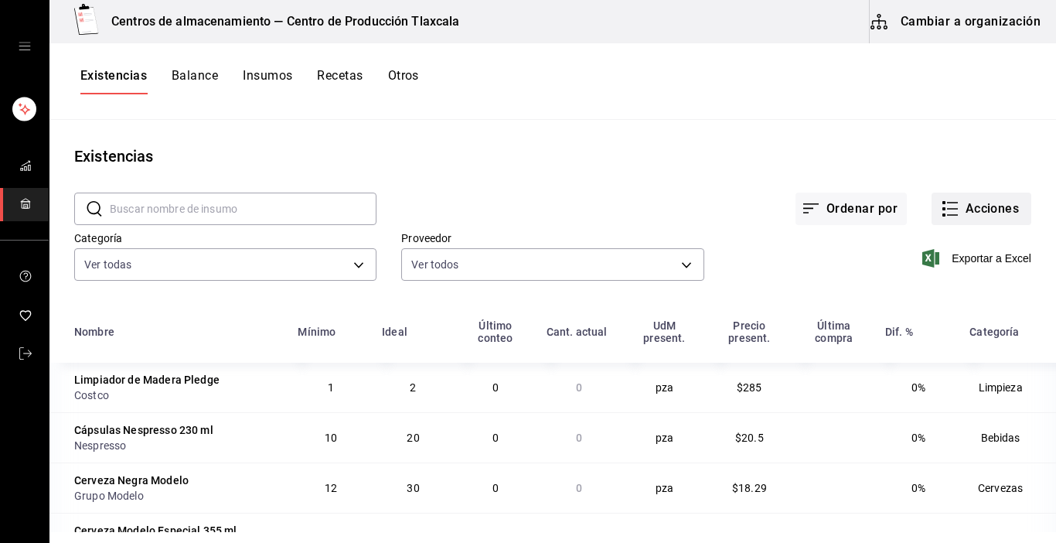
click at [943, 214] on rect "button" at bounding box center [944, 214] width 3 height 3
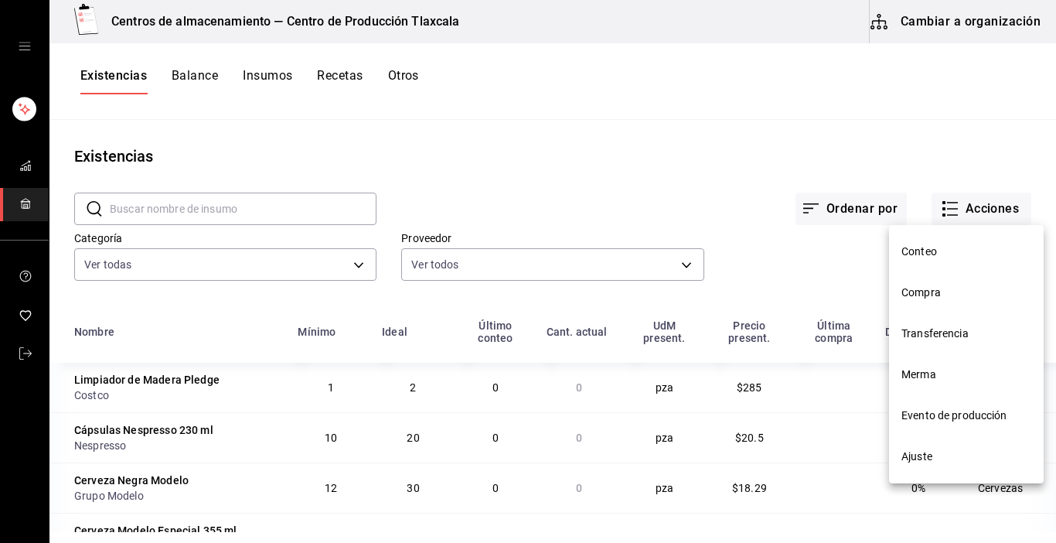
click at [936, 295] on span "Compra" at bounding box center [967, 293] width 130 height 16
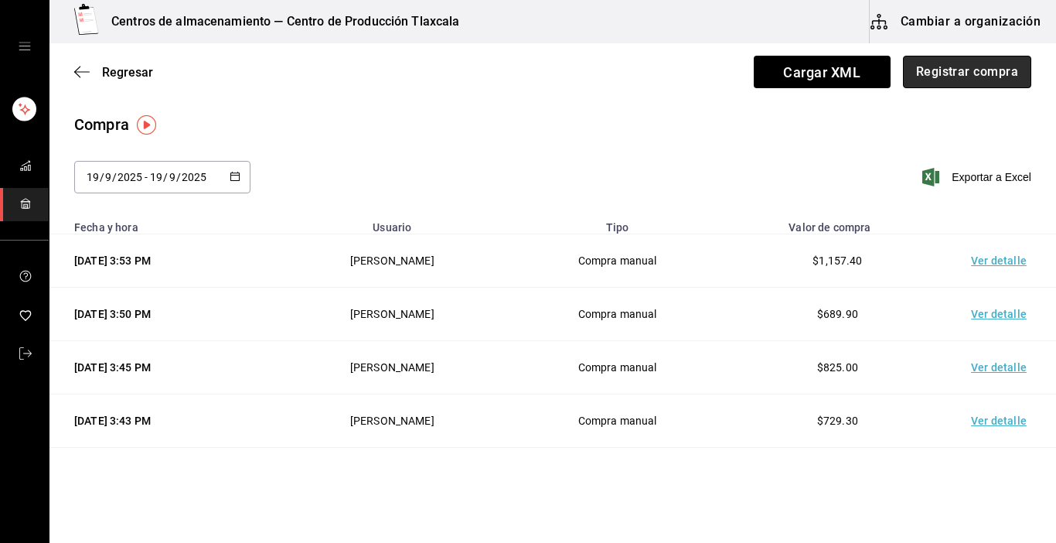
click at [909, 72] on button "Registrar compra" at bounding box center [967, 72] width 128 height 32
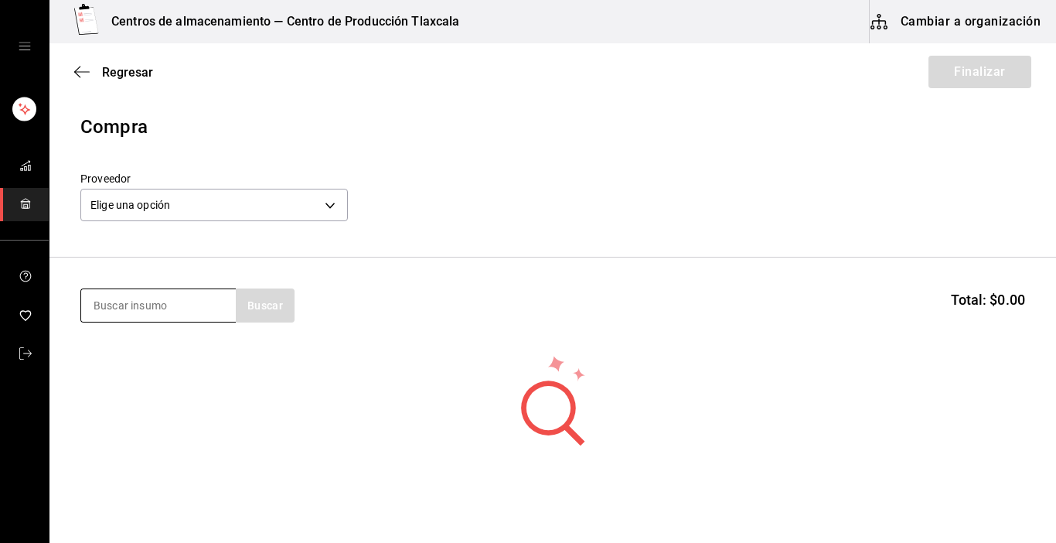
click at [200, 310] on input at bounding box center [158, 305] width 155 height 32
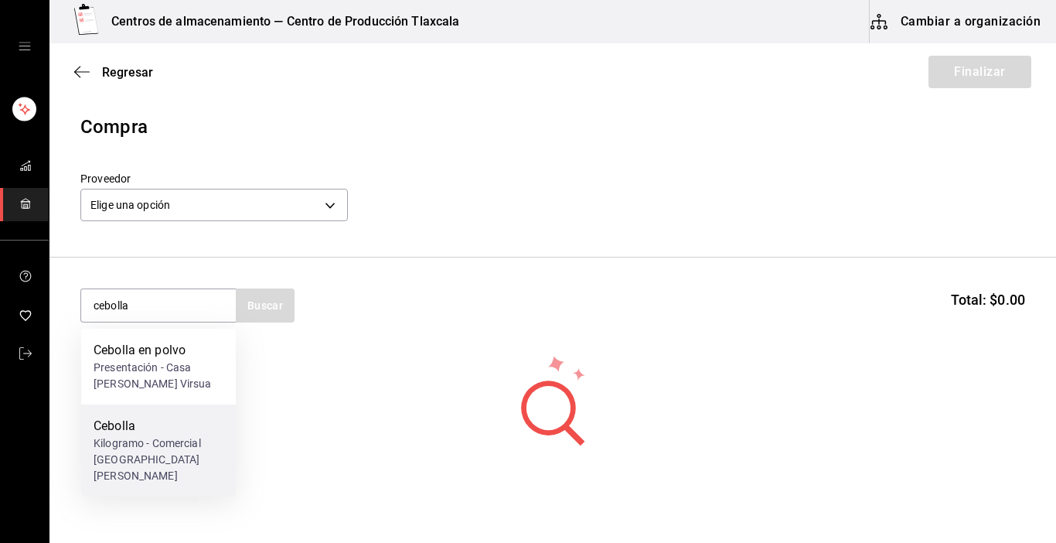
click at [118, 452] on div "Kilogramo - Comercial [GEOGRAPHIC_DATA][PERSON_NAME]" at bounding box center [159, 459] width 130 height 49
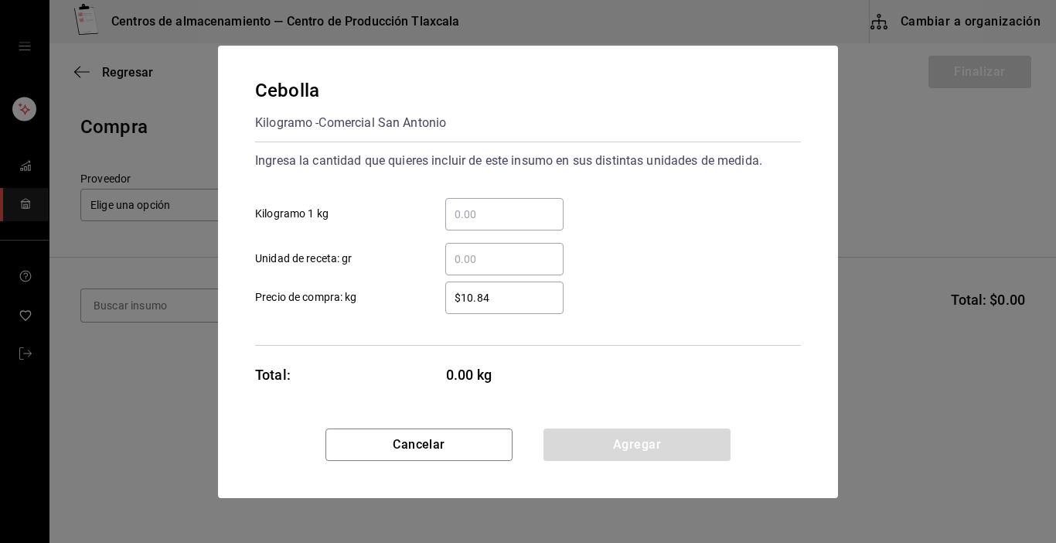
click at [510, 225] on div "​" at bounding box center [504, 214] width 118 height 32
click at [510, 223] on input "​ Kilogramo 1 kg" at bounding box center [504, 214] width 118 height 19
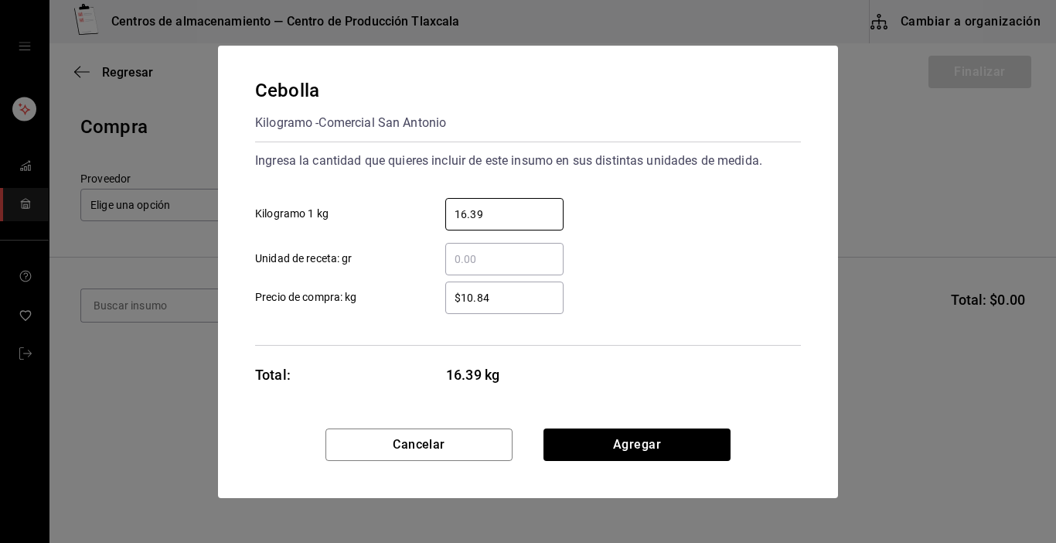
click at [505, 291] on input "$10.84" at bounding box center [504, 297] width 118 height 19
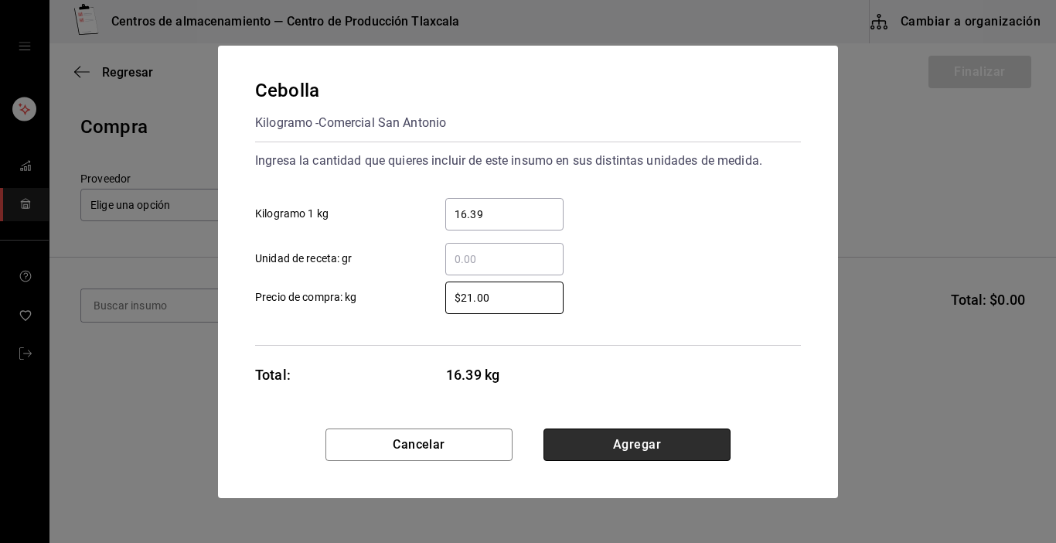
click at [607, 436] on button "Agregar" at bounding box center [637, 444] width 187 height 32
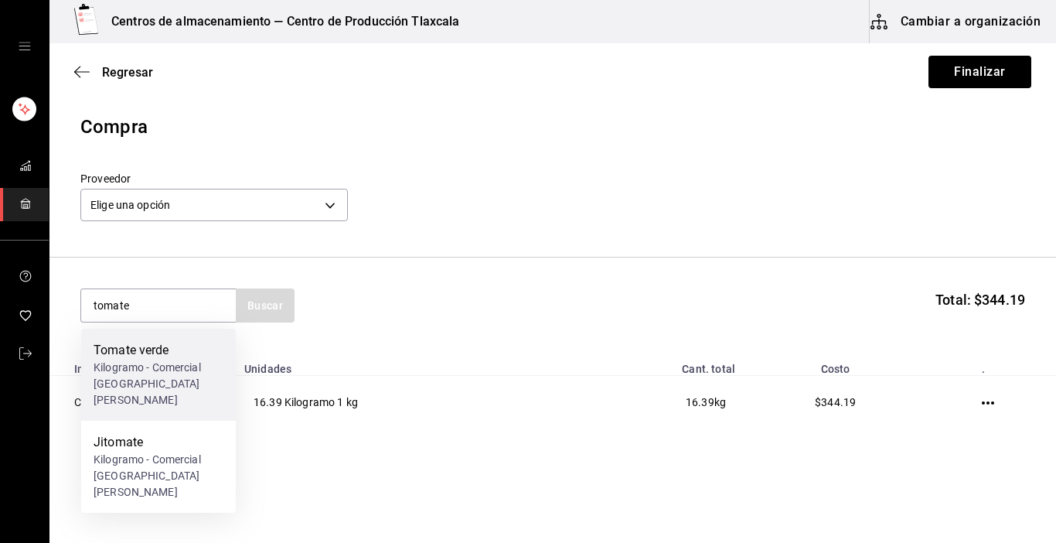
click at [176, 380] on div "Kilogramo - Comercial [GEOGRAPHIC_DATA][PERSON_NAME]" at bounding box center [159, 384] width 130 height 49
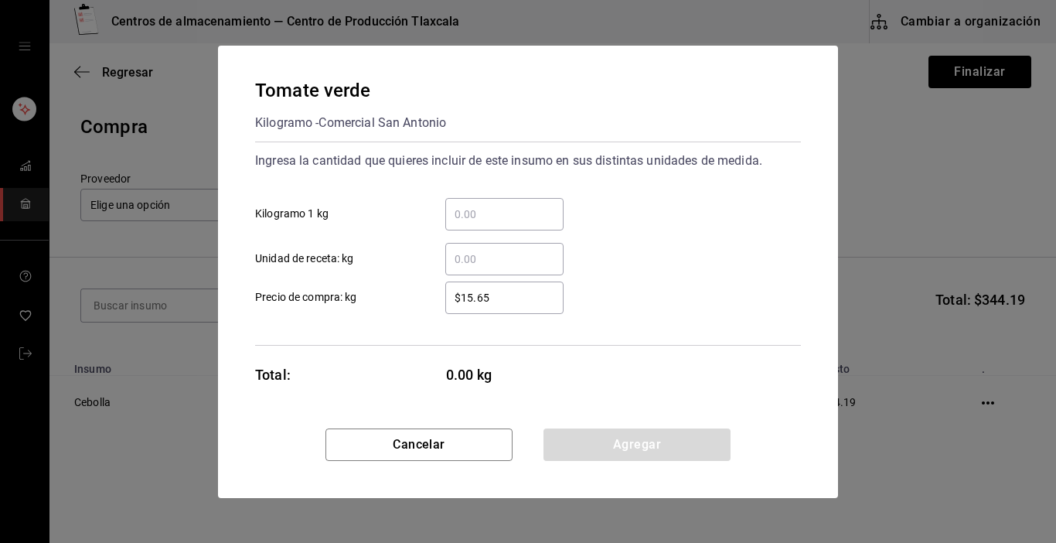
click at [459, 215] on input "​ Kilogramo 1 kg" at bounding box center [504, 214] width 118 height 19
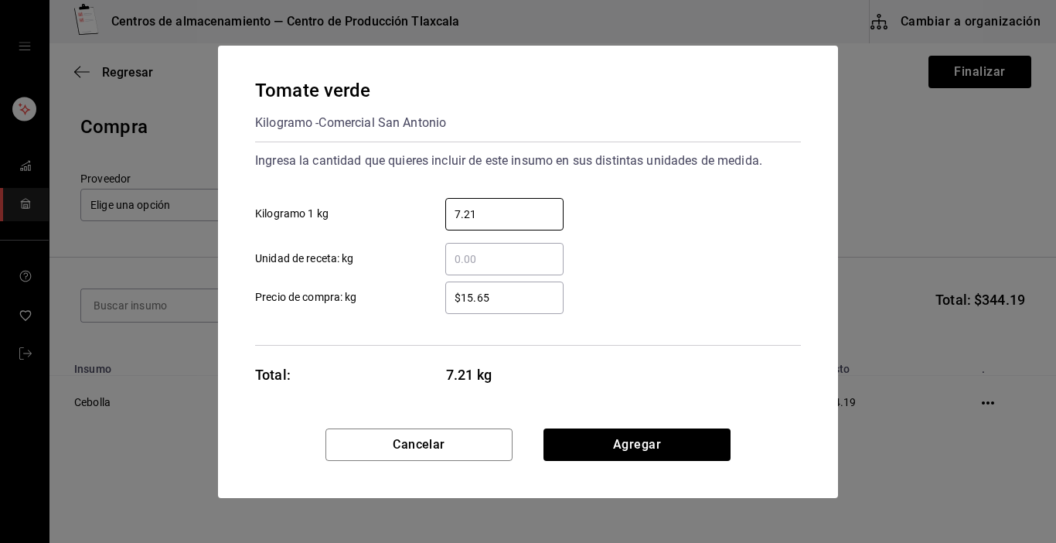
click at [522, 285] on div "$15.65 ​" at bounding box center [504, 297] width 118 height 32
click at [522, 288] on input "$15.65" at bounding box center [504, 297] width 118 height 19
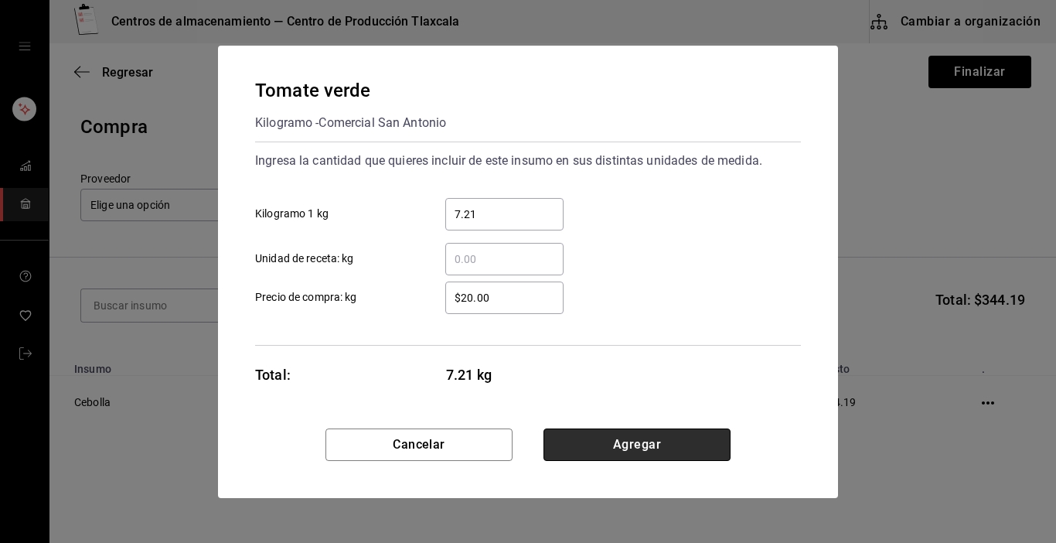
click at [676, 437] on button "Agregar" at bounding box center [637, 444] width 187 height 32
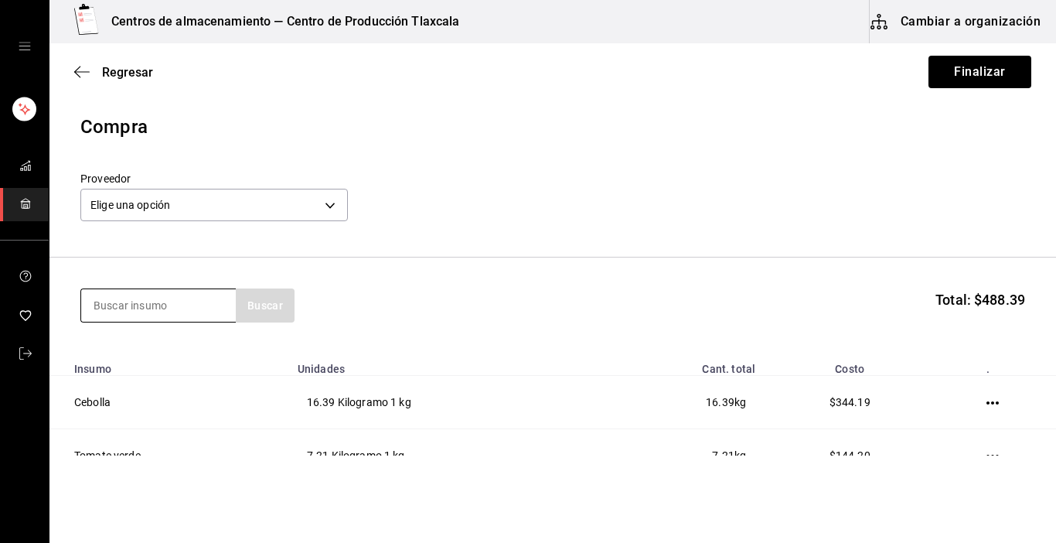
click at [144, 305] on input at bounding box center [158, 305] width 155 height 32
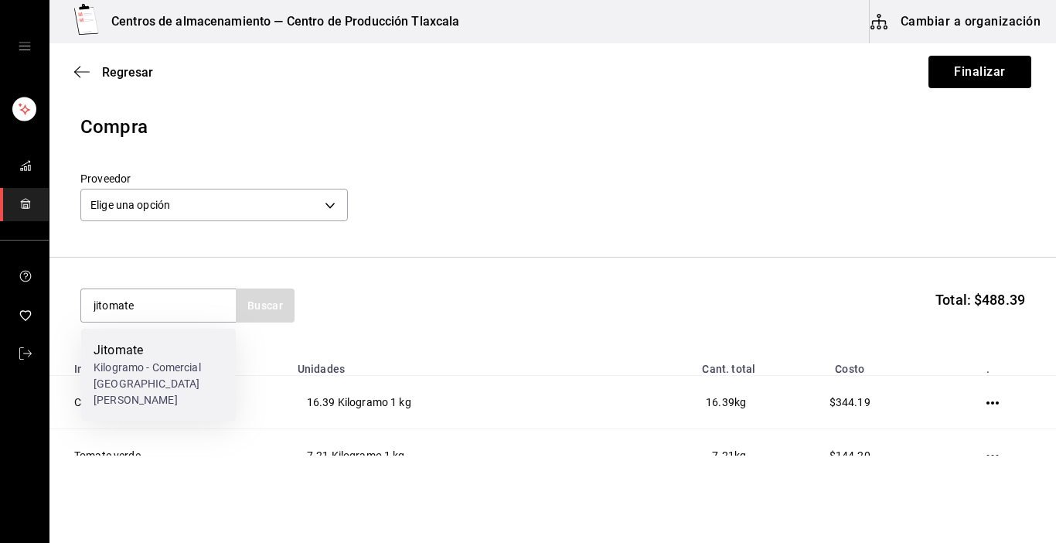
click at [143, 360] on div "Kilogramo - Comercial [GEOGRAPHIC_DATA][PERSON_NAME]" at bounding box center [159, 384] width 130 height 49
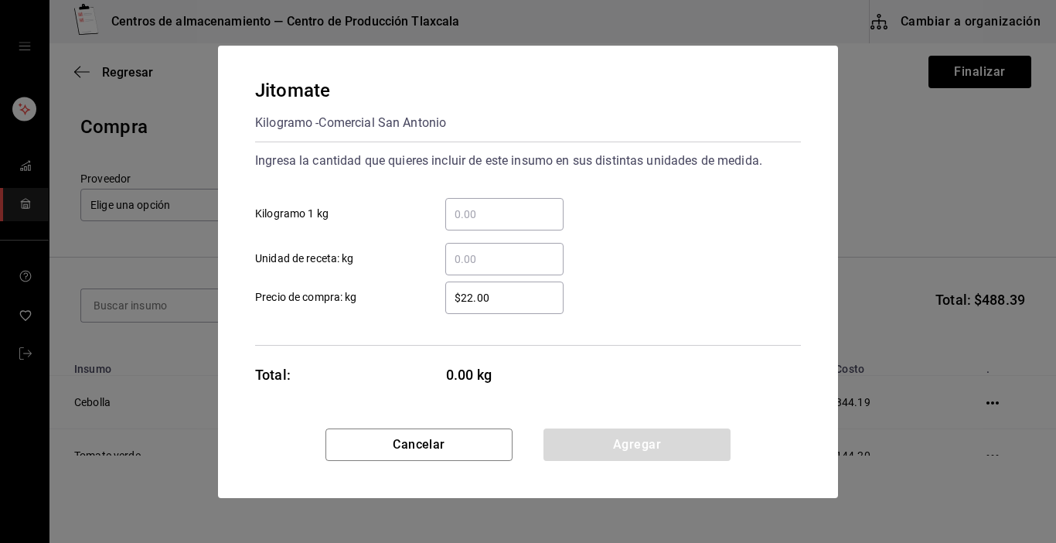
click at [489, 215] on input "​ Kilogramo 1 kg" at bounding box center [504, 214] width 118 height 19
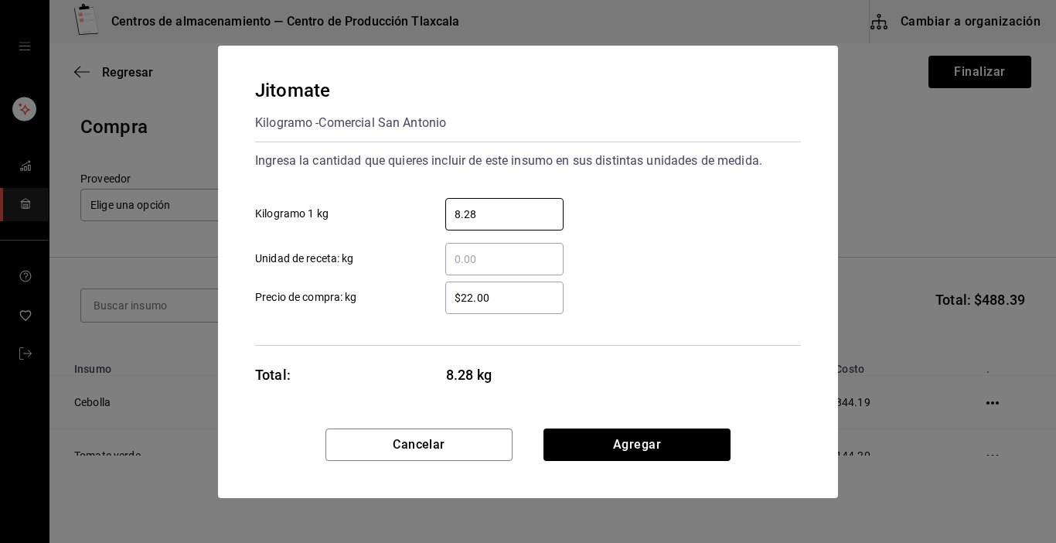
click at [513, 308] on div "$22.00 ​" at bounding box center [504, 297] width 118 height 32
click at [513, 307] on input "$22.00" at bounding box center [504, 297] width 118 height 19
drag, startPoint x: 626, startPoint y: 443, endPoint x: 607, endPoint y: 438, distance: 19.1
click at [626, 438] on button "Agregar" at bounding box center [637, 444] width 187 height 32
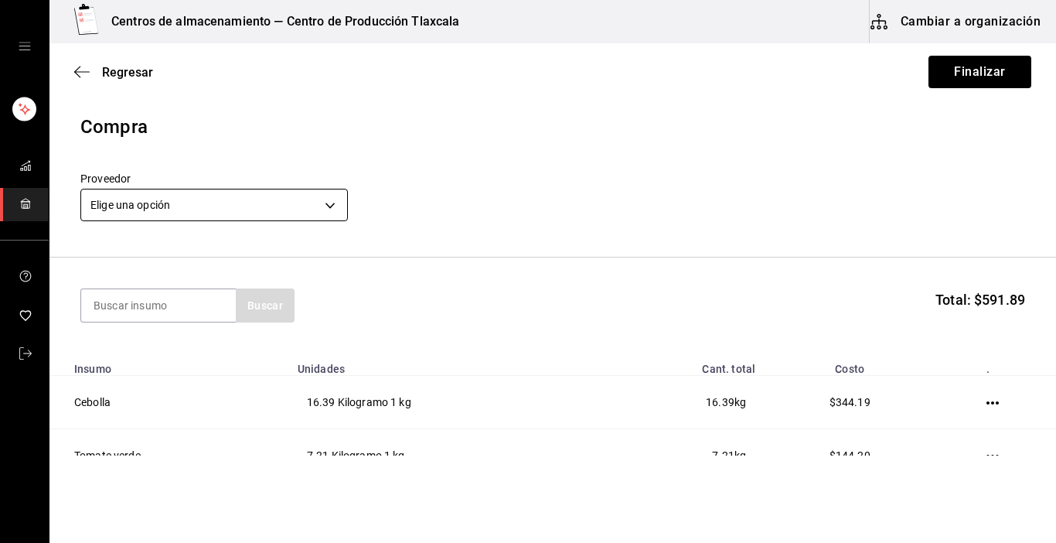
click at [339, 212] on body "Centros de almacenamiento — Centro de Producción Tlaxcala Cambiar a organizació…" at bounding box center [528, 227] width 1056 height 455
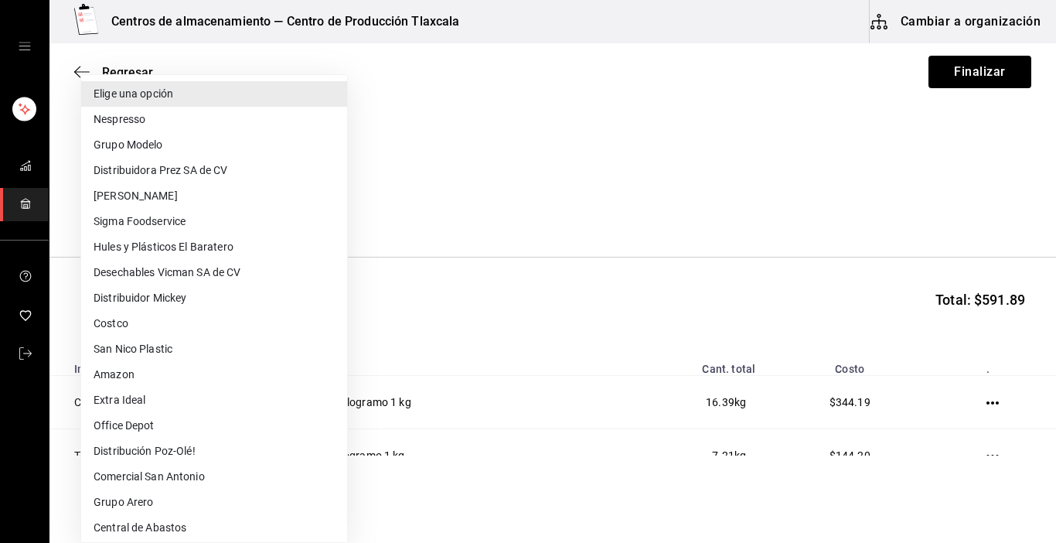
click at [207, 471] on li "Comercial San Antonio" at bounding box center [214, 477] width 266 height 26
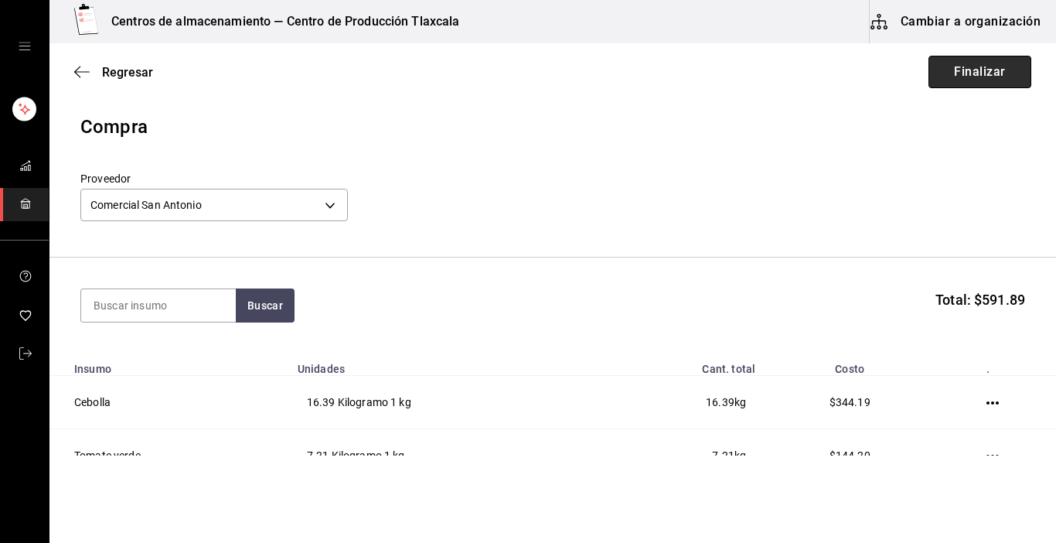
click at [942, 65] on button "Finalizar" at bounding box center [980, 72] width 103 height 32
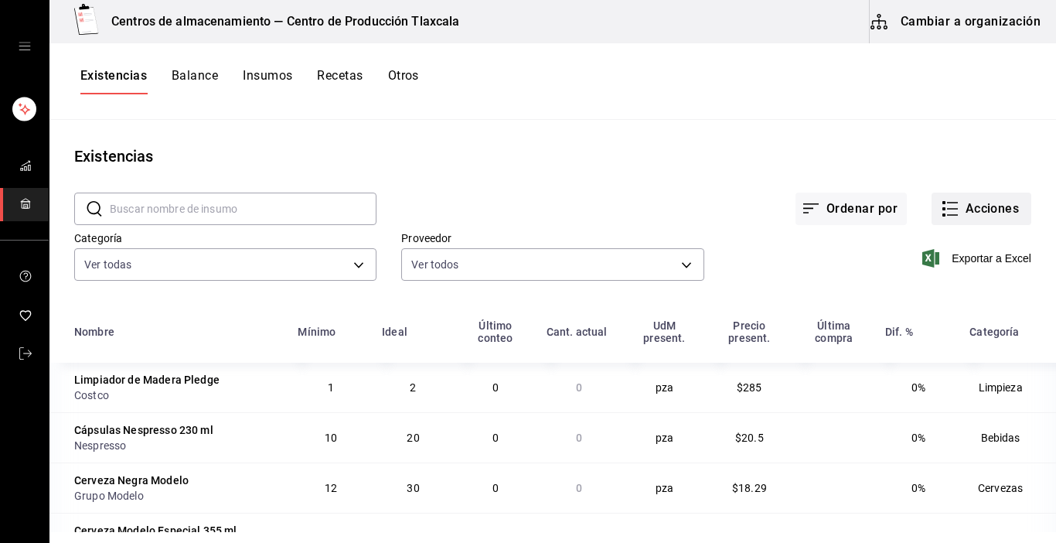
click at [943, 213] on icon "button" at bounding box center [950, 209] width 19 height 19
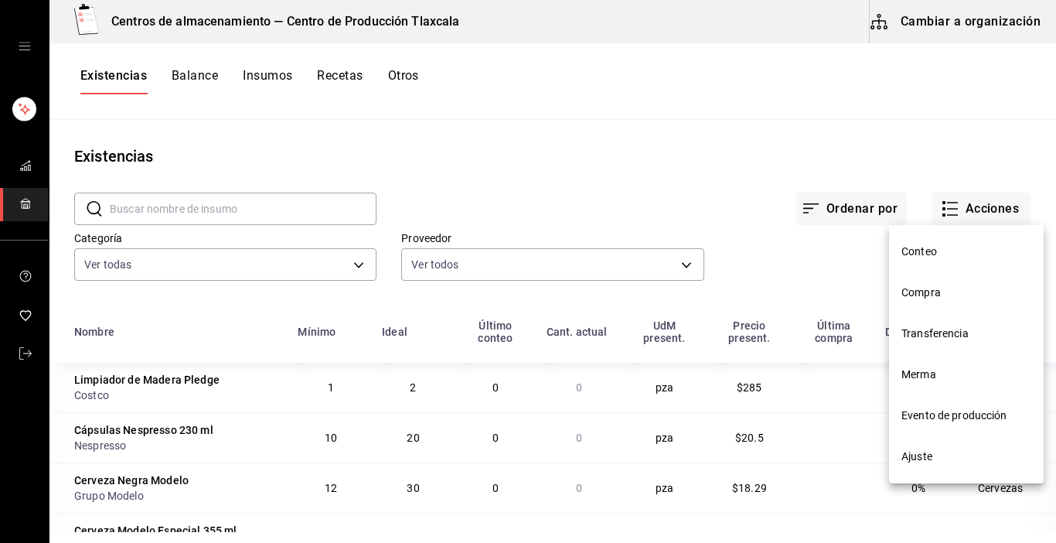
click at [966, 295] on span "Compra" at bounding box center [967, 293] width 130 height 16
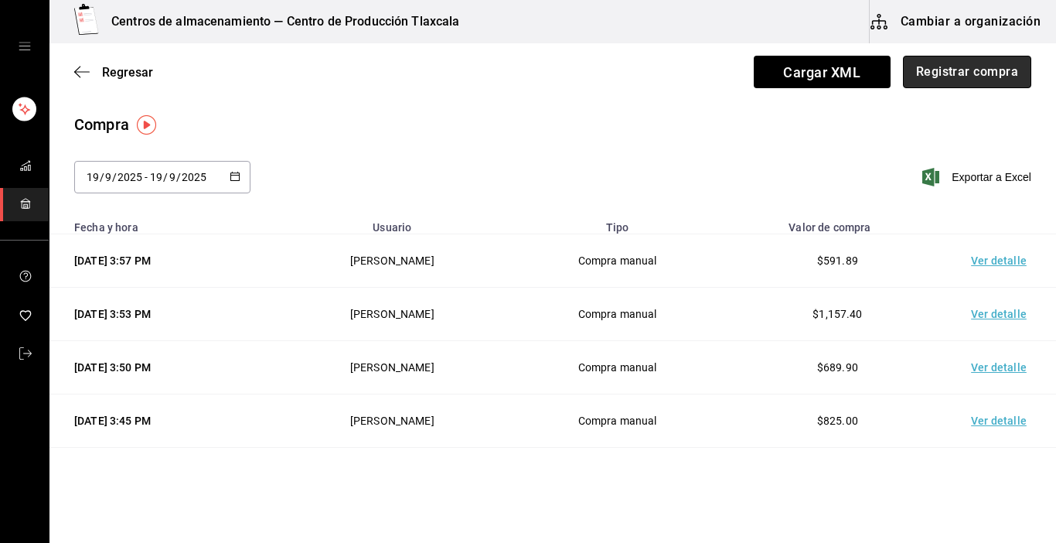
click at [943, 66] on button "Registrar compra" at bounding box center [967, 72] width 128 height 32
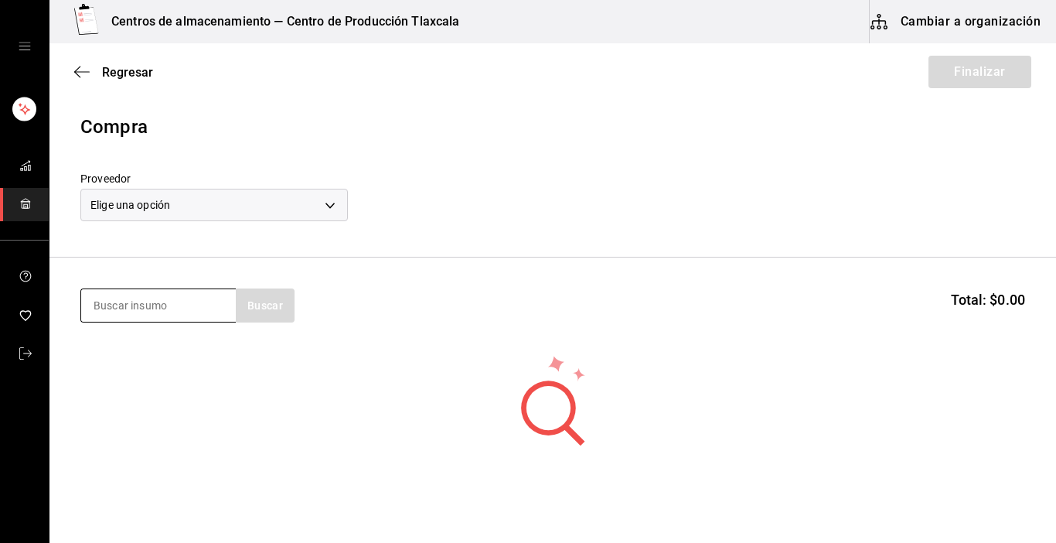
click at [180, 288] on section "Buscar Total: $0.00" at bounding box center [552, 306] width 1007 height 96
click at [155, 310] on input at bounding box center [158, 305] width 155 height 32
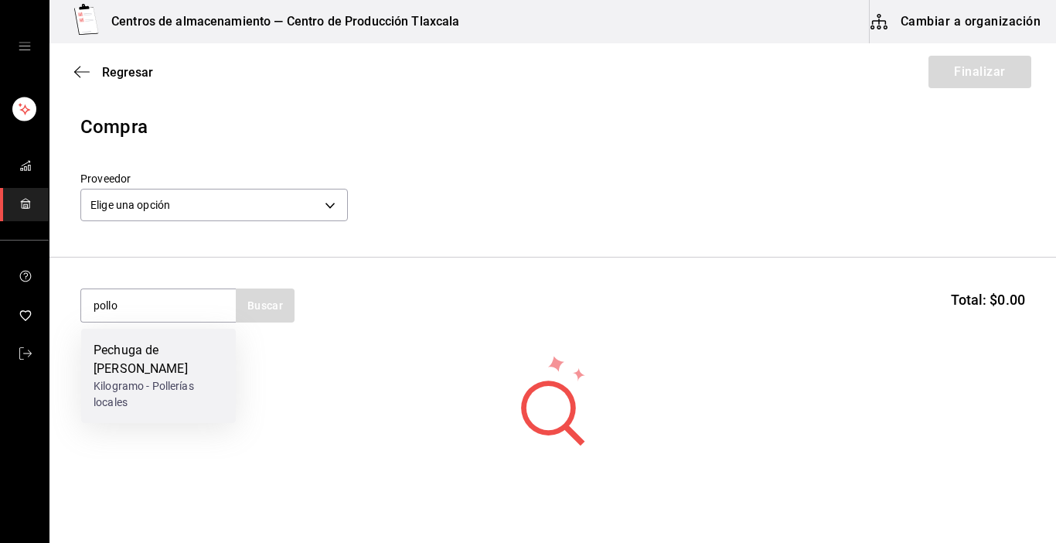
click at [134, 372] on div "Pechuga de [PERSON_NAME]" at bounding box center [159, 359] width 130 height 37
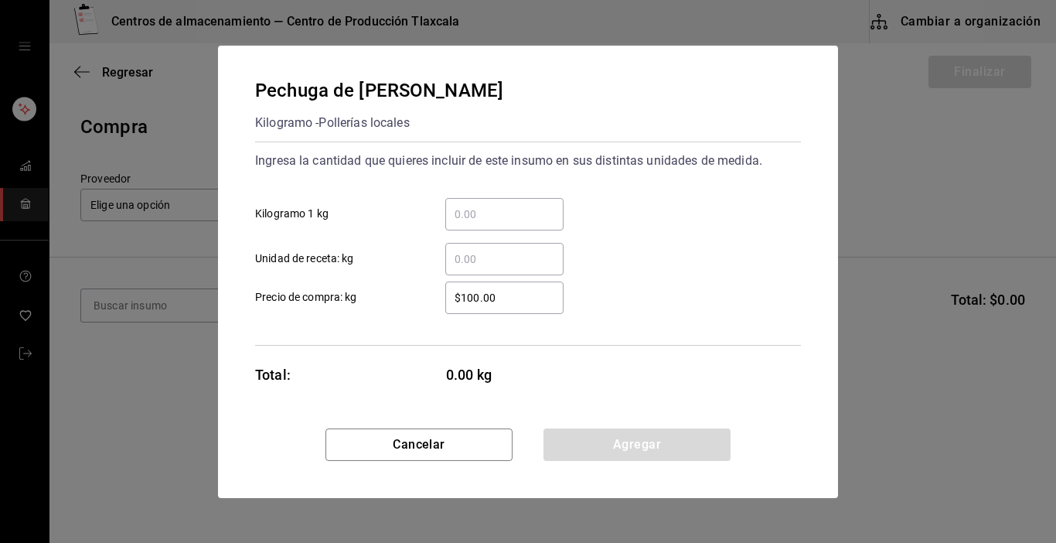
click at [486, 217] on input "​ Kilogramo 1 kg" at bounding box center [504, 214] width 118 height 19
click at [474, 223] on input "​ Kilogramo 1 kg" at bounding box center [504, 214] width 118 height 19
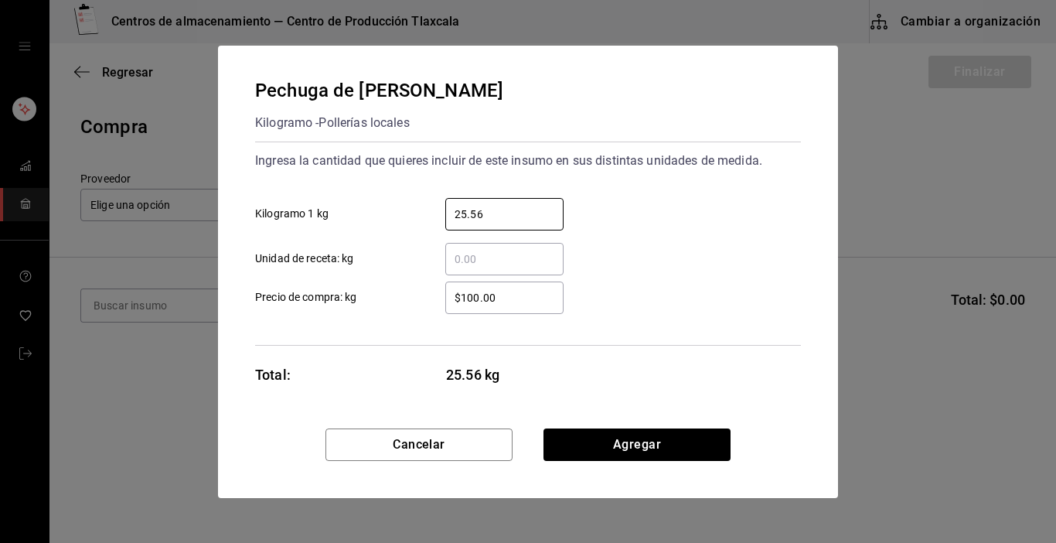
click at [501, 298] on input "$100.00" at bounding box center [504, 297] width 118 height 19
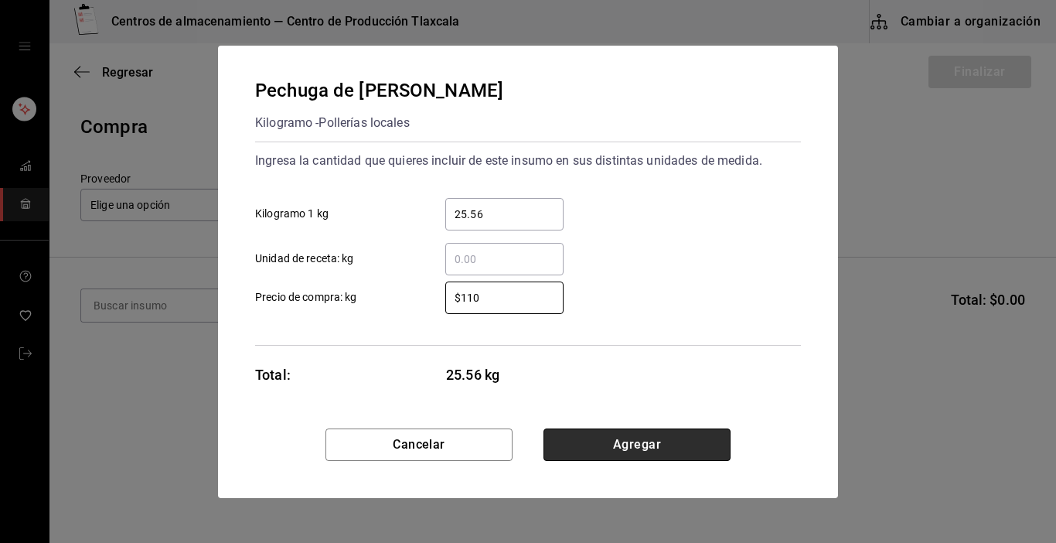
click at [676, 440] on button "Agregar" at bounding box center [637, 444] width 187 height 32
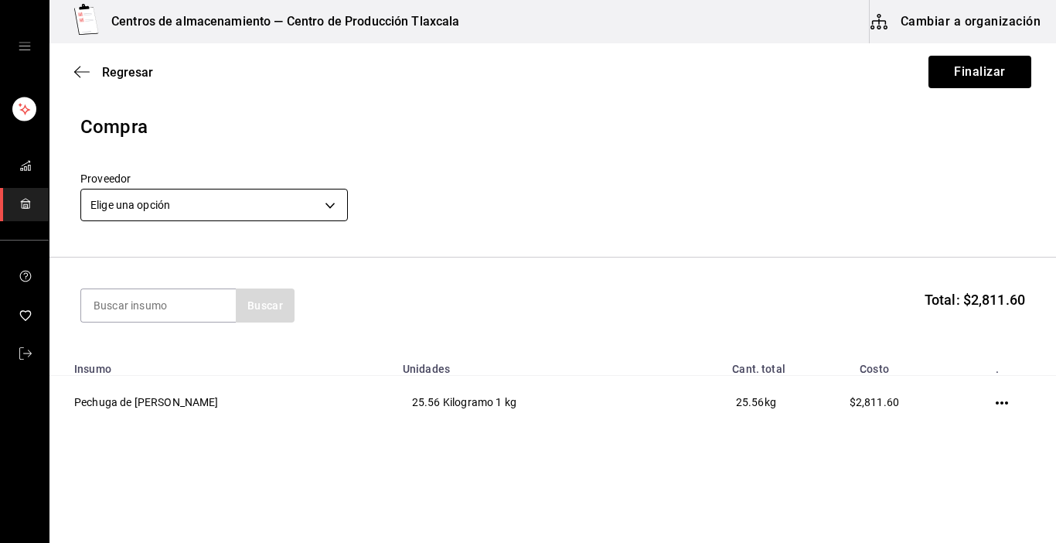
click at [329, 202] on body "Centros de almacenamiento — Centro de Producción Tlaxcala Cambiar a organizació…" at bounding box center [528, 227] width 1056 height 455
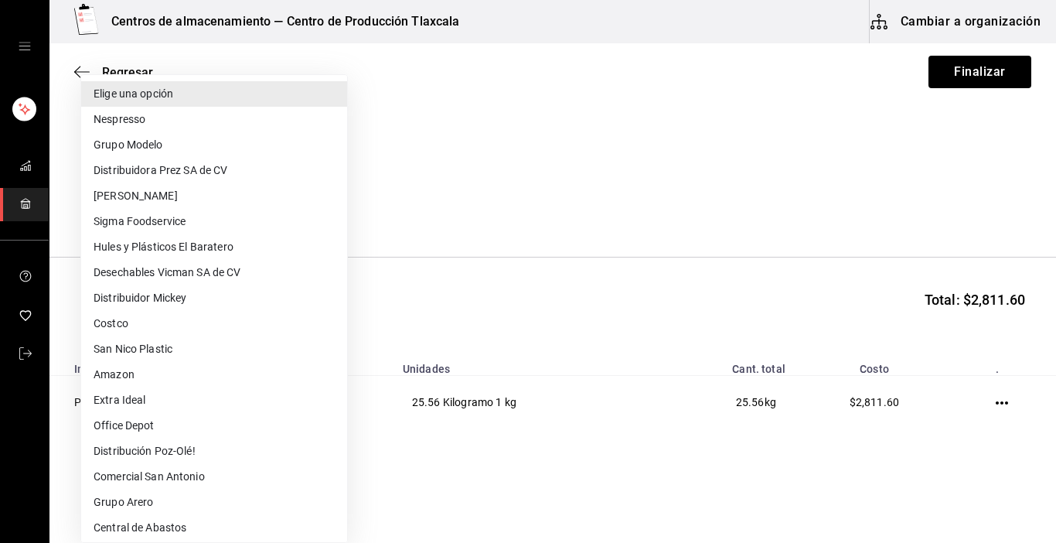
click at [994, 404] on div at bounding box center [528, 271] width 1056 height 543
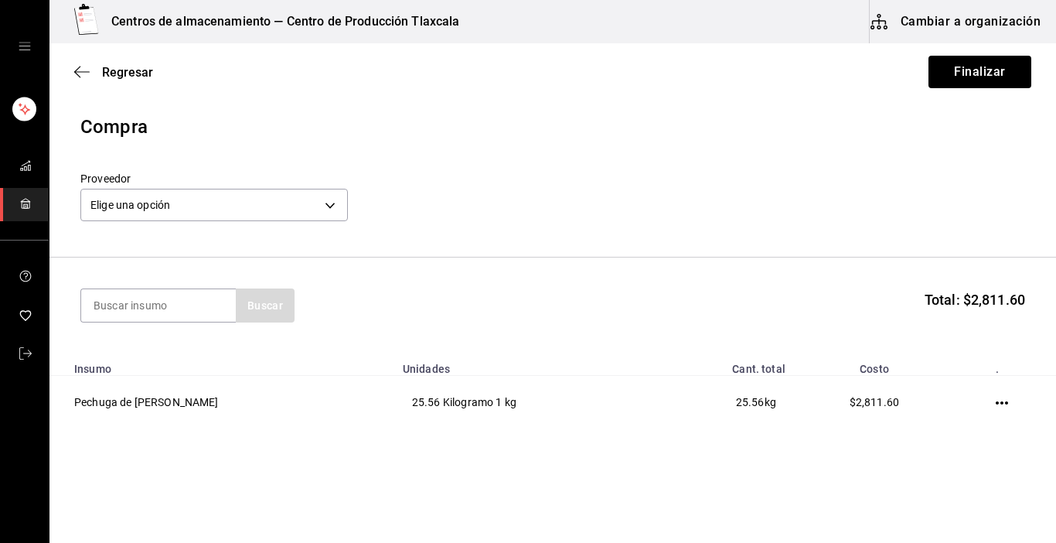
click at [996, 404] on icon "button" at bounding box center [1002, 402] width 12 height 3
click at [959, 375] on li "Editar" at bounding box center [930, 381] width 130 height 43
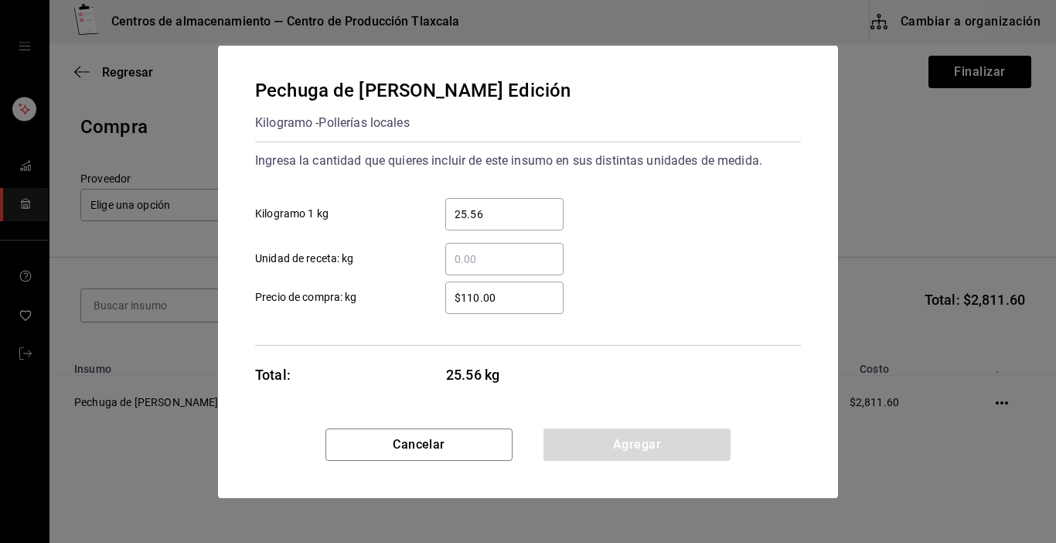
click at [508, 293] on input "$110.00" at bounding box center [504, 297] width 118 height 19
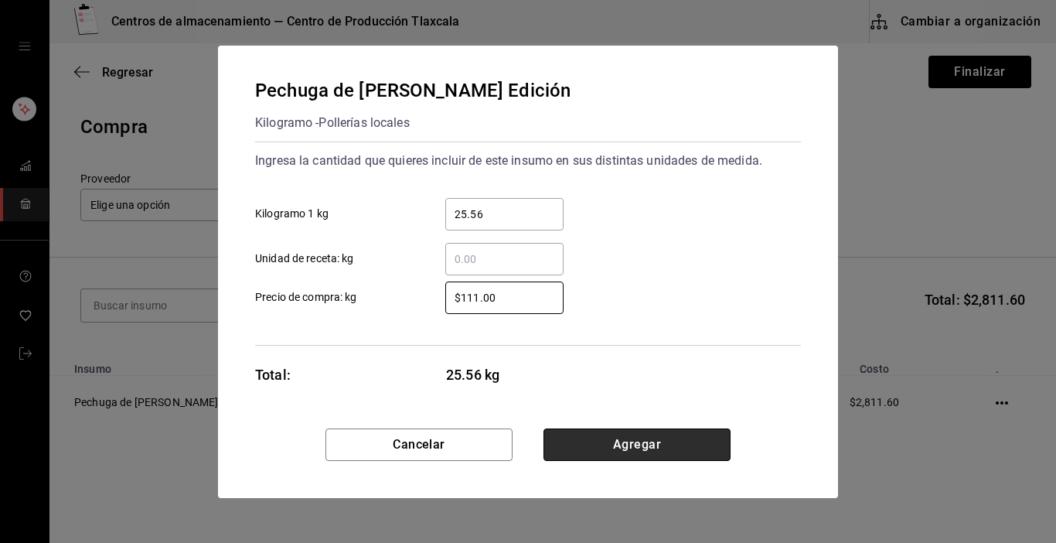
click at [641, 448] on button "Agregar" at bounding box center [637, 444] width 187 height 32
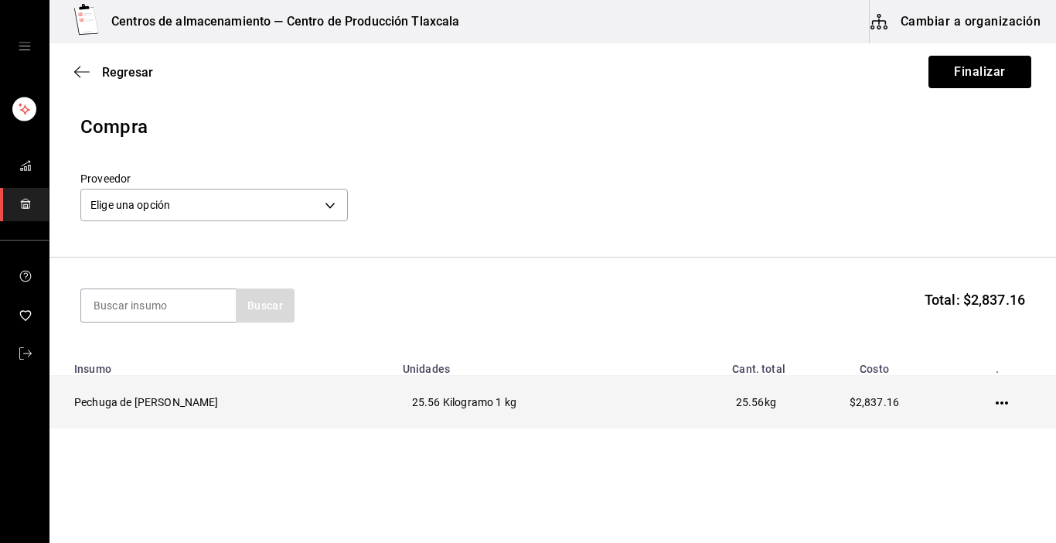
click at [996, 401] on icon "button" at bounding box center [1002, 403] width 12 height 12
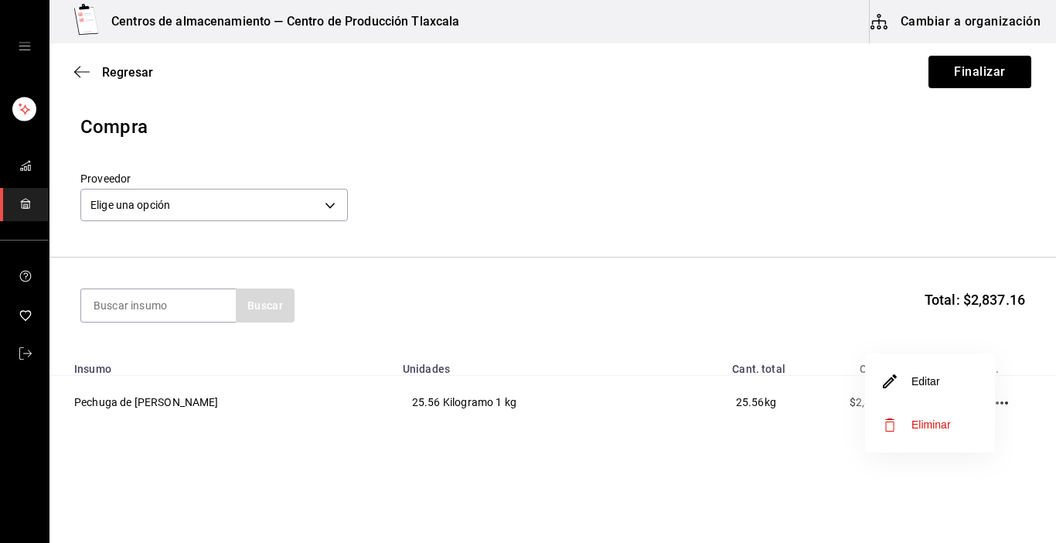
click at [977, 387] on li "Editar" at bounding box center [930, 381] width 130 height 43
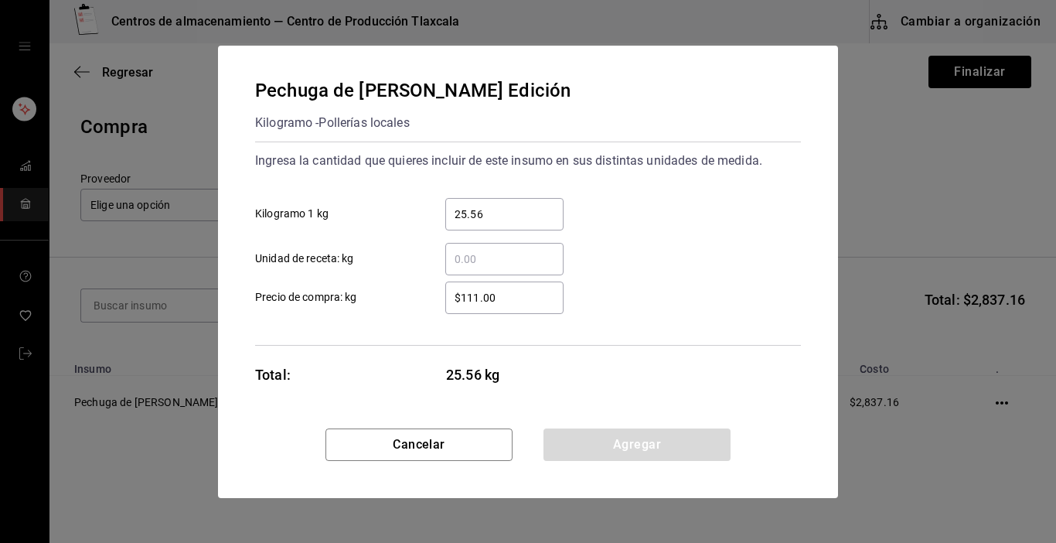
click at [521, 302] on input "$111.00" at bounding box center [504, 297] width 118 height 19
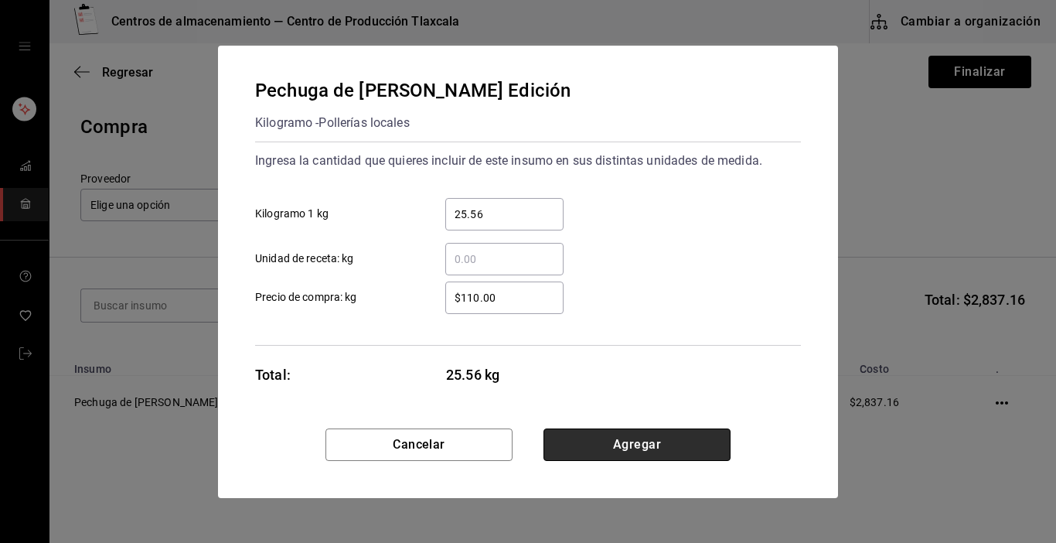
click at [614, 435] on button "Agregar" at bounding box center [637, 444] width 187 height 32
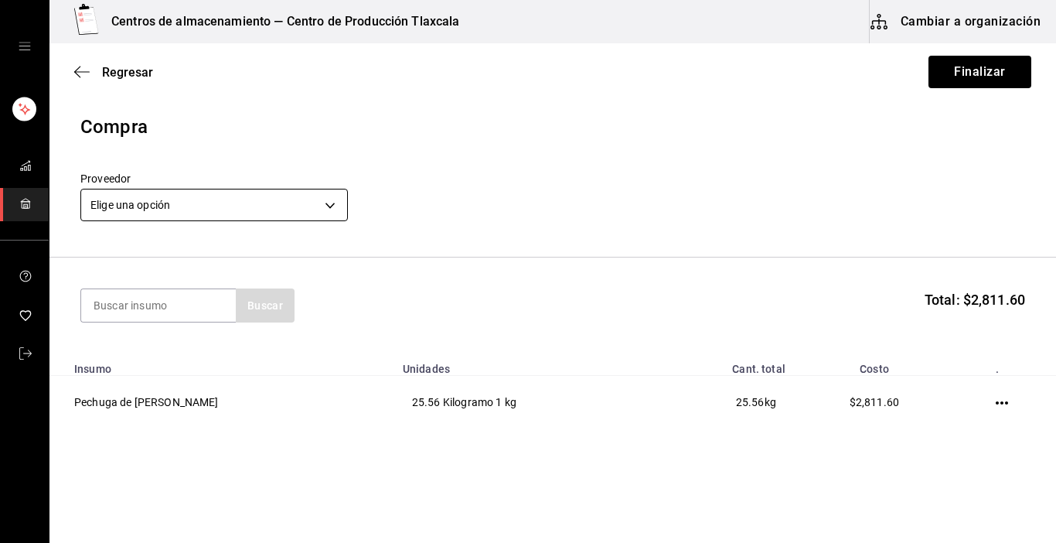
click at [333, 207] on body "Centros de almacenamiento — Centro de Producción Tlaxcala Cambiar a organizació…" at bounding box center [528, 227] width 1056 height 455
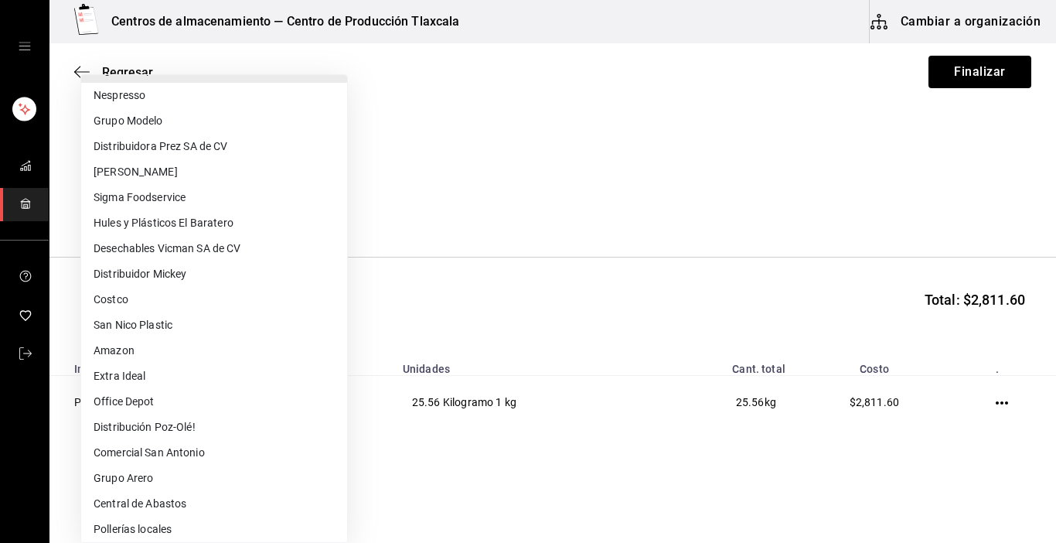
scroll to position [271, 0]
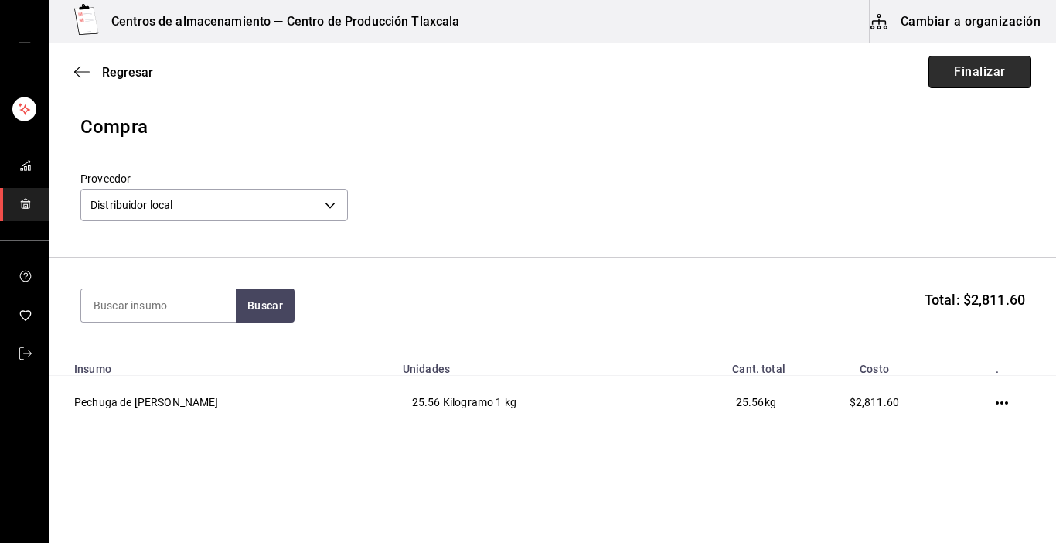
click at [1001, 77] on button "Finalizar" at bounding box center [980, 72] width 103 height 32
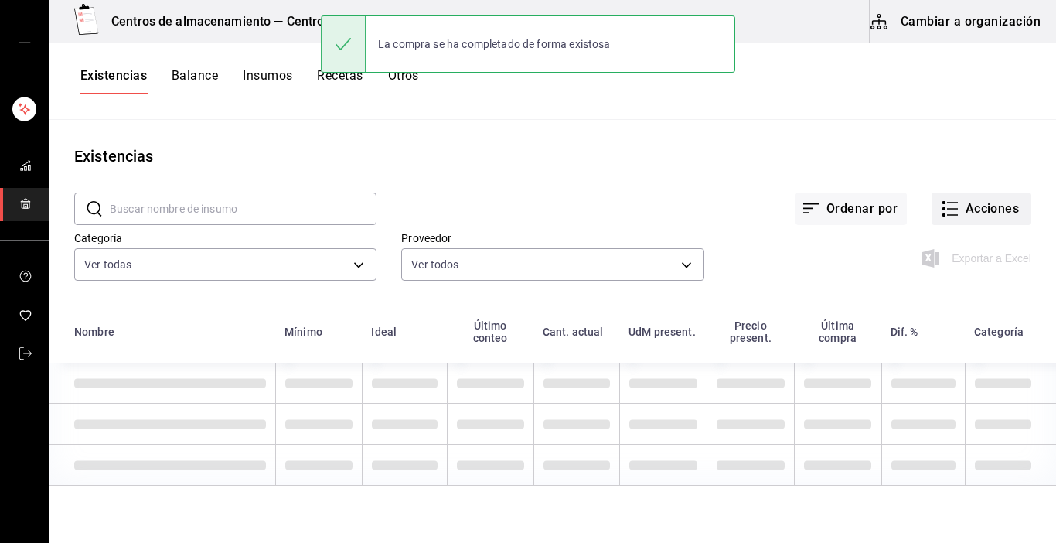
click at [951, 215] on button "Acciones" at bounding box center [982, 209] width 100 height 32
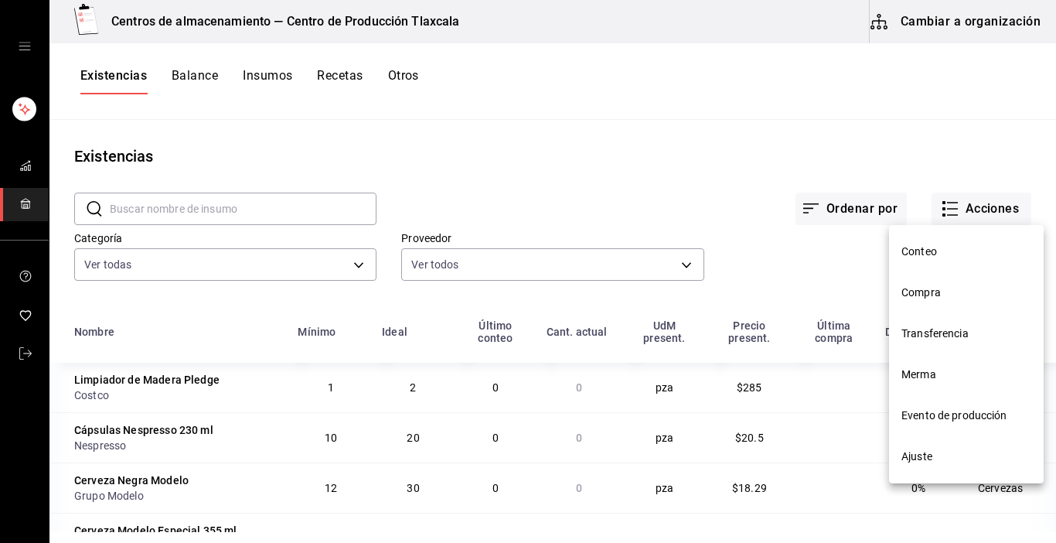
click at [934, 288] on span "Compra" at bounding box center [967, 293] width 130 height 16
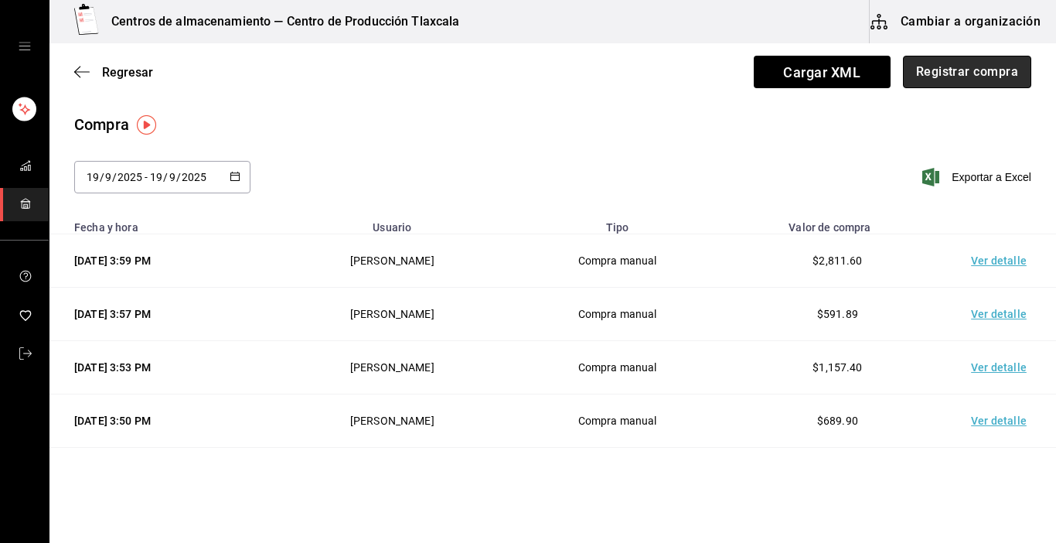
click at [940, 73] on button "Registrar compra" at bounding box center [967, 72] width 128 height 32
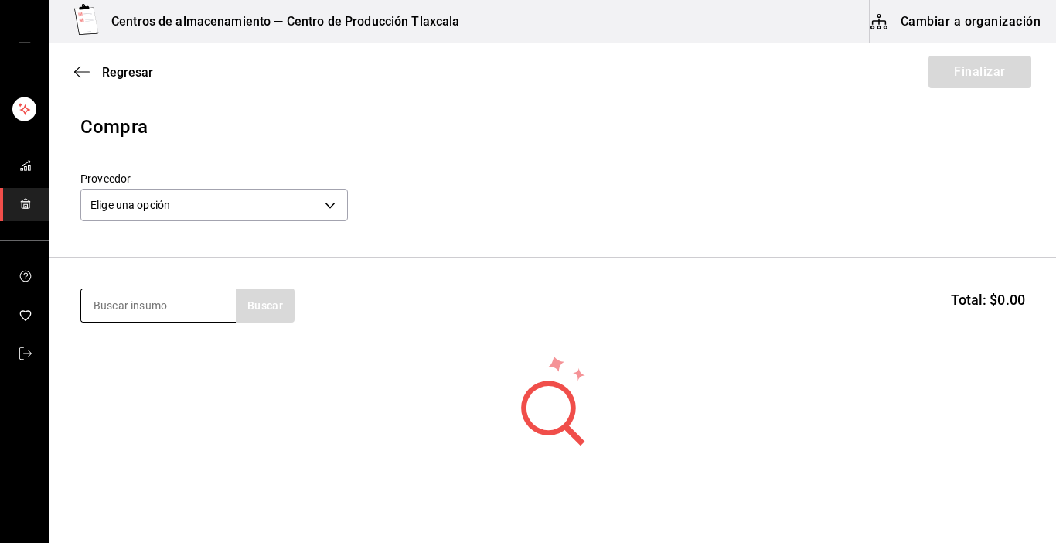
click at [198, 316] on input at bounding box center [158, 305] width 155 height 32
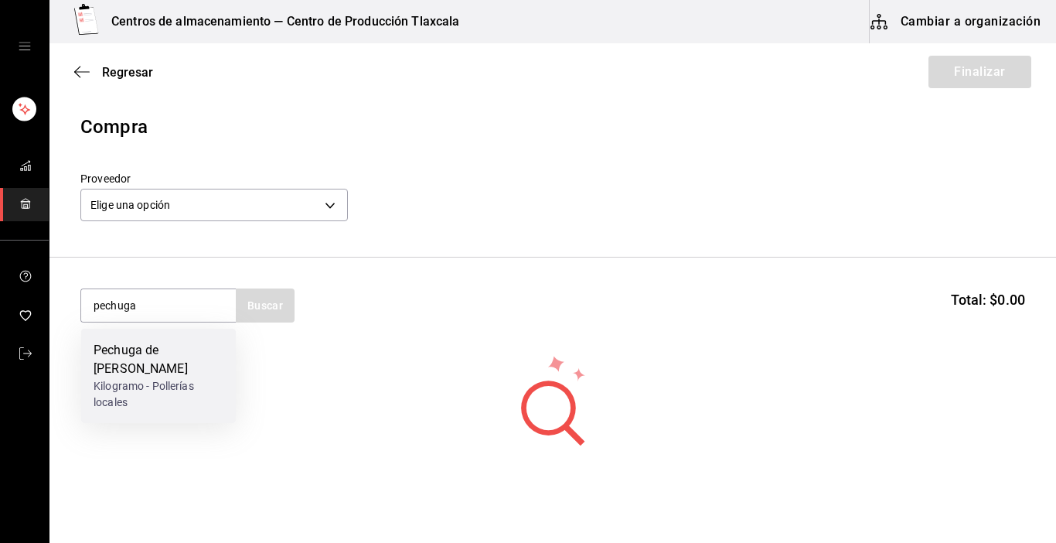
click at [153, 372] on div "Pechuga de [PERSON_NAME]" at bounding box center [159, 359] width 130 height 37
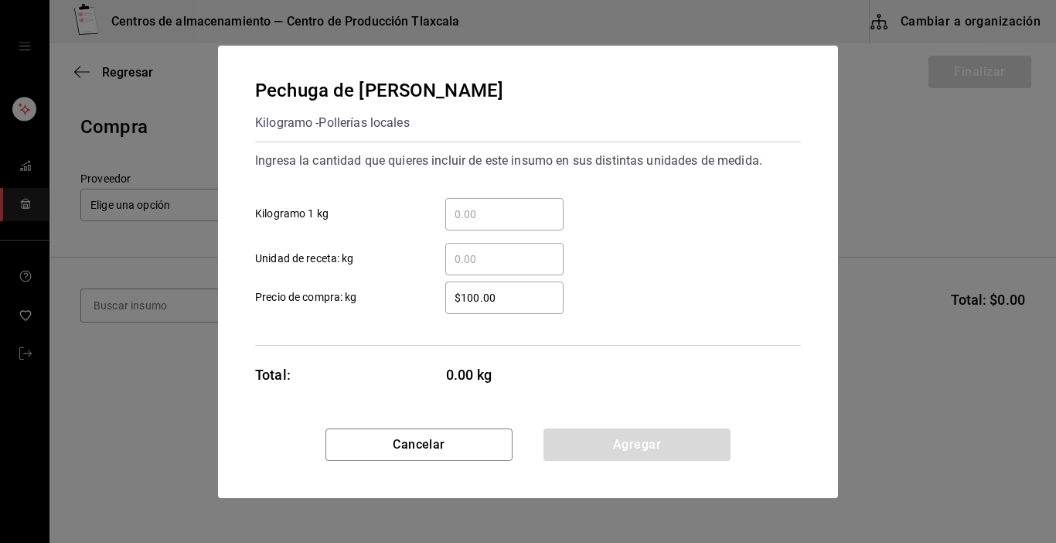
click at [479, 201] on div "​" at bounding box center [504, 214] width 118 height 32
click at [479, 205] on input "​ Kilogramo 1 kg" at bounding box center [504, 214] width 118 height 19
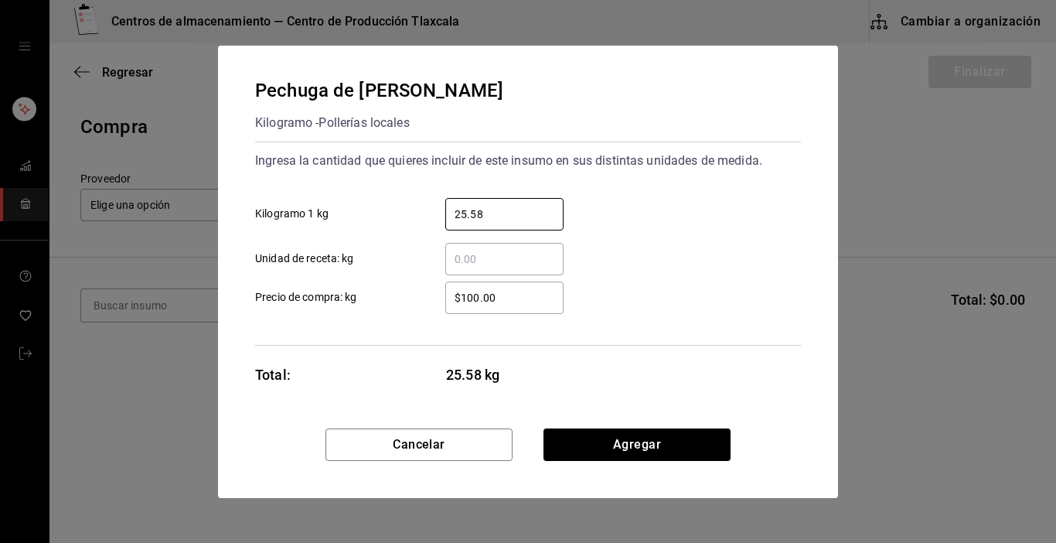
click at [542, 306] on input "$100.00" at bounding box center [504, 297] width 118 height 19
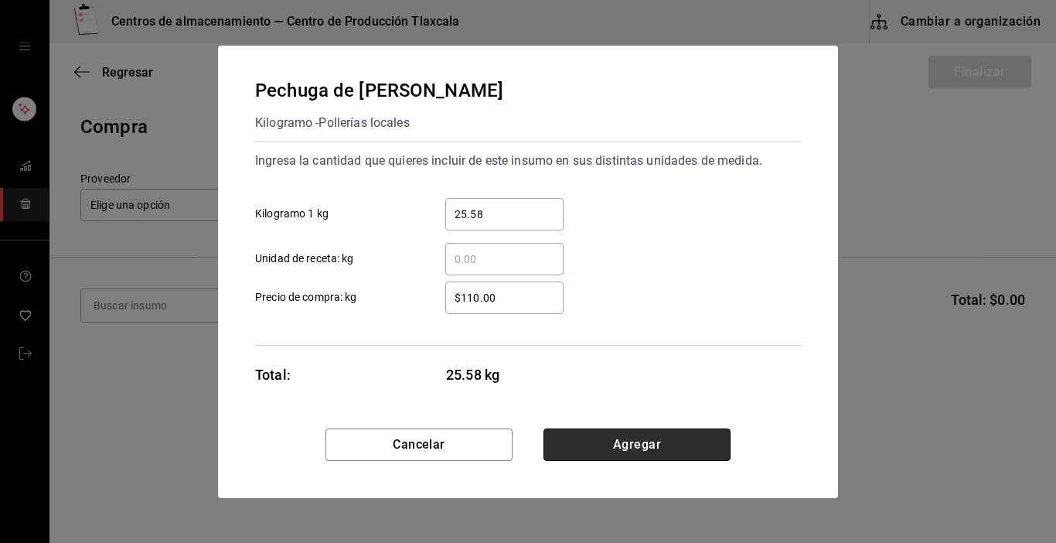
click at [592, 442] on button "Agregar" at bounding box center [637, 444] width 187 height 32
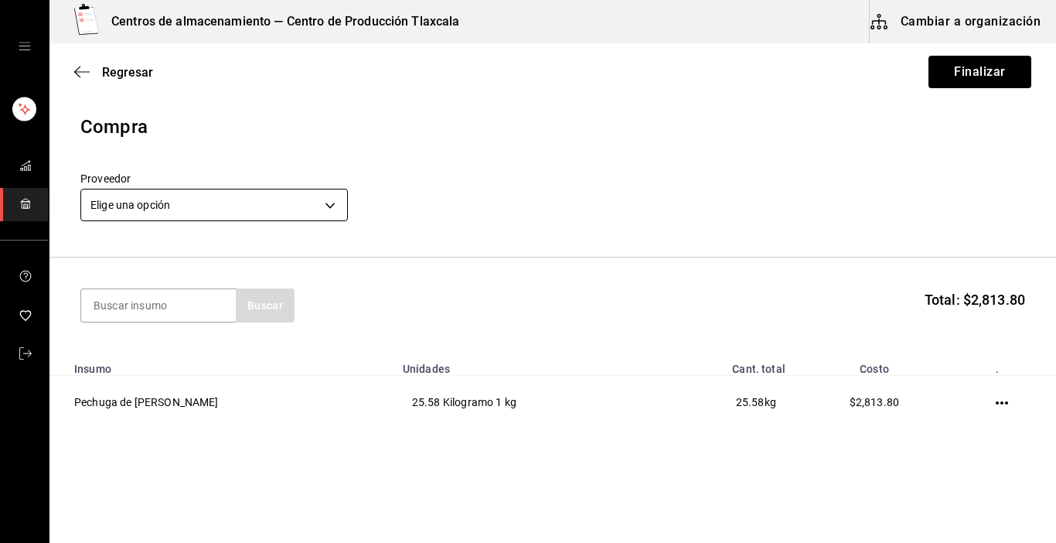
click at [332, 198] on body "Centros de almacenamiento — Centro de Producción Tlaxcala Cambiar a organizació…" at bounding box center [528, 227] width 1056 height 455
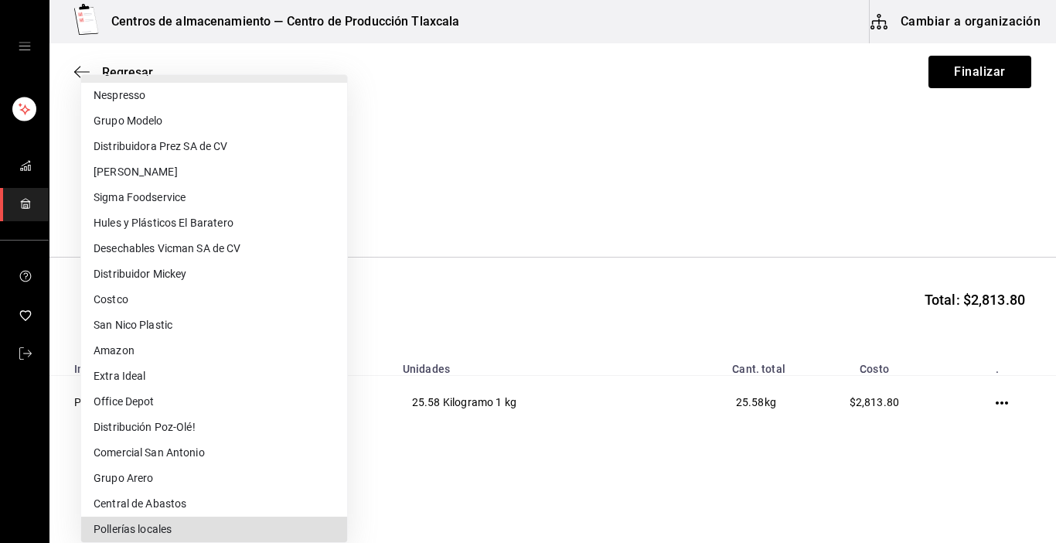
scroll to position [271, 0]
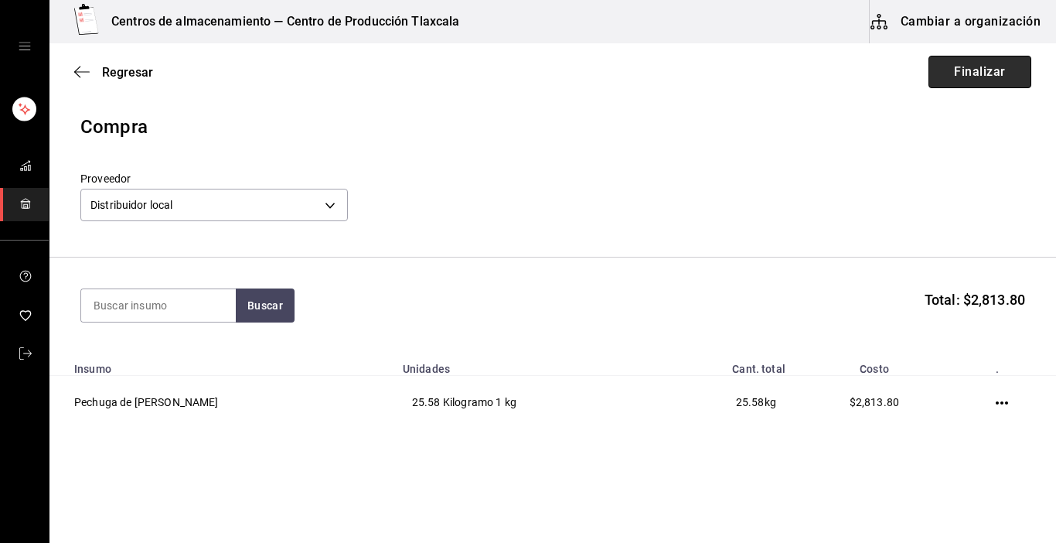
click at [974, 70] on button "Finalizar" at bounding box center [980, 72] width 103 height 32
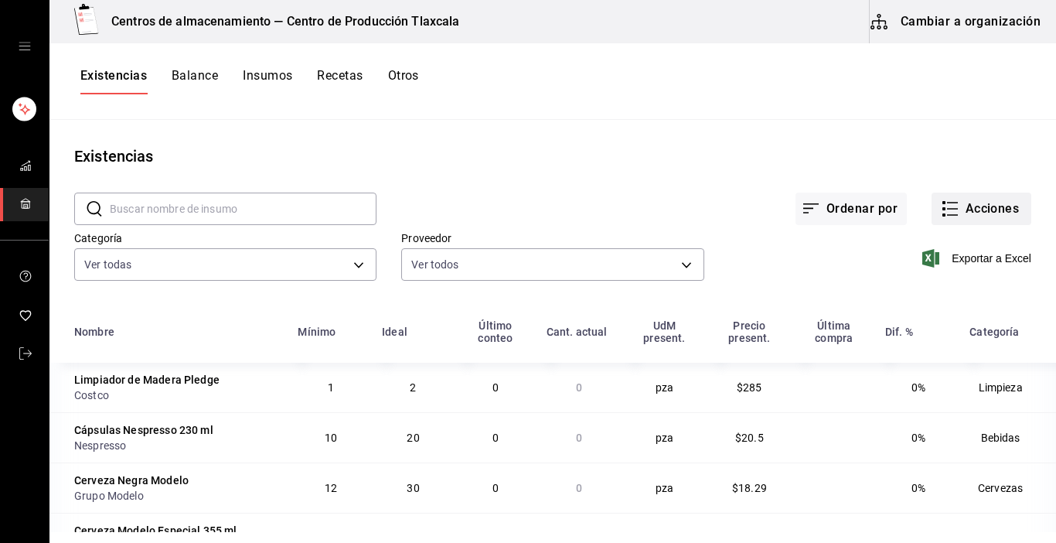
click at [941, 210] on icon "button" at bounding box center [950, 209] width 19 height 19
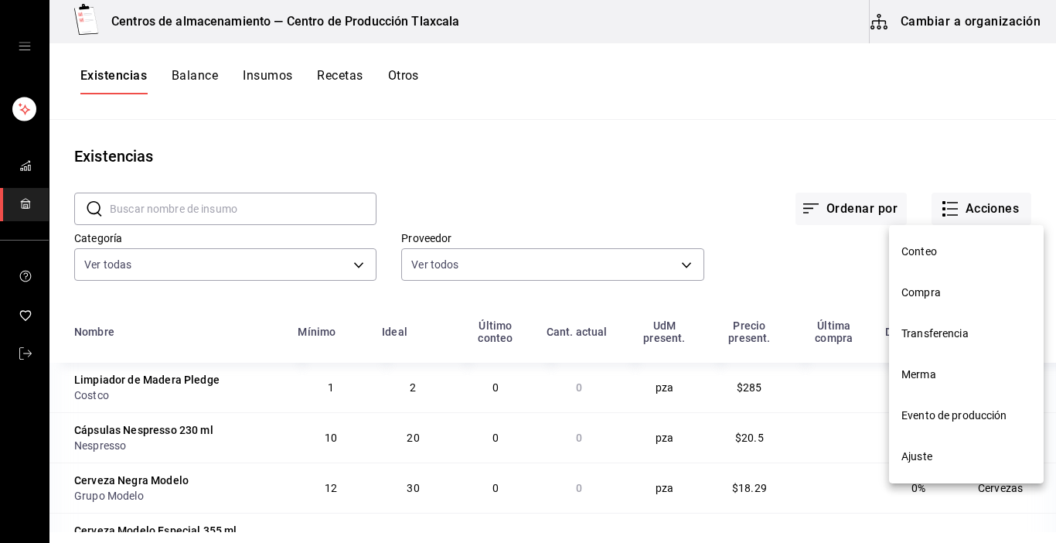
click at [935, 300] on span "Compra" at bounding box center [967, 293] width 130 height 16
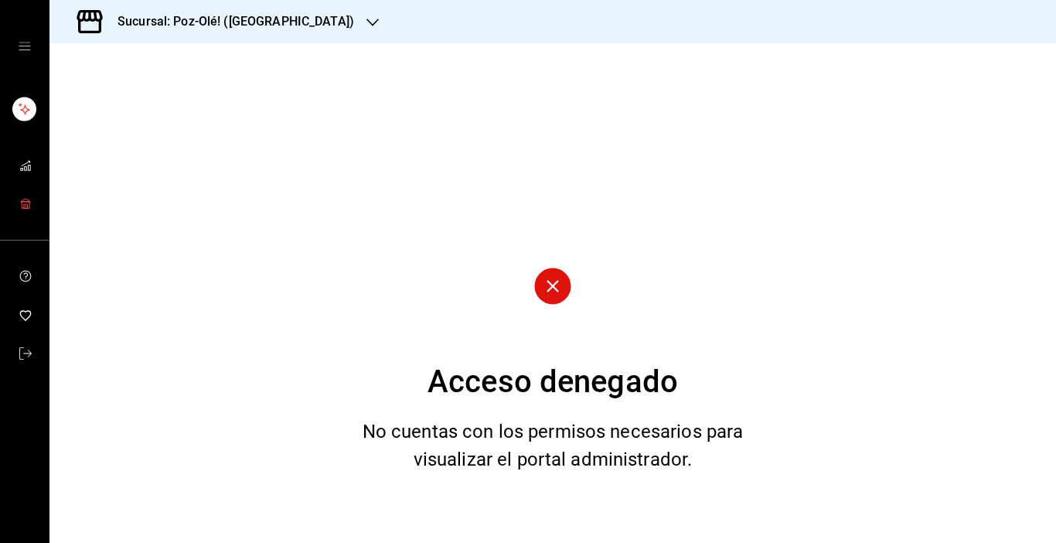
click at [24, 198] on icon "mailbox folders" at bounding box center [25, 203] width 12 height 12
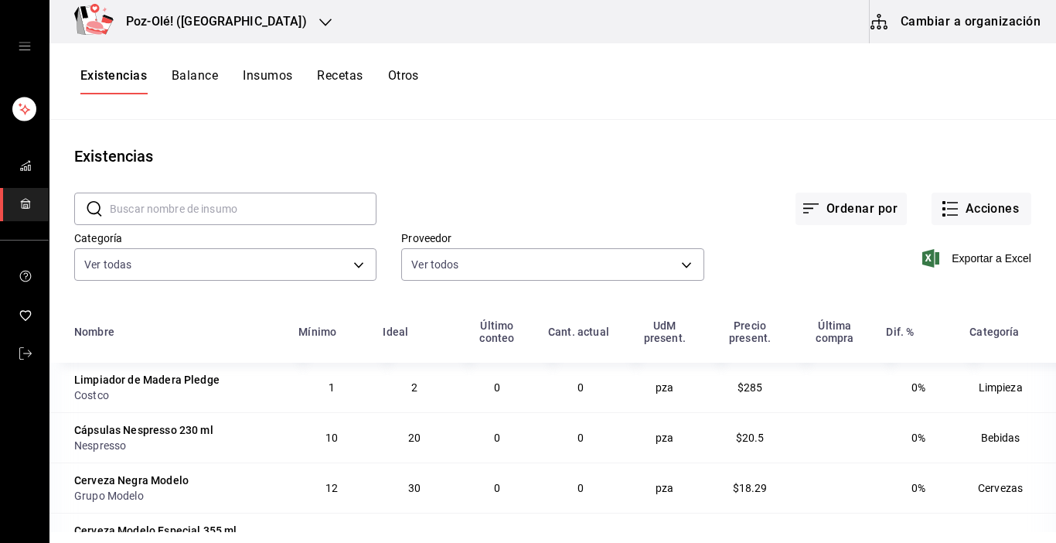
click at [933, 30] on button "Cambiar a organización" at bounding box center [957, 21] width 174 height 43
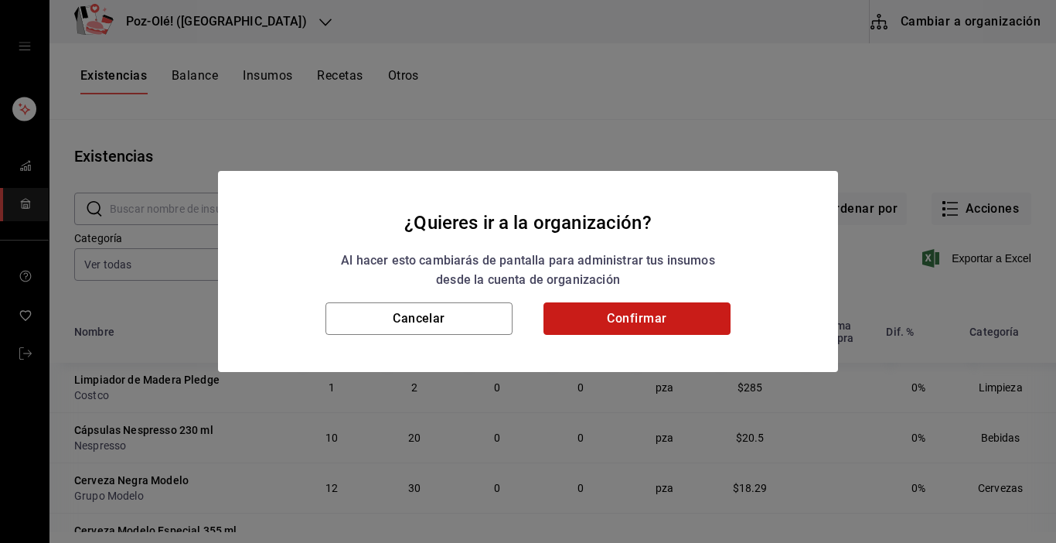
click at [681, 308] on button "Confirmar" at bounding box center [637, 318] width 187 height 32
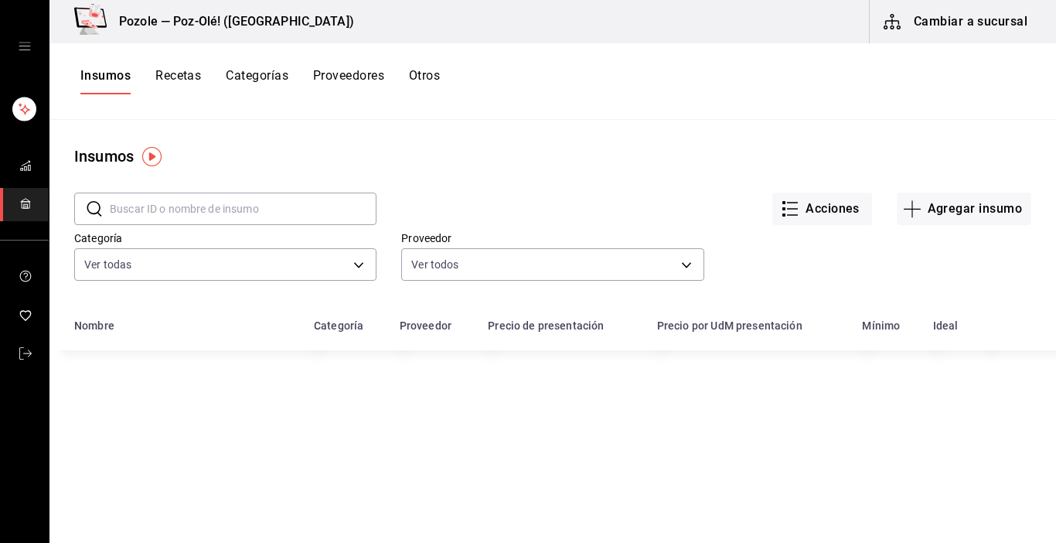
click at [423, 77] on button "Otros" at bounding box center [424, 81] width 31 height 26
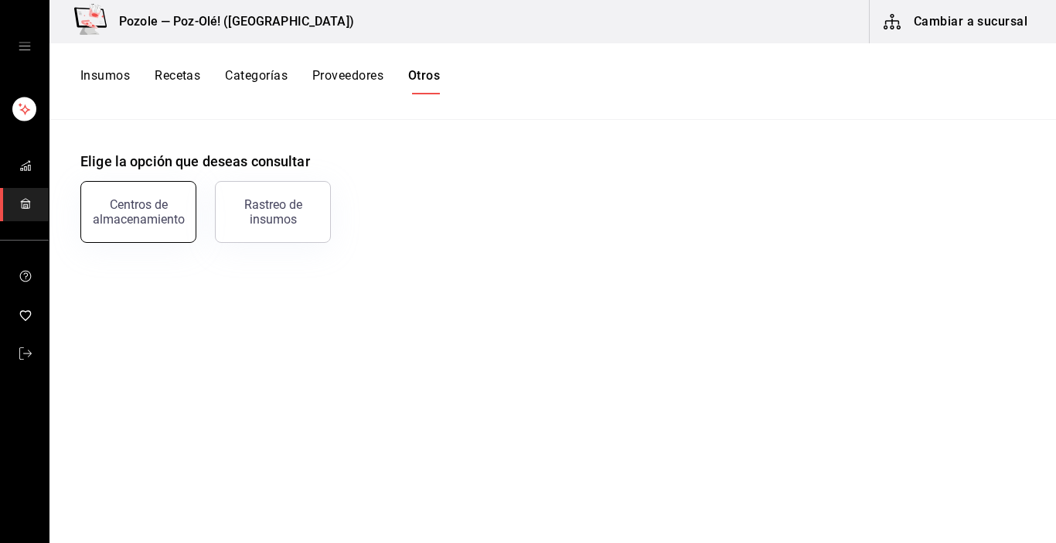
click at [184, 213] on button "Centros de almacenamiento" at bounding box center [138, 212] width 116 height 62
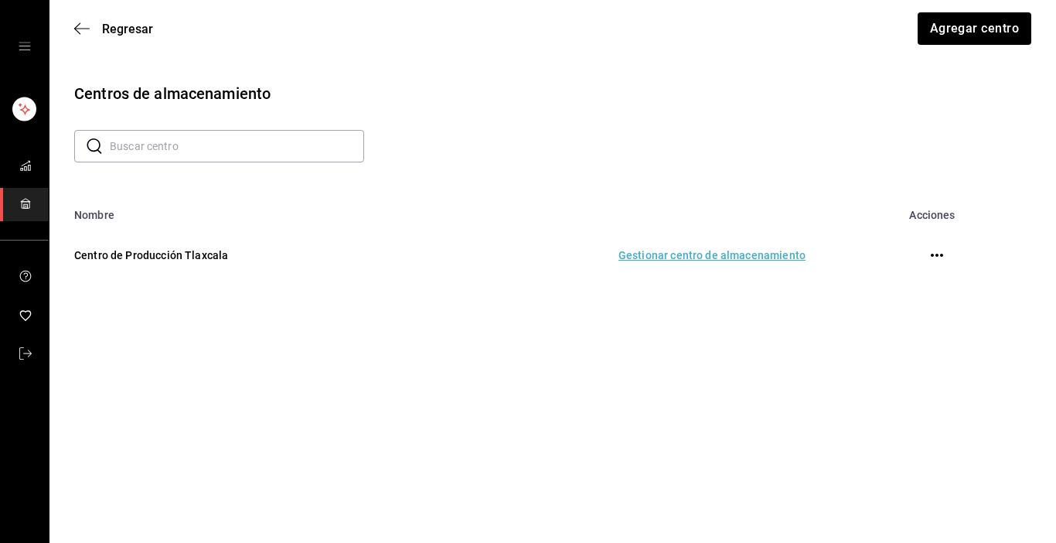
click at [639, 256] on td "Gestionar centro de almacenamiento" at bounding box center [618, 255] width 412 height 68
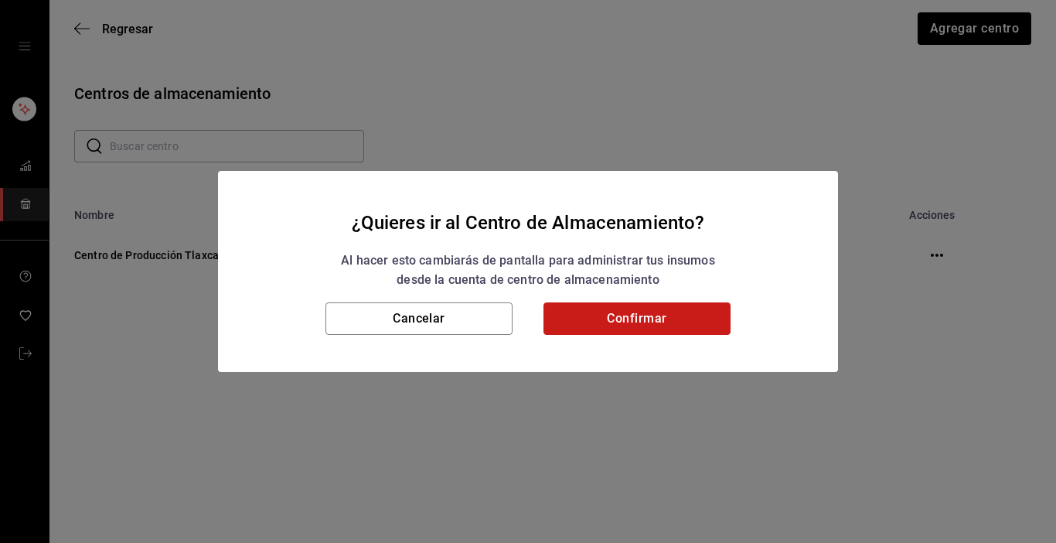
click at [624, 308] on button "Confirmar" at bounding box center [637, 318] width 187 height 32
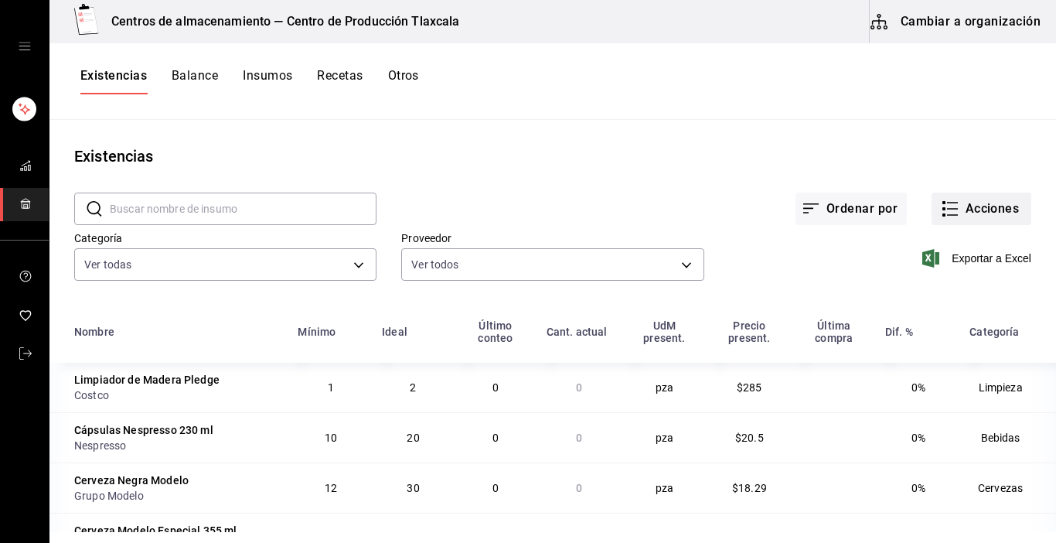
click at [945, 211] on icon "button" at bounding box center [950, 209] width 19 height 19
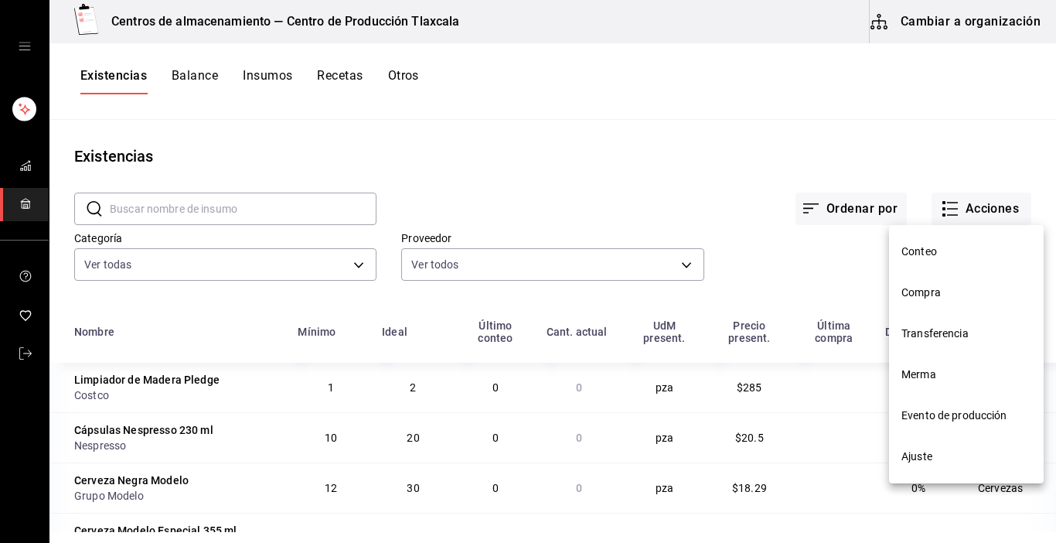
click at [931, 286] on span "Compra" at bounding box center [967, 293] width 130 height 16
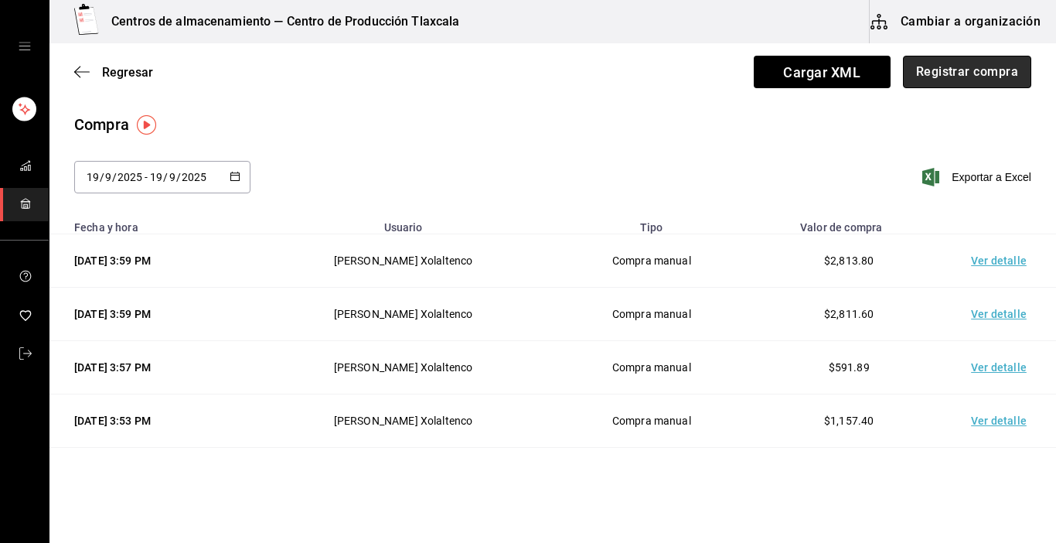
click at [992, 67] on button "Registrar compra" at bounding box center [967, 72] width 128 height 32
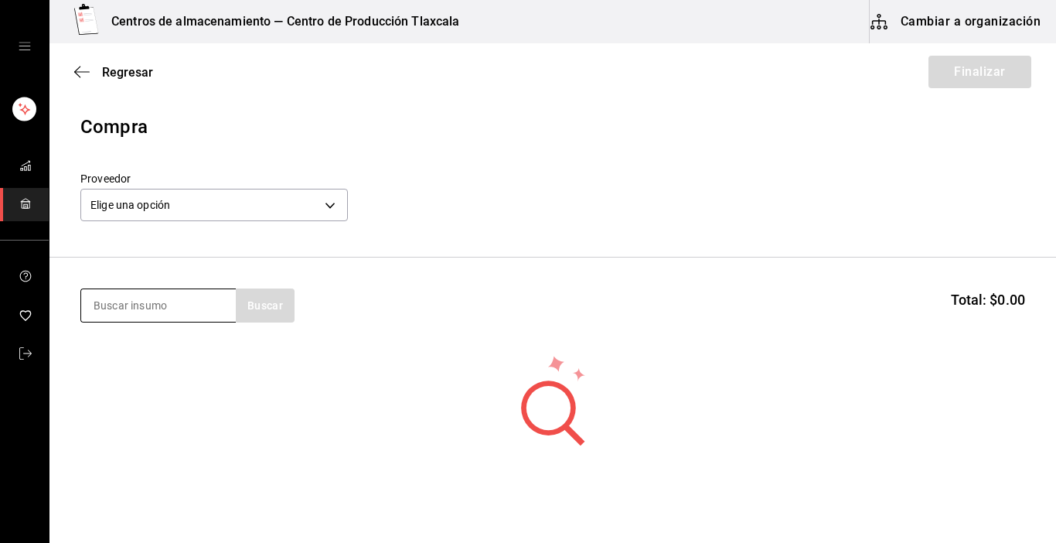
drag, startPoint x: 205, startPoint y: 315, endPoint x: 206, endPoint y: 306, distance: 8.5
click at [206, 306] on input at bounding box center [158, 305] width 155 height 32
type input "tortilla"
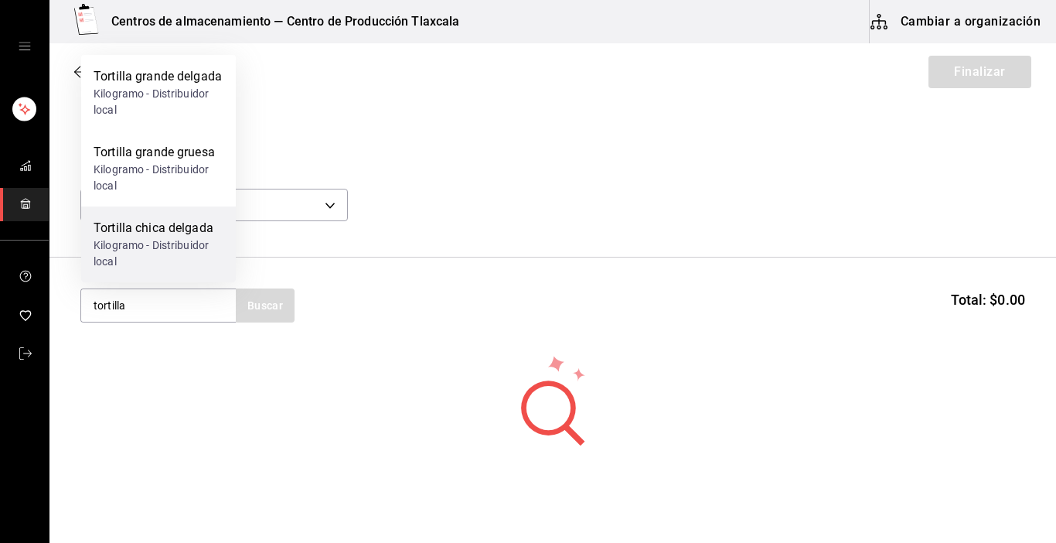
click at [194, 237] on div "Kilogramo - Distribuidor local" at bounding box center [159, 253] width 130 height 32
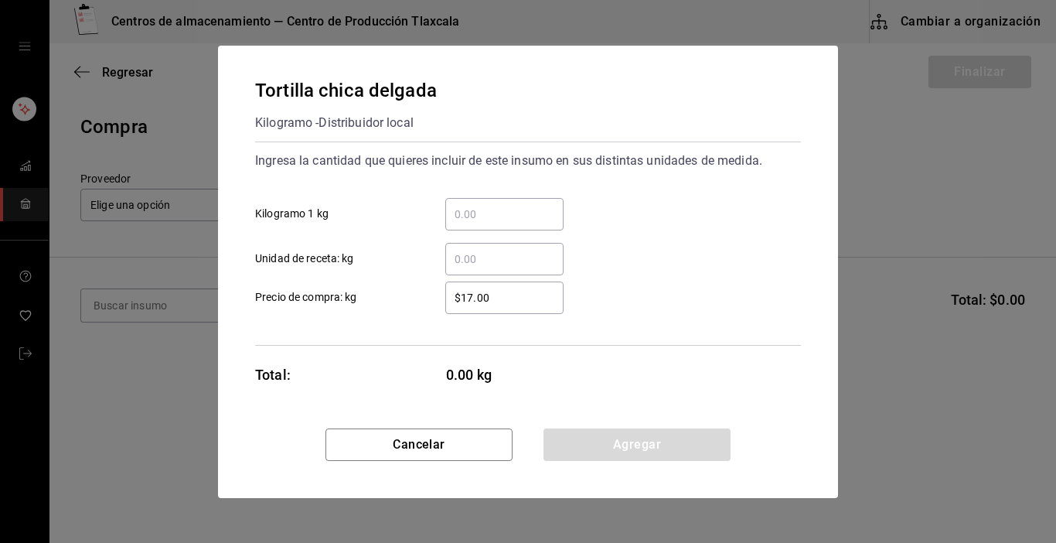
click at [466, 203] on div "​" at bounding box center [504, 214] width 118 height 32
click at [466, 205] on input "​ Kilogramo 1 kg" at bounding box center [504, 214] width 118 height 19
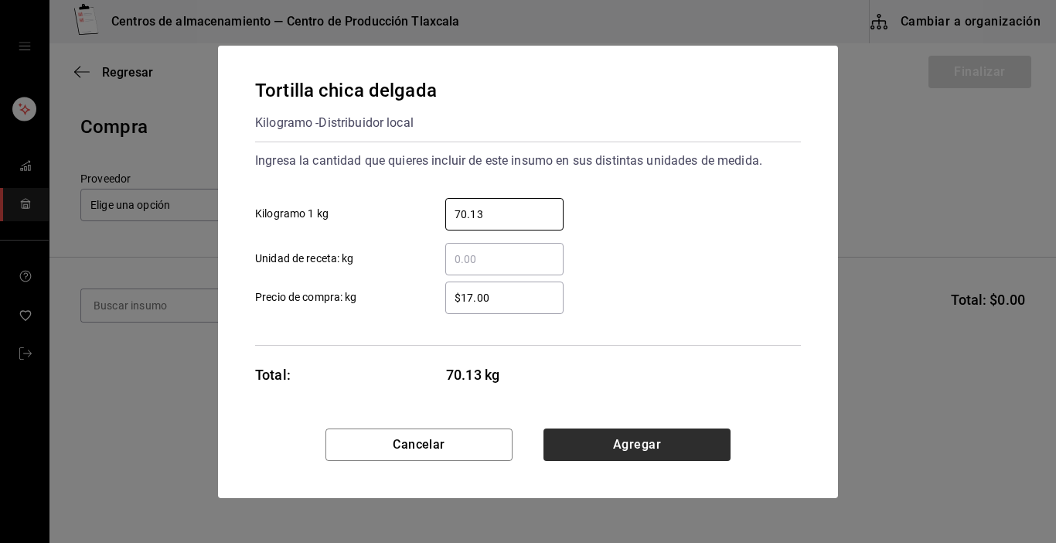
type input "70.13"
click at [592, 440] on button "Agregar" at bounding box center [637, 444] width 187 height 32
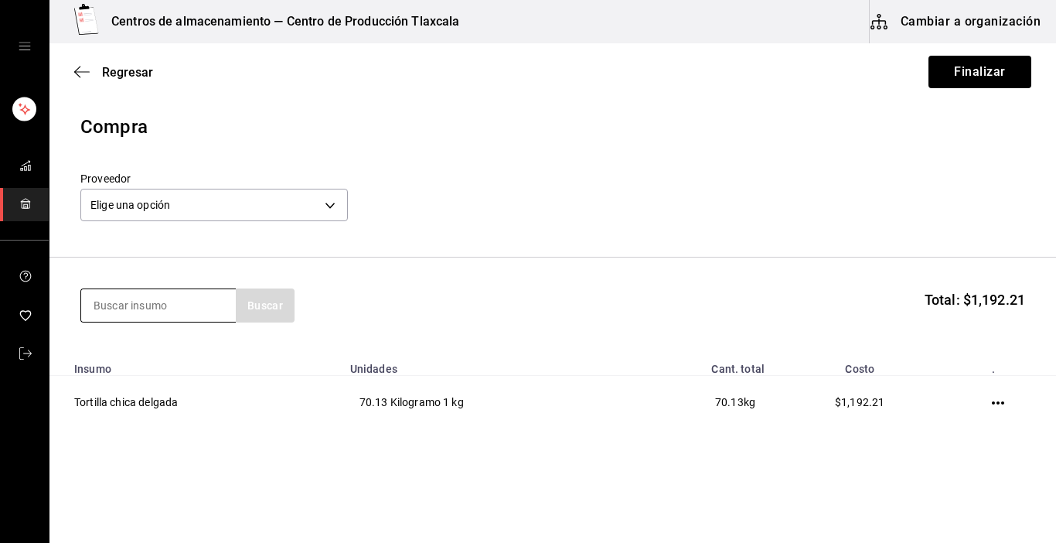
click at [159, 303] on input at bounding box center [158, 305] width 155 height 32
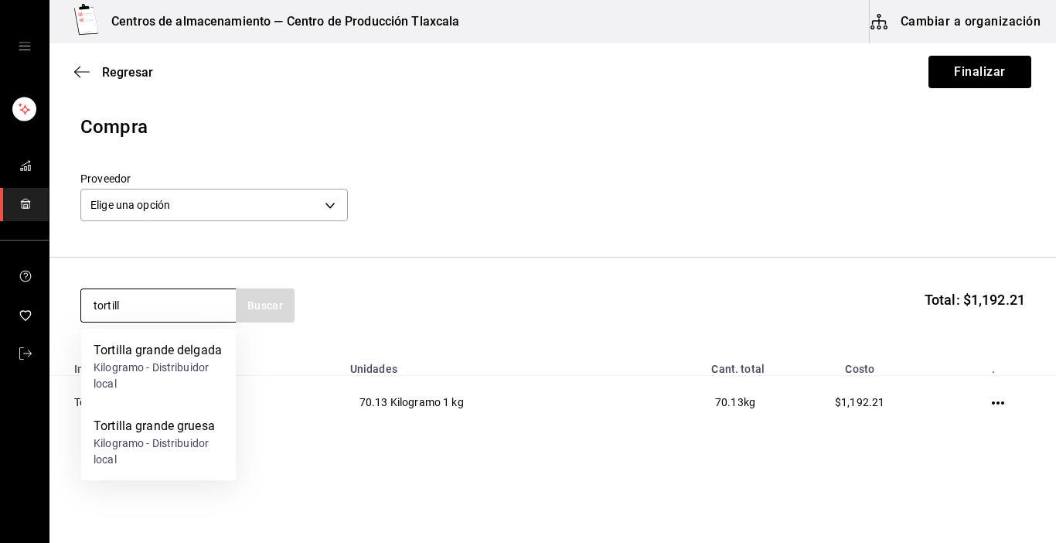
type input "tortilla"
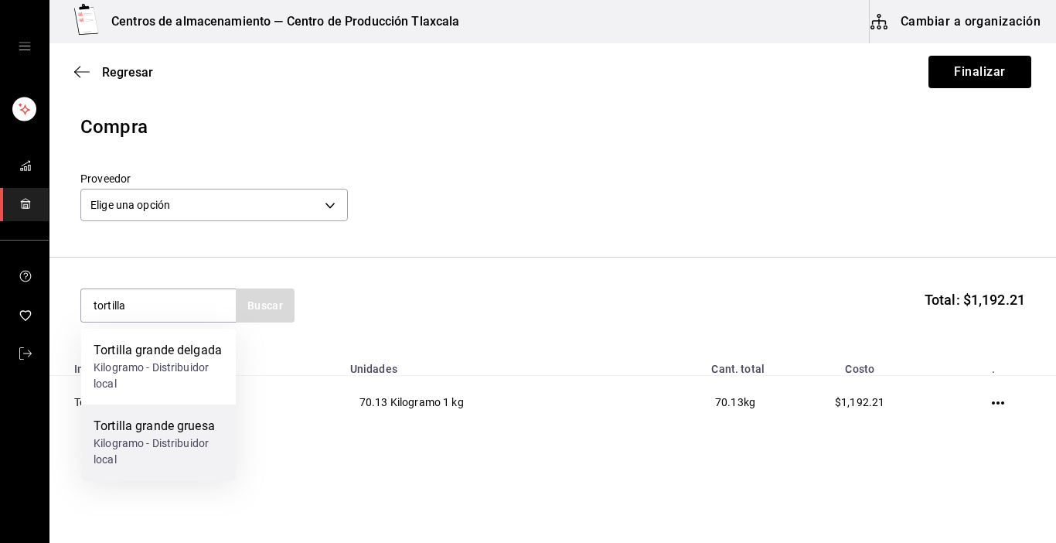
click at [177, 441] on div "Kilogramo - Distribuidor local" at bounding box center [159, 451] width 130 height 32
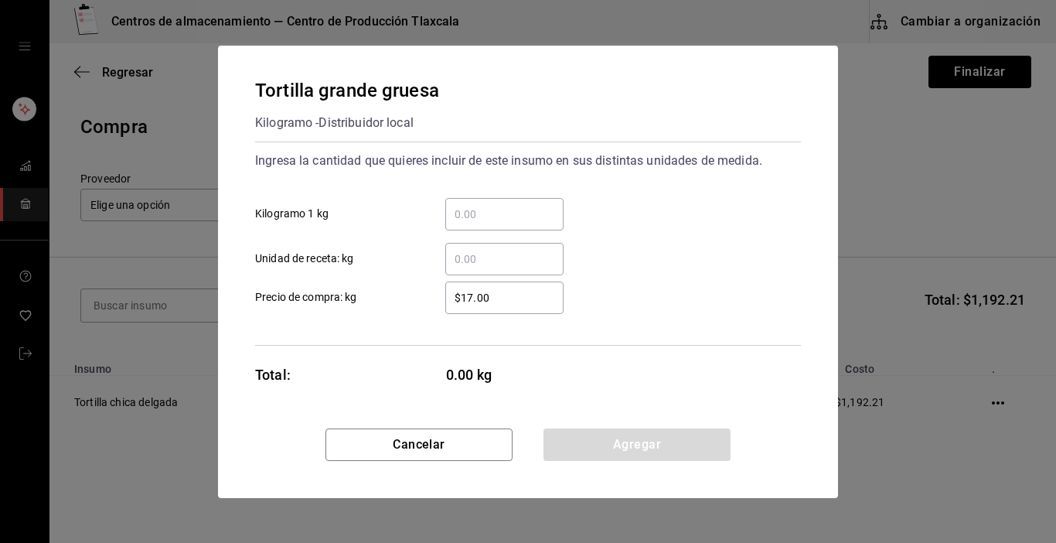
click at [497, 211] on input "​ Kilogramo 1 kg" at bounding box center [504, 214] width 118 height 19
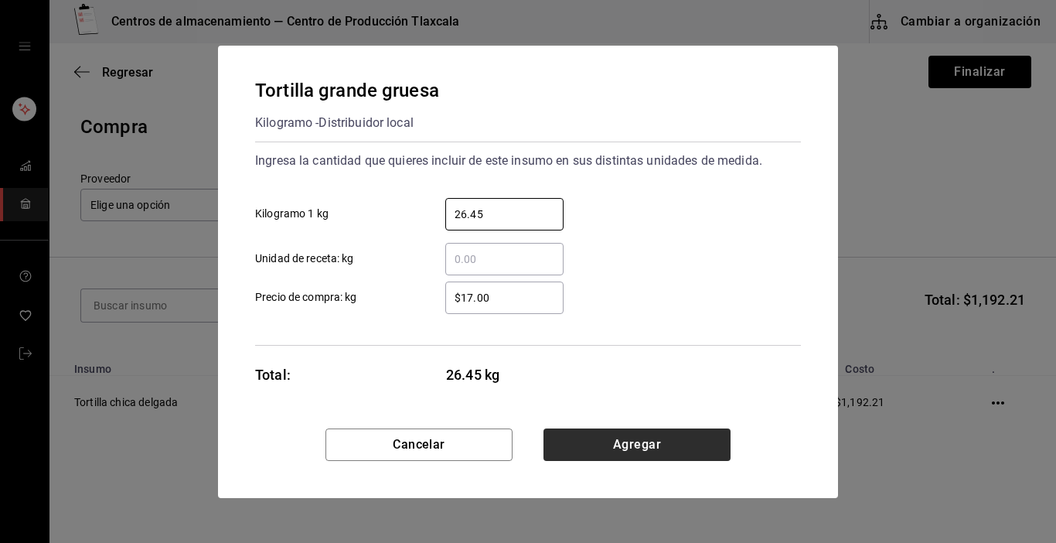
type input "26.45"
click at [599, 449] on button "Agregar" at bounding box center [637, 444] width 187 height 32
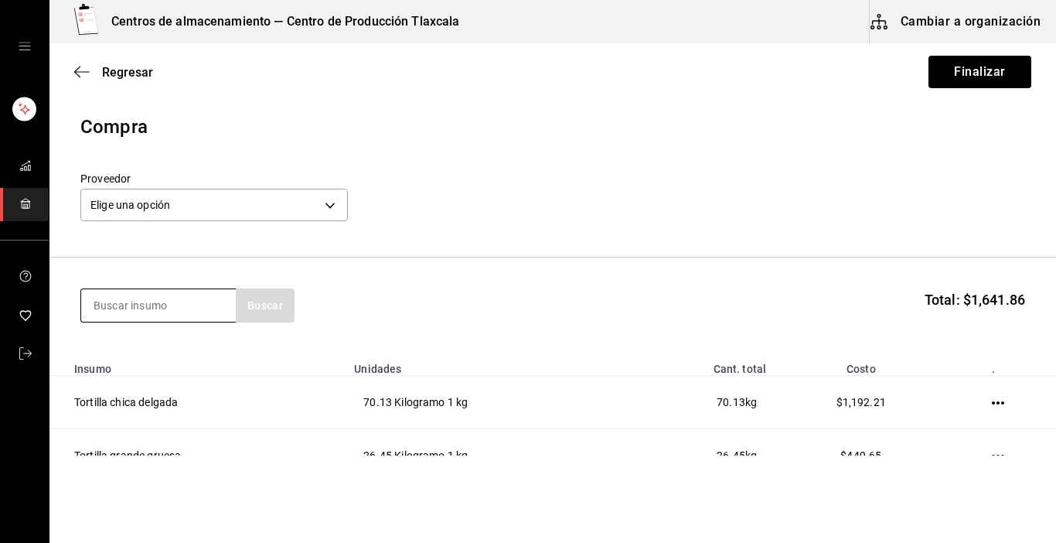
click at [171, 304] on input at bounding box center [158, 305] width 155 height 32
type input "tortilla"
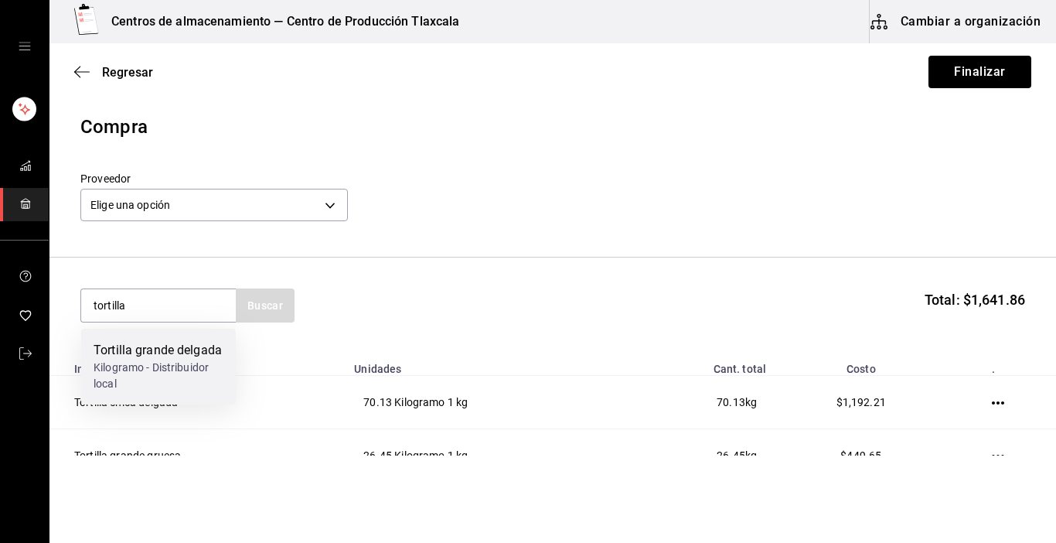
click at [155, 353] on div "Tortilla grande delgada" at bounding box center [159, 350] width 130 height 19
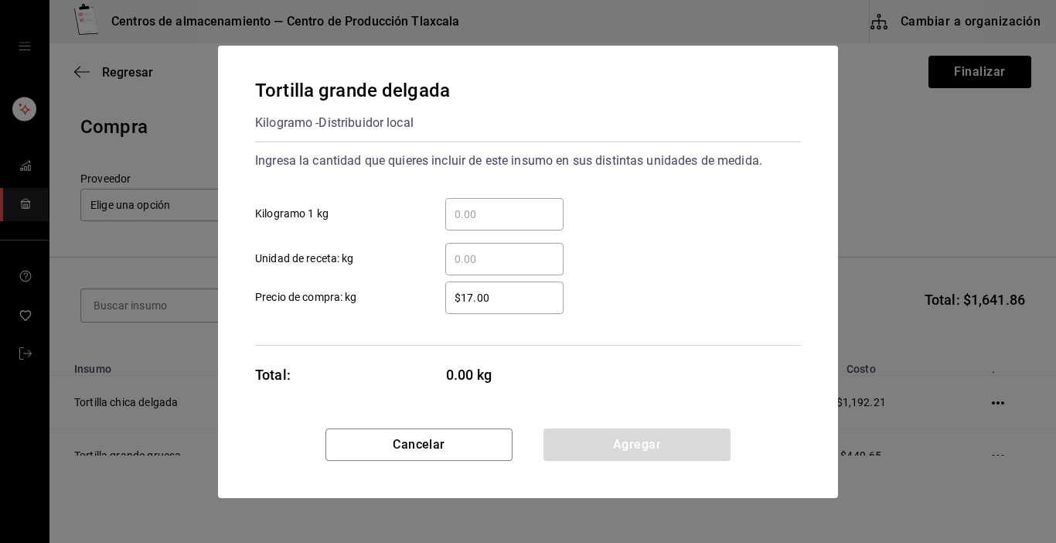
click at [485, 206] on input "​ Kilogramo 1 kg" at bounding box center [504, 214] width 118 height 19
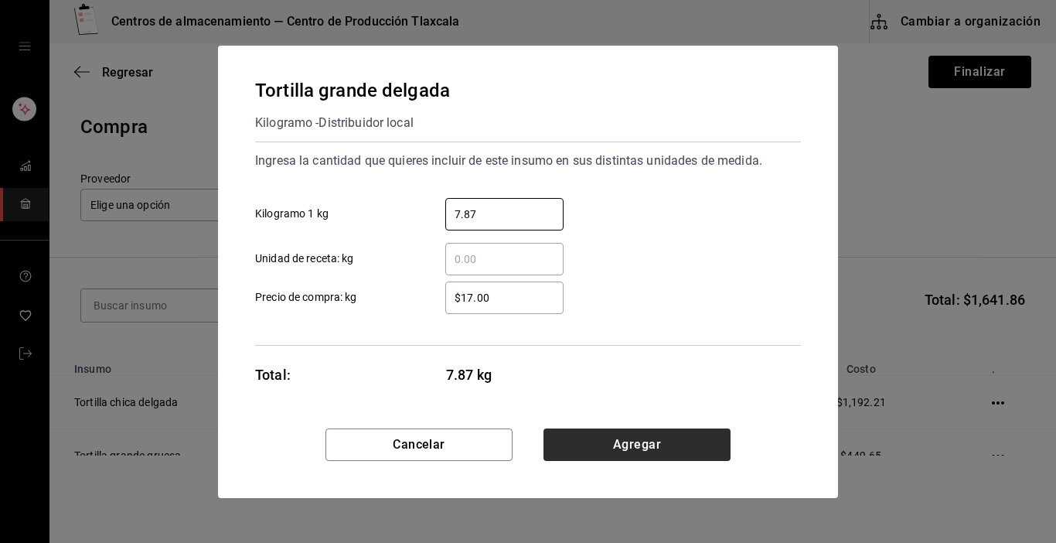
type input "7.87"
click at [622, 455] on button "Agregar" at bounding box center [637, 444] width 187 height 32
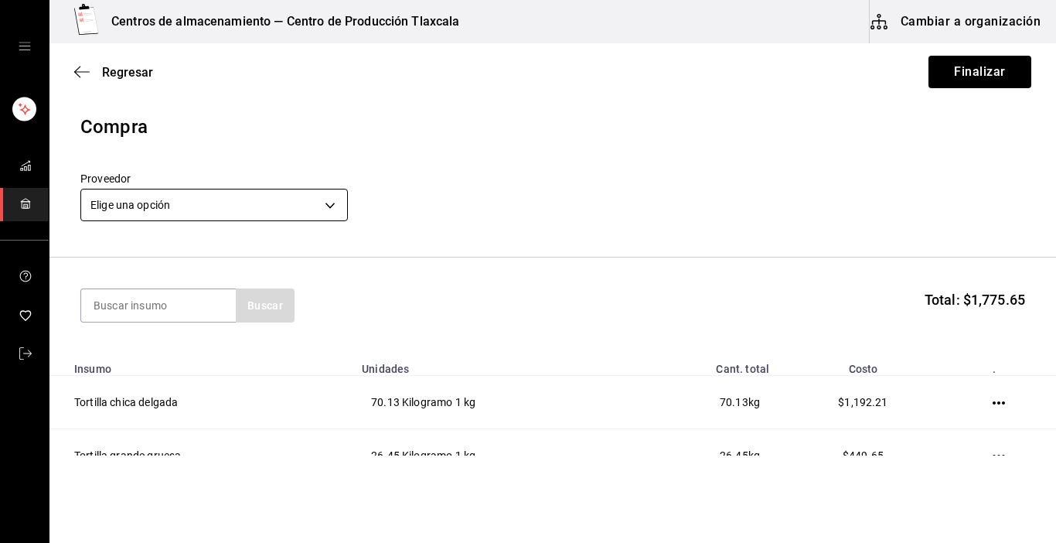
click at [335, 203] on body "Centros de almacenamiento — Centro de Producción Tlaxcala Cambiar a organizació…" at bounding box center [528, 227] width 1056 height 455
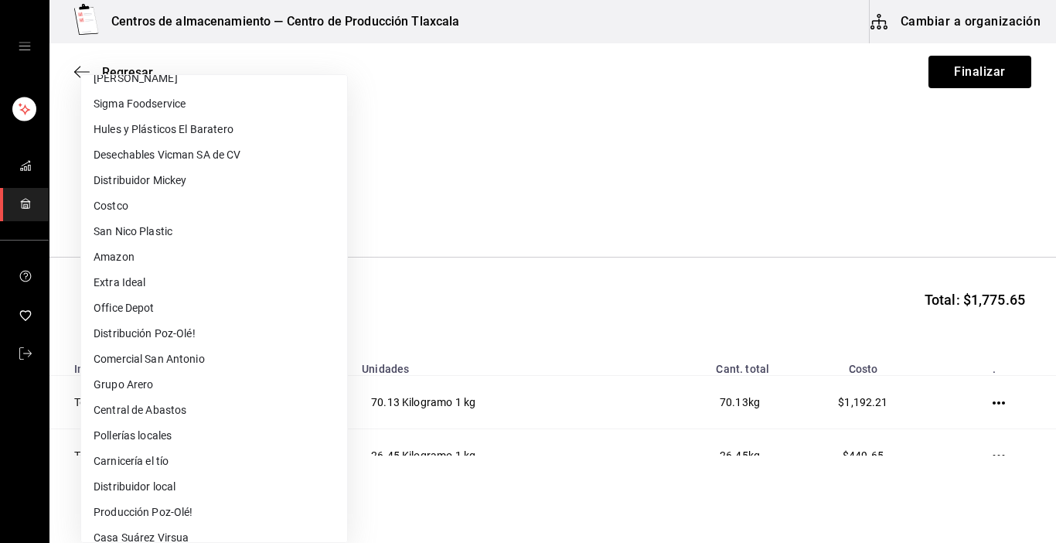
scroll to position [124, 0]
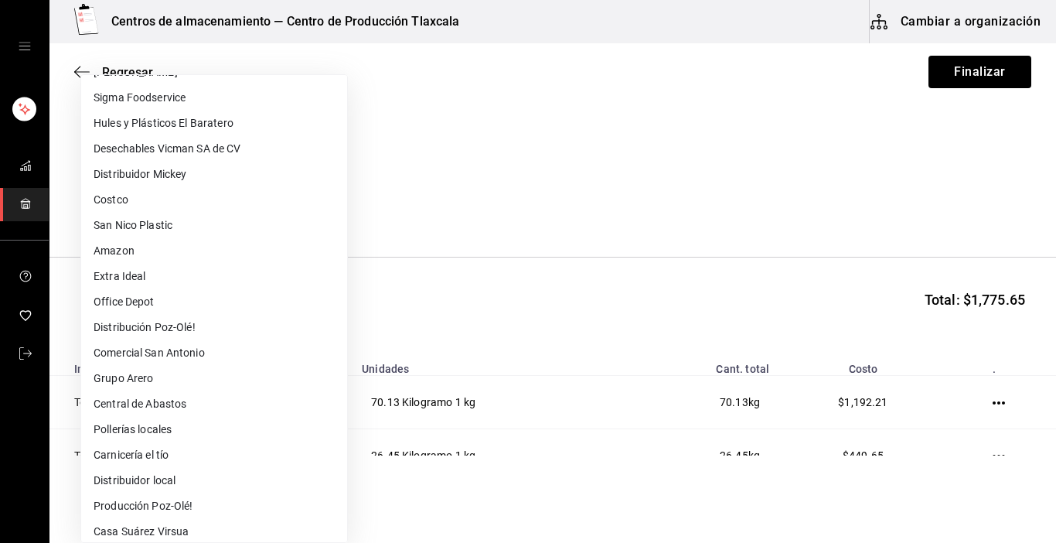
click at [196, 483] on li "Distribuidor local" at bounding box center [214, 481] width 266 height 26
type input "51c8a71d-4239-42da-a105-fd1f390ec20f"
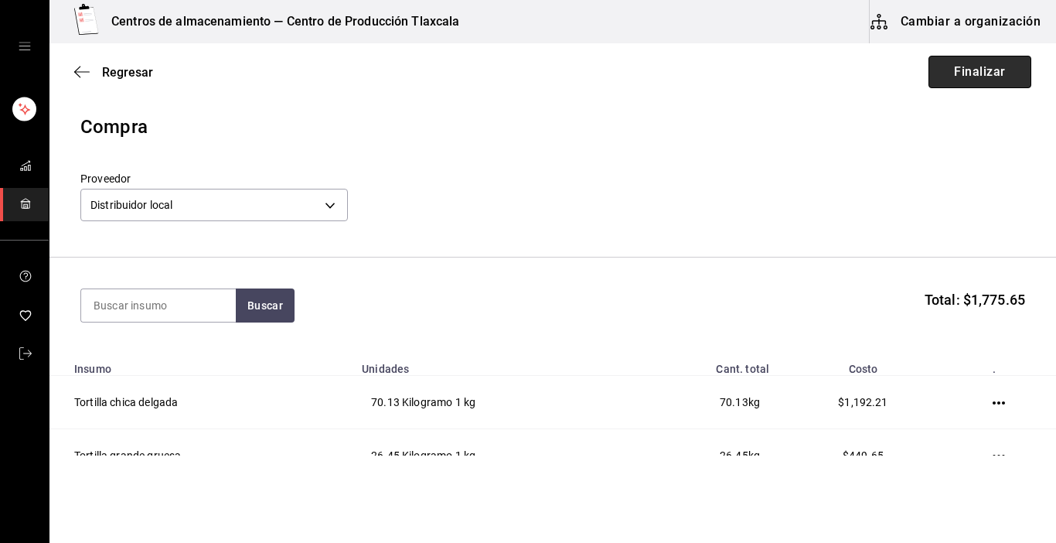
click at [1004, 70] on button "Finalizar" at bounding box center [980, 72] width 103 height 32
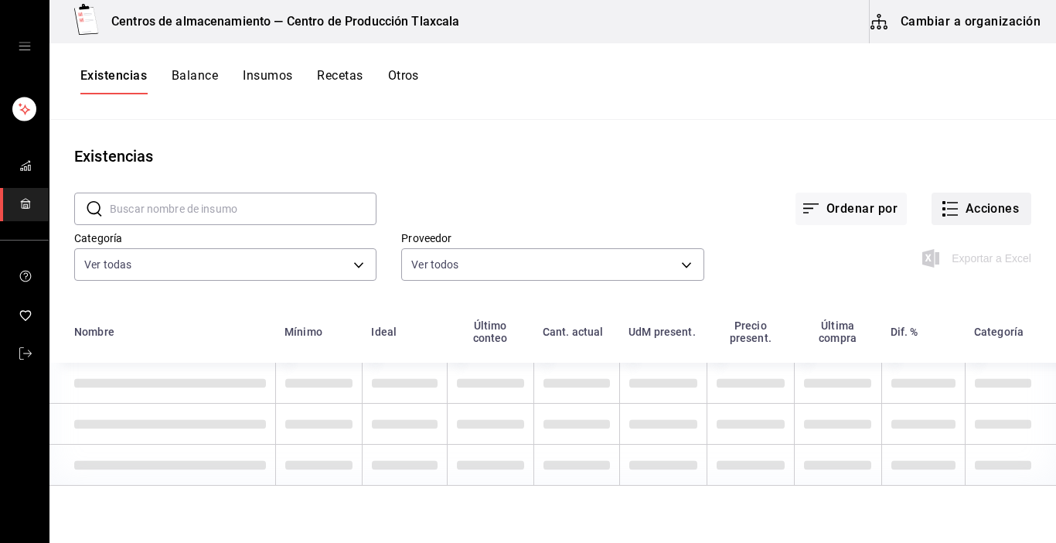
click at [950, 210] on button "Acciones" at bounding box center [982, 209] width 100 height 32
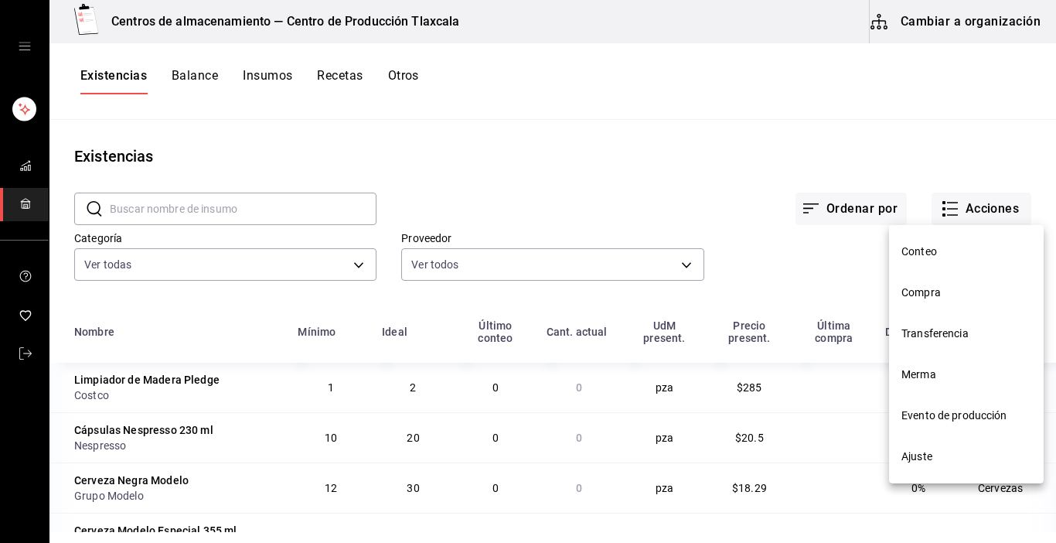
click at [945, 295] on span "Compra" at bounding box center [967, 293] width 130 height 16
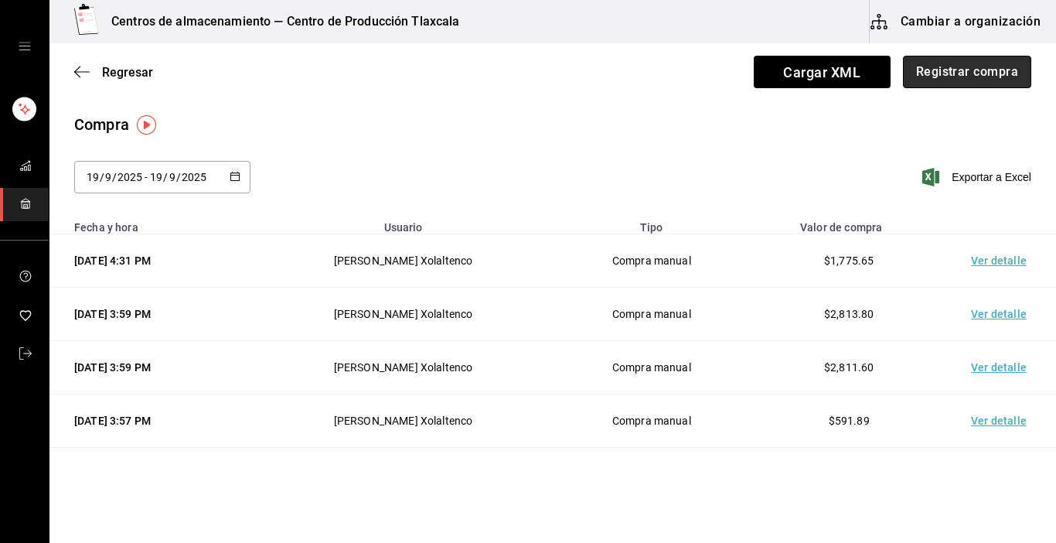
click at [939, 71] on button "Registrar compra" at bounding box center [967, 72] width 128 height 32
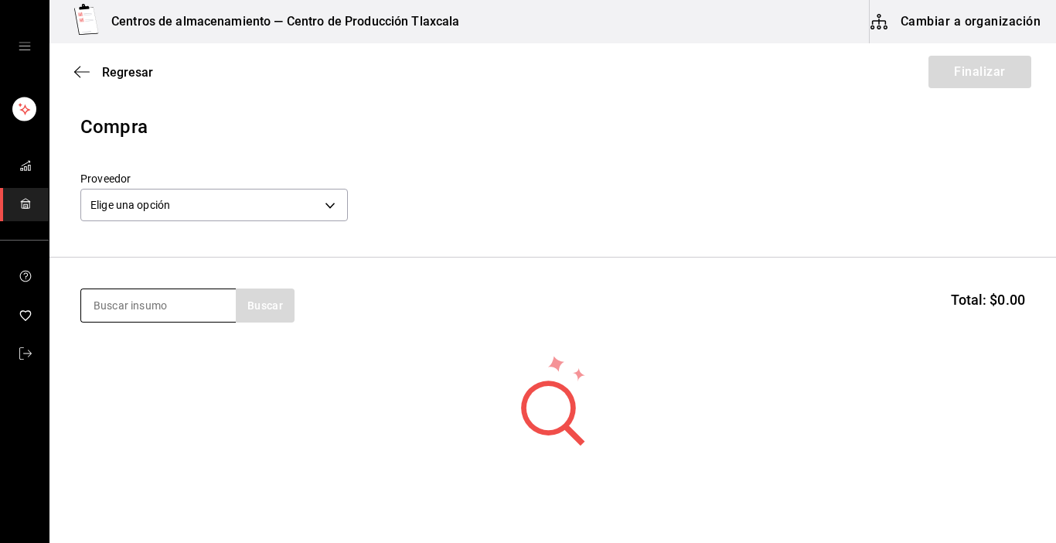
click at [136, 305] on input at bounding box center [158, 305] width 155 height 32
type input "tortilla"
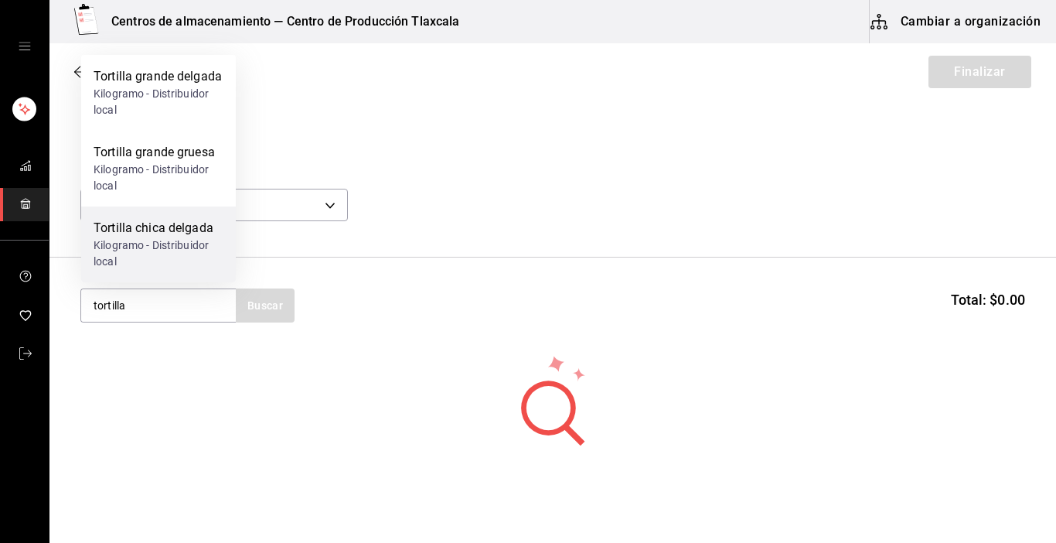
click at [151, 236] on div "Tortilla chica delgada" at bounding box center [159, 228] width 130 height 19
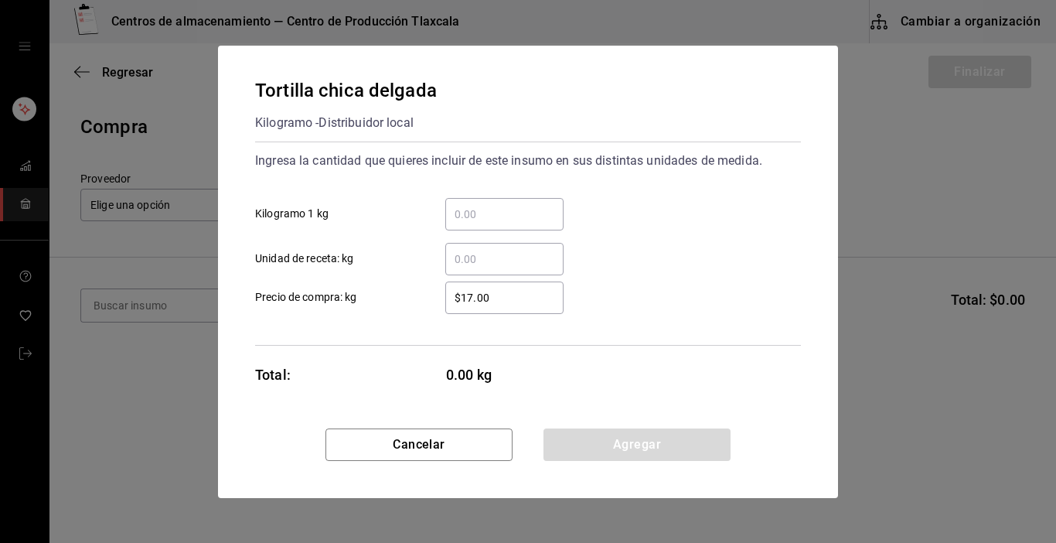
click at [464, 209] on input "​ Kilogramo 1 kg" at bounding box center [504, 214] width 118 height 19
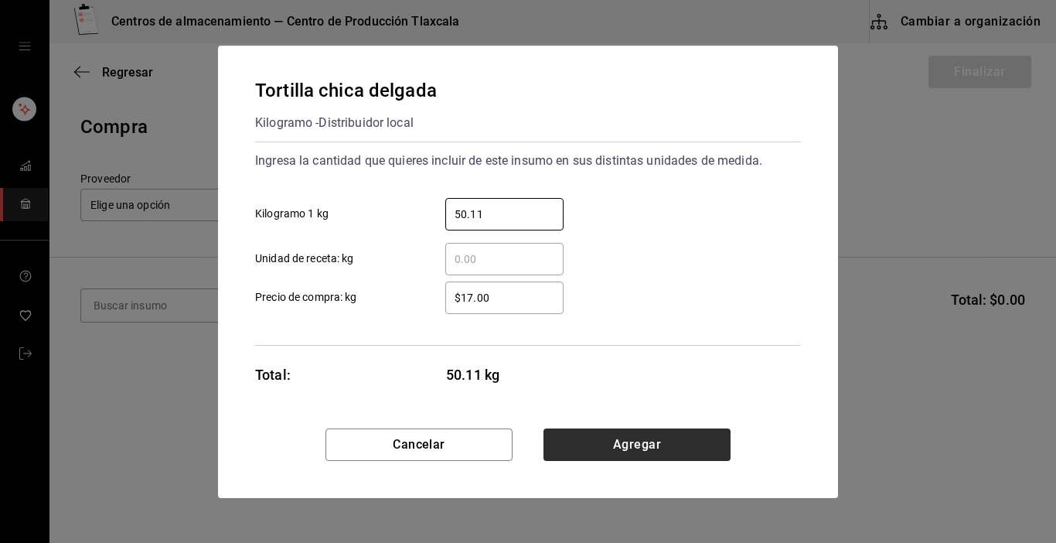
type input "50.11"
click at [550, 439] on button "Agregar" at bounding box center [637, 444] width 187 height 32
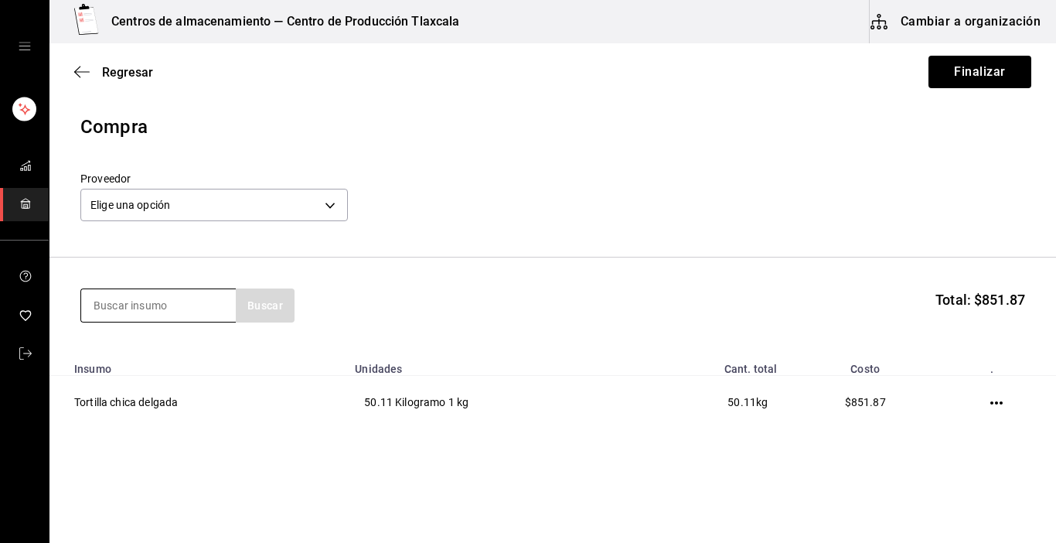
click at [170, 302] on input at bounding box center [158, 305] width 155 height 32
type input "tortilla"
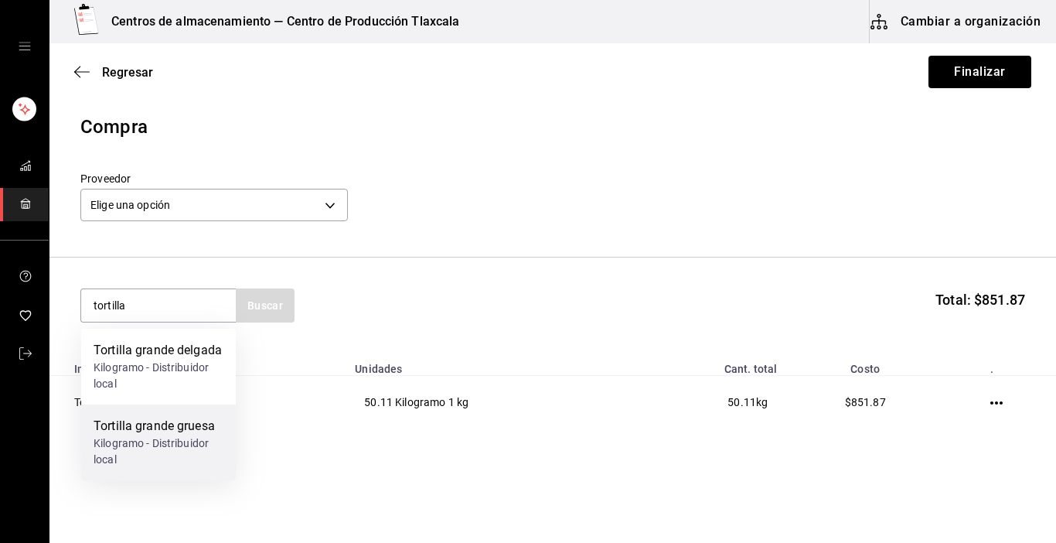
click at [174, 421] on div "Tortilla grande gruesa" at bounding box center [159, 426] width 130 height 19
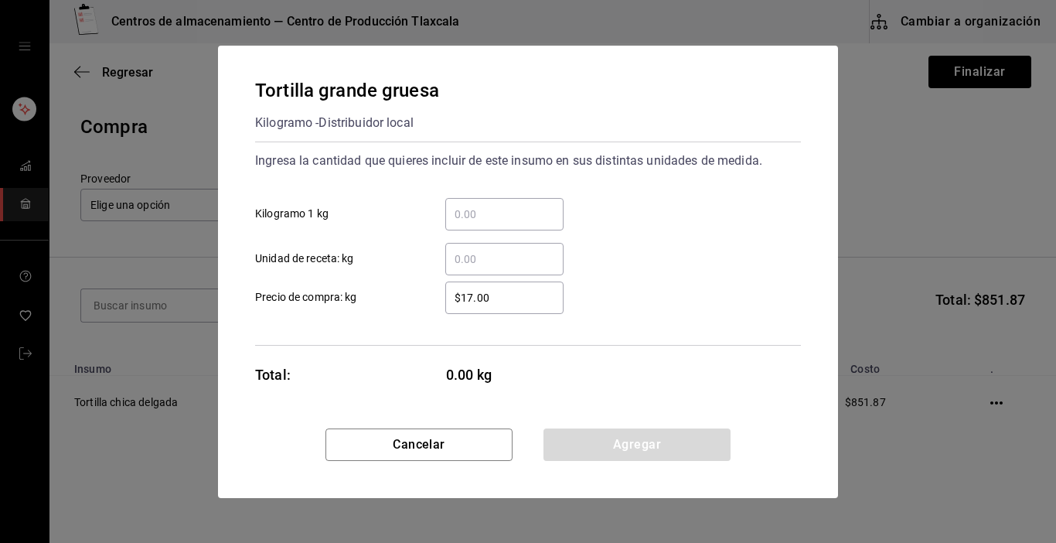
click at [453, 208] on input "​ Kilogramo 1 kg" at bounding box center [504, 214] width 118 height 19
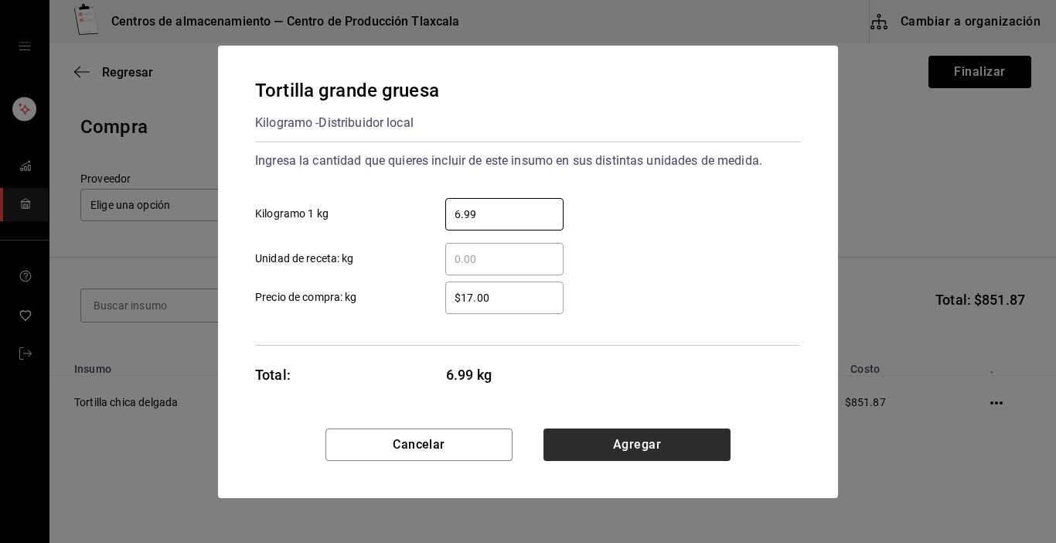
type input "6.99"
click at [578, 431] on button "Agregar" at bounding box center [637, 444] width 187 height 32
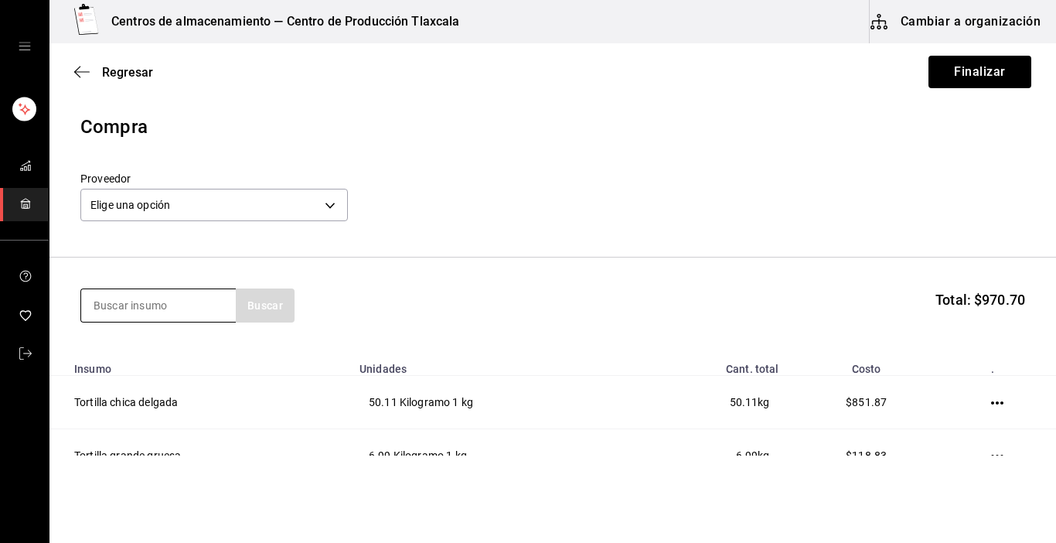
click at [124, 308] on input at bounding box center [158, 305] width 155 height 32
type input "tortilla"
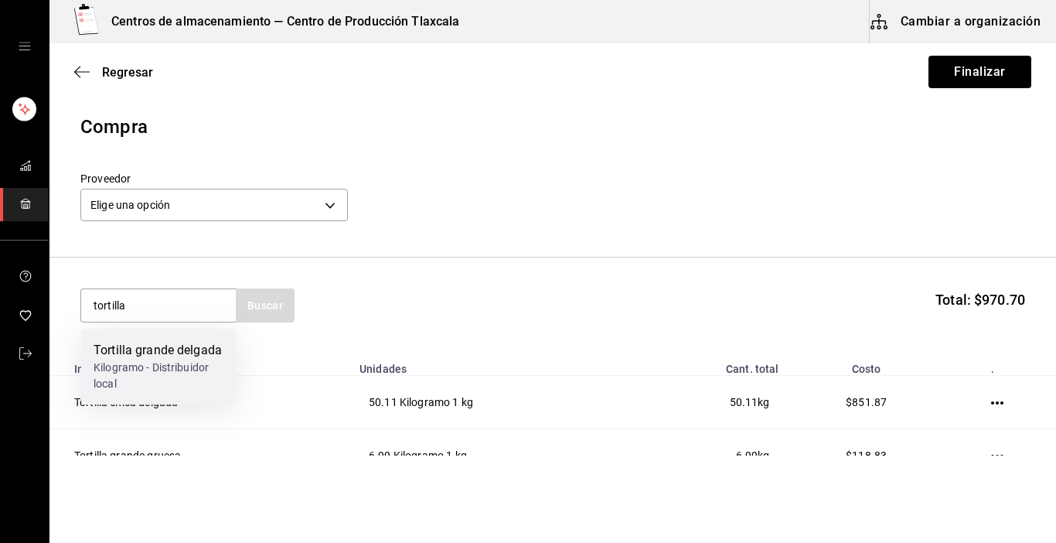
click at [131, 364] on div "Kilogramo - Distribuidor local" at bounding box center [159, 376] width 130 height 32
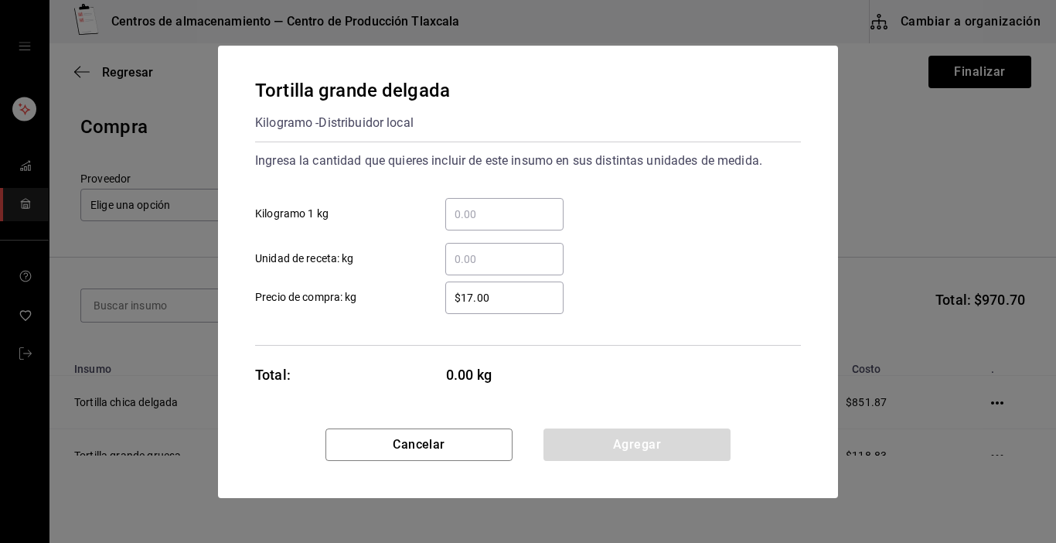
click at [531, 203] on div "​" at bounding box center [504, 214] width 118 height 32
click at [531, 205] on input "​ Kilogramo 1 kg" at bounding box center [504, 214] width 118 height 19
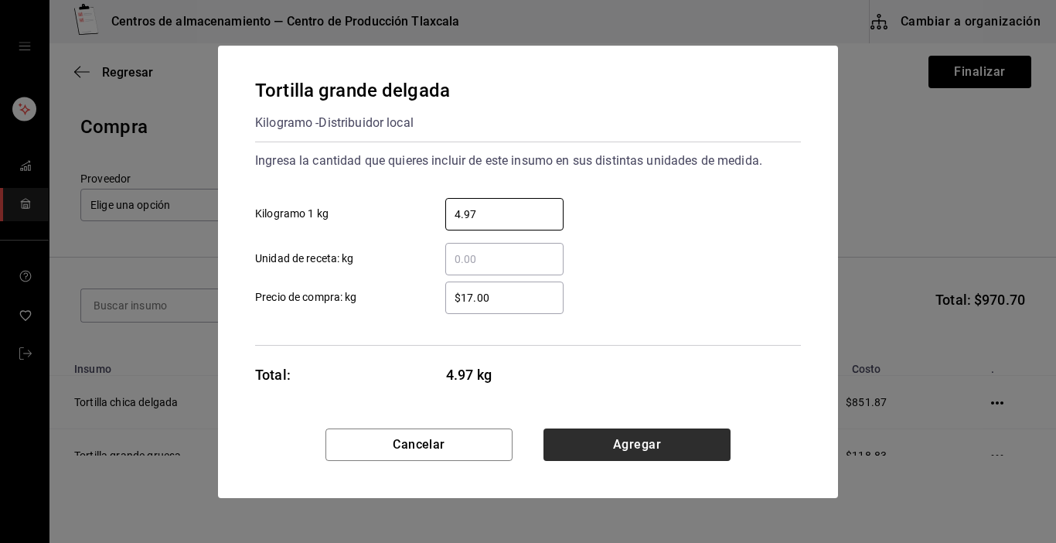
type input "4.97"
click at [592, 452] on button "Agregar" at bounding box center [637, 444] width 187 height 32
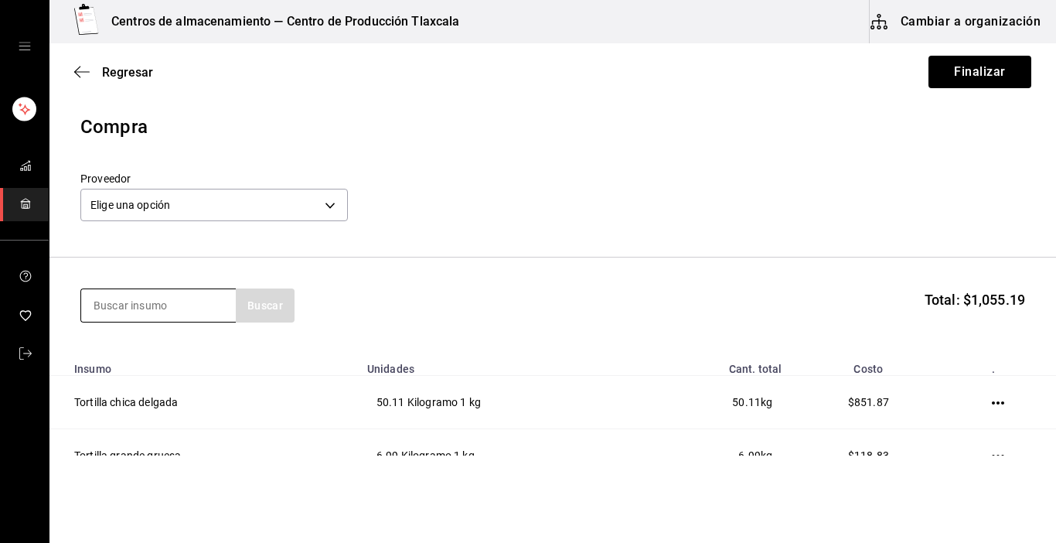
click at [202, 311] on input at bounding box center [158, 305] width 155 height 32
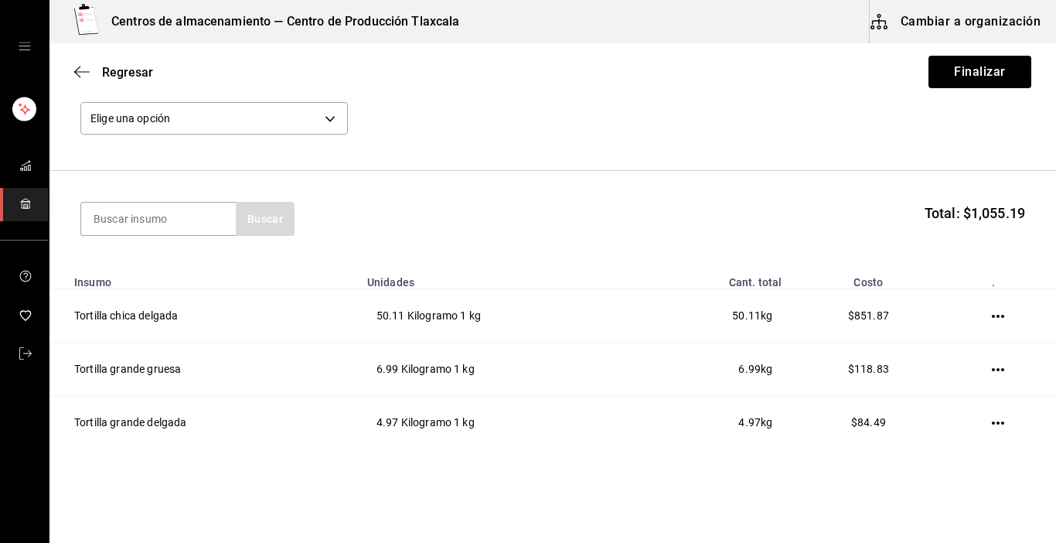
scroll to position [62, 0]
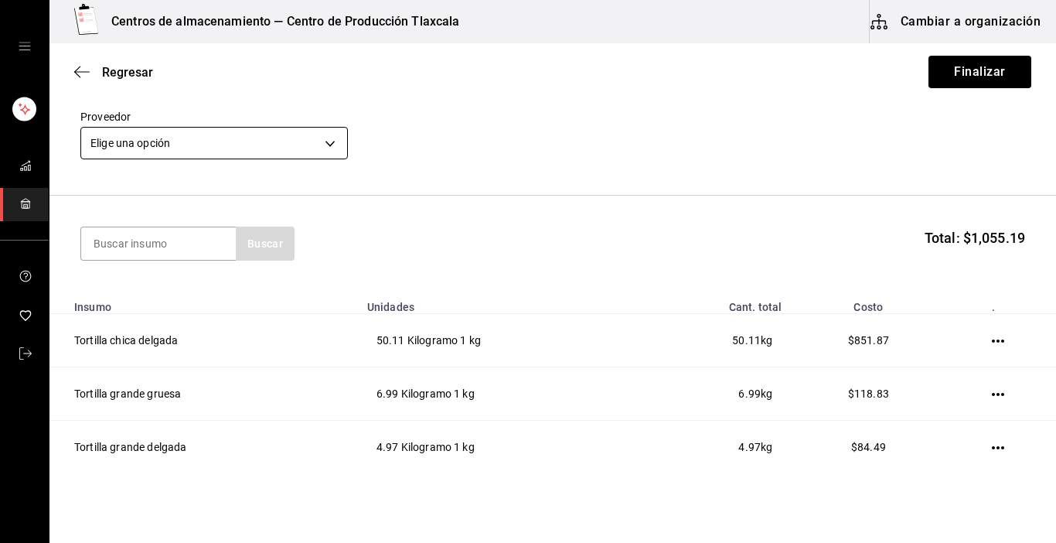
click at [337, 143] on body "Centros de almacenamiento — Centro de Producción Tlaxcala Cambiar a organizació…" at bounding box center [528, 227] width 1056 height 455
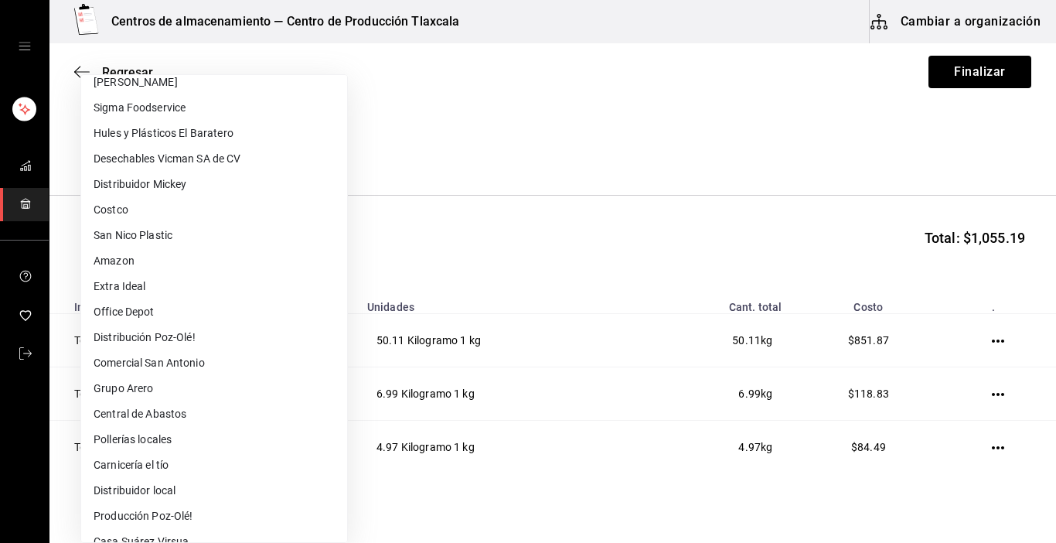
scroll to position [124, 0]
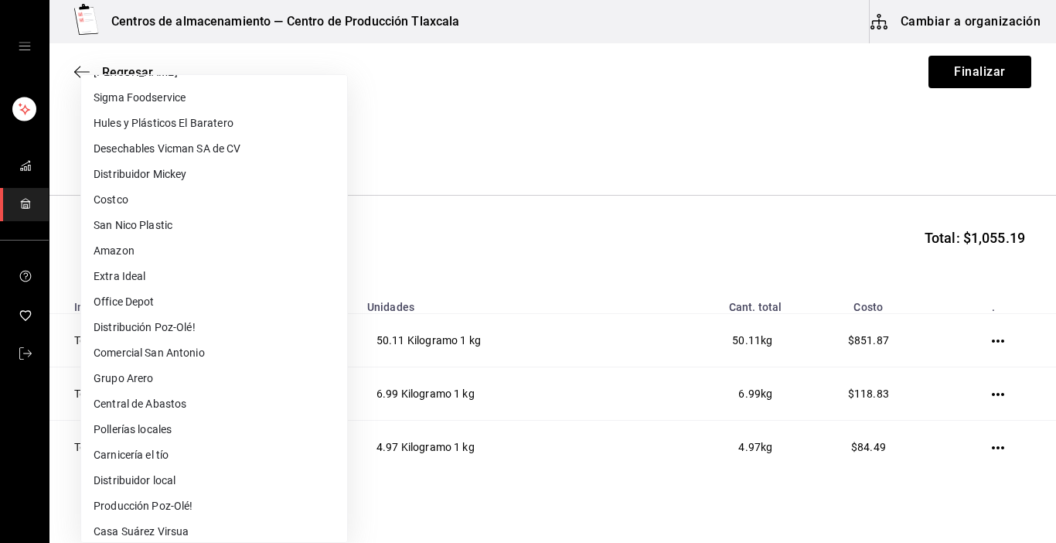
click at [227, 483] on li "Distribuidor local" at bounding box center [214, 481] width 266 height 26
type input "51c8a71d-4239-42da-a105-fd1f390ec20f"
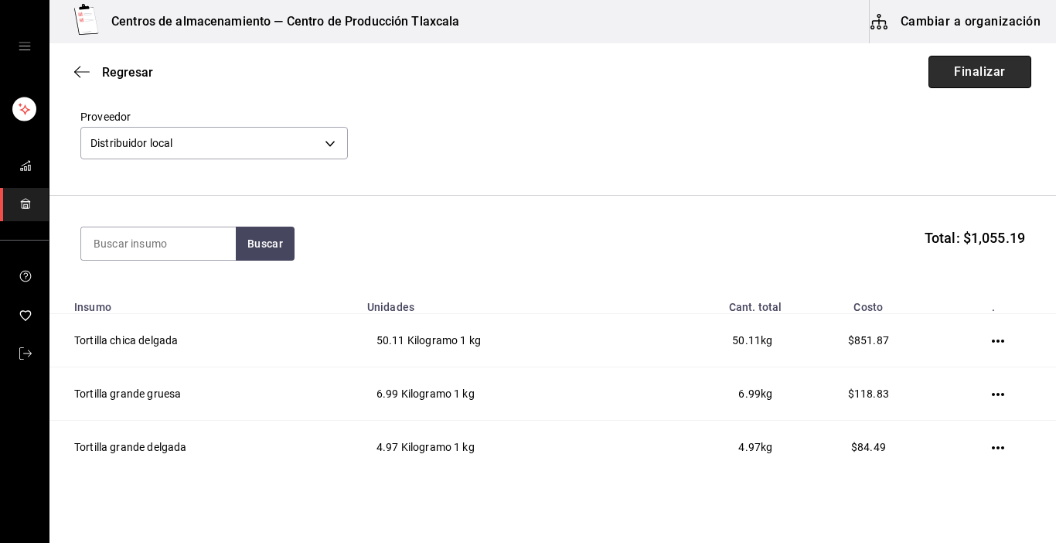
click at [949, 77] on button "Finalizar" at bounding box center [980, 72] width 103 height 32
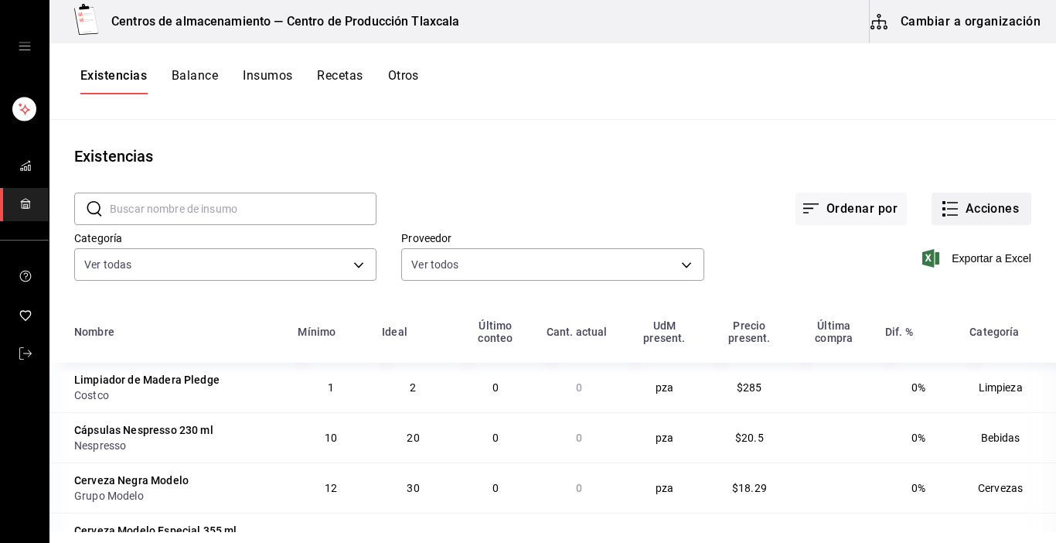
click at [941, 211] on icon "button" at bounding box center [950, 209] width 19 height 19
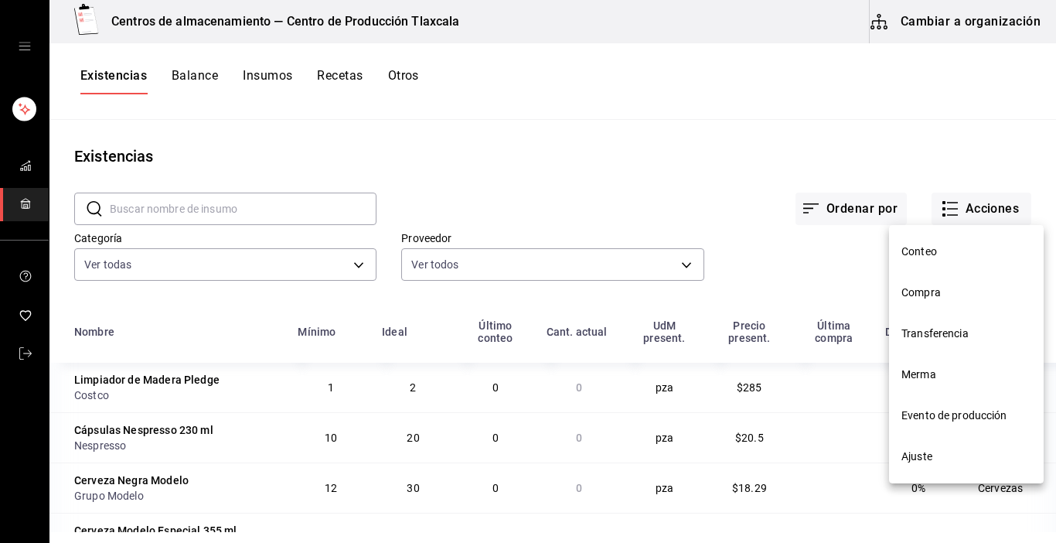
click at [926, 288] on span "Compra" at bounding box center [967, 293] width 130 height 16
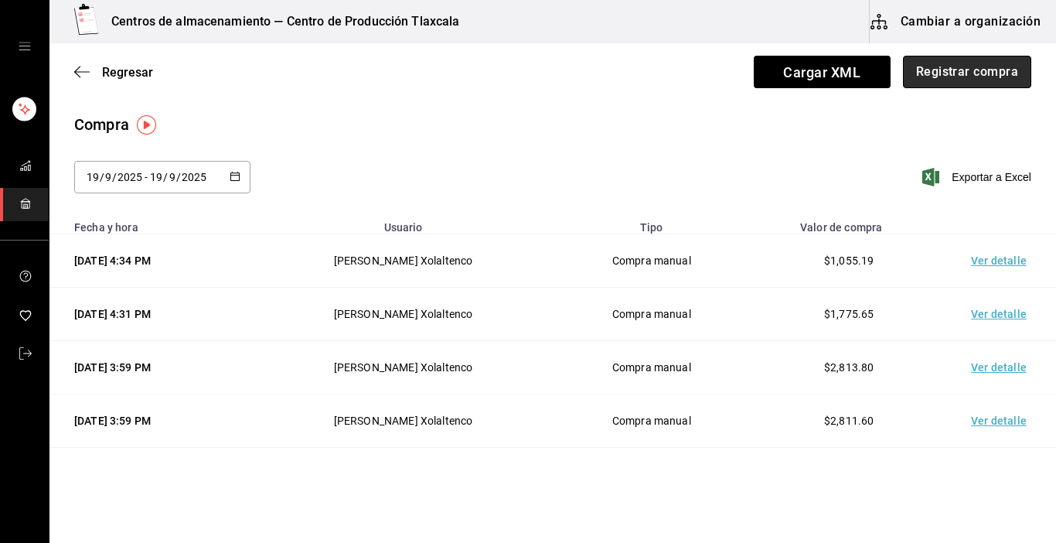
click at [975, 65] on button "Registrar compra" at bounding box center [967, 72] width 128 height 32
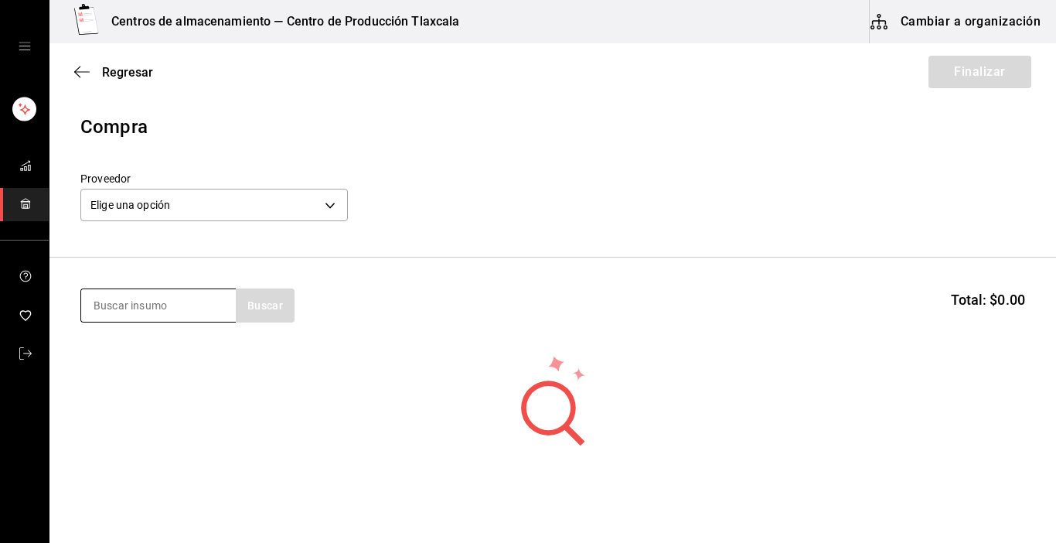
click at [140, 309] on input at bounding box center [158, 305] width 155 height 32
type input "tortilla"
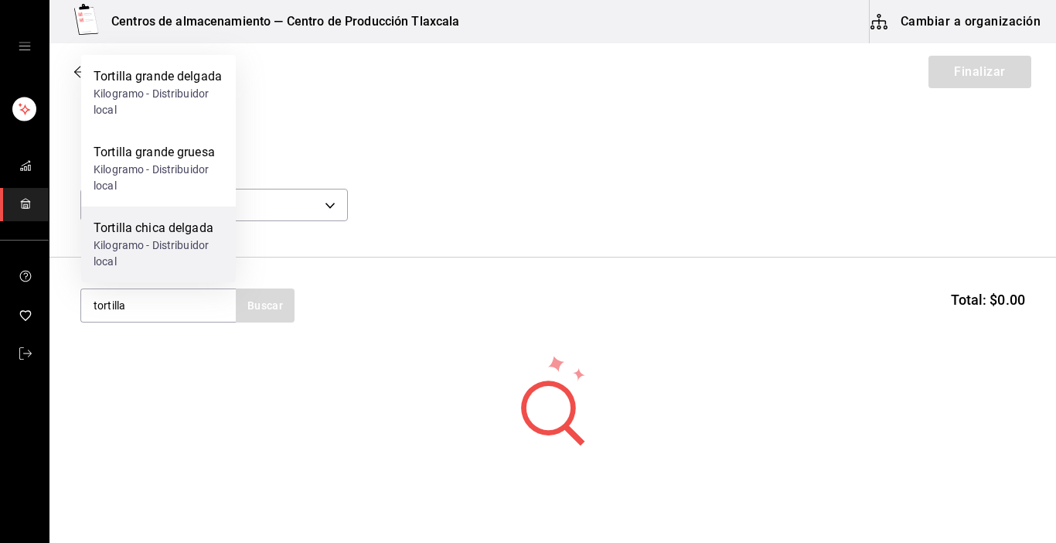
click at [142, 230] on div "Tortilla chica delgada" at bounding box center [159, 228] width 130 height 19
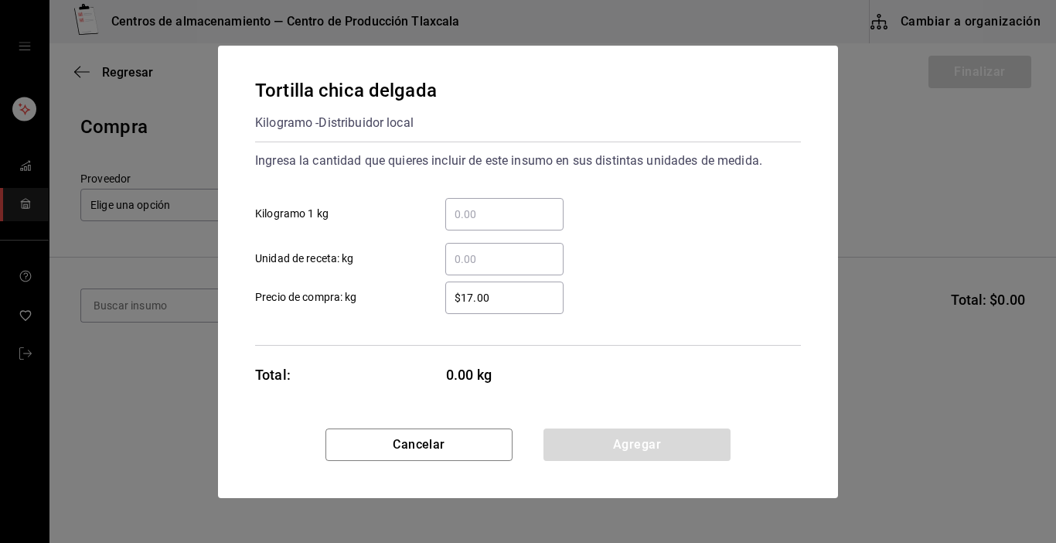
click at [500, 222] on input "​ Kilogramo 1 kg" at bounding box center [504, 214] width 118 height 19
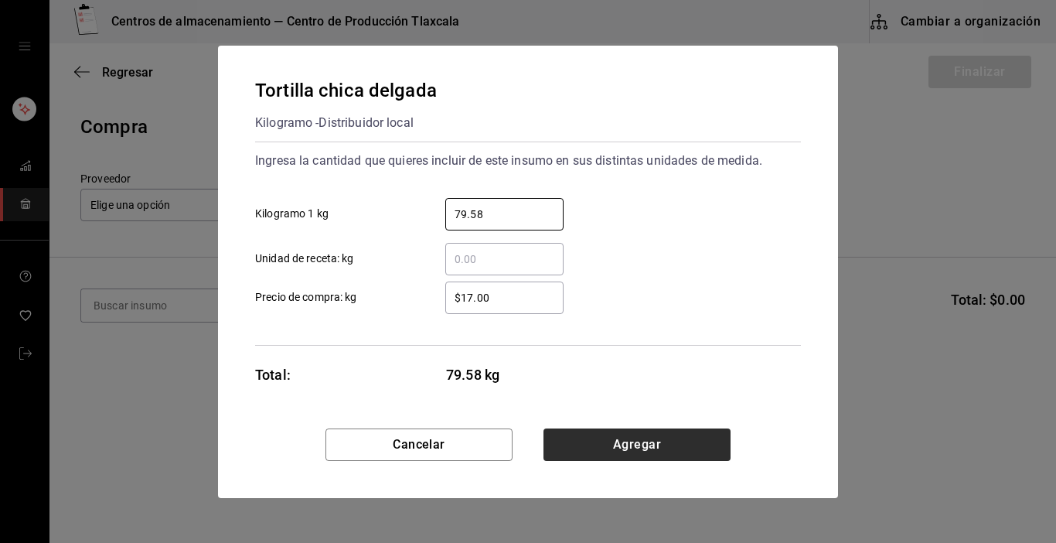
type input "79.58"
click at [553, 449] on button "Agregar" at bounding box center [637, 444] width 187 height 32
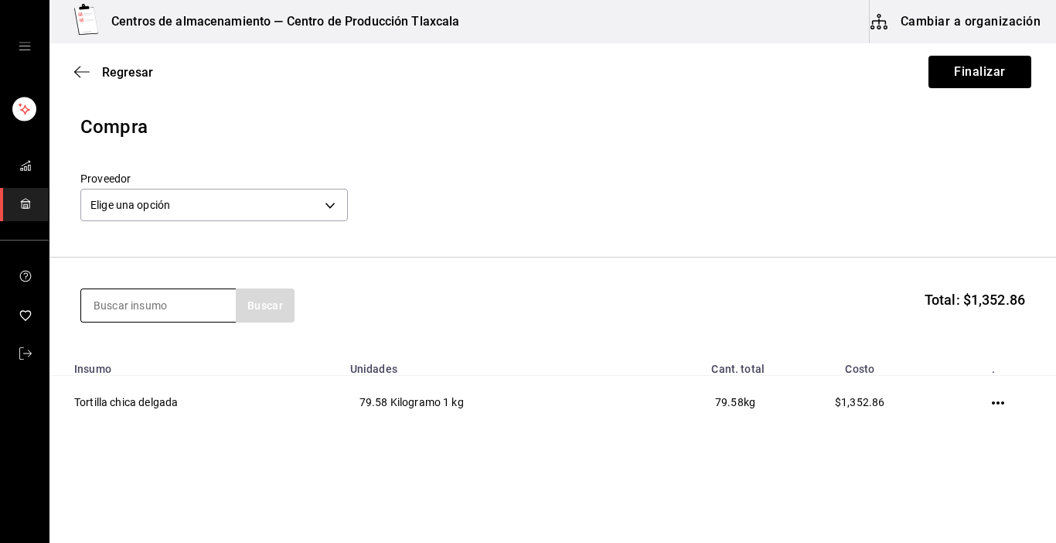
click at [138, 312] on input at bounding box center [158, 305] width 155 height 32
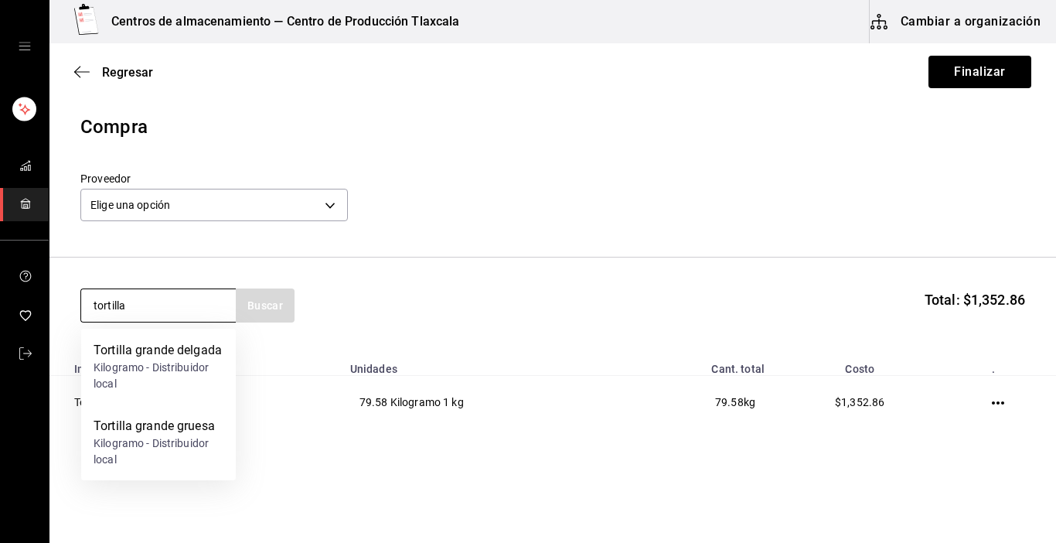
type input "tortilla"
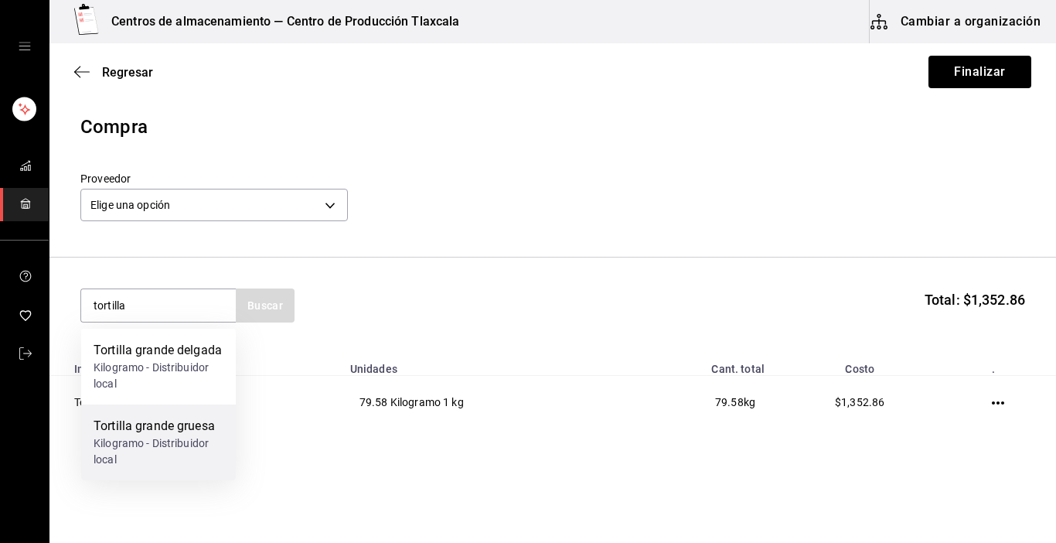
click at [145, 428] on div "Tortilla grande gruesa" at bounding box center [159, 426] width 130 height 19
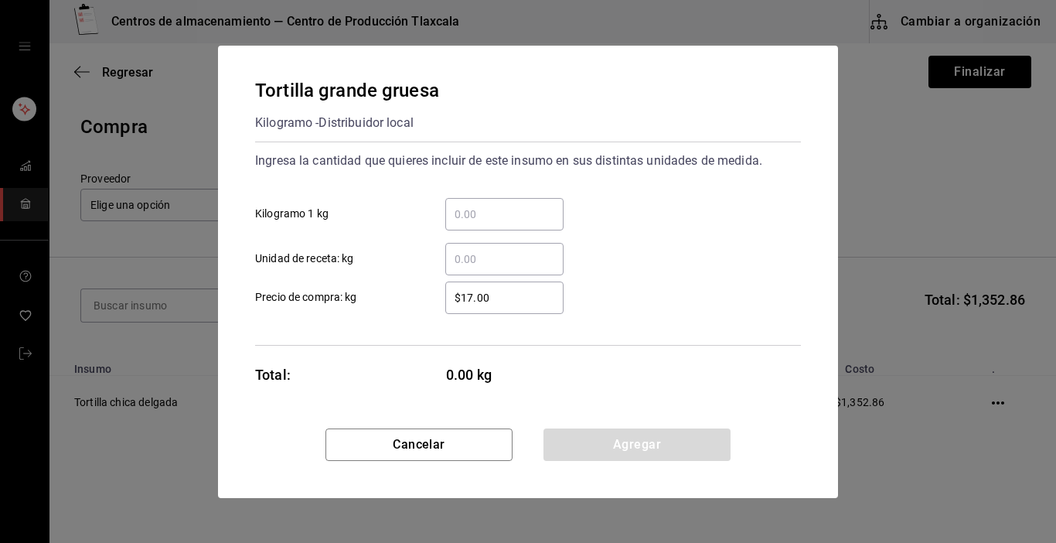
click at [472, 217] on input "​ Kilogramo 1 kg" at bounding box center [504, 214] width 118 height 19
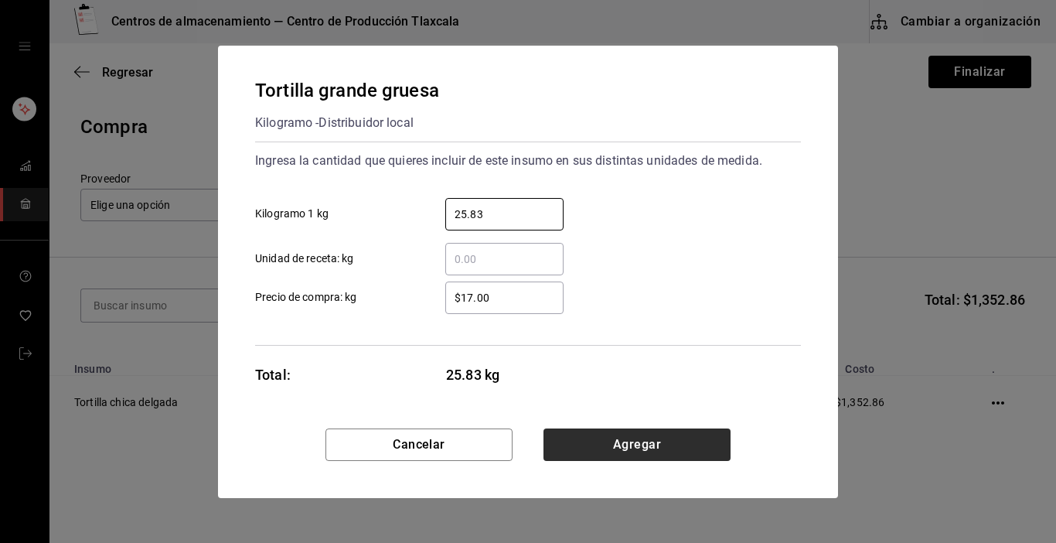
type input "25.83"
click at [569, 435] on button "Agregar" at bounding box center [637, 444] width 187 height 32
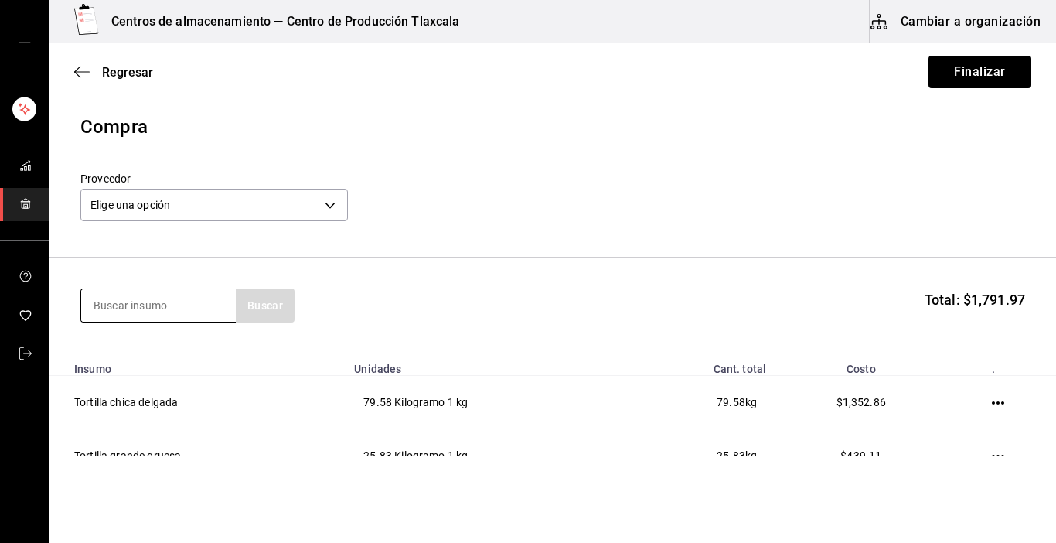
click at [166, 302] on input at bounding box center [158, 305] width 155 height 32
type input "tortilla"
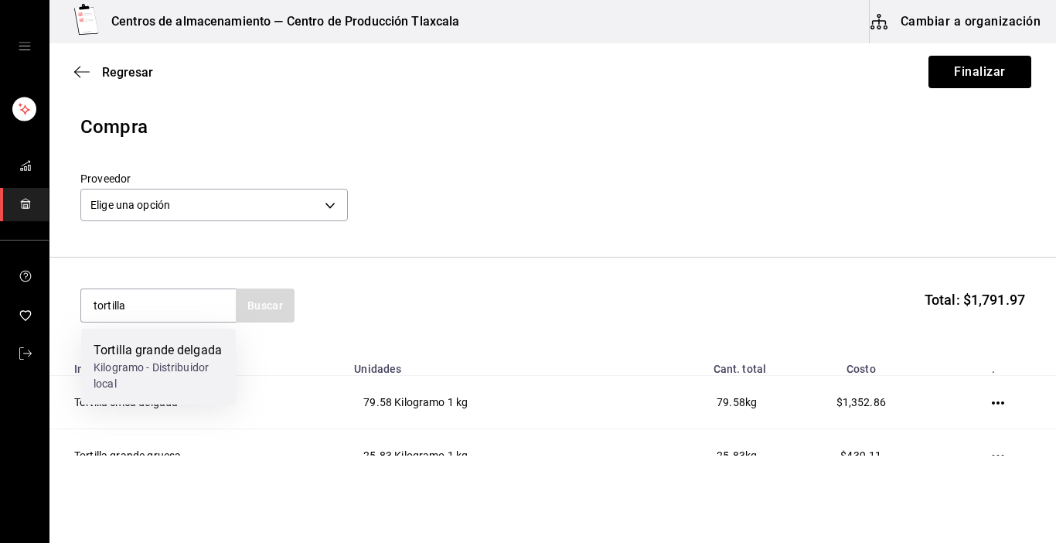
click at [152, 365] on div "Kilogramo - Distribuidor local" at bounding box center [159, 376] width 130 height 32
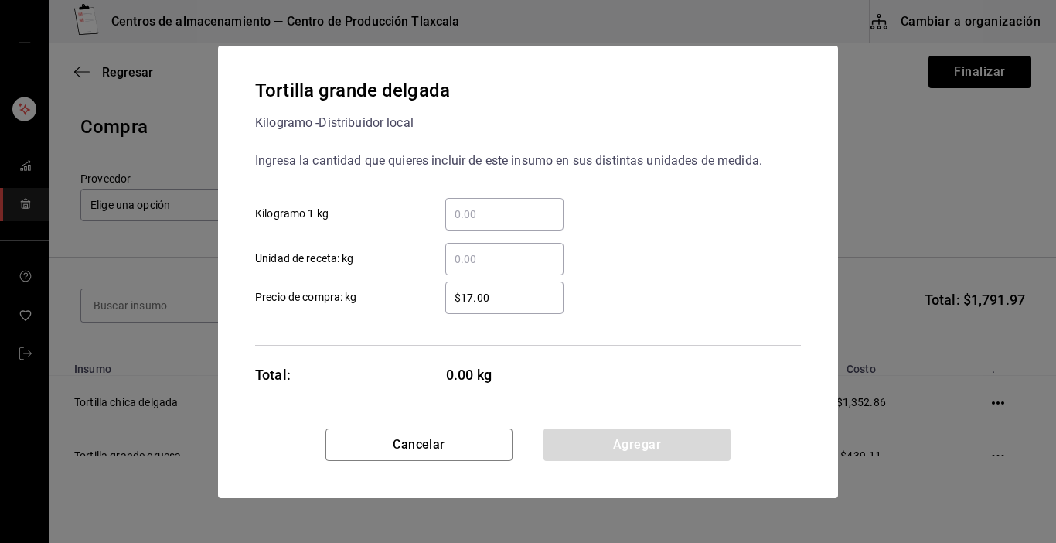
click at [486, 216] on input "​ Kilogramo 1 kg" at bounding box center [504, 214] width 118 height 19
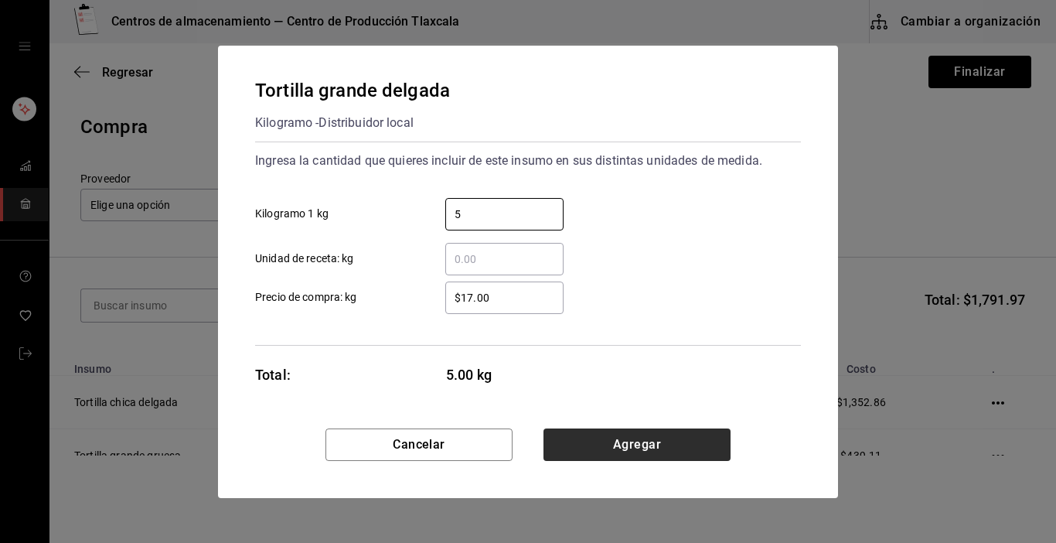
type input "5"
click at [570, 445] on button "Agregar" at bounding box center [637, 444] width 187 height 32
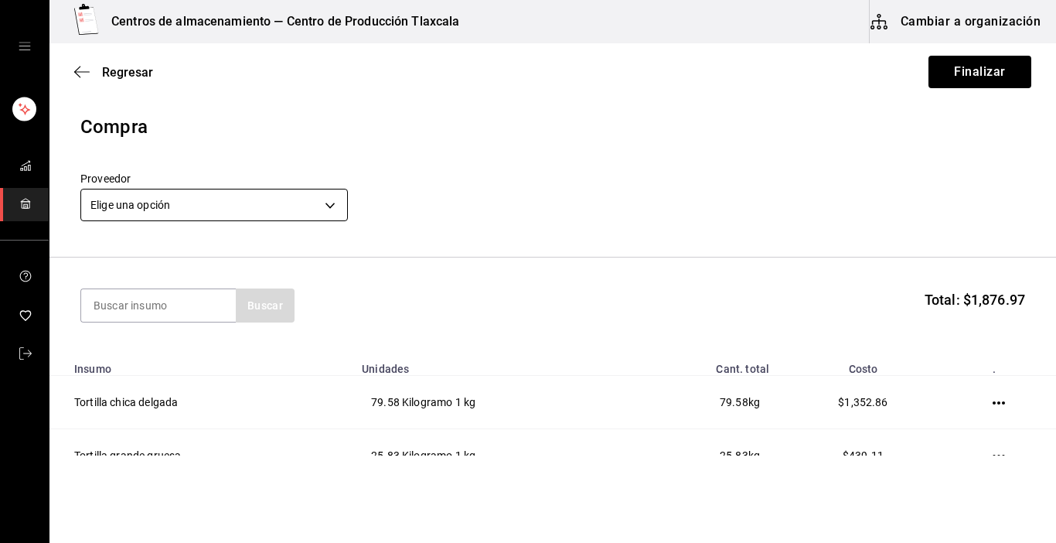
click at [331, 200] on body "Centros de almacenamiento — Centro de Producción Tlaxcala Cambiar a organizació…" at bounding box center [528, 227] width 1056 height 455
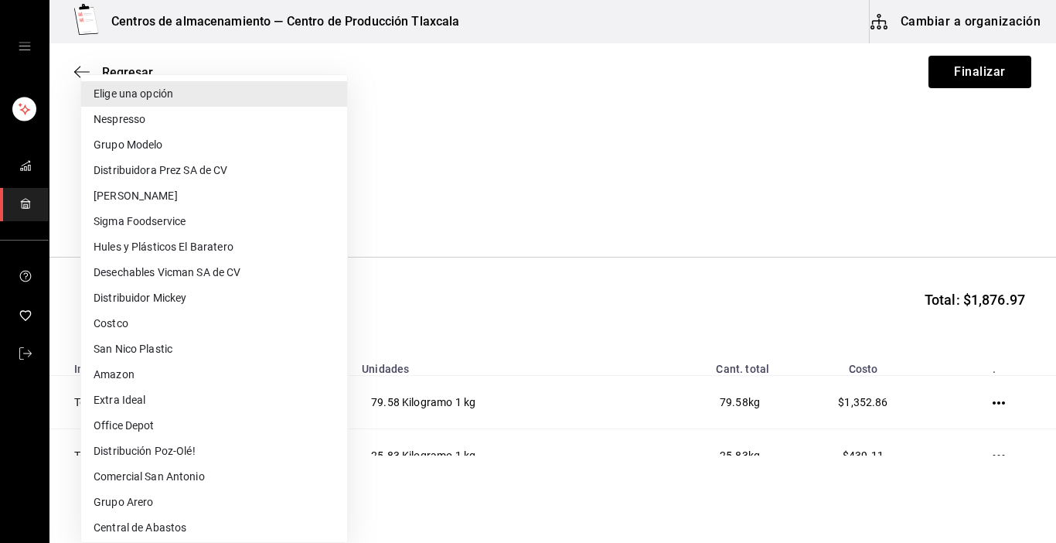
click at [348, 537] on div at bounding box center [528, 271] width 1056 height 543
click at [348, 536] on div at bounding box center [528, 271] width 1056 height 543
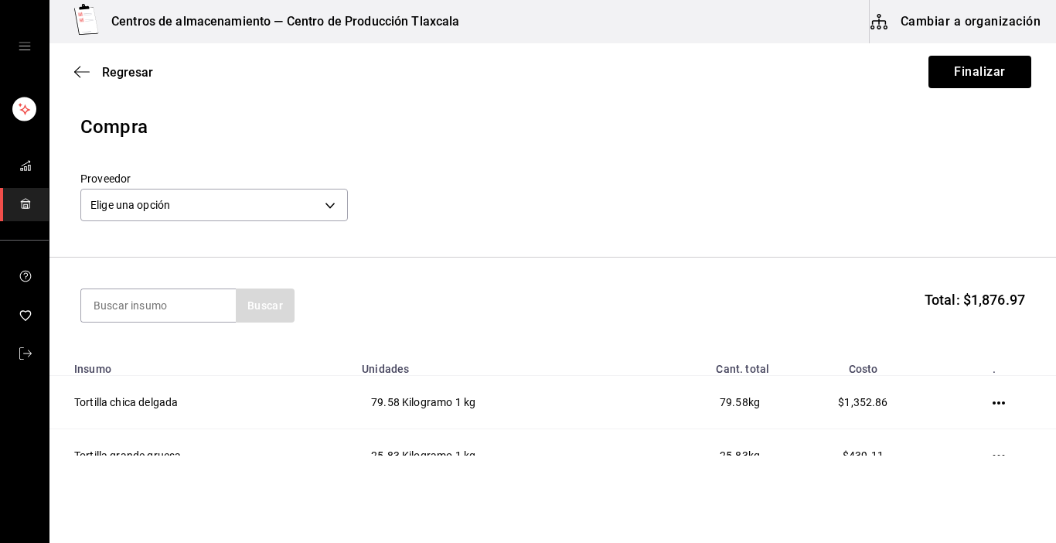
click at [348, 536] on div "Elige una opción Nespresso Grupo Modelo Distribuidora [PERSON_NAME] SA de CV Ca…" at bounding box center [528, 271] width 1056 height 543
click at [331, 213] on body "Centros de almacenamiento — Centro de Producción Tlaxcala Cambiar a organizació…" at bounding box center [528, 227] width 1056 height 455
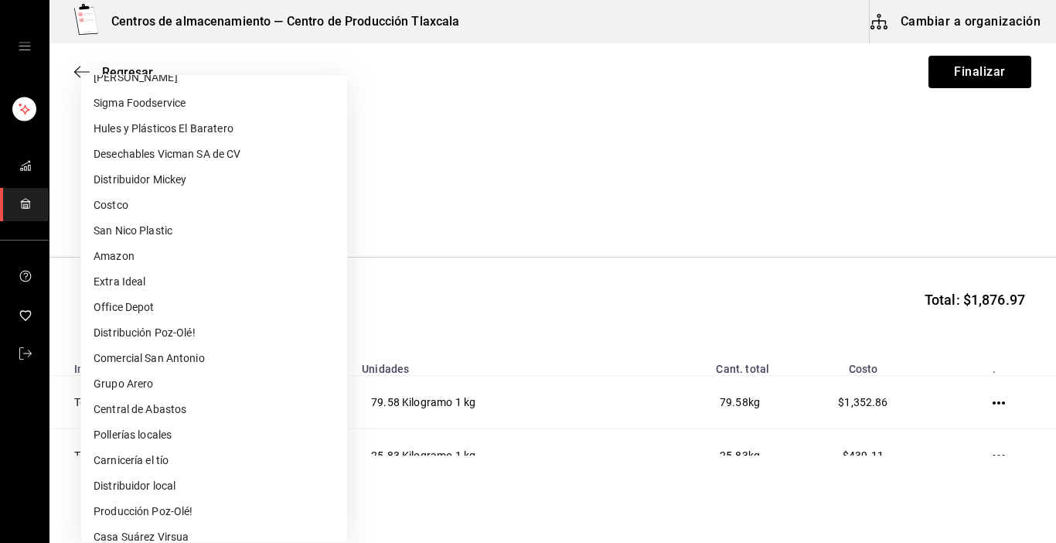
scroll to position [124, 0]
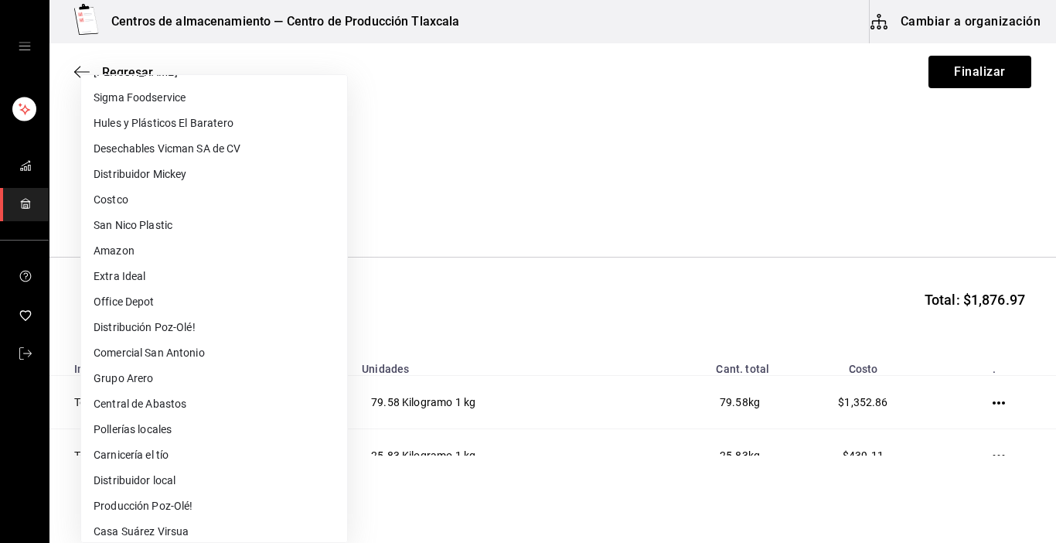
click at [138, 479] on li "Distribuidor local" at bounding box center [214, 481] width 266 height 26
type input "51c8a71d-4239-42da-a105-fd1f390ec20f"
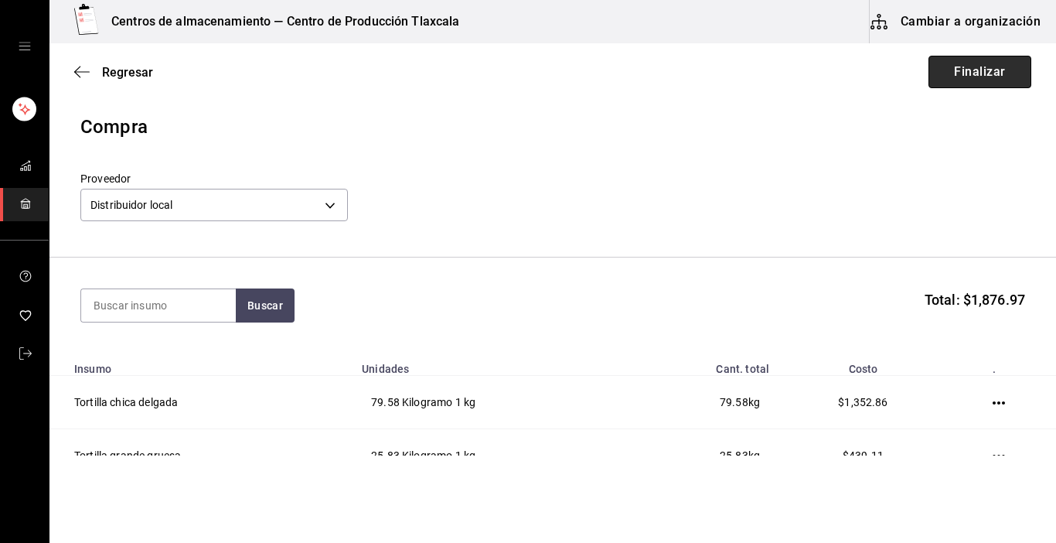
click at [988, 77] on button "Finalizar" at bounding box center [980, 72] width 103 height 32
